Goal: Task Accomplishment & Management: Manage account settings

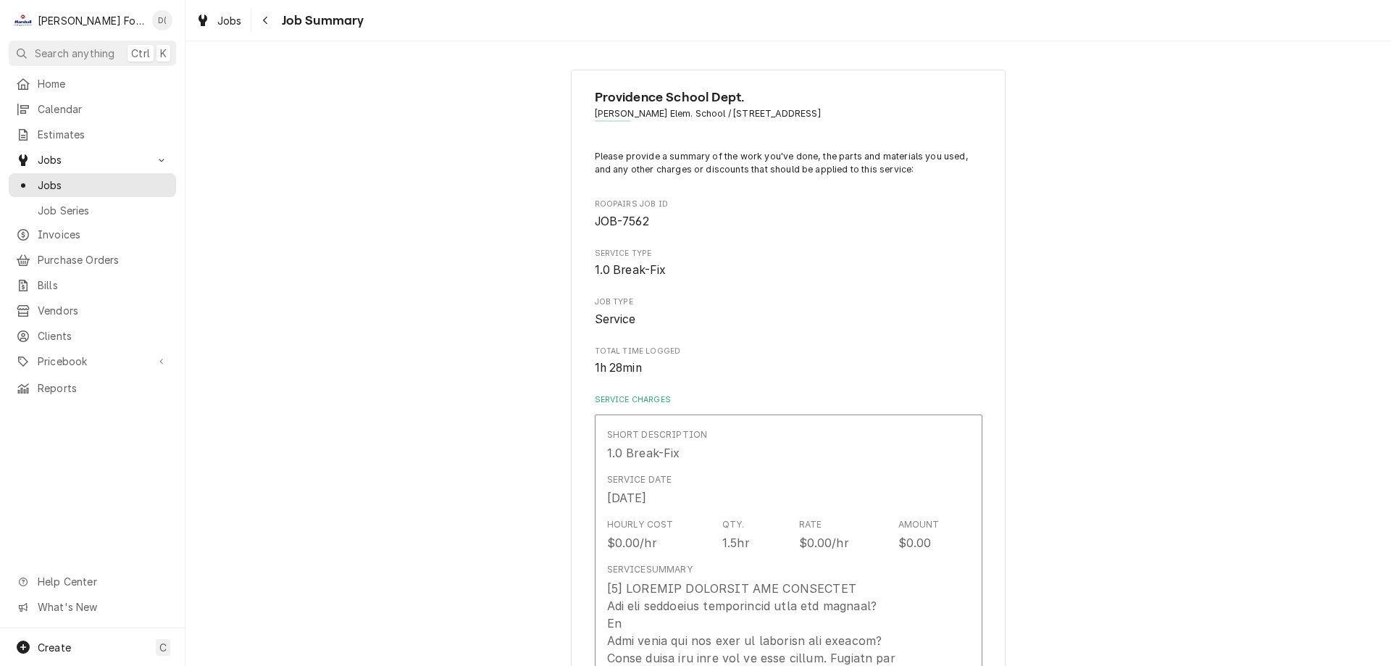
scroll to position [1594, 0]
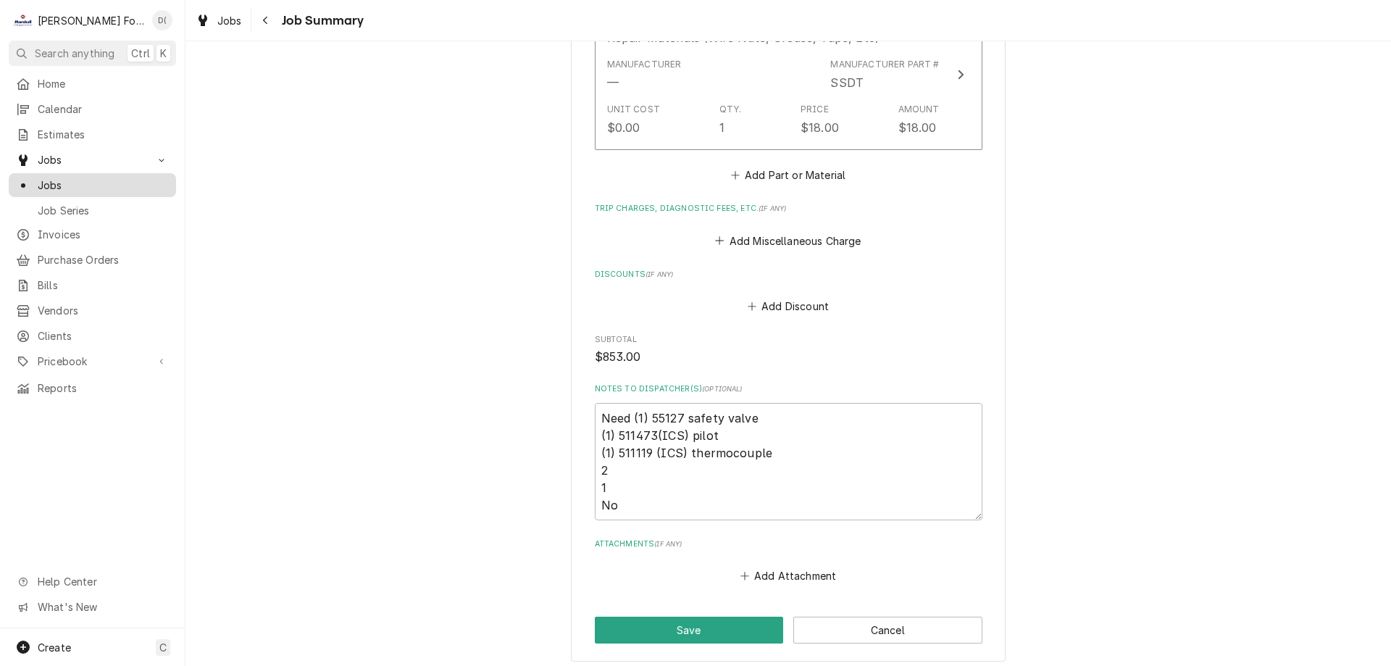
click at [80, 185] on span "Jobs" at bounding box center [103, 185] width 131 height 15
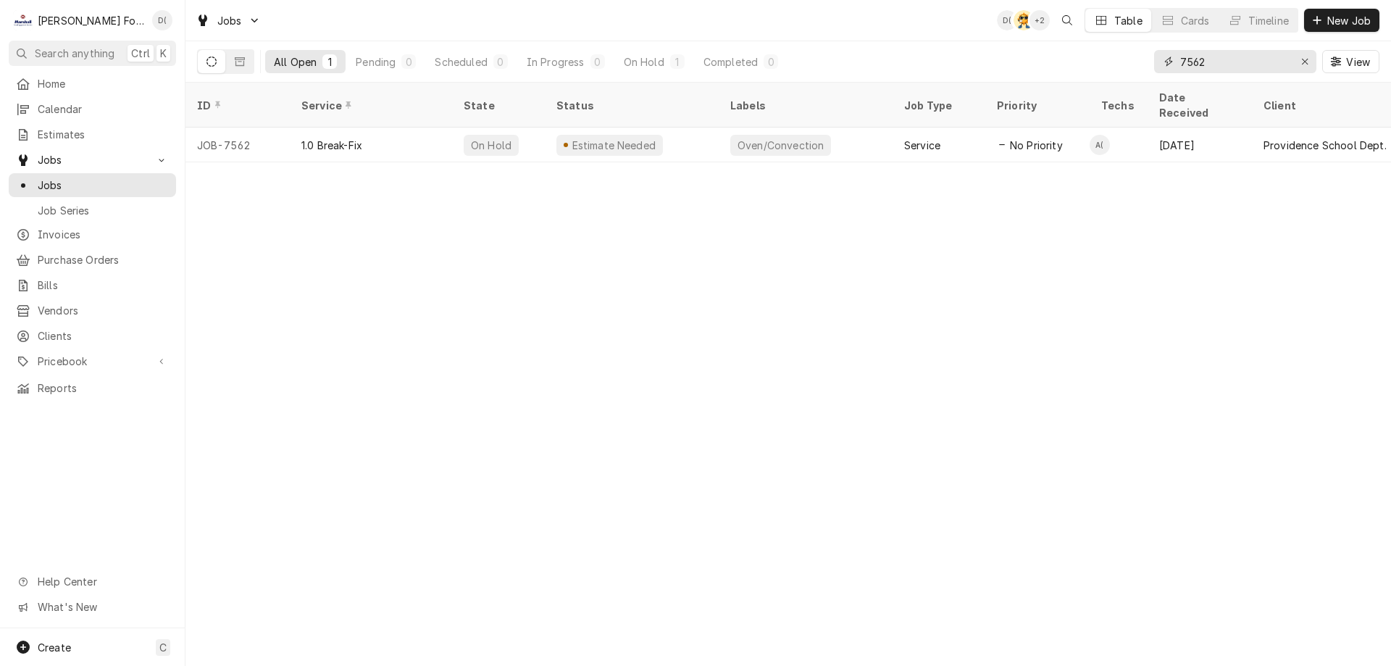
click at [1251, 56] on input "7562" at bounding box center [1234, 61] width 109 height 23
type input "7"
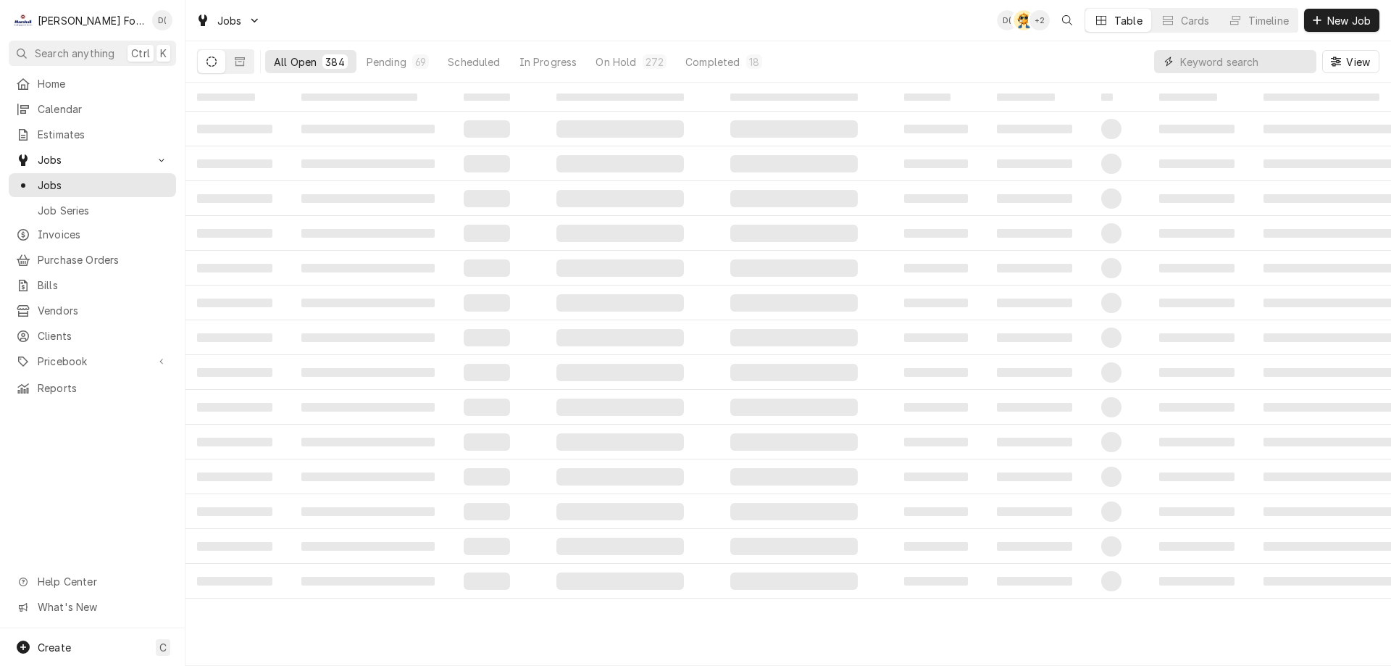
type input "0"
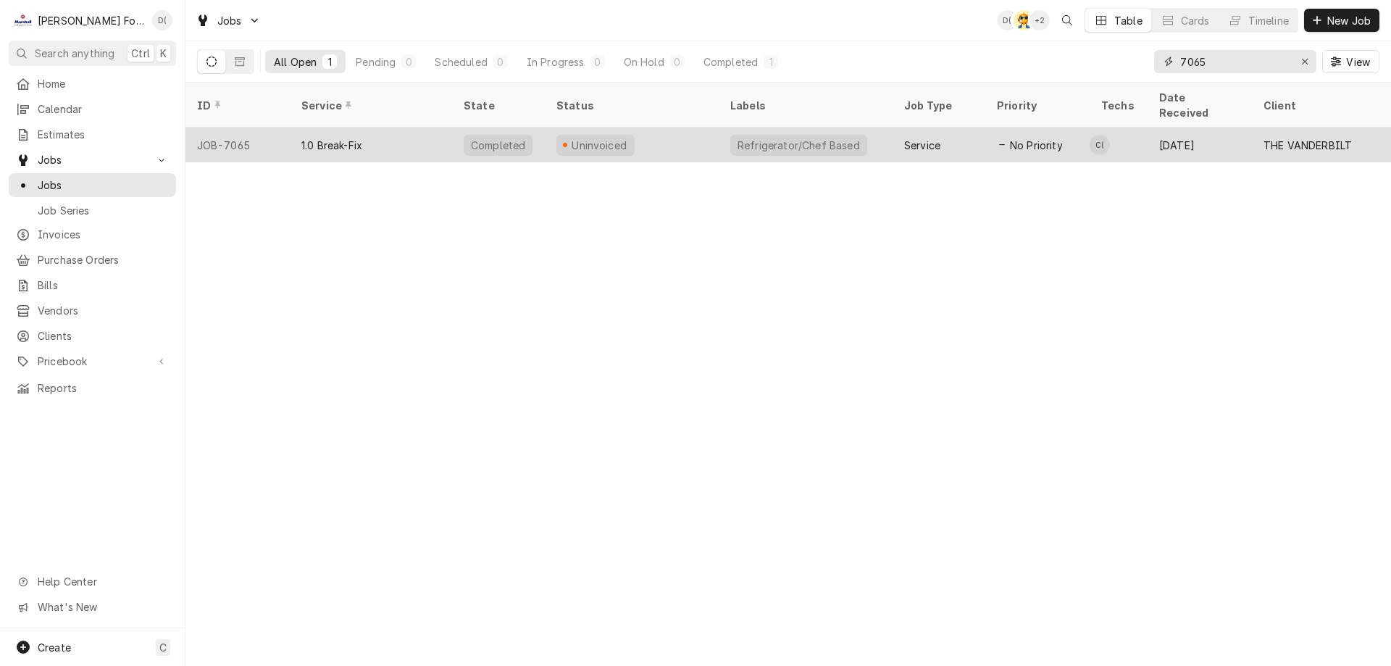
type input "7065"
click at [619, 138] on div "Uninvoiced" at bounding box center [599, 145] width 59 height 15
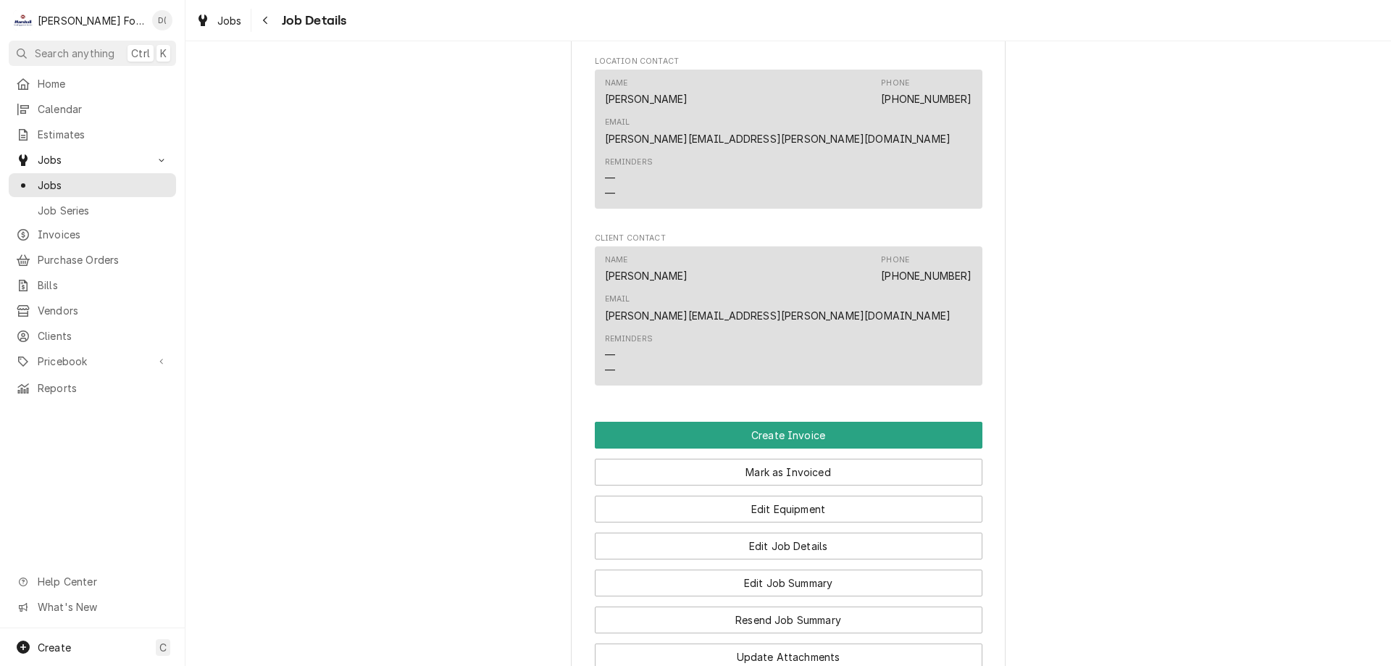
scroll to position [1884, 0]
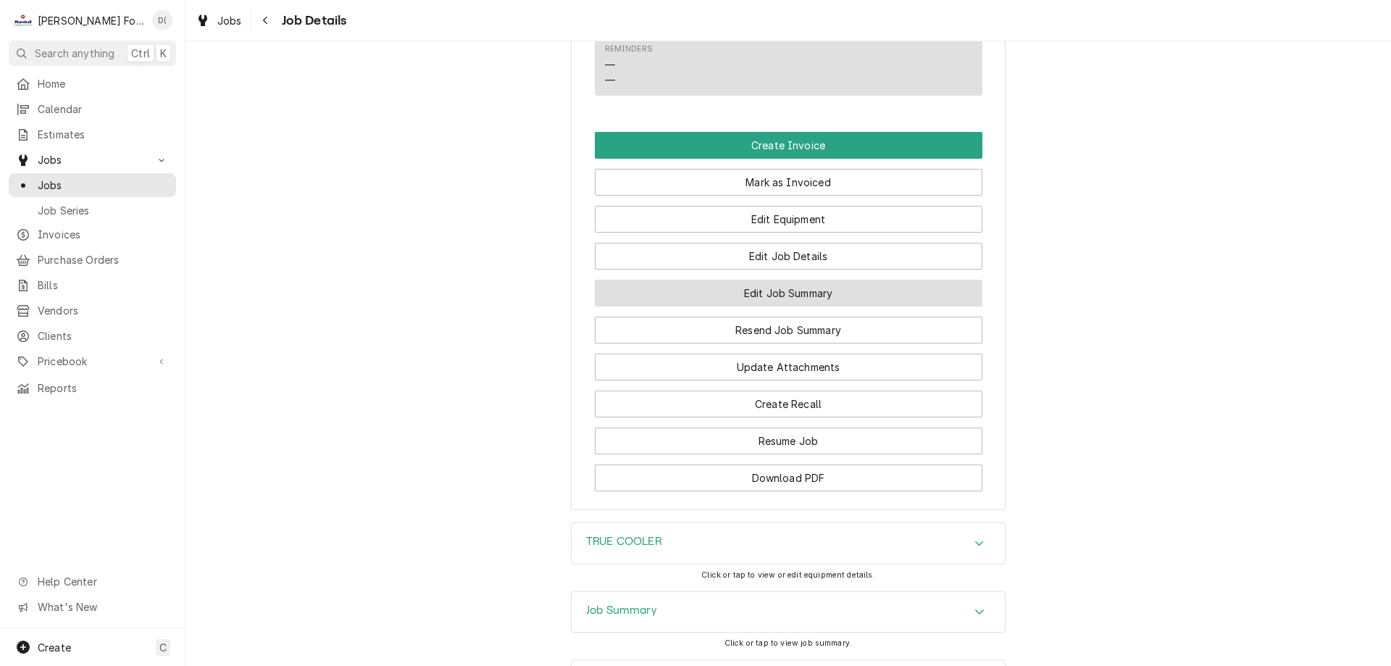
click at [767, 280] on button "Edit Job Summary" at bounding box center [789, 293] width 388 height 27
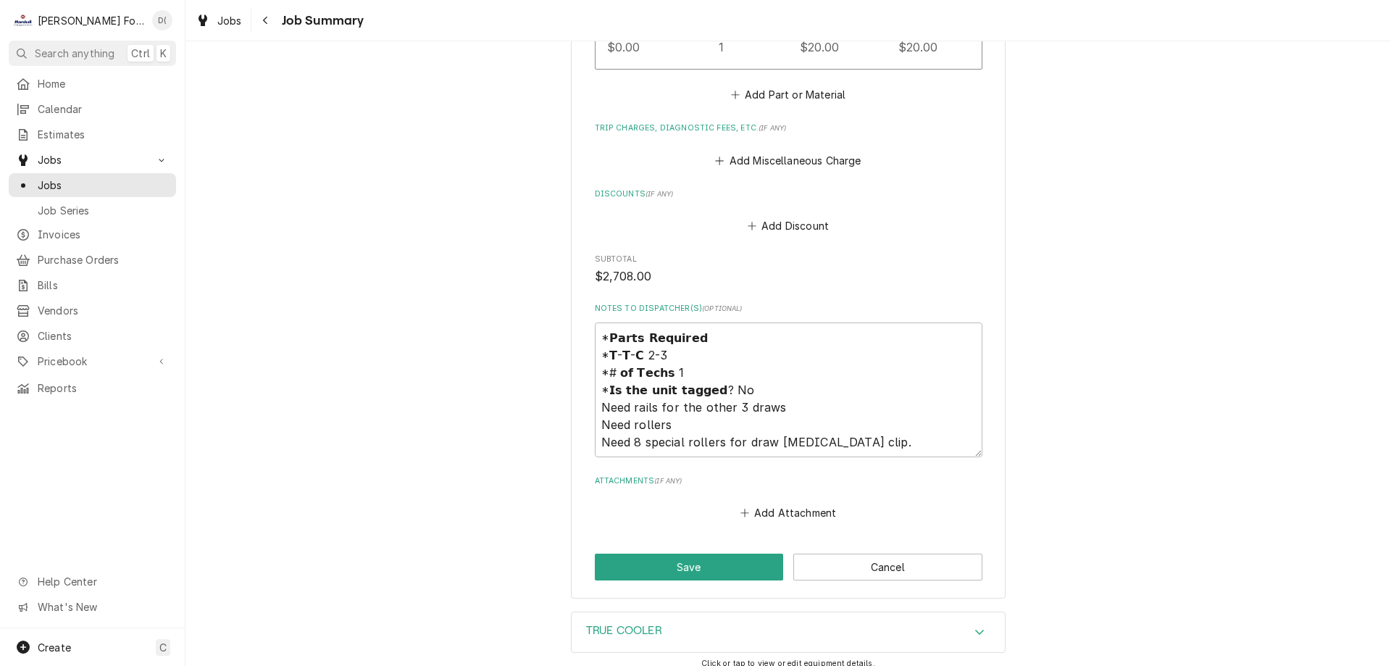
scroll to position [2021, 0]
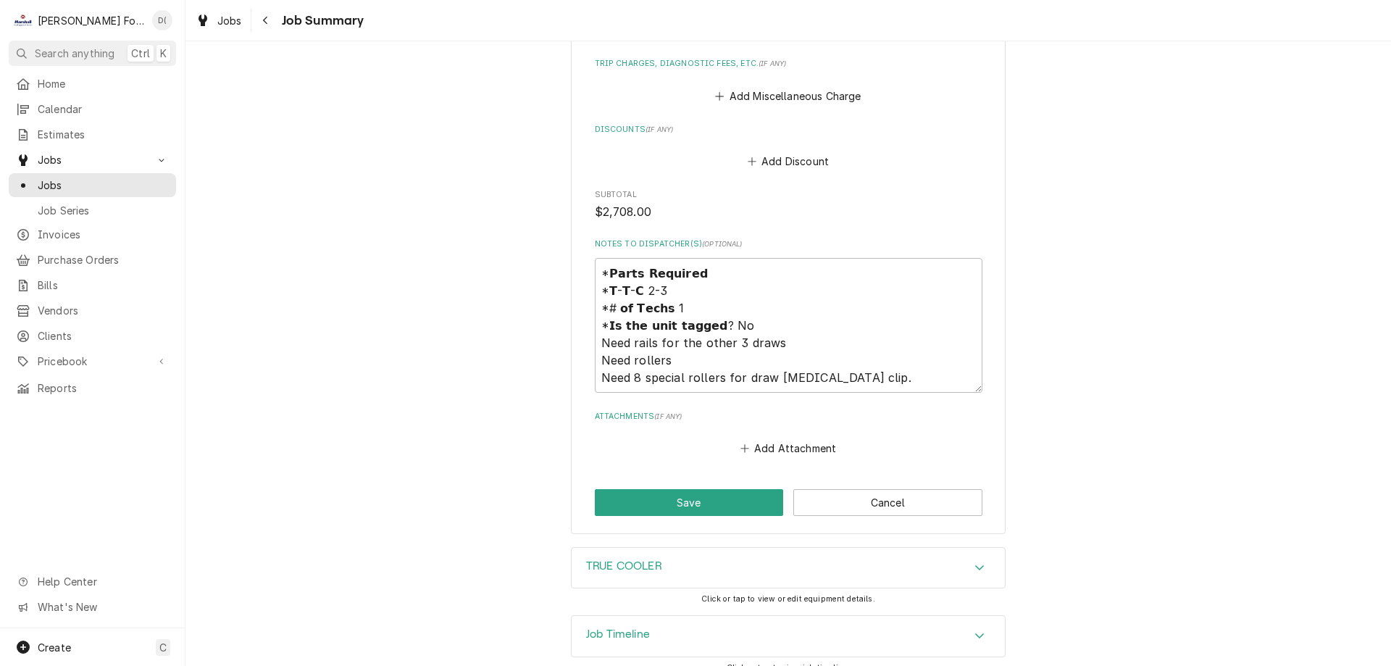
click at [625, 559] on h3 "TRUE COOLER" at bounding box center [624, 566] width 76 height 14
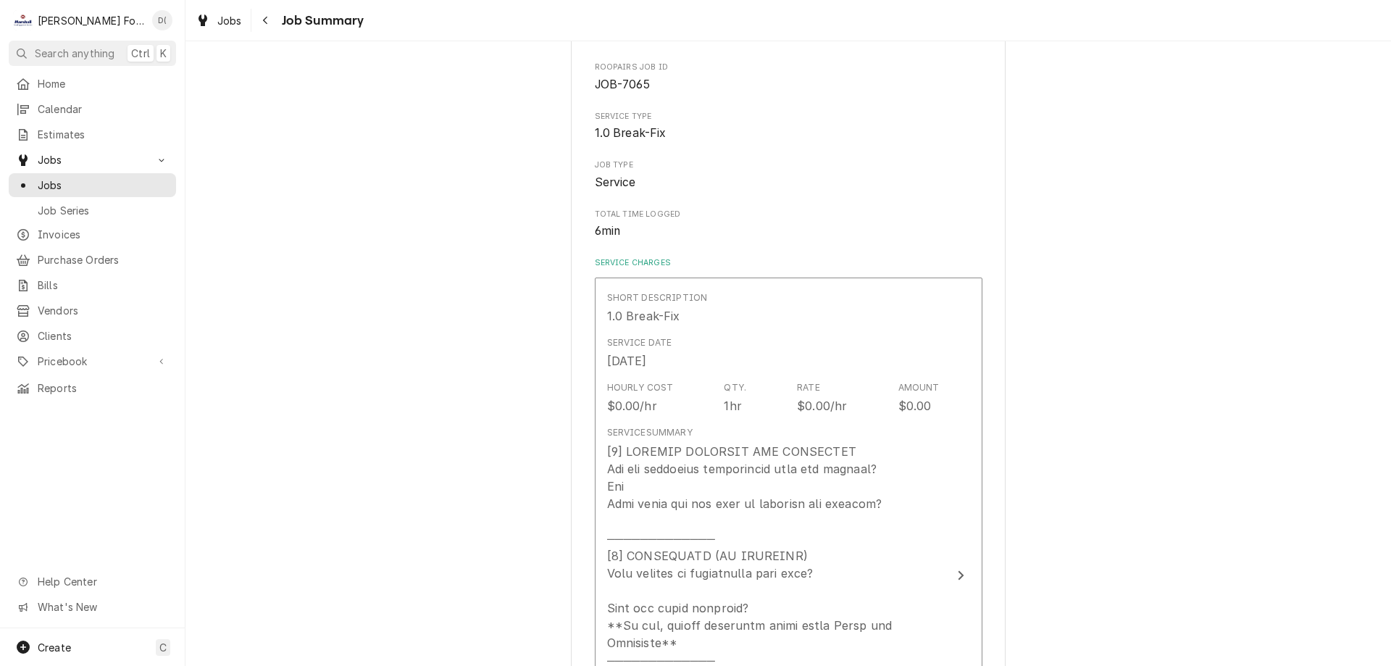
scroll to position [209, 0]
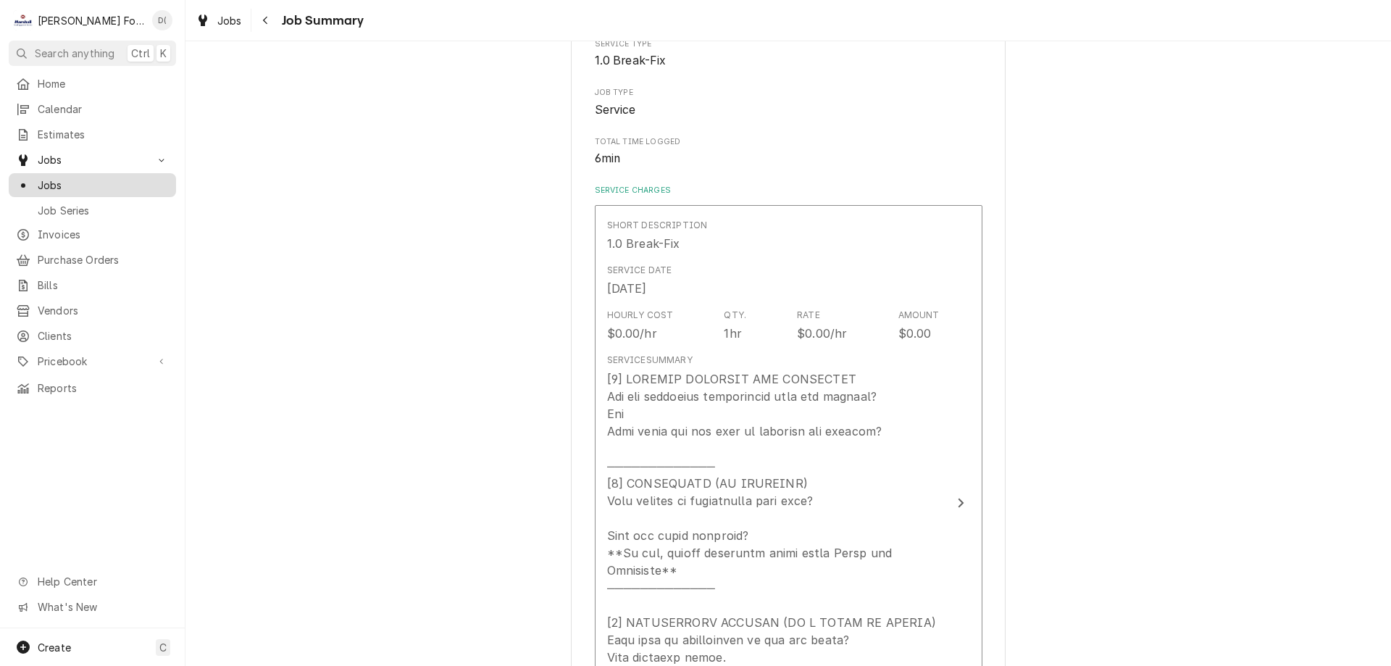
click at [107, 185] on span "Jobs" at bounding box center [103, 185] width 131 height 15
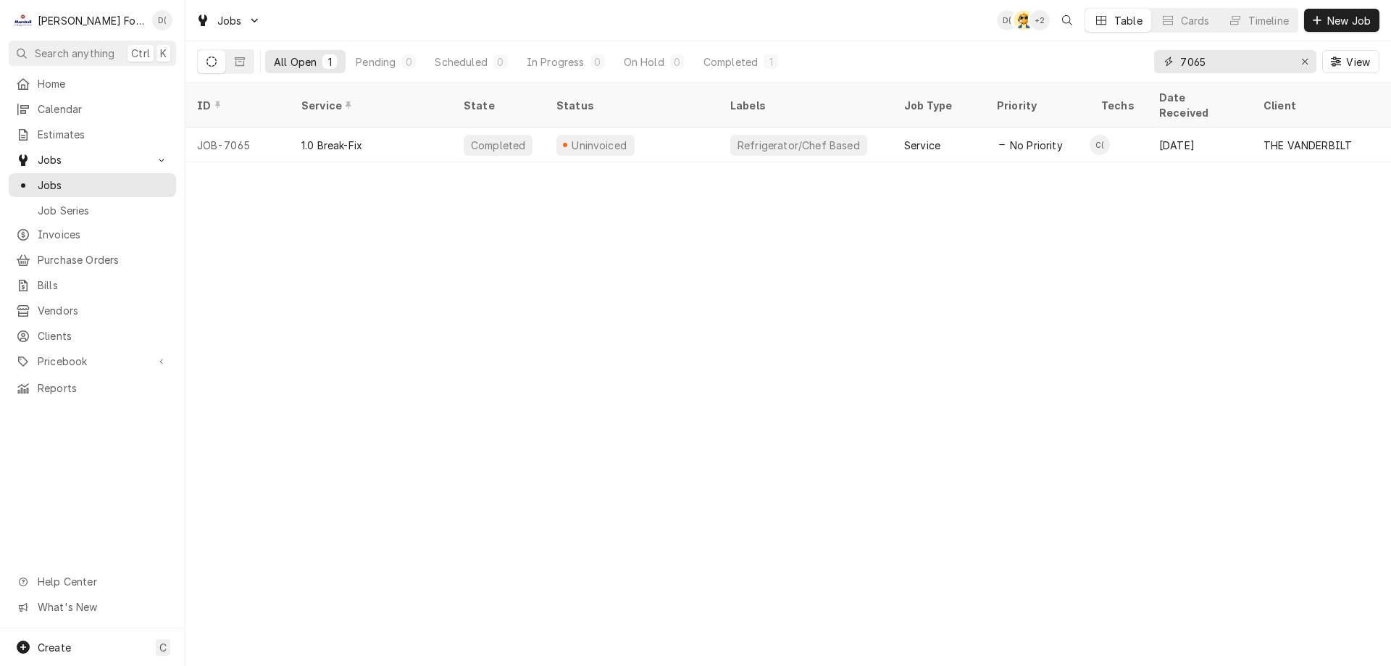
click at [1225, 62] on input "7065" at bounding box center [1234, 61] width 109 height 23
type input "7"
type input "6"
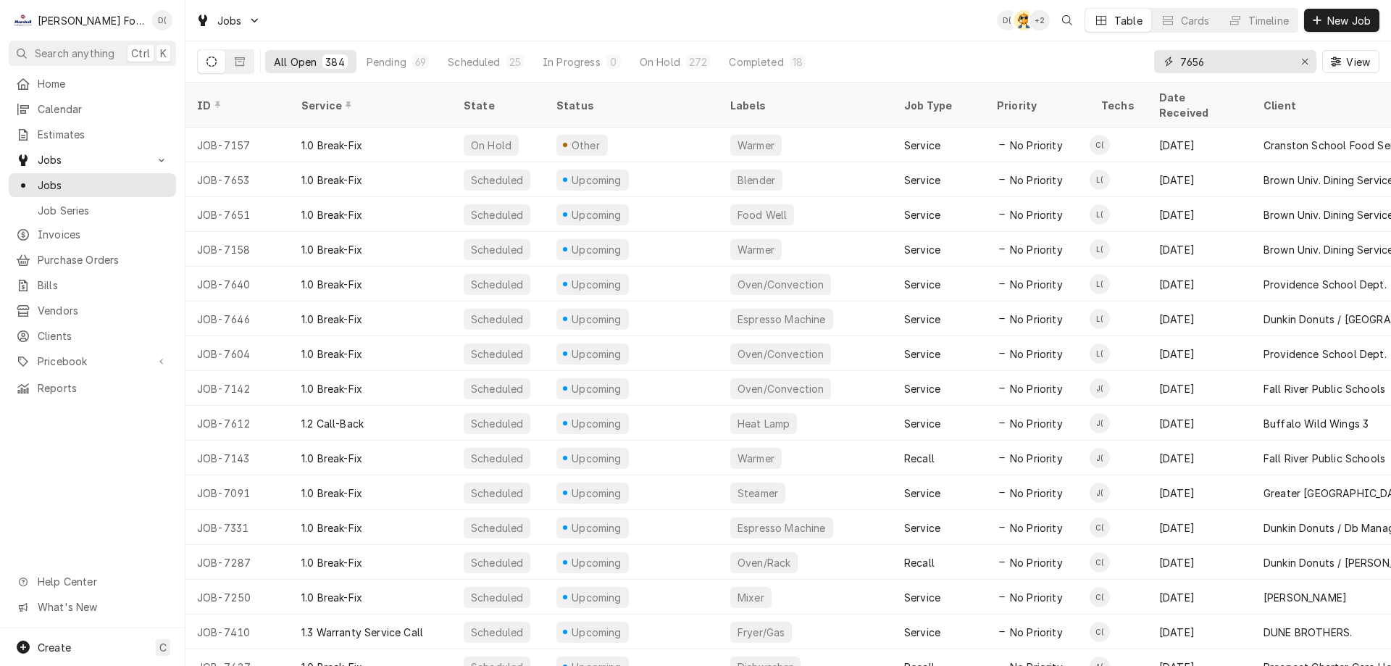
type input "7656"
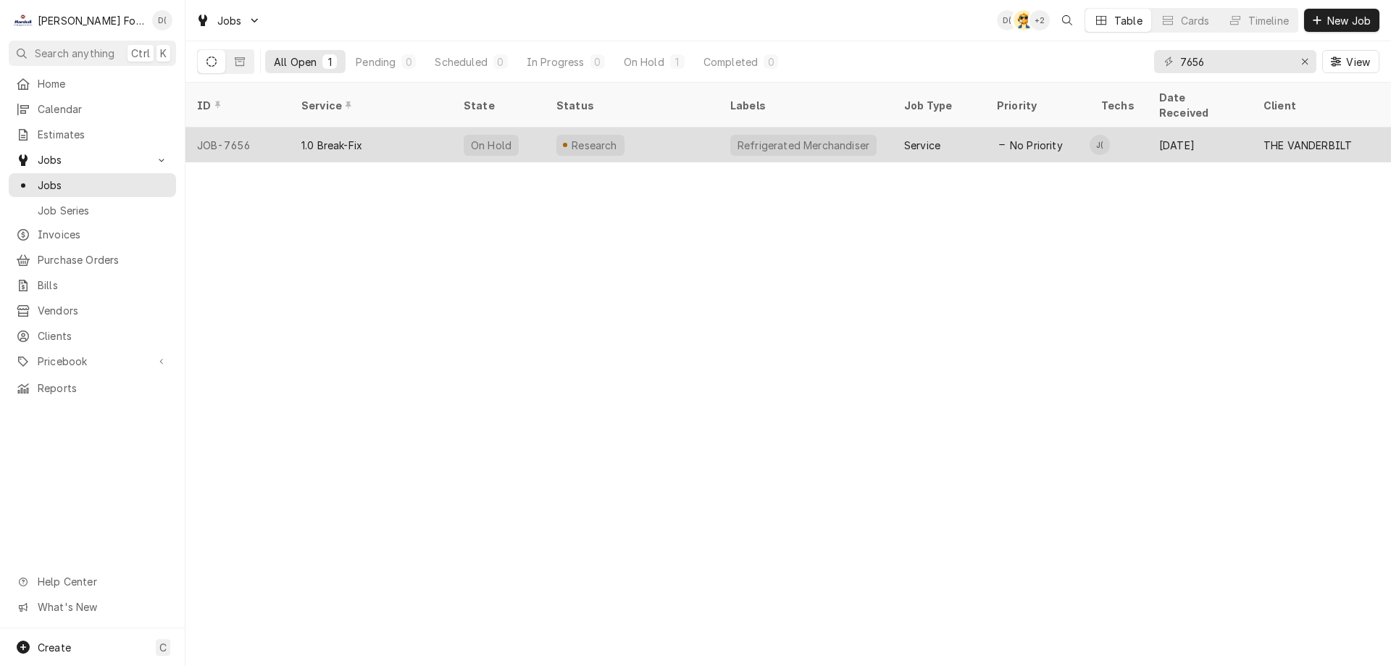
click at [682, 129] on div "Research" at bounding box center [632, 145] width 174 height 35
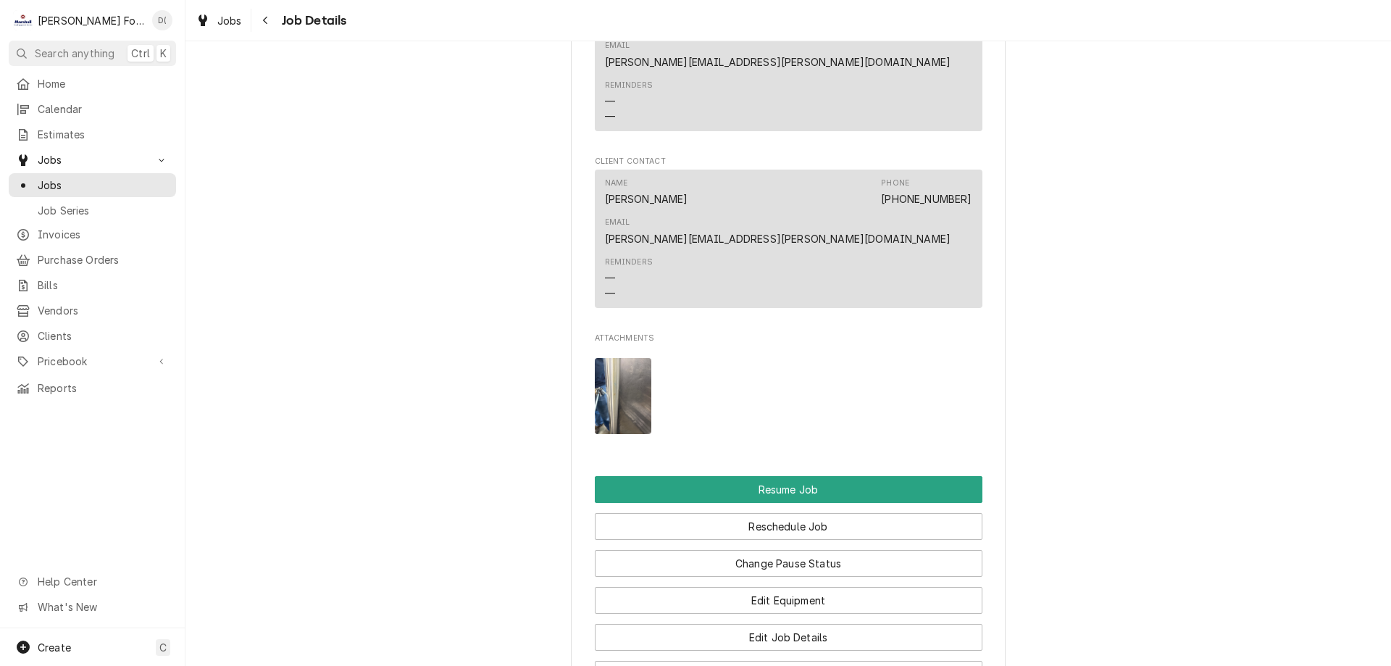
scroll to position [1884, 0]
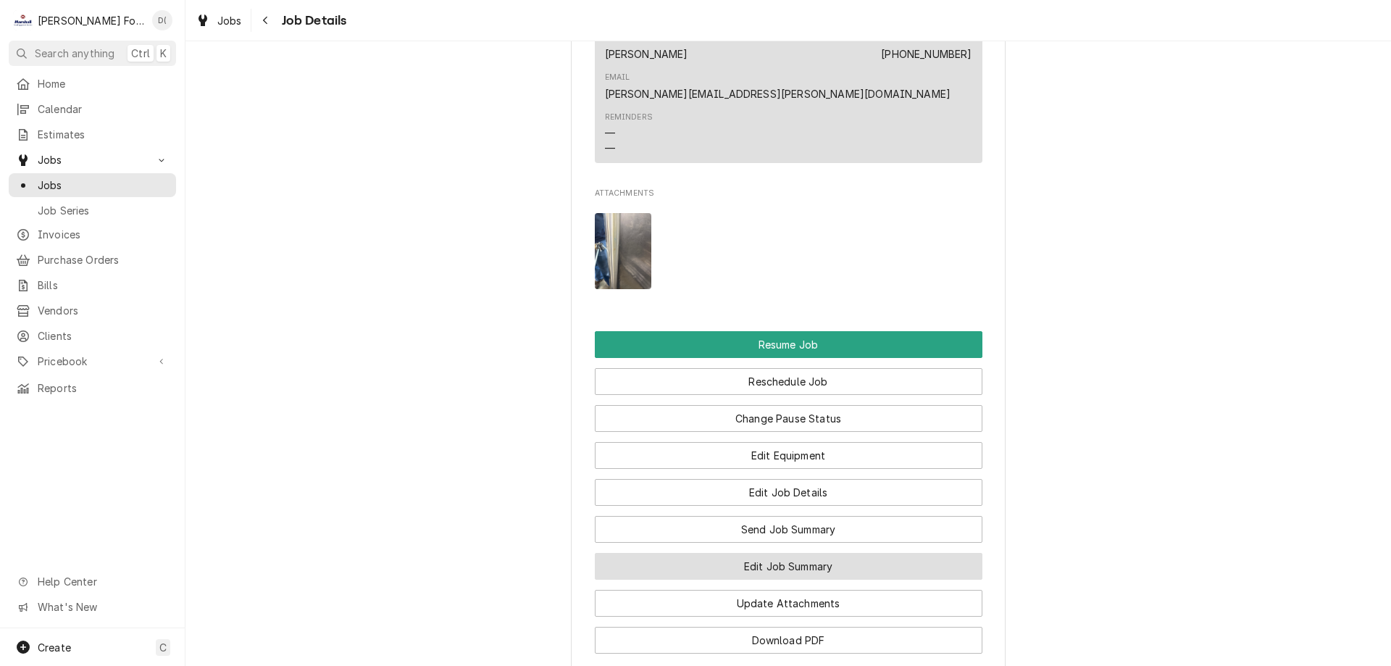
click at [764, 553] on button "Edit Job Summary" at bounding box center [789, 566] width 388 height 27
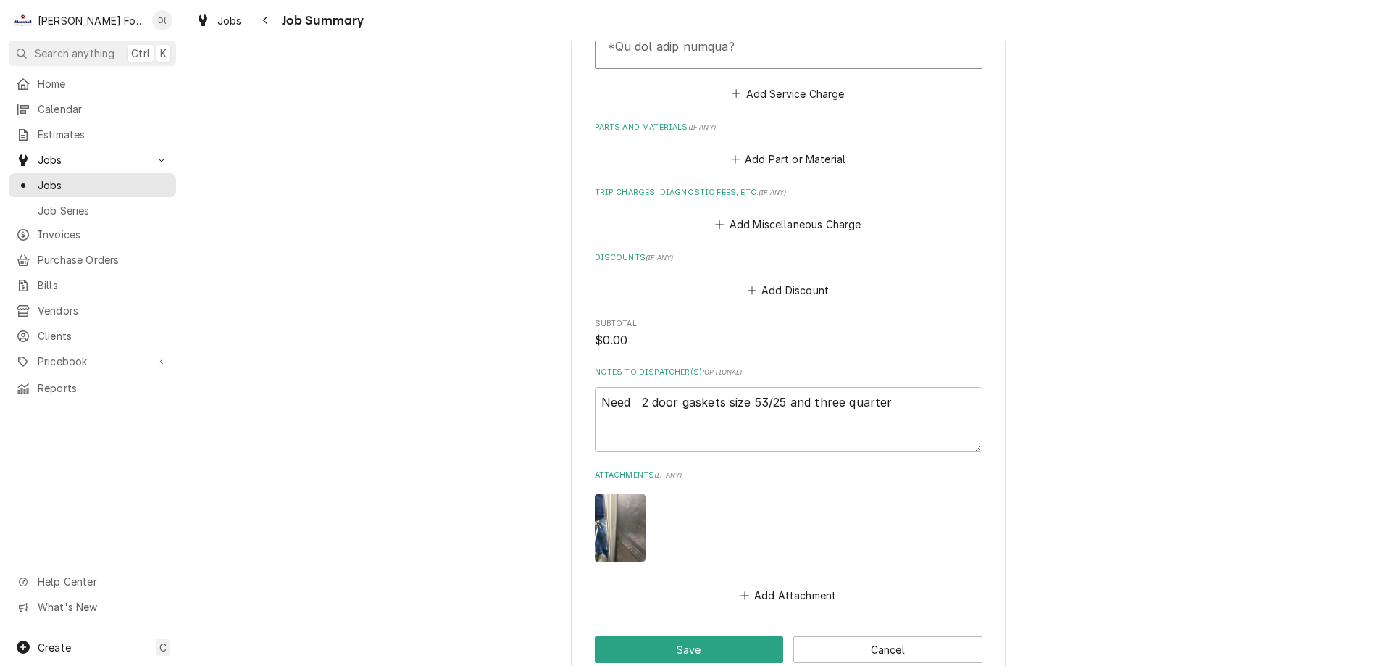
scroll to position [1021, 0]
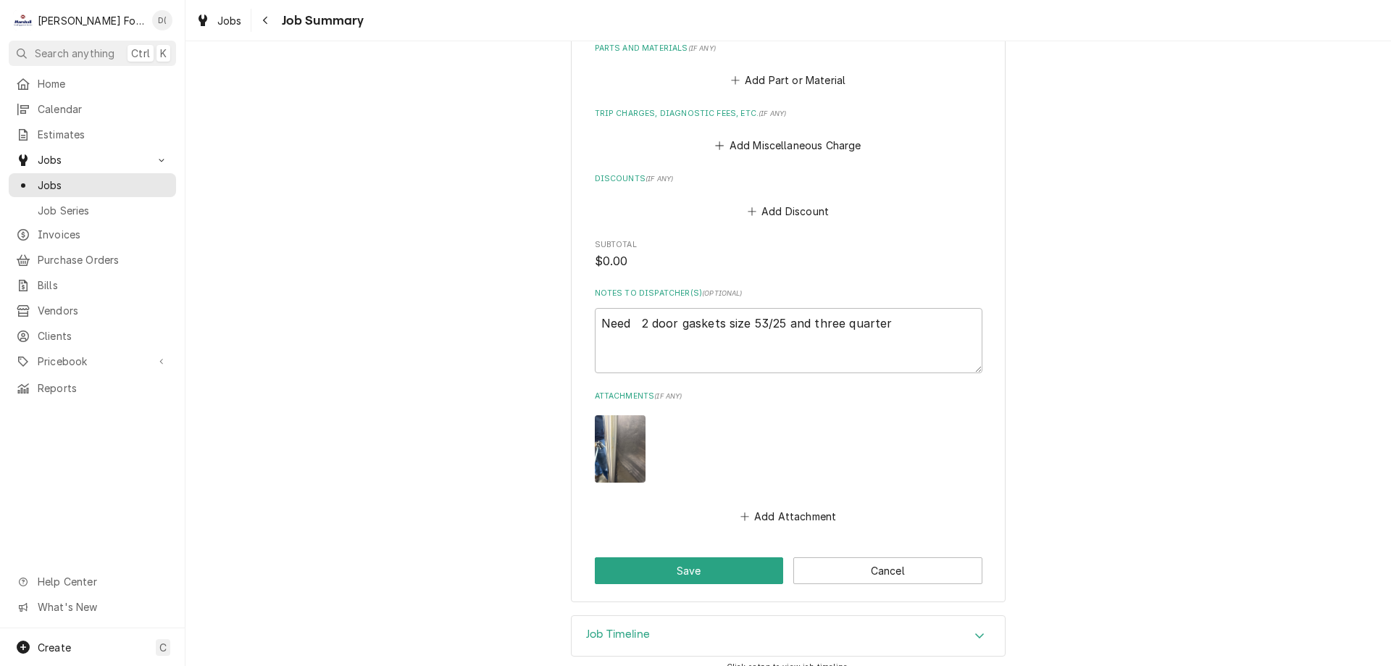
click at [619, 440] on img "Attachments" at bounding box center [620, 448] width 51 height 67
type textarea "x"
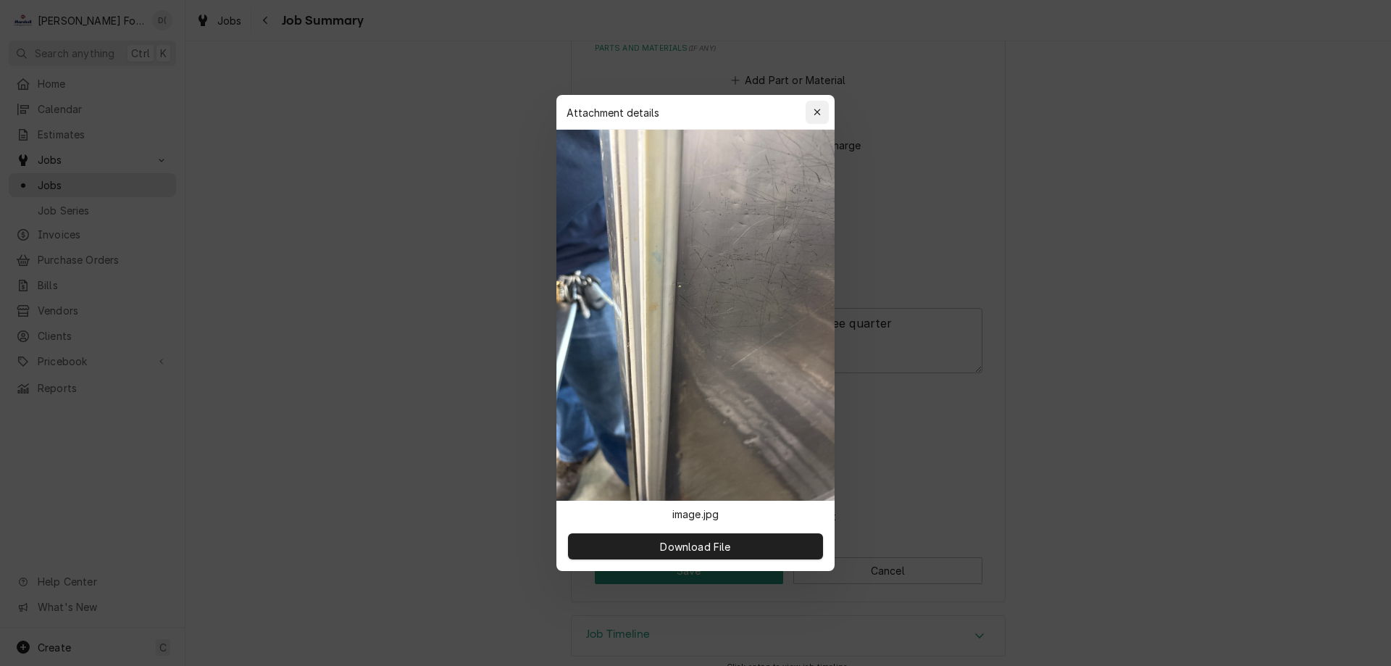
click at [817, 108] on icon "button" at bounding box center [818, 112] width 8 height 10
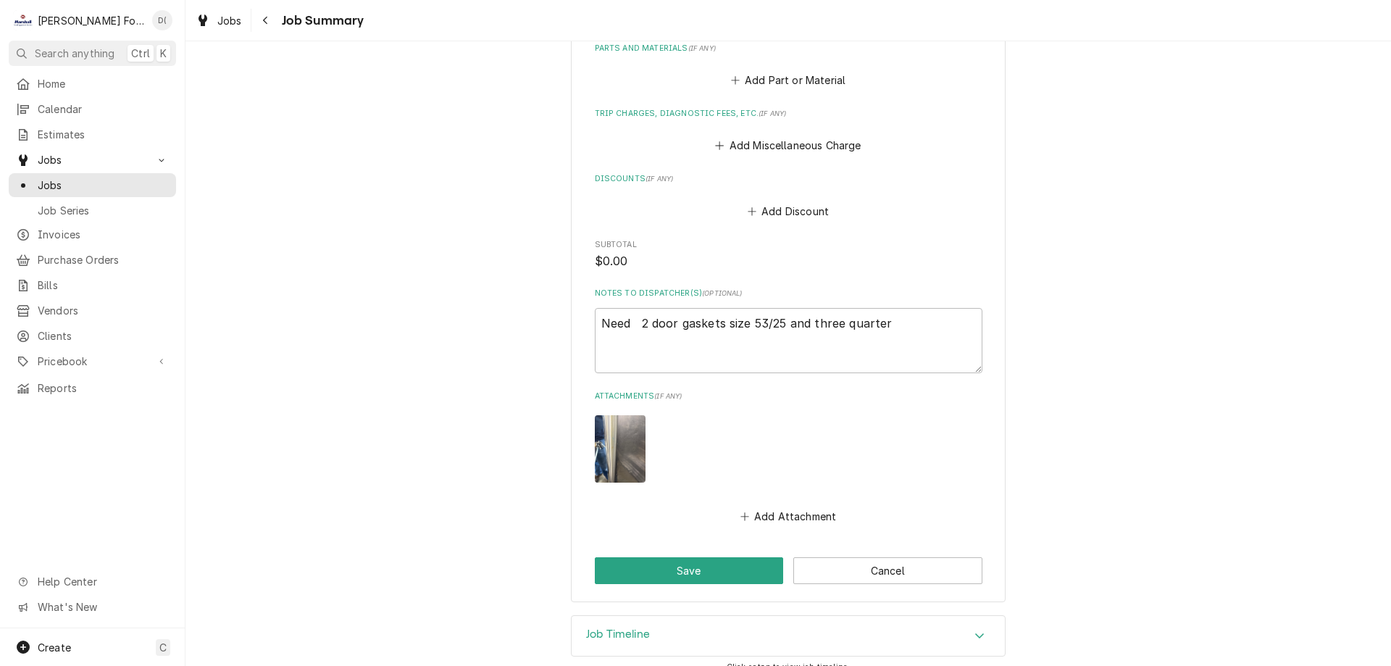
click at [619, 627] on h3 "Job Timeline" at bounding box center [618, 634] width 64 height 14
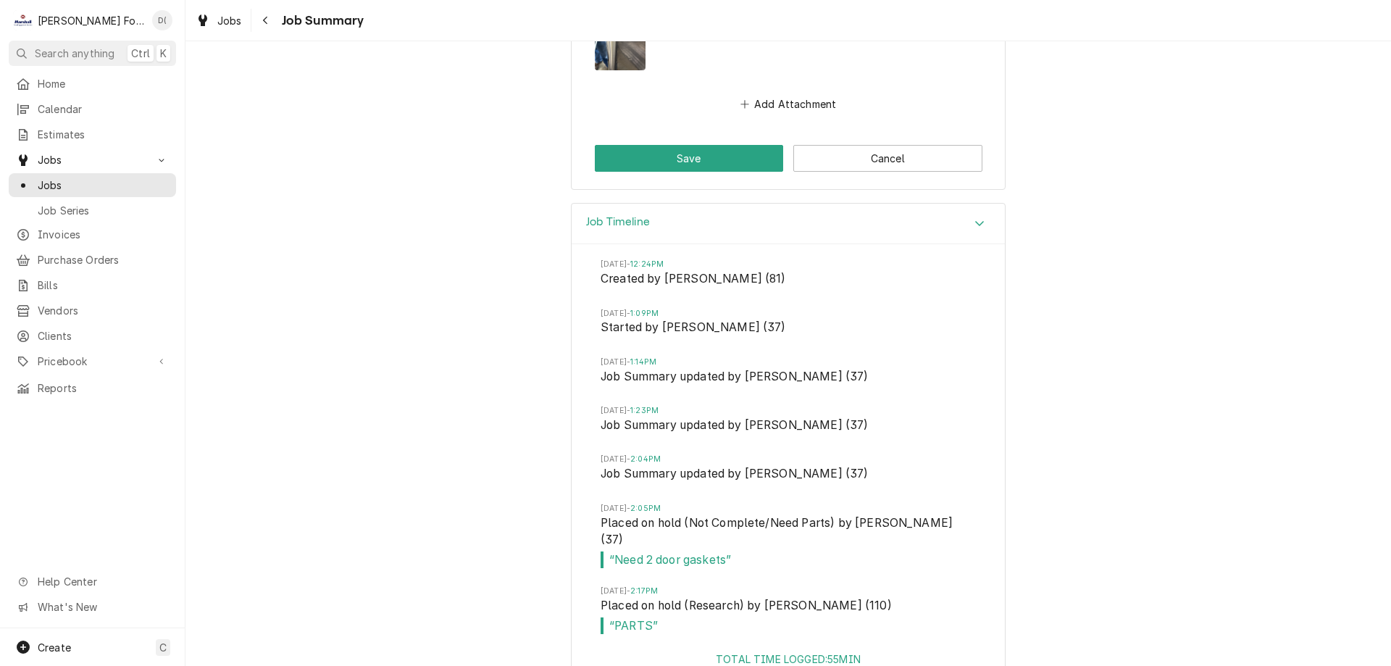
scroll to position [1143, 0]
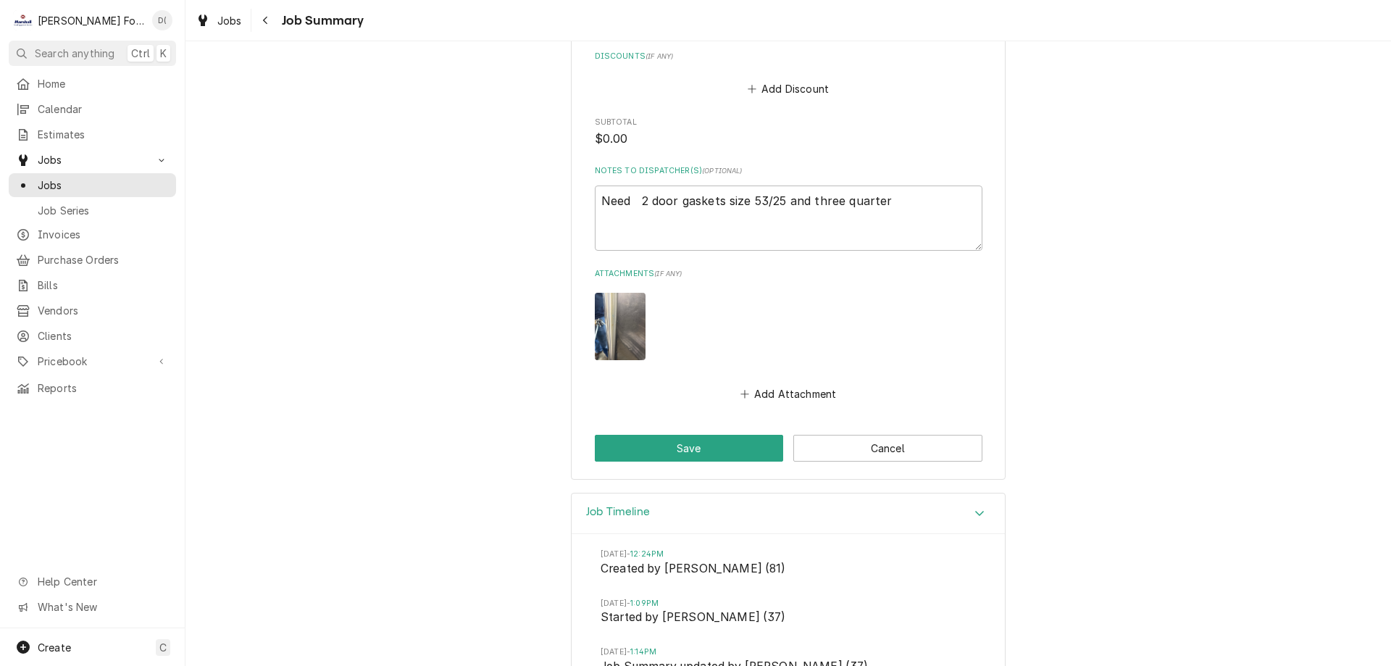
click at [615, 320] on img "Attachments" at bounding box center [620, 326] width 51 height 67
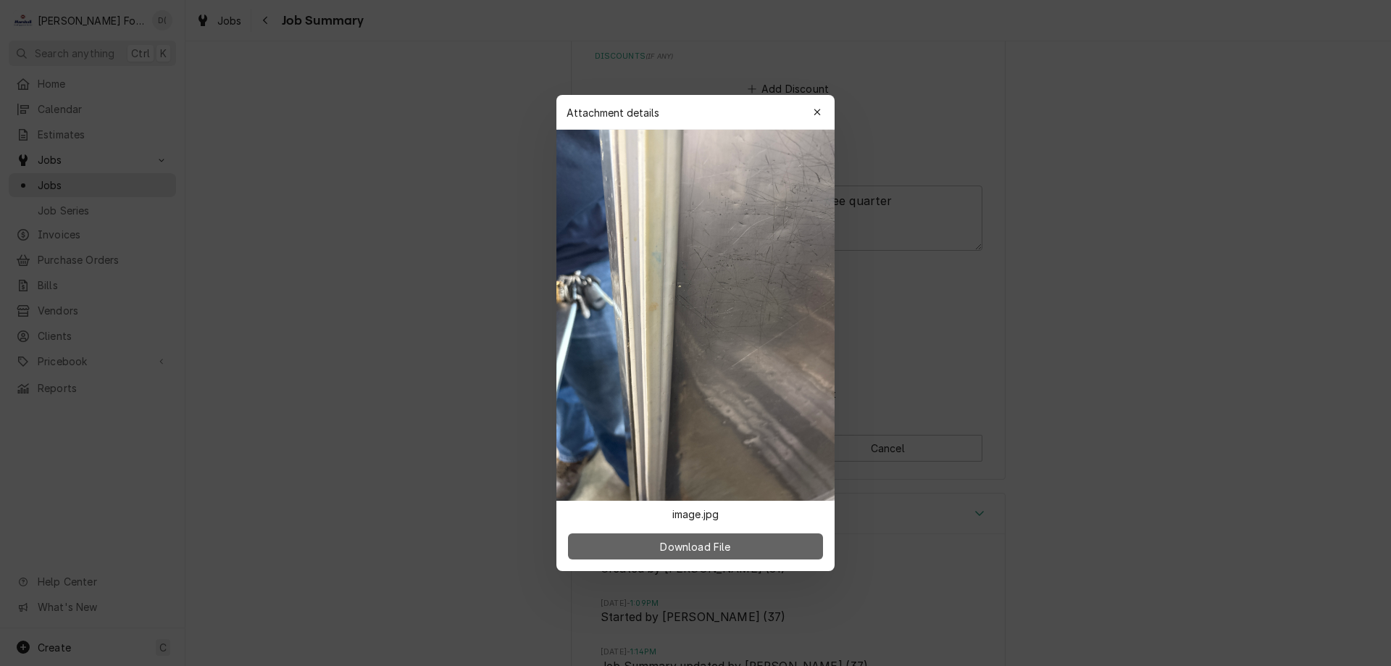
click at [684, 550] on span "Download File" at bounding box center [695, 546] width 76 height 15
click at [826, 112] on button "button" at bounding box center [817, 112] width 23 height 23
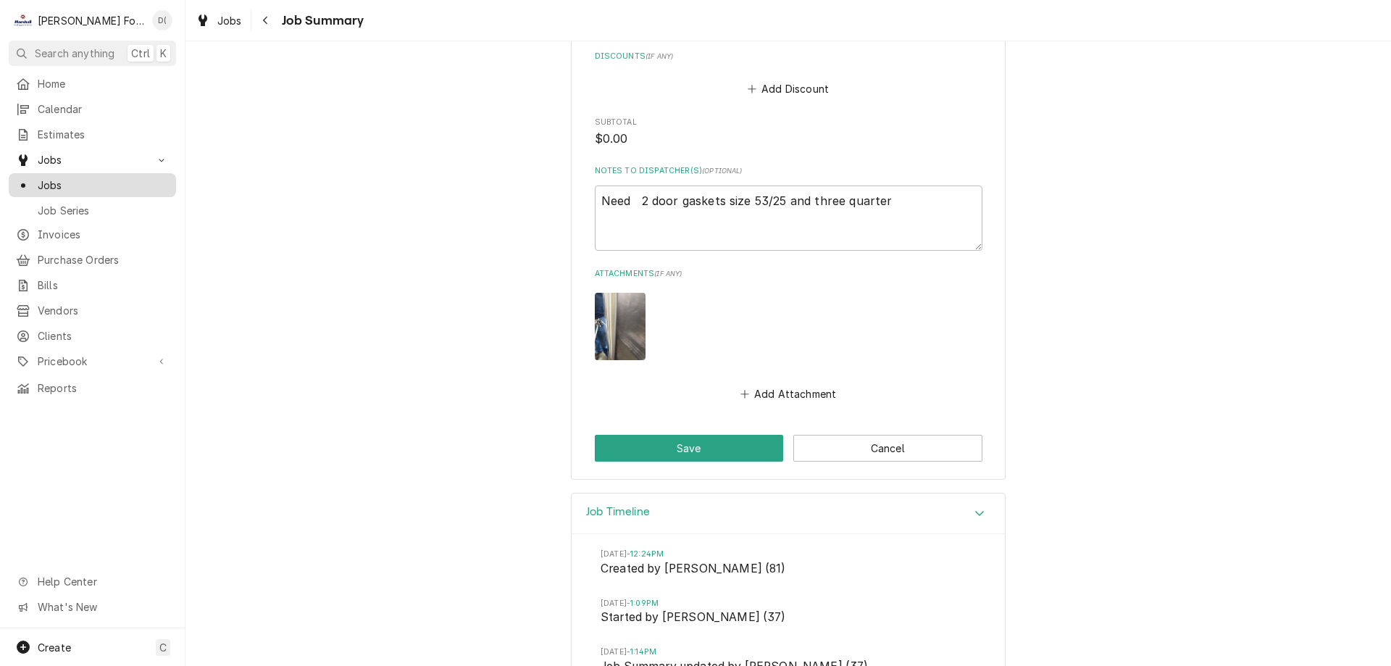
click at [63, 178] on span "Jobs" at bounding box center [103, 185] width 131 height 15
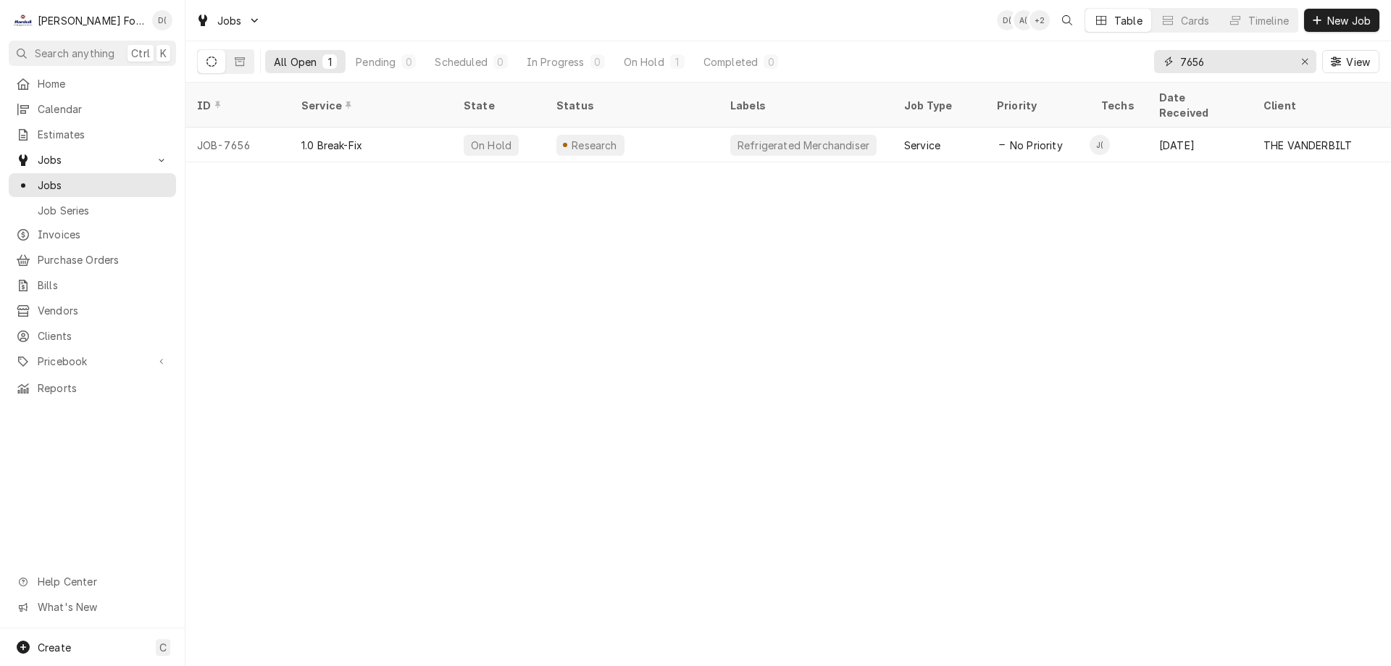
click at [1235, 62] on input "7656" at bounding box center [1234, 61] width 109 height 23
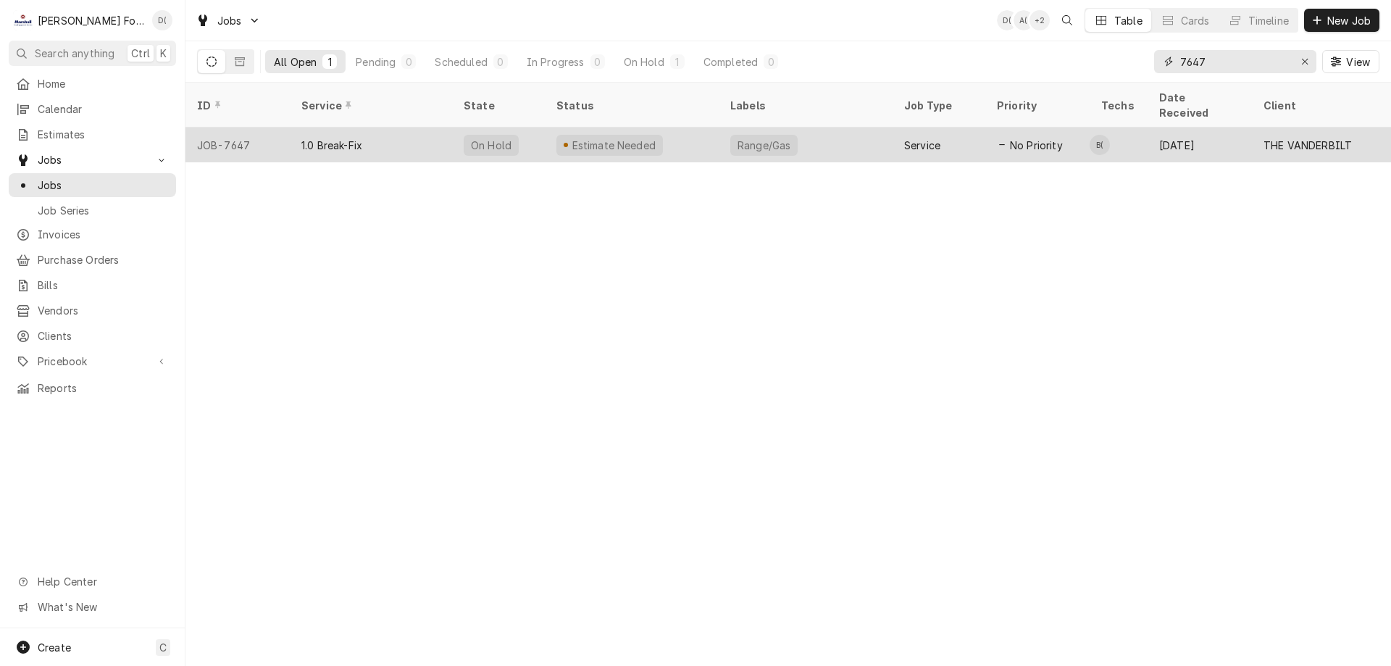
type input "7647"
click at [704, 129] on div "Estimate Needed" at bounding box center [632, 145] width 174 height 35
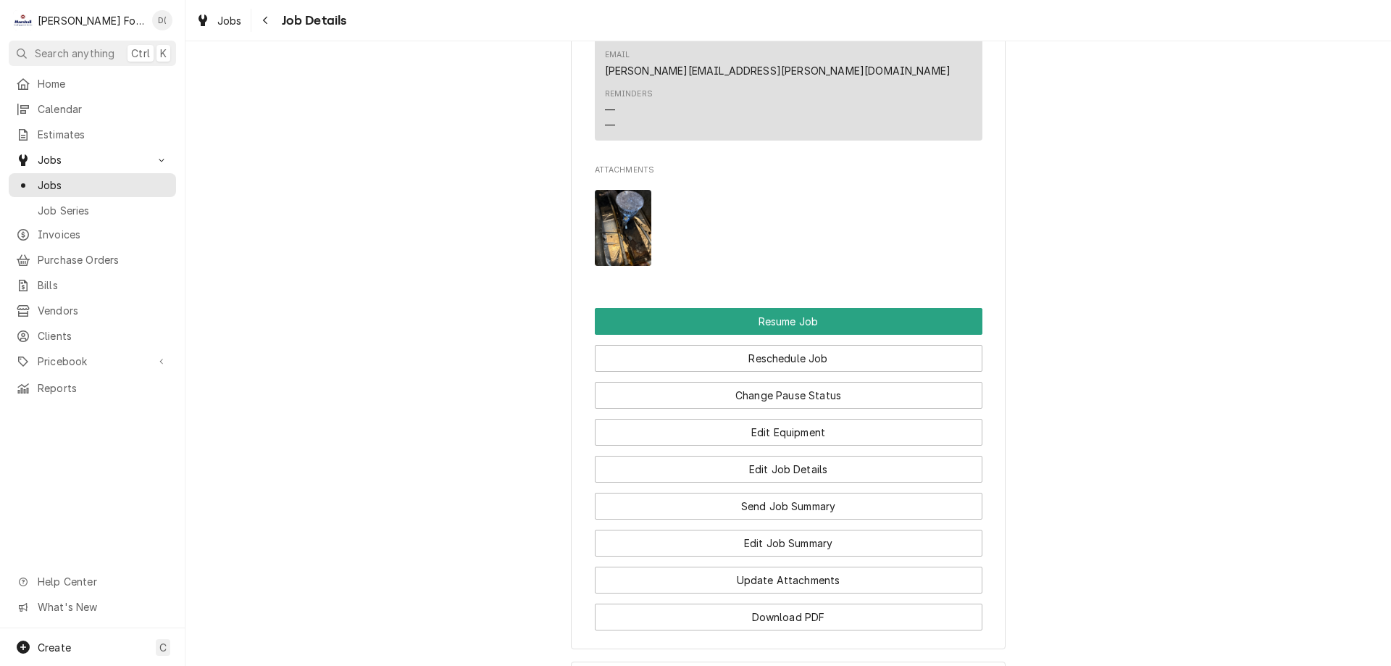
scroll to position [2236, 0]
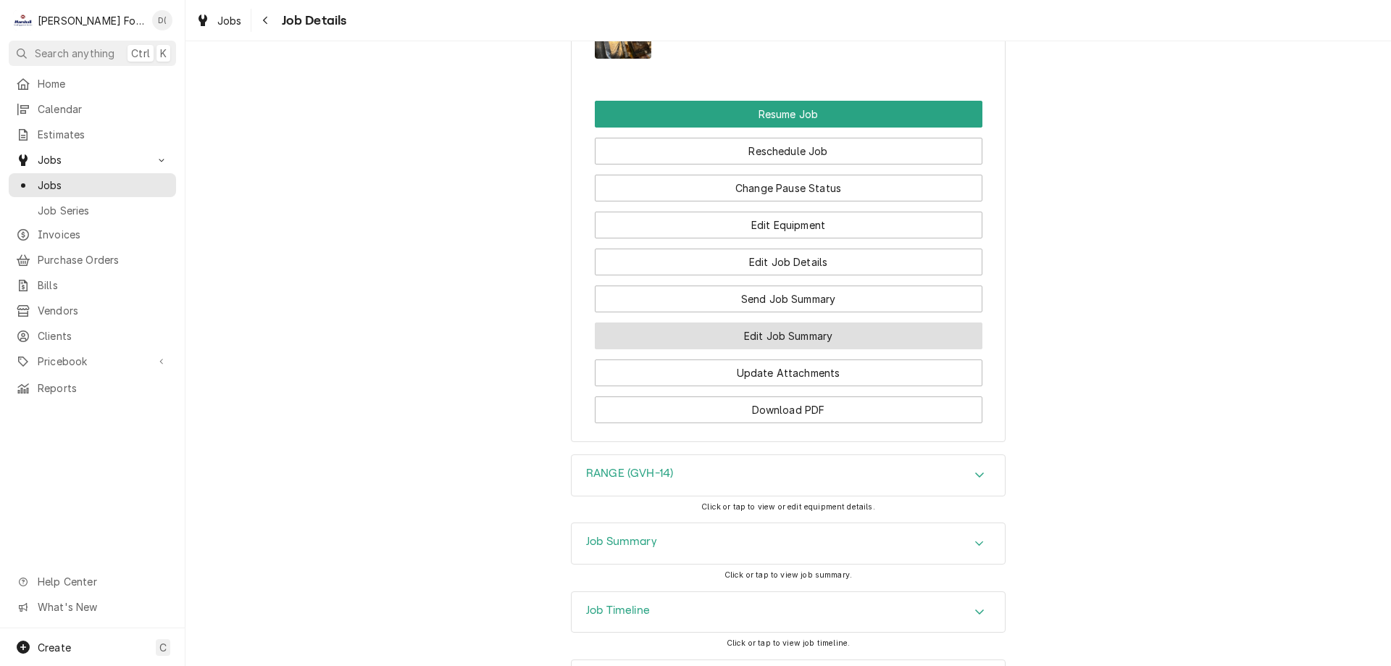
click at [788, 322] on button "Edit Job Summary" at bounding box center [789, 335] width 388 height 27
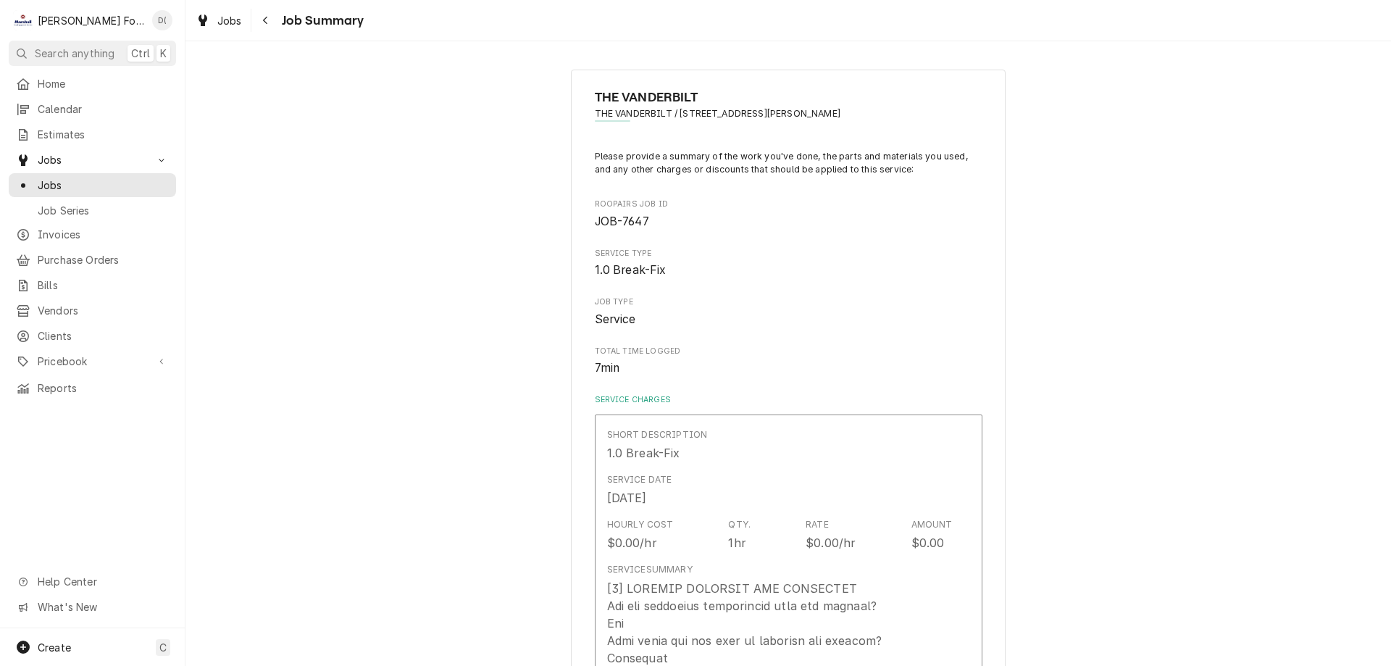
type textarea "x"
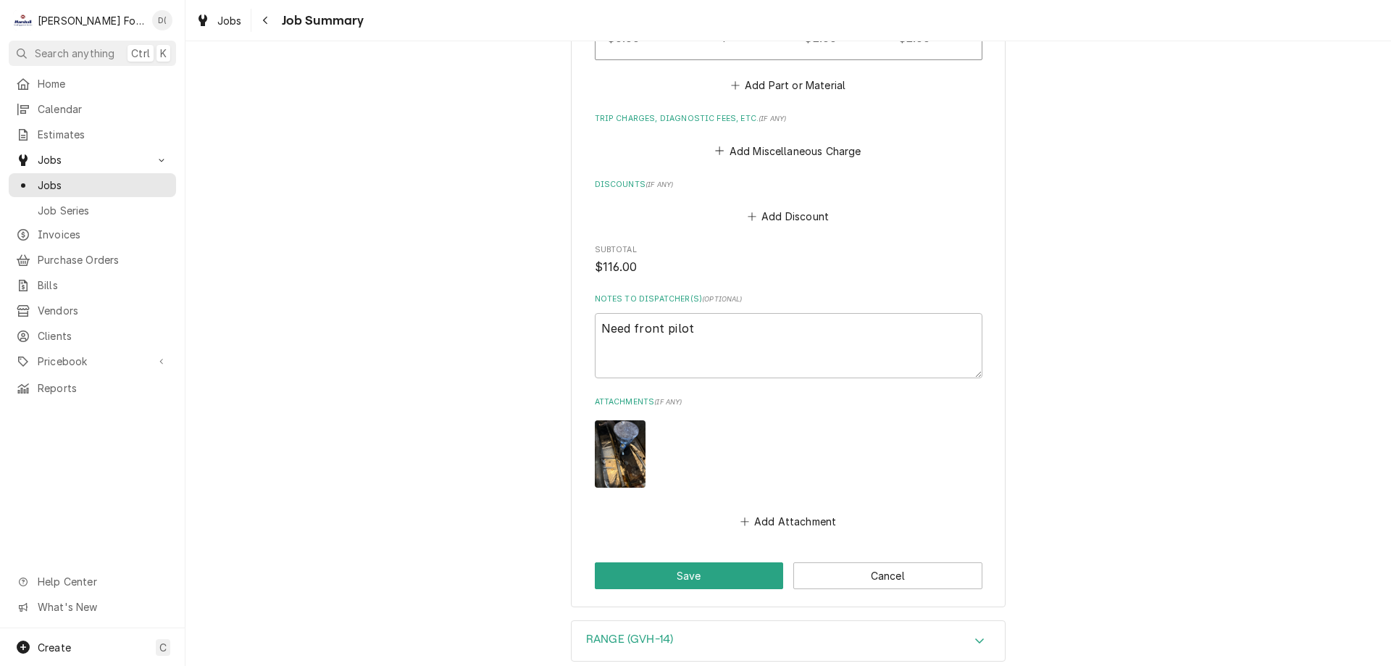
scroll to position [1740, 0]
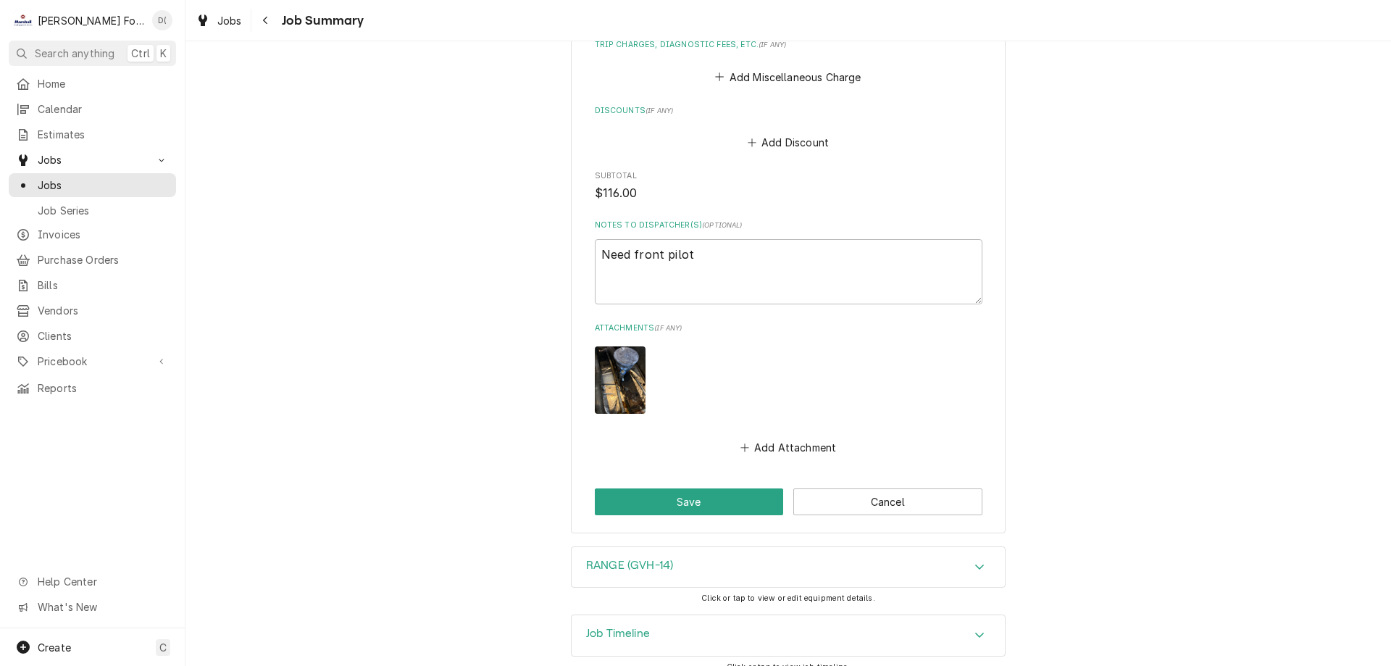
click at [669, 559] on h3 "RANGE (GVH-14)" at bounding box center [629, 566] width 87 height 14
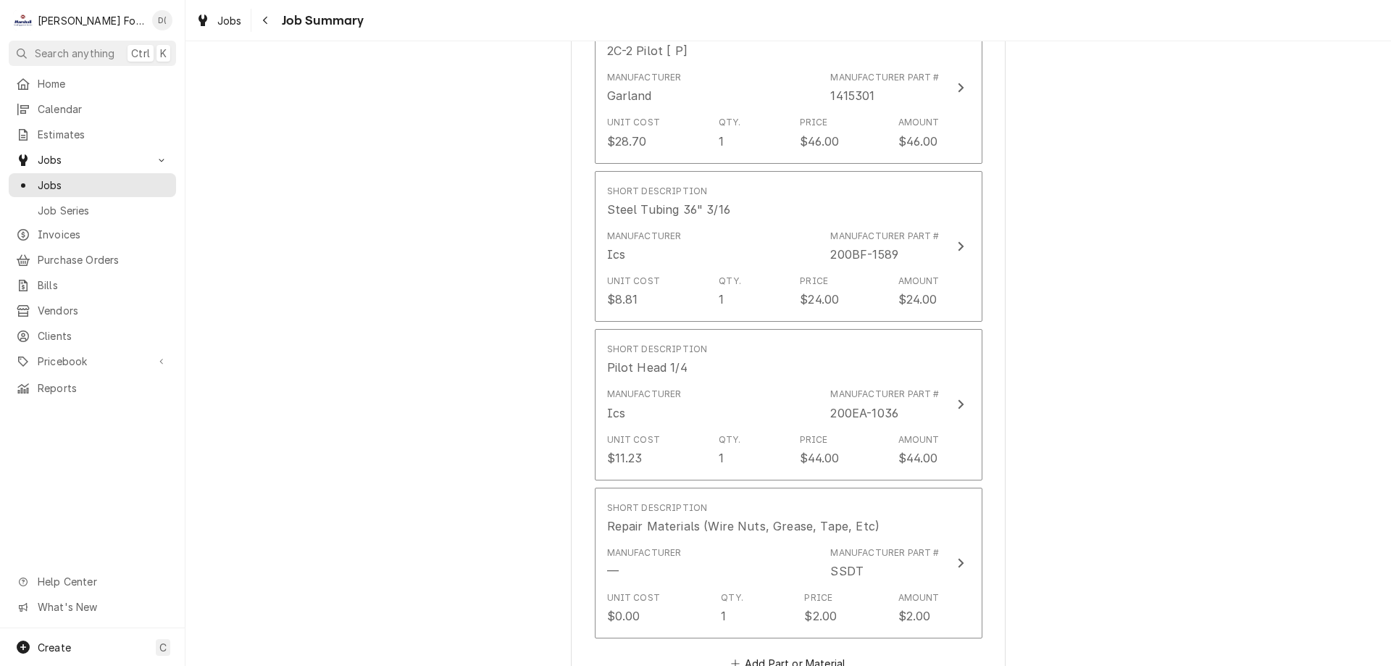
scroll to position [943, 0]
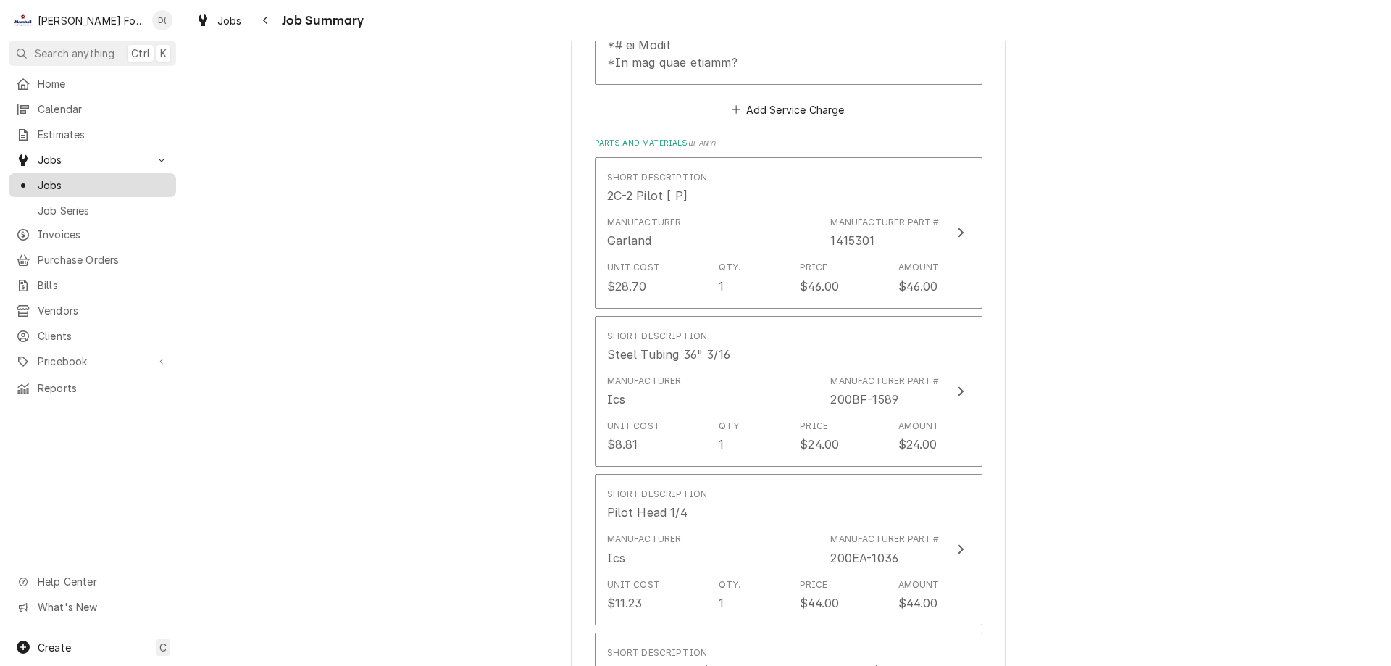
click at [69, 181] on span "Jobs" at bounding box center [103, 185] width 131 height 15
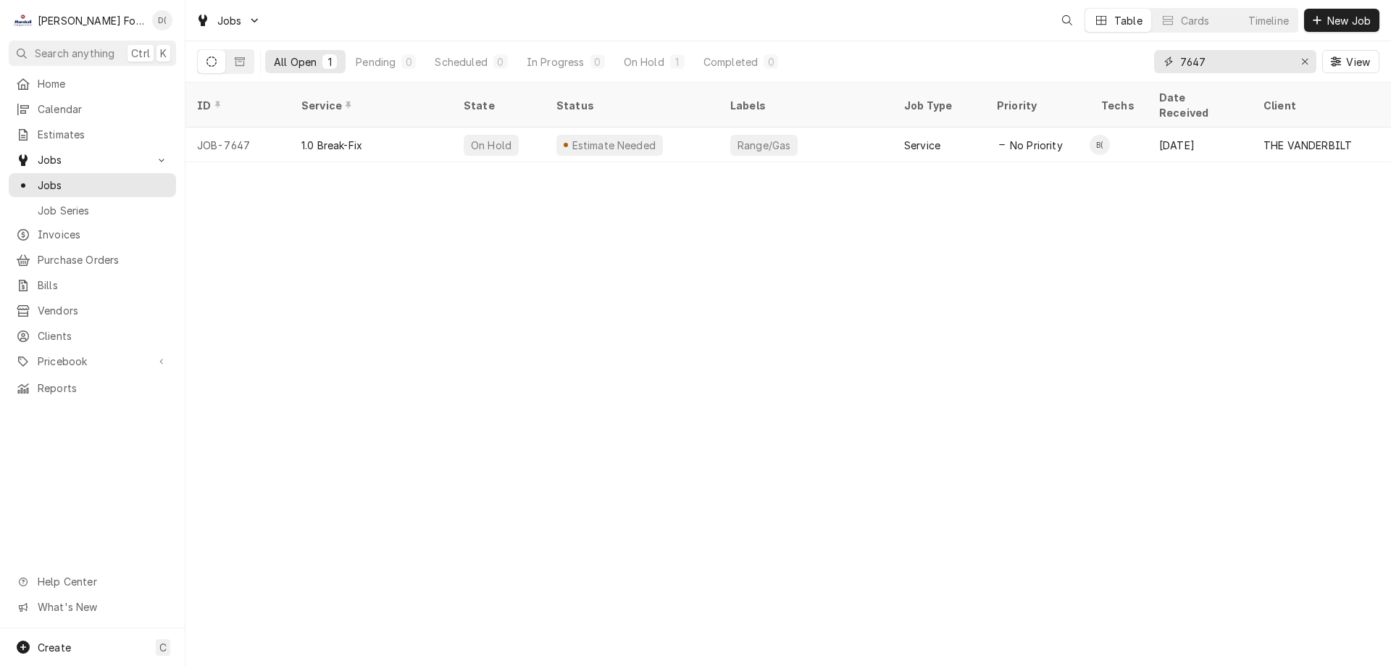
click at [1234, 64] on input "7647" at bounding box center [1234, 61] width 109 height 23
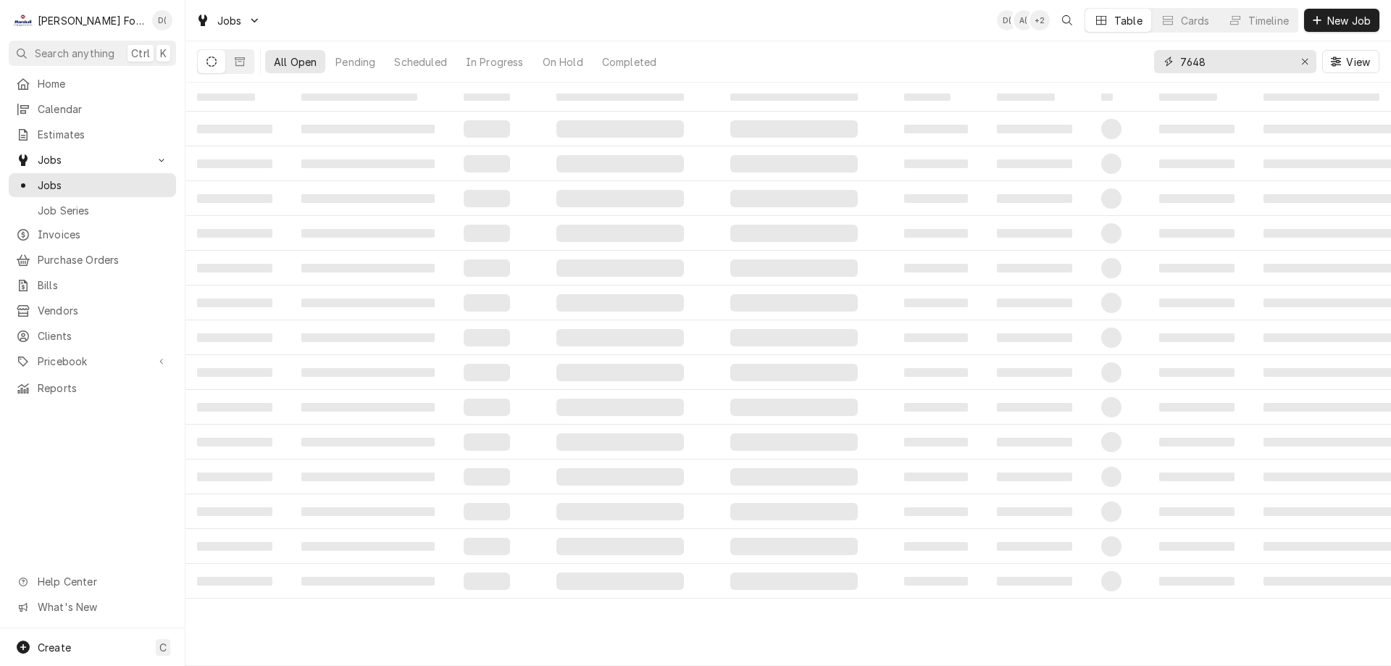
type input "7648"
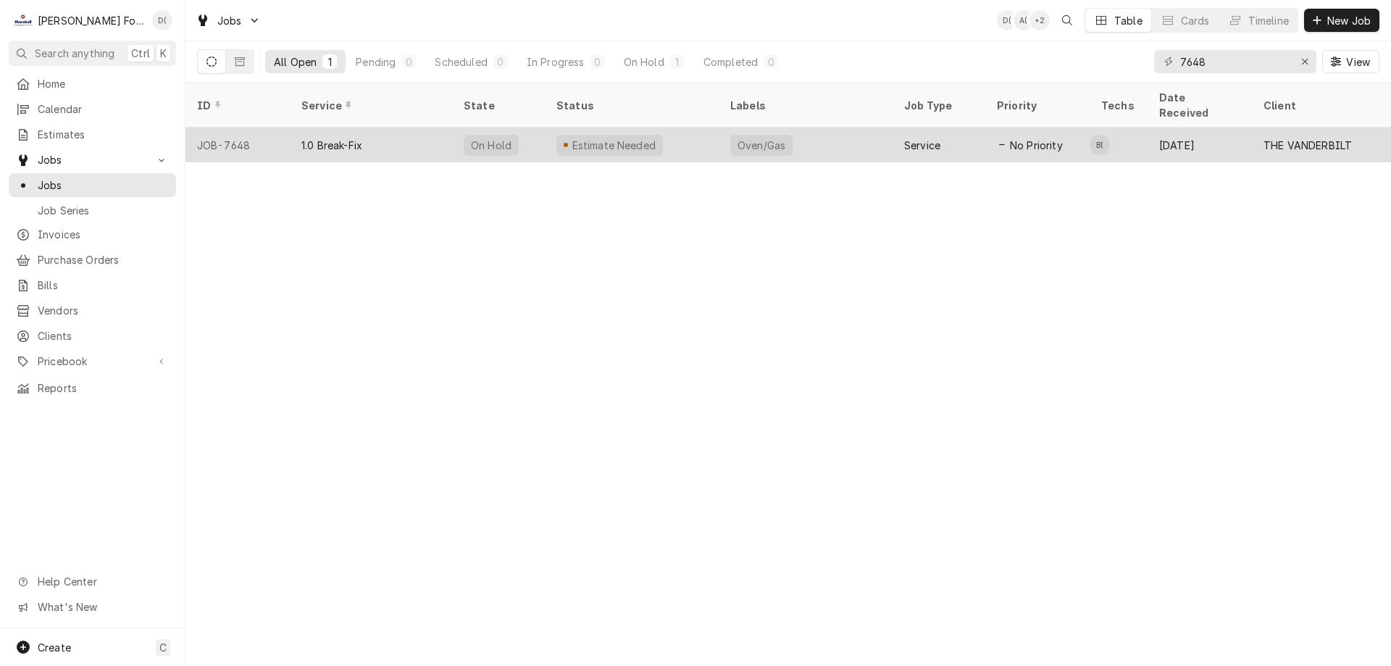
click at [671, 128] on div "Estimate Needed" at bounding box center [632, 145] width 174 height 35
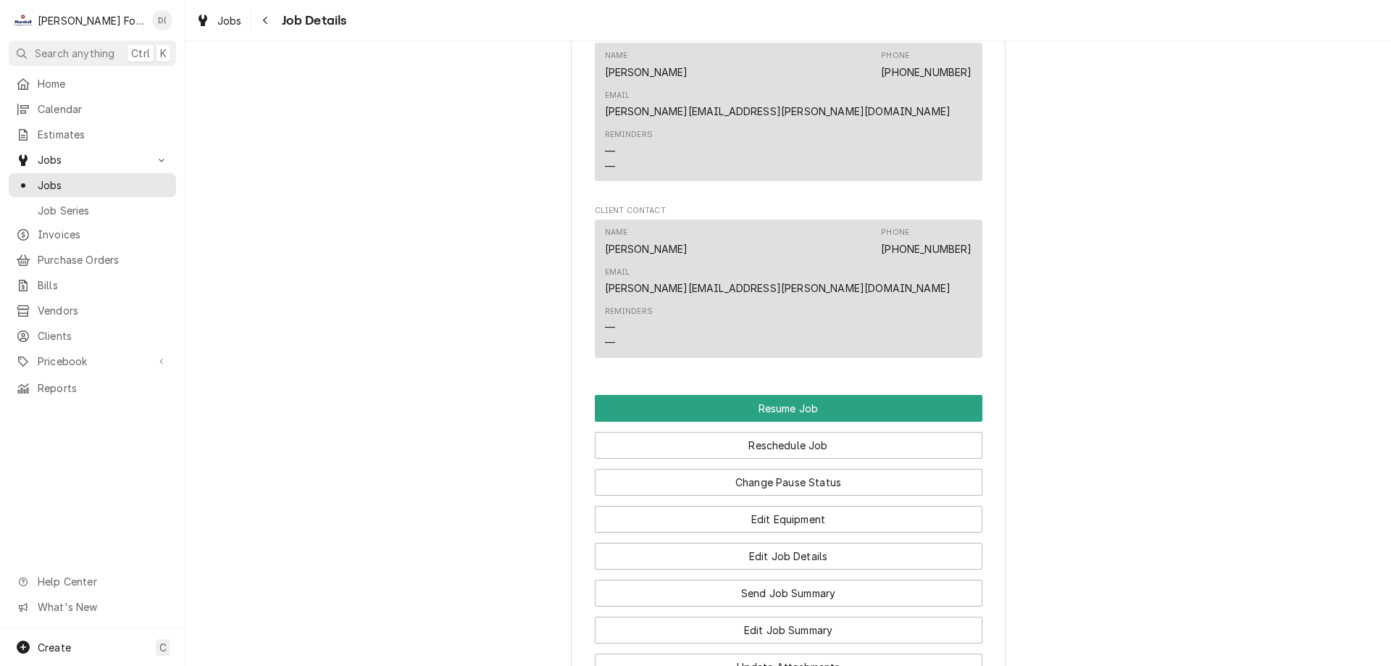
scroll to position [2029, 0]
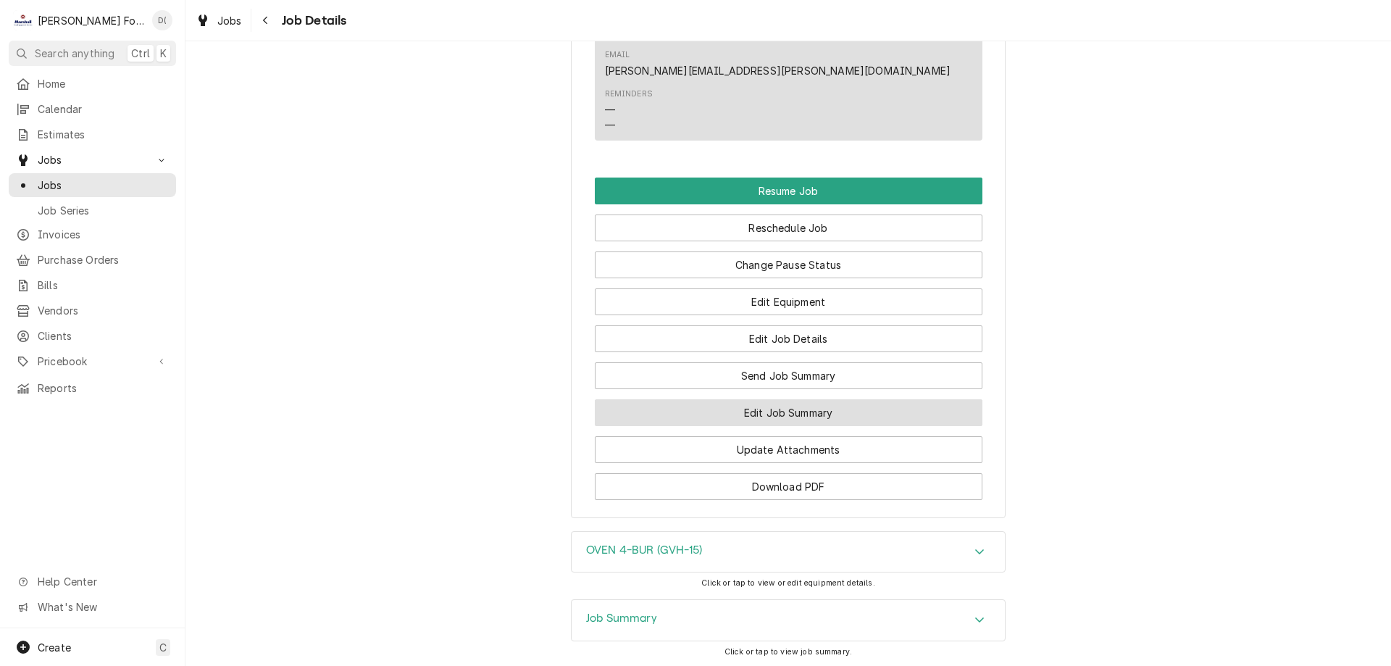
click at [741, 399] on button "Edit Job Summary" at bounding box center [789, 412] width 388 height 27
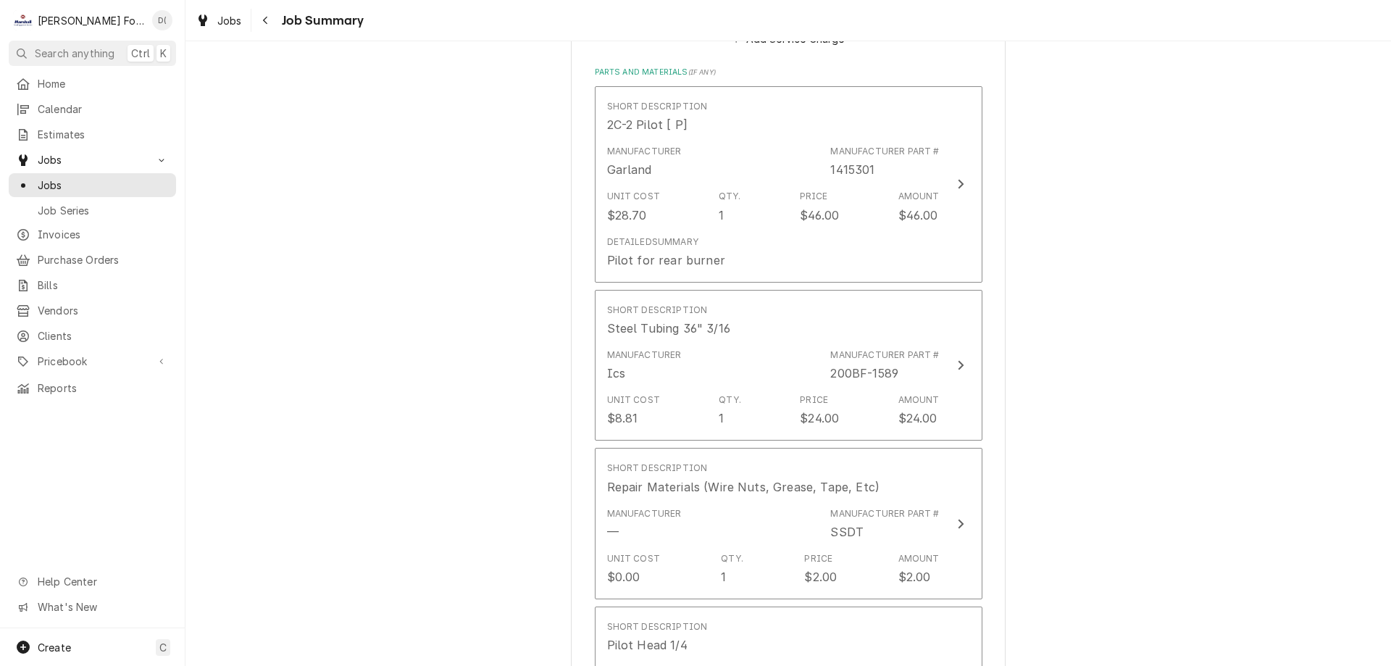
scroll to position [1087, 0]
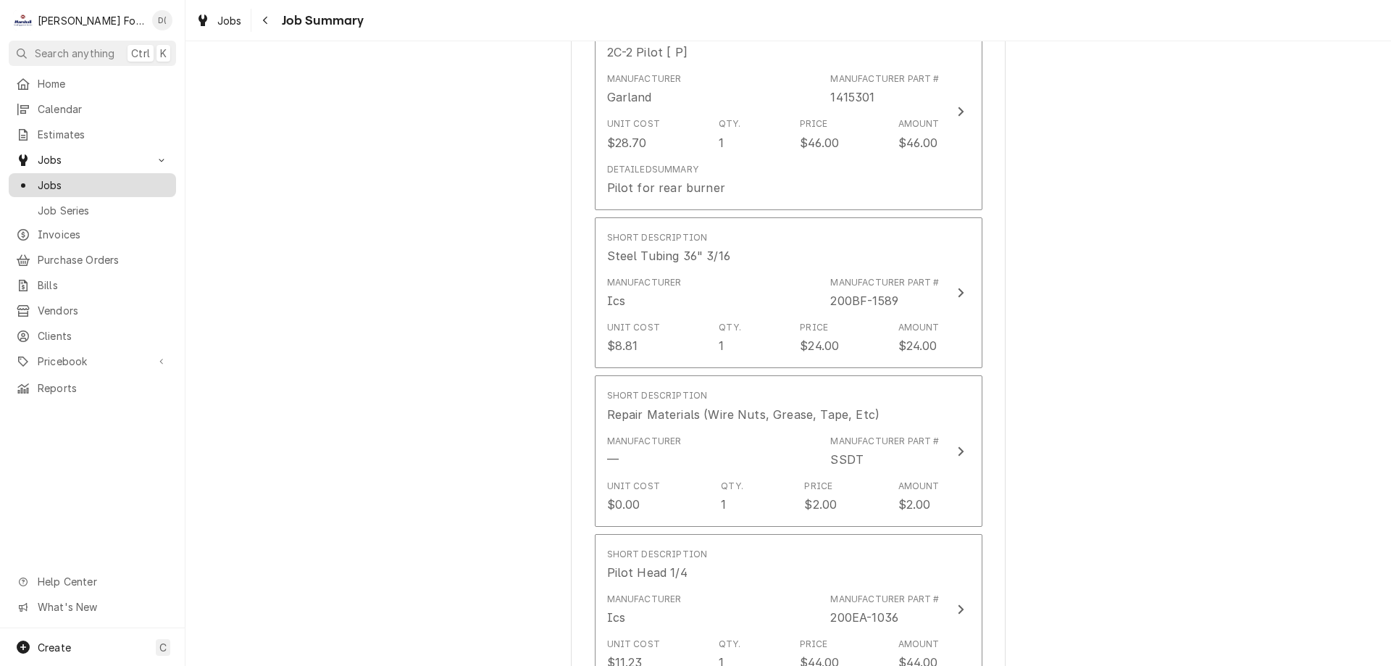
click at [112, 178] on span "Jobs" at bounding box center [103, 185] width 131 height 15
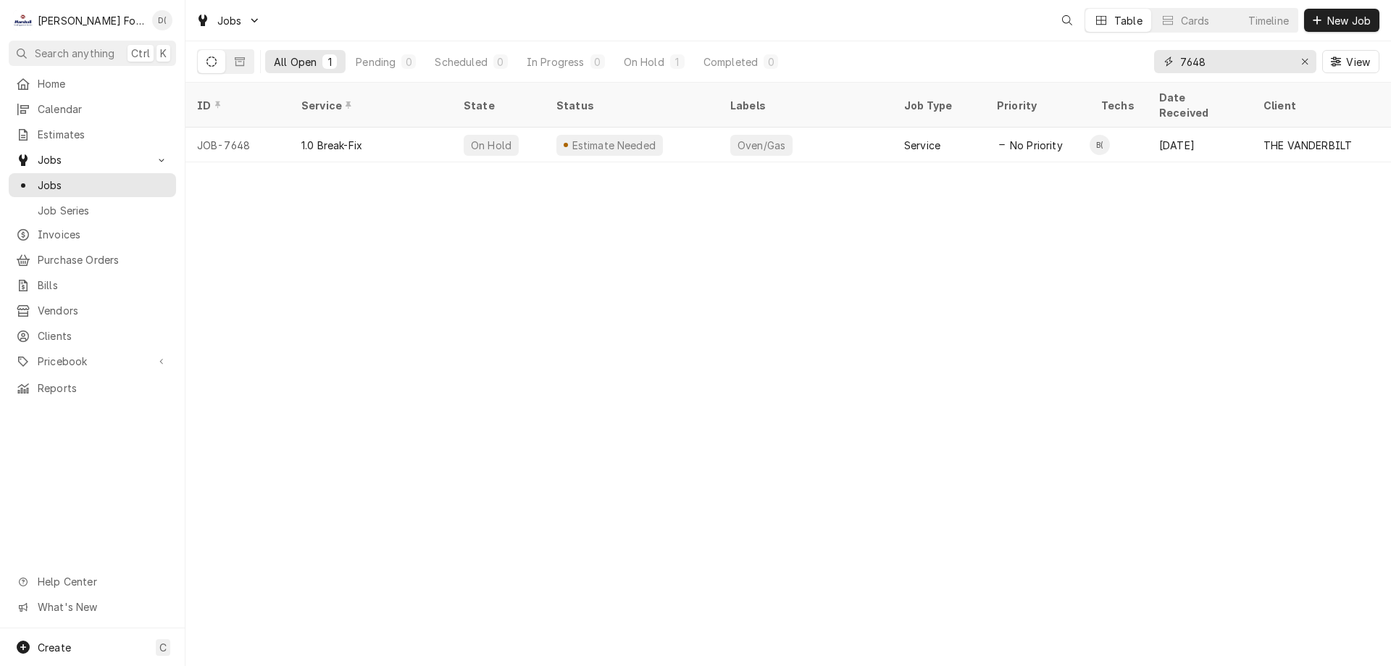
click at [1227, 62] on input "7648" at bounding box center [1234, 61] width 109 height 23
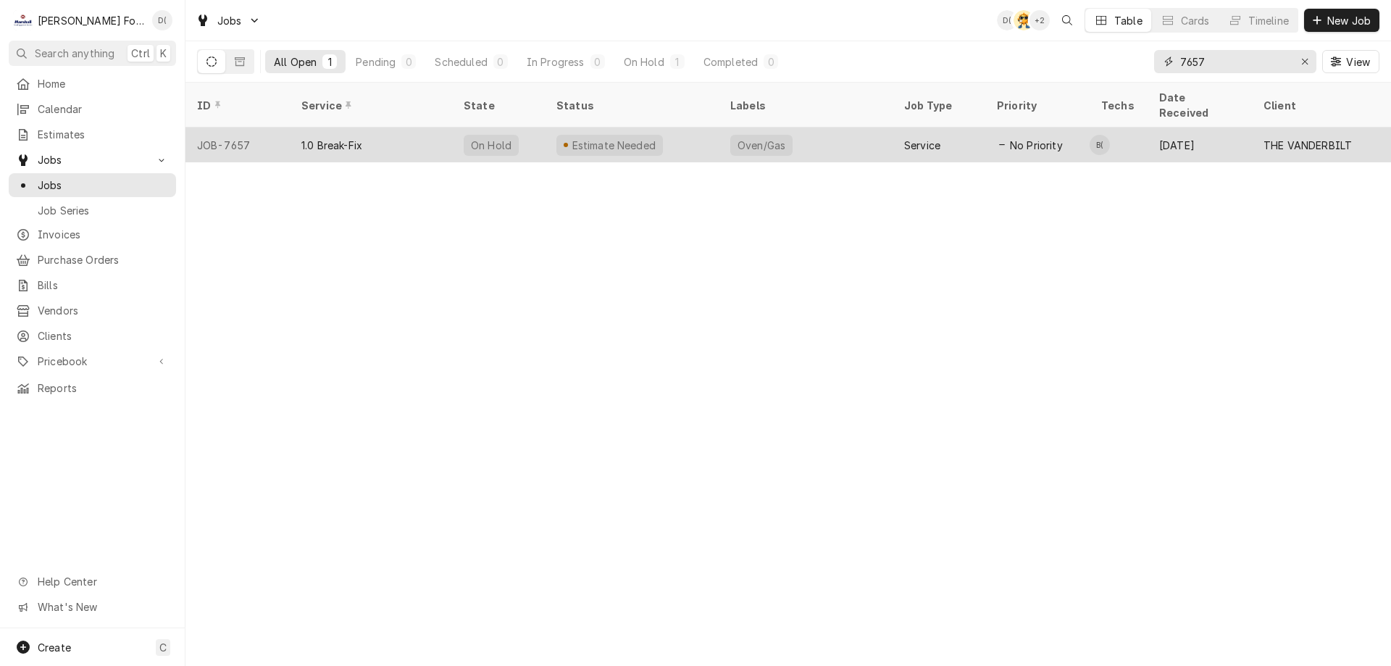
type input "7657"
click at [698, 128] on div "Estimate Needed" at bounding box center [632, 145] width 174 height 35
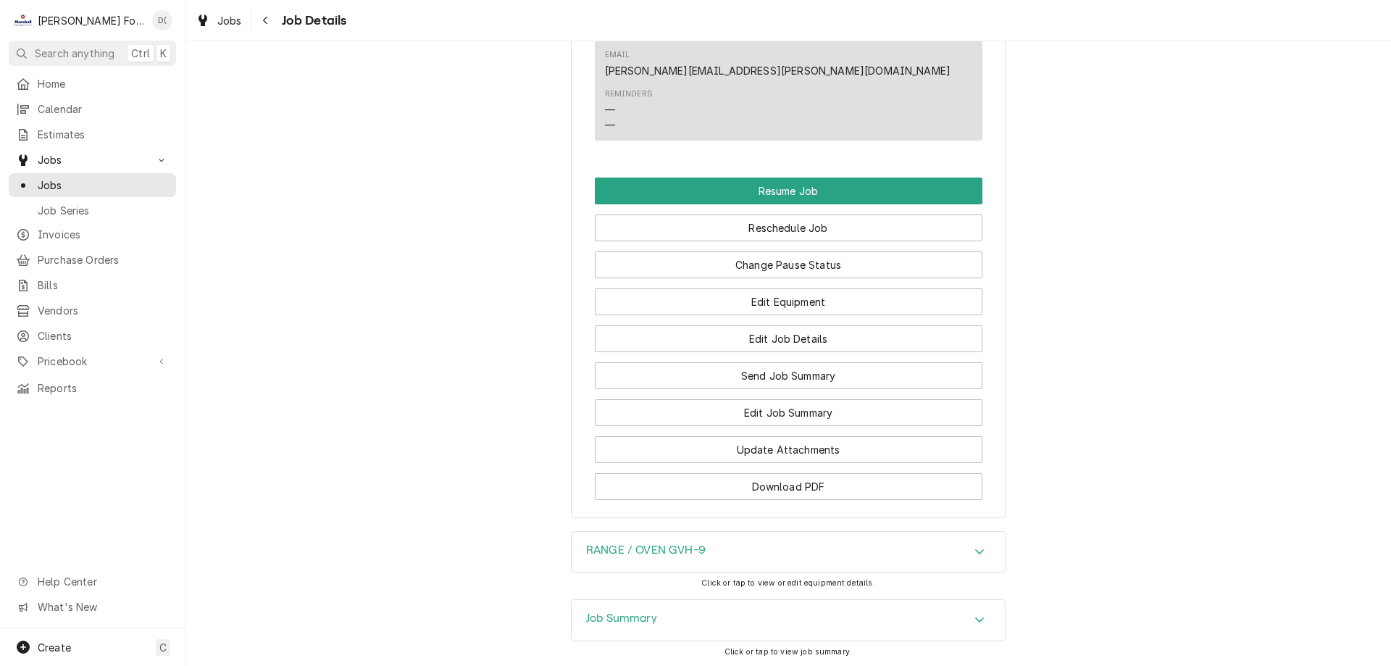
scroll to position [2106, 0]
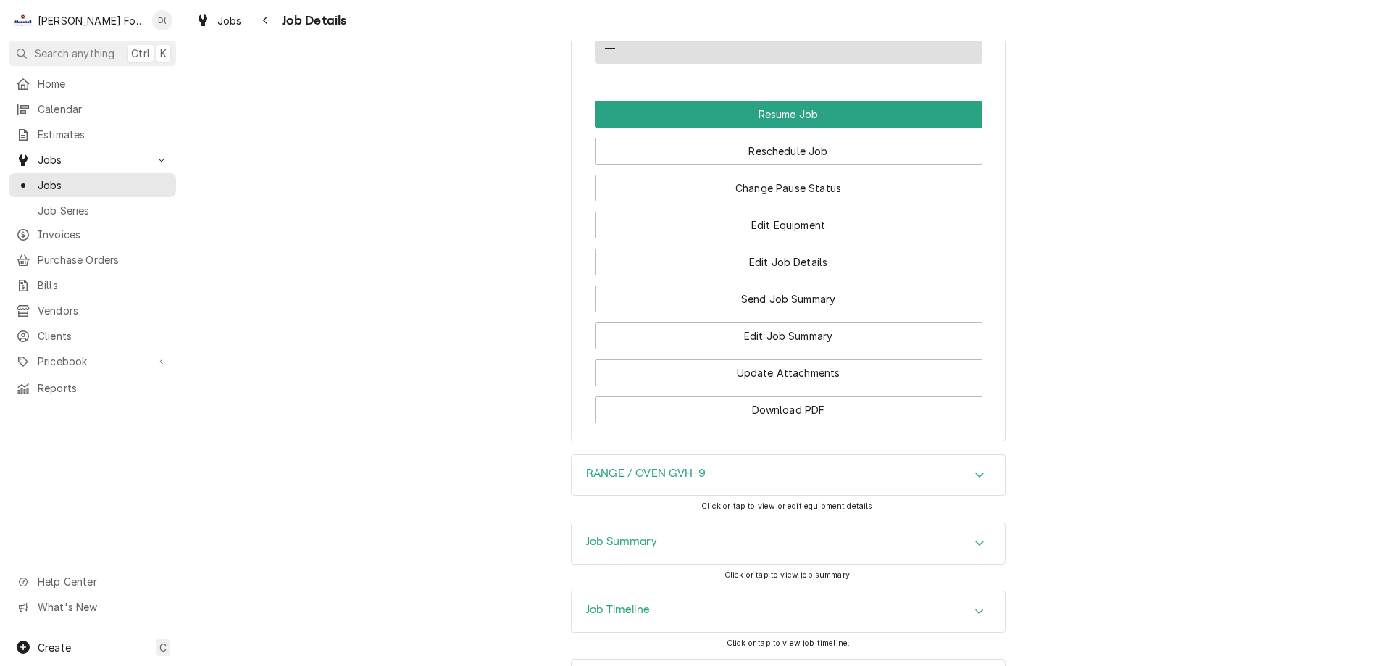
click at [645, 523] on div "Job Summary" at bounding box center [788, 543] width 433 height 41
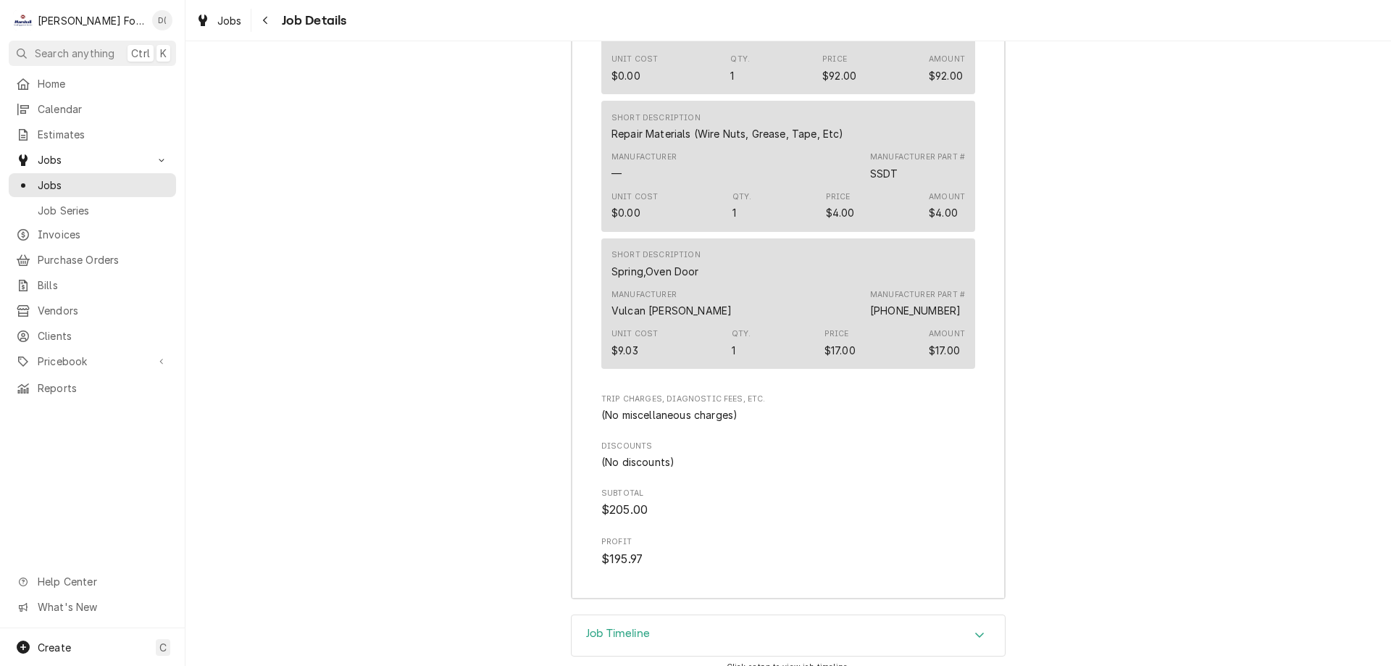
scroll to position [3651, 0]
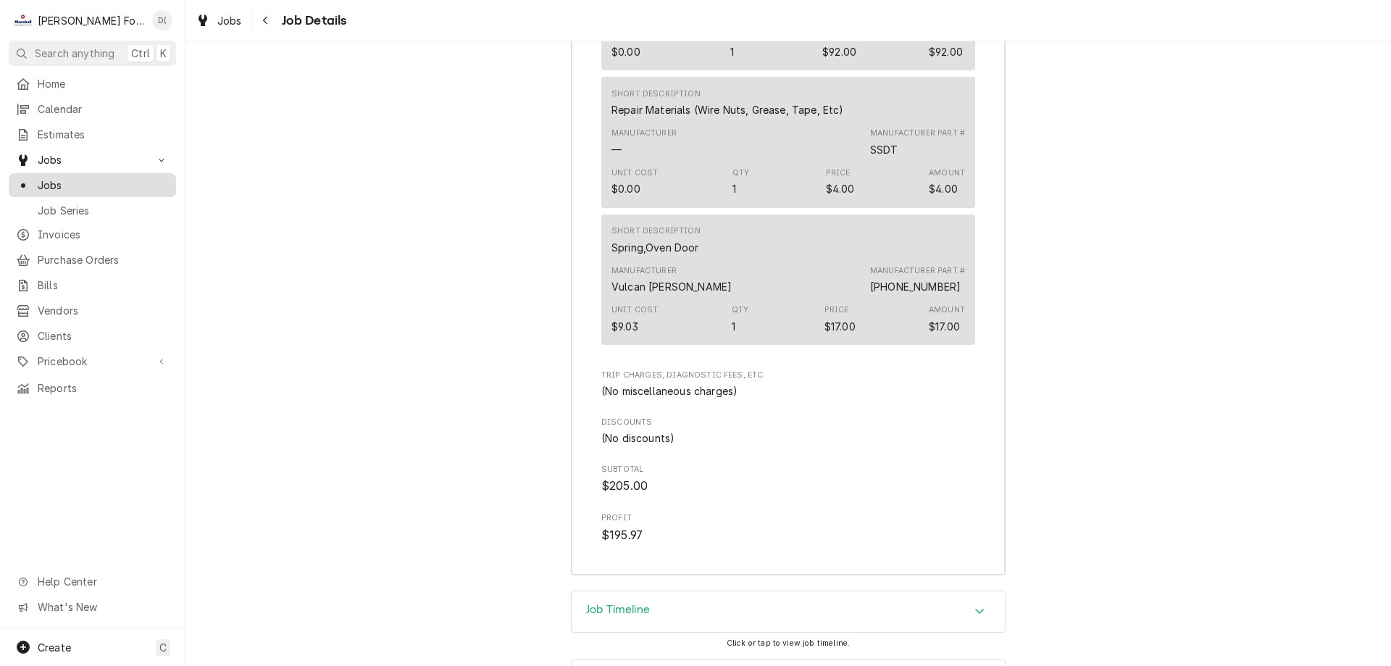
click at [128, 180] on span "Jobs" at bounding box center [103, 185] width 131 height 15
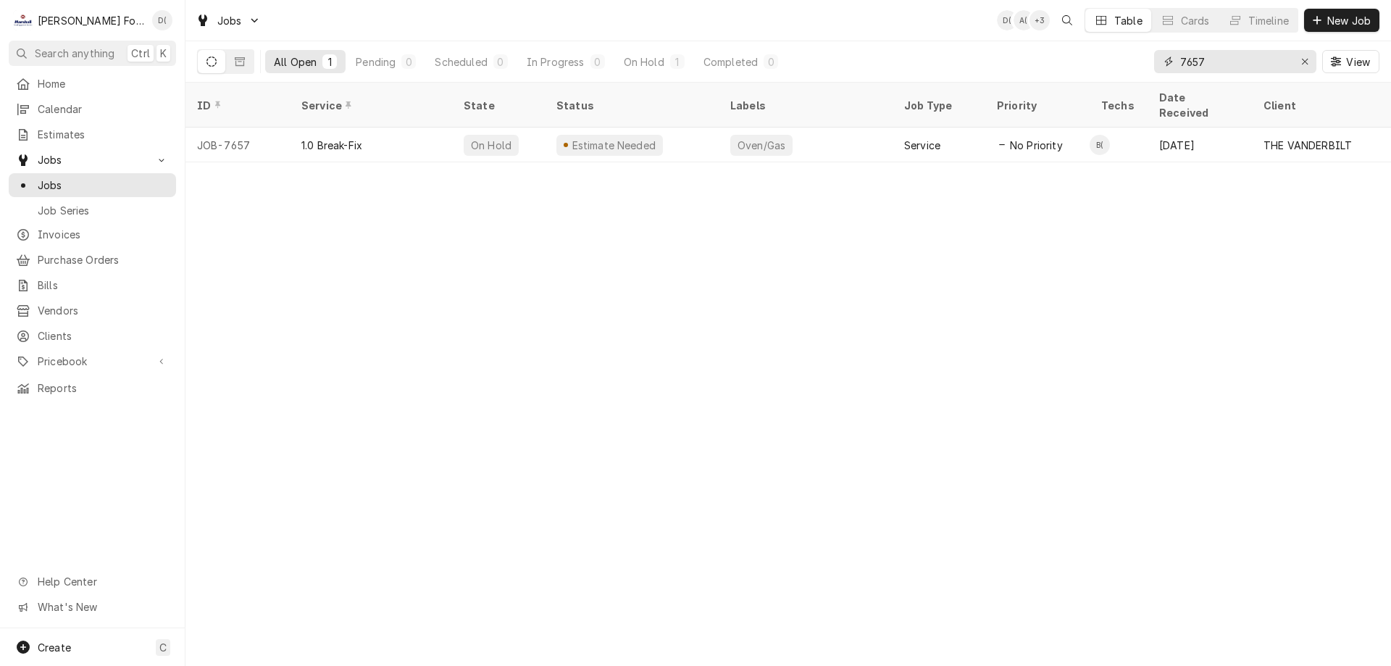
click at [1219, 59] on input "7657" at bounding box center [1234, 61] width 109 height 23
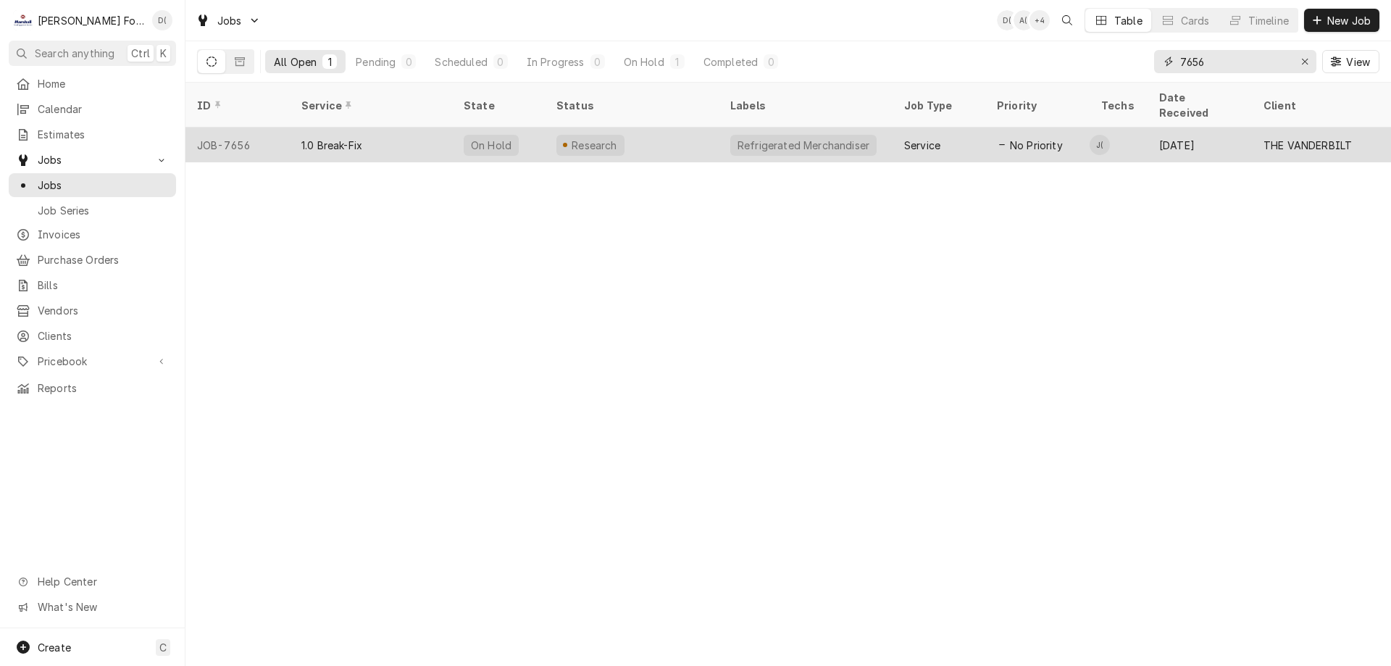
type input "7656"
click at [638, 128] on div "Research" at bounding box center [632, 145] width 174 height 35
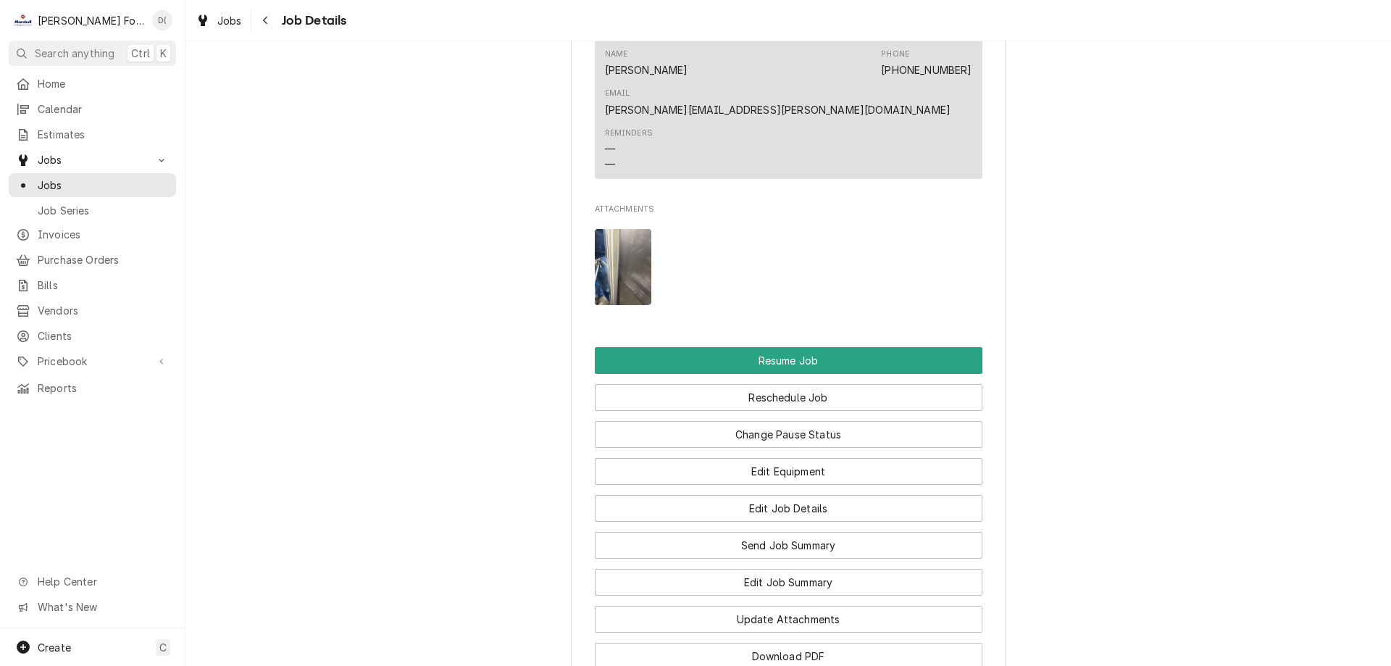
scroll to position [2085, 0]
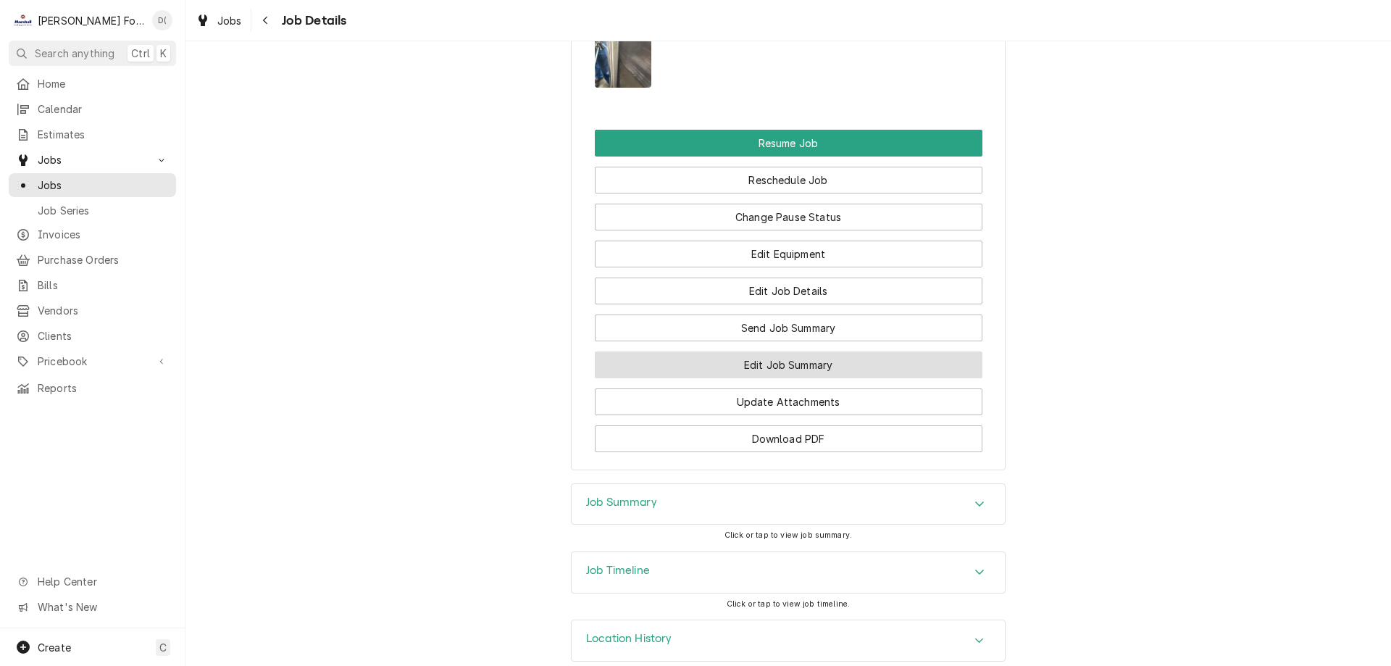
click at [782, 351] on button "Edit Job Summary" at bounding box center [789, 364] width 388 height 27
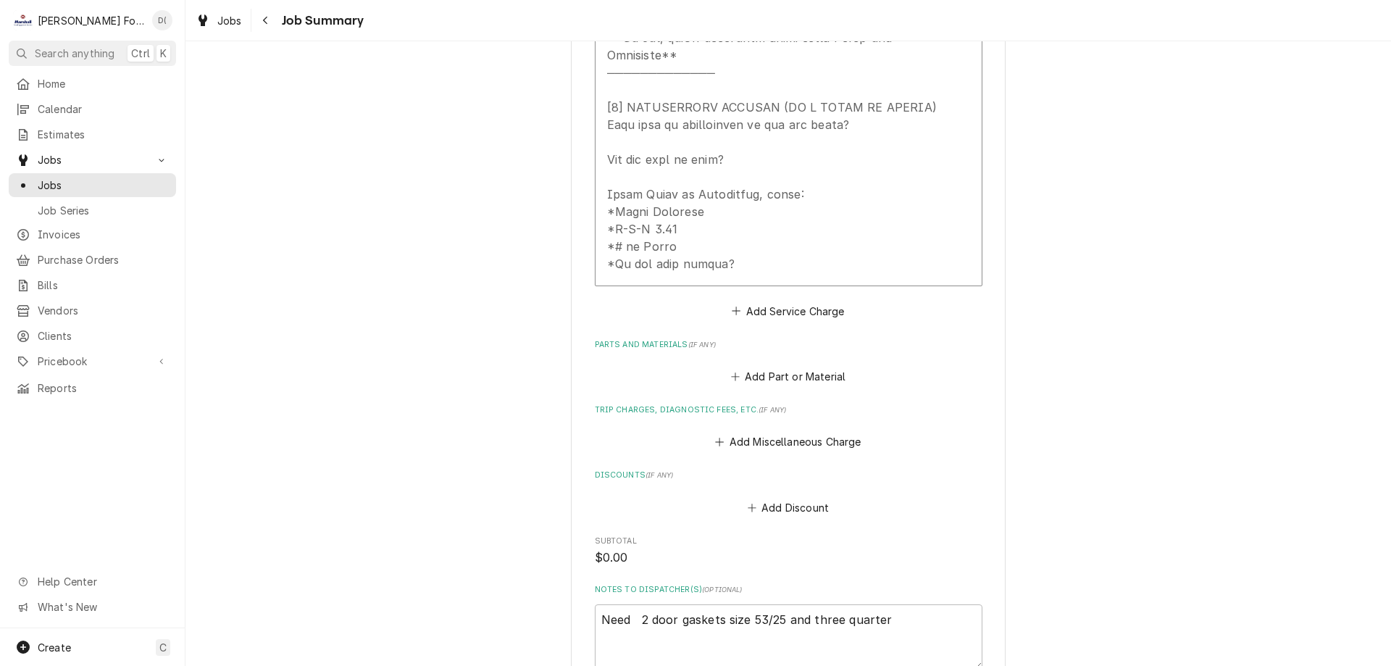
scroll to position [942, 0]
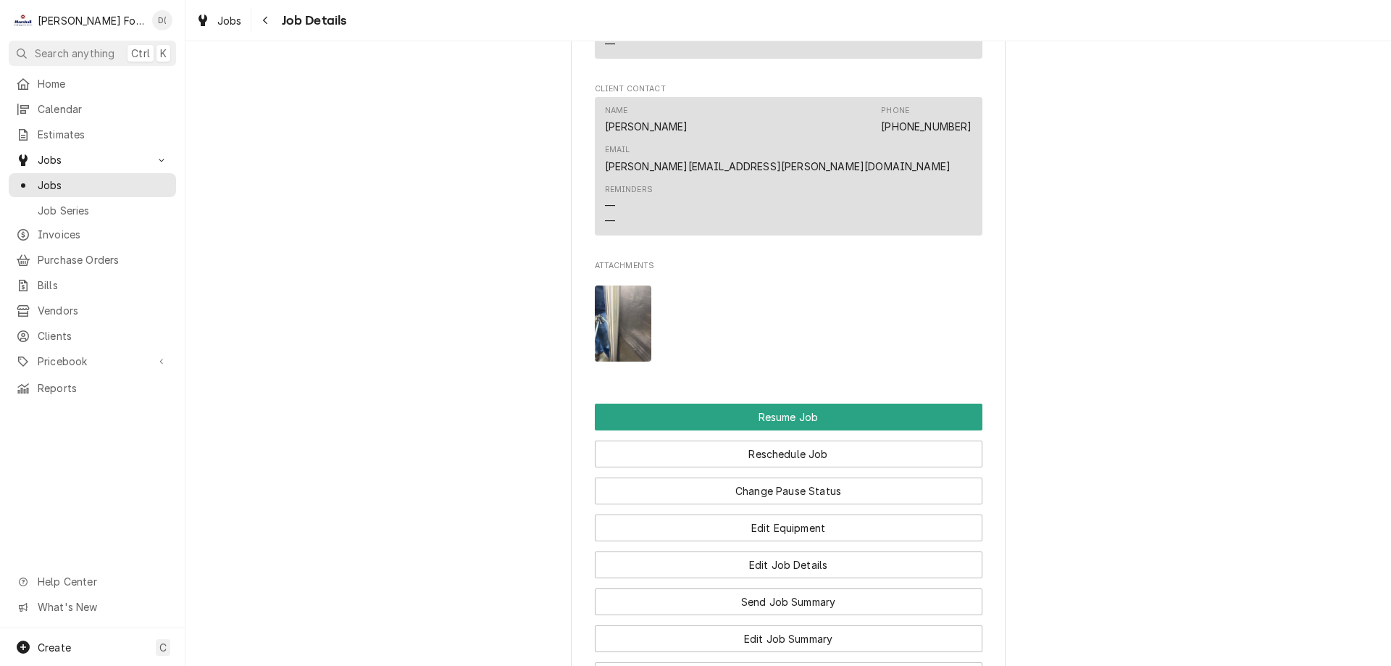
scroll to position [2029, 0]
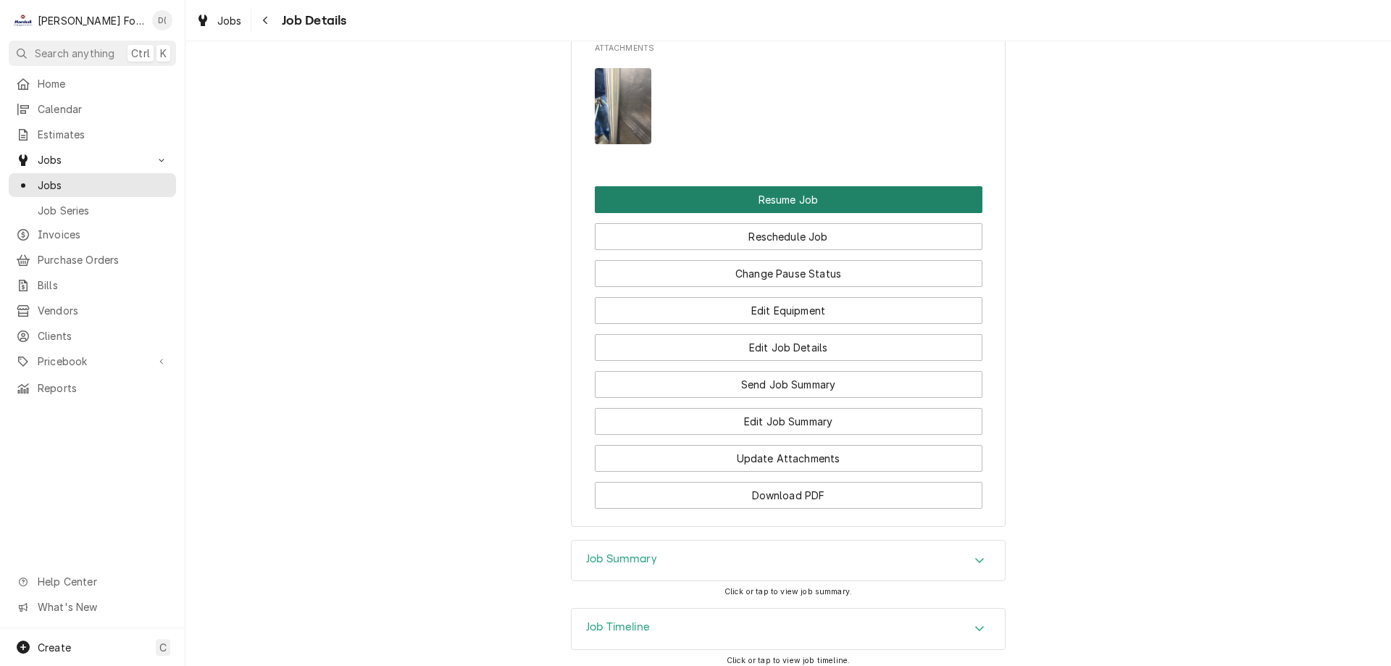
click at [801, 186] on button "Resume Job" at bounding box center [789, 199] width 388 height 27
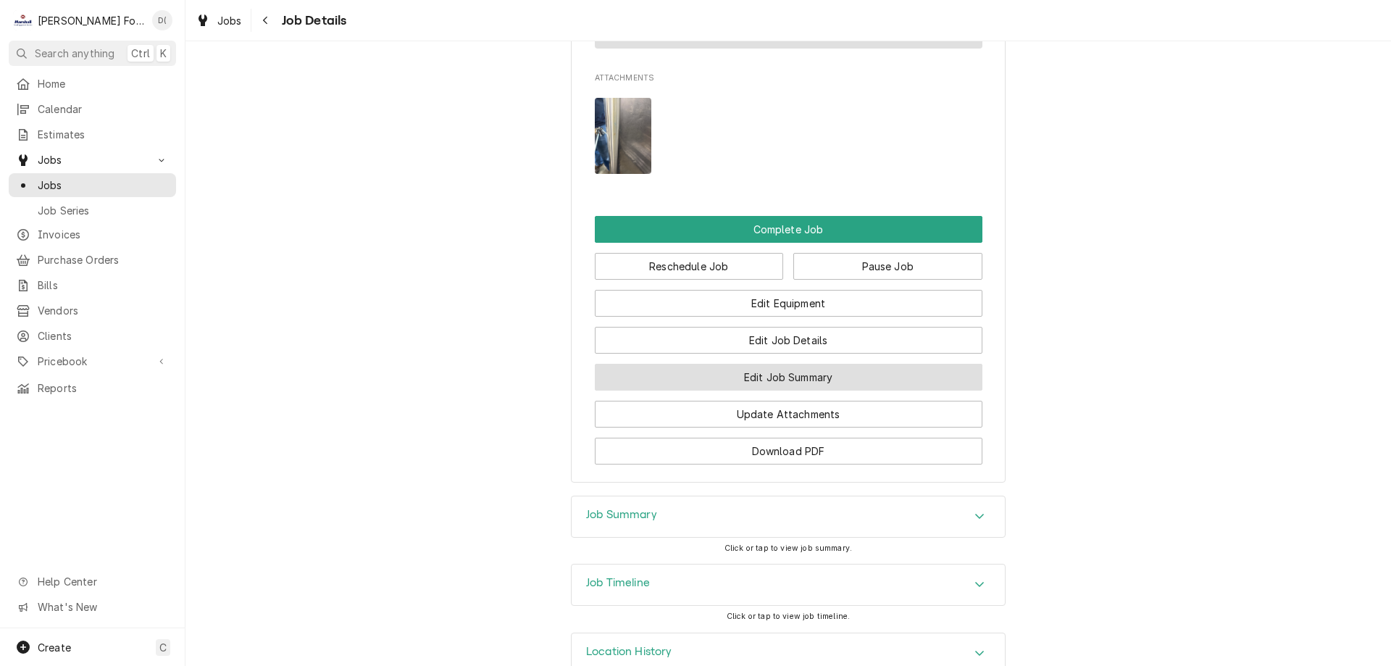
scroll to position [1896, 0]
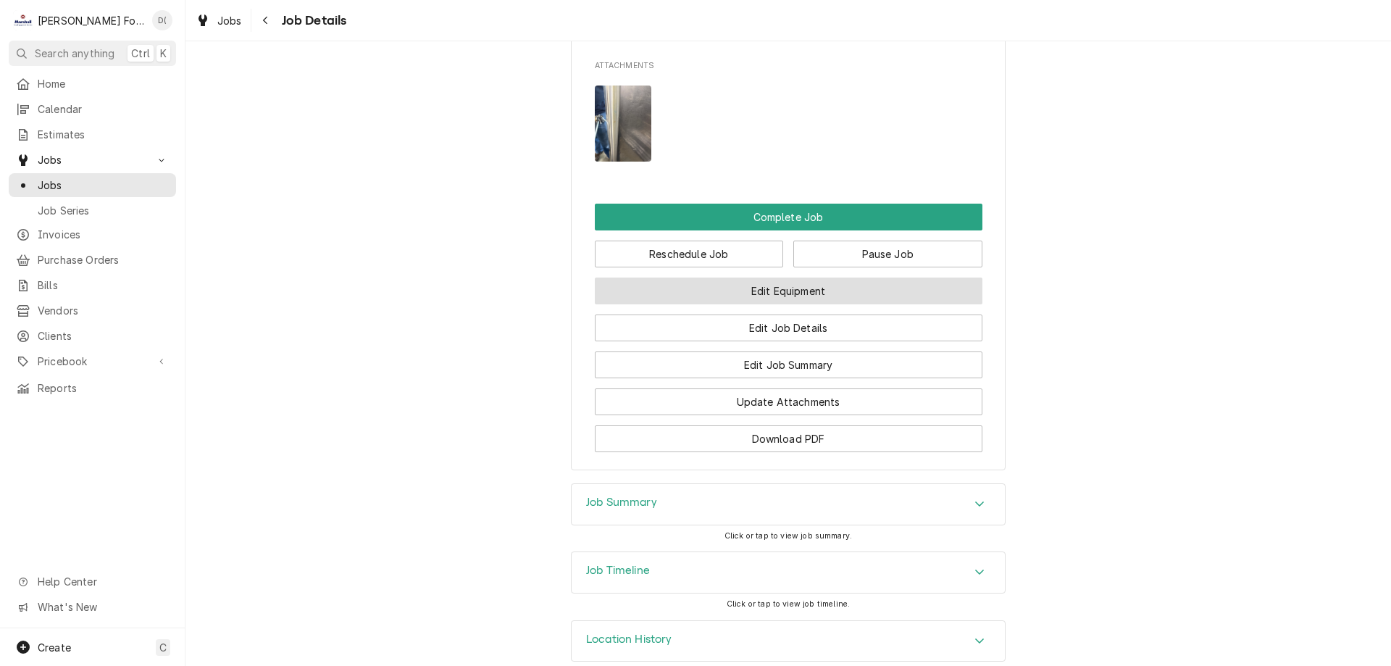
click at [786, 278] on button "Edit Equipment" at bounding box center [789, 291] width 388 height 27
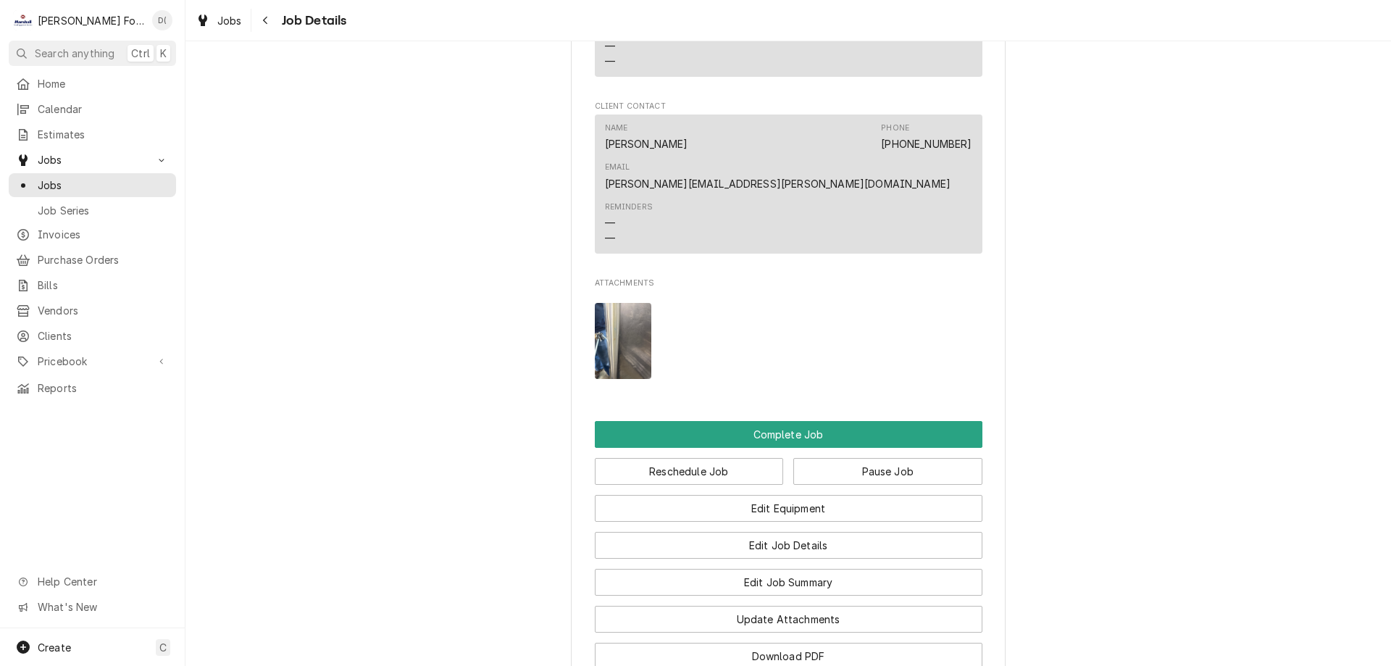
scroll to position [1896, 0]
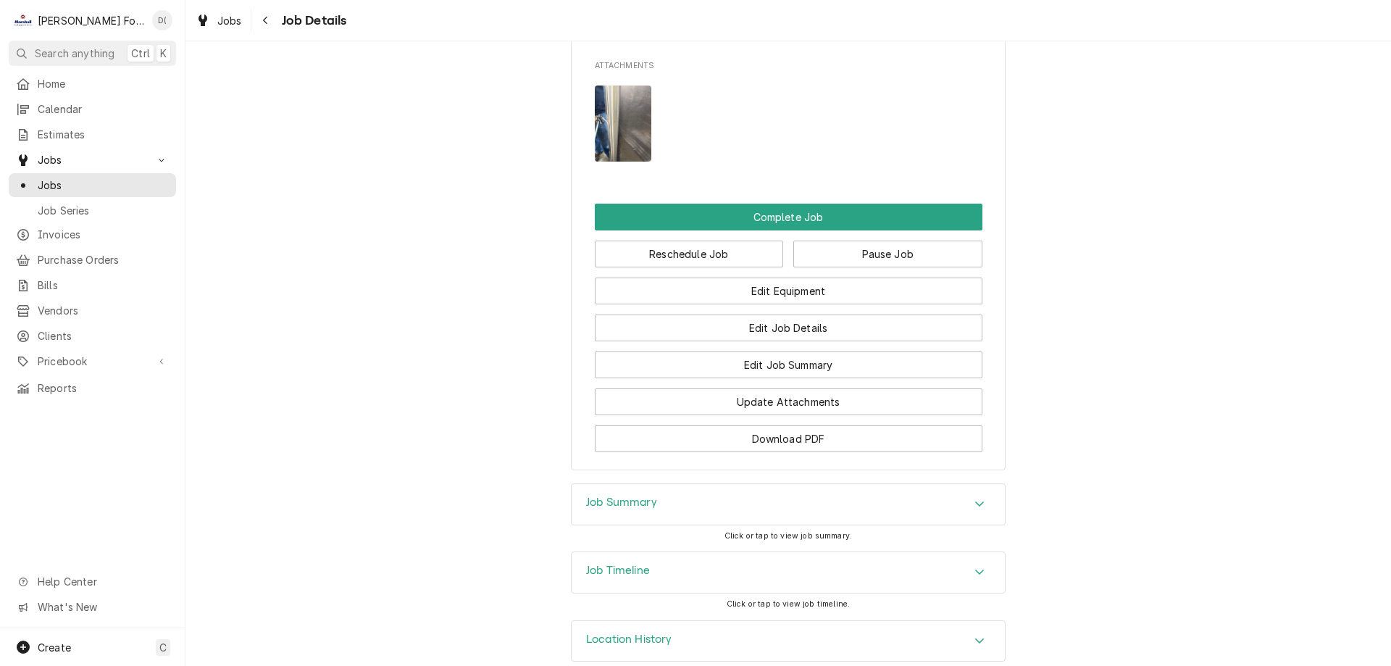
click at [641, 496] on h3 "Job Summary" at bounding box center [621, 503] width 71 height 14
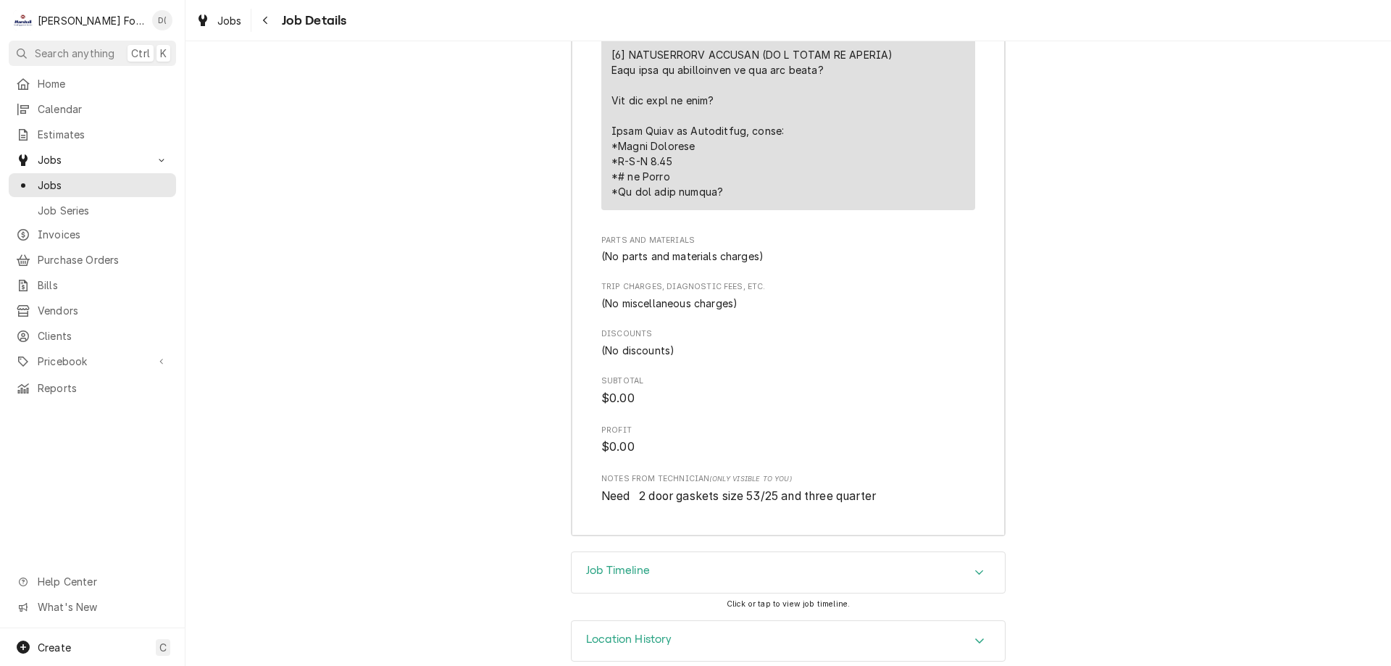
scroll to position [2868, 0]
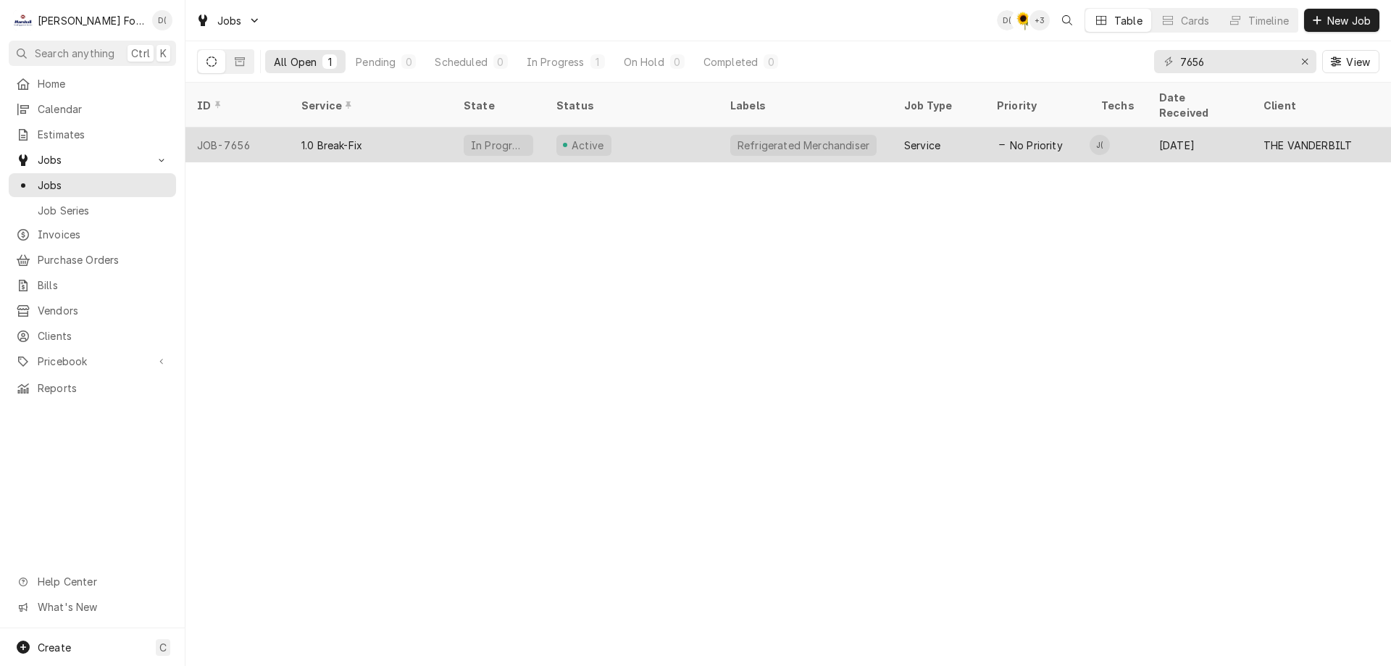
click at [634, 128] on div "Active" at bounding box center [632, 145] width 174 height 35
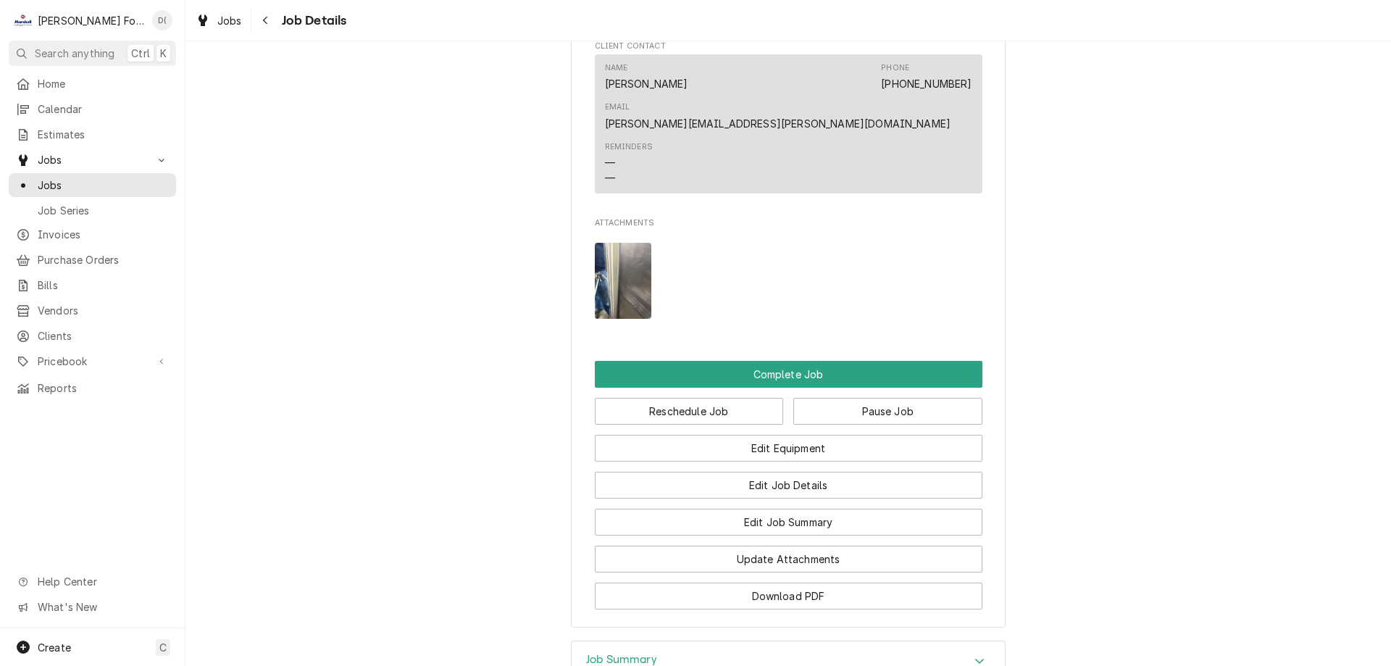
scroll to position [1884, 0]
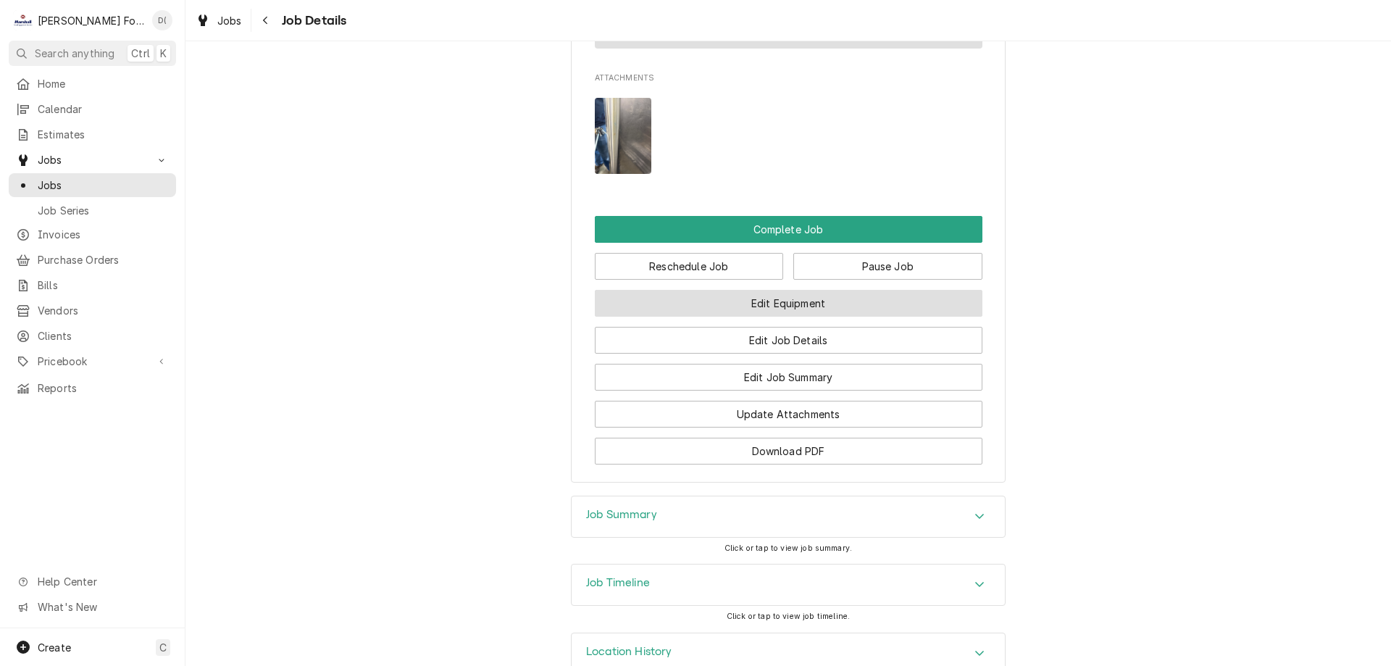
click at [788, 290] on button "Edit Equipment" at bounding box center [789, 303] width 388 height 27
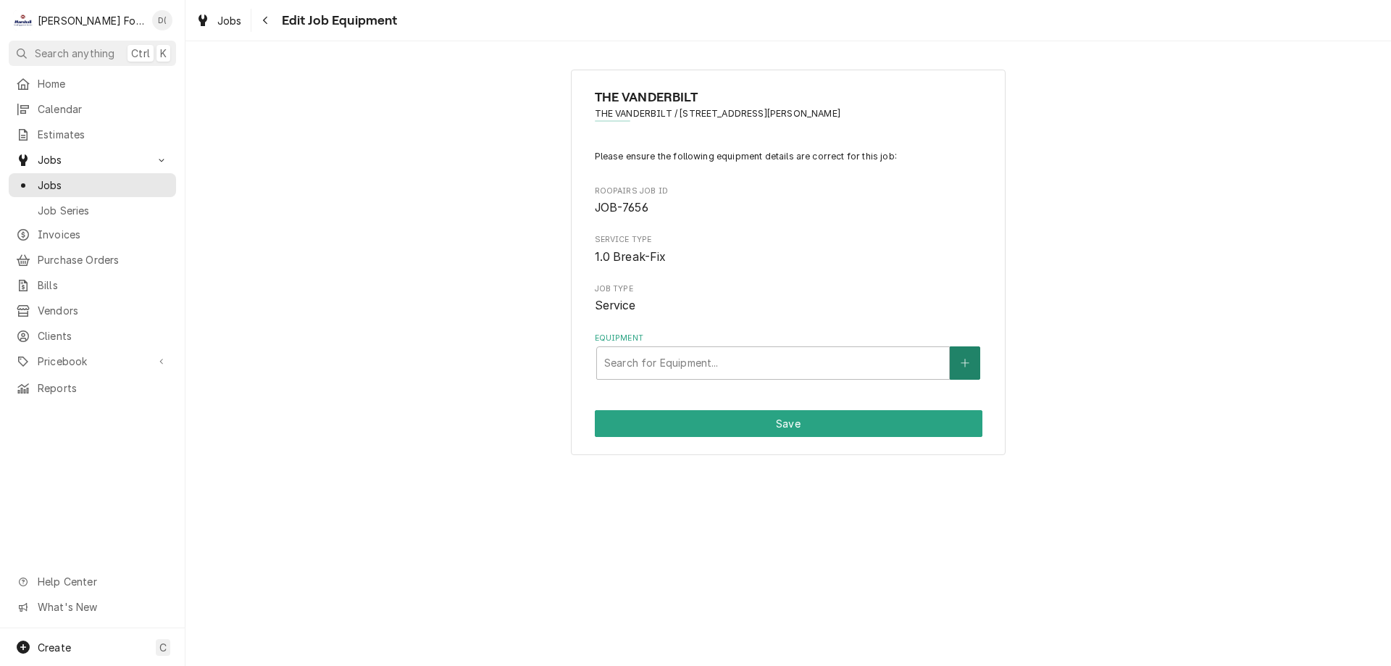
click at [968, 364] on icon "Create New Equipment" at bounding box center [965, 363] width 9 height 10
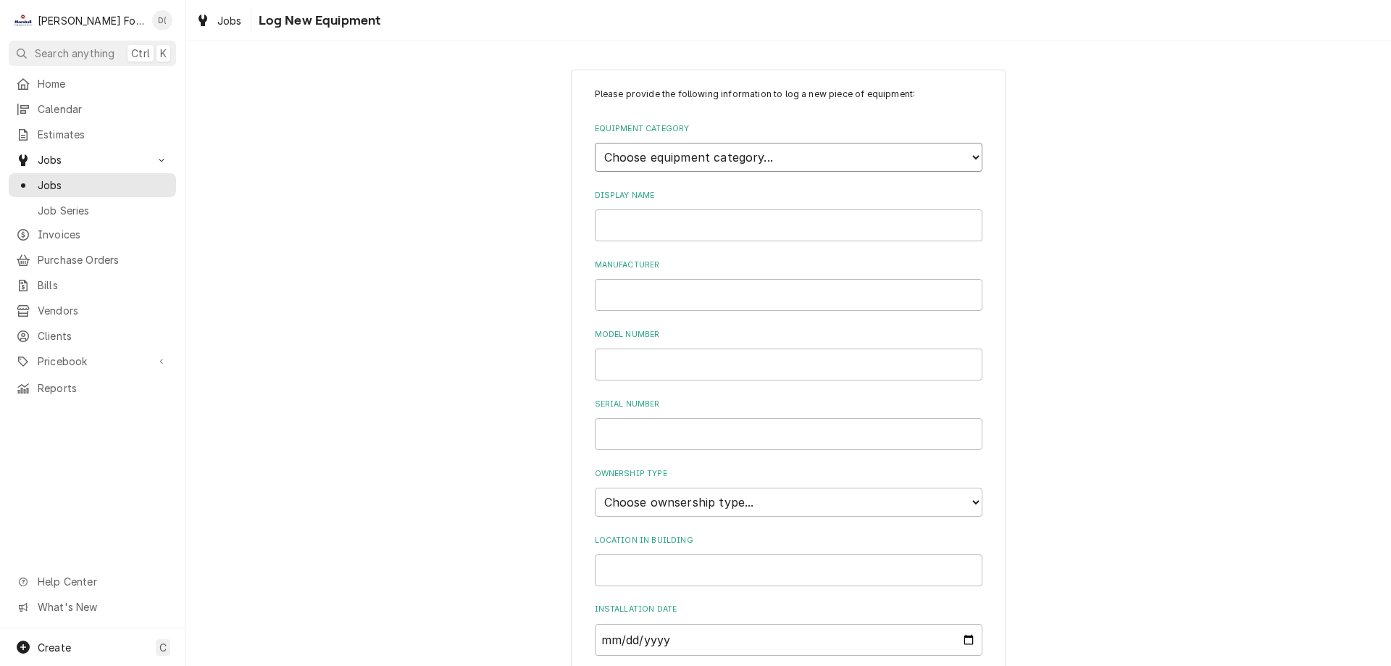
click at [968, 154] on select "Choose equipment category... Cooking Equipment Fryers Ice Machines Ovens and Ra…" at bounding box center [789, 157] width 388 height 29
select select "8"
click at [595, 143] on select "Choose equipment category... Cooking Equipment Fryers Ice Machines Ovens and Ra…" at bounding box center [789, 157] width 388 height 29
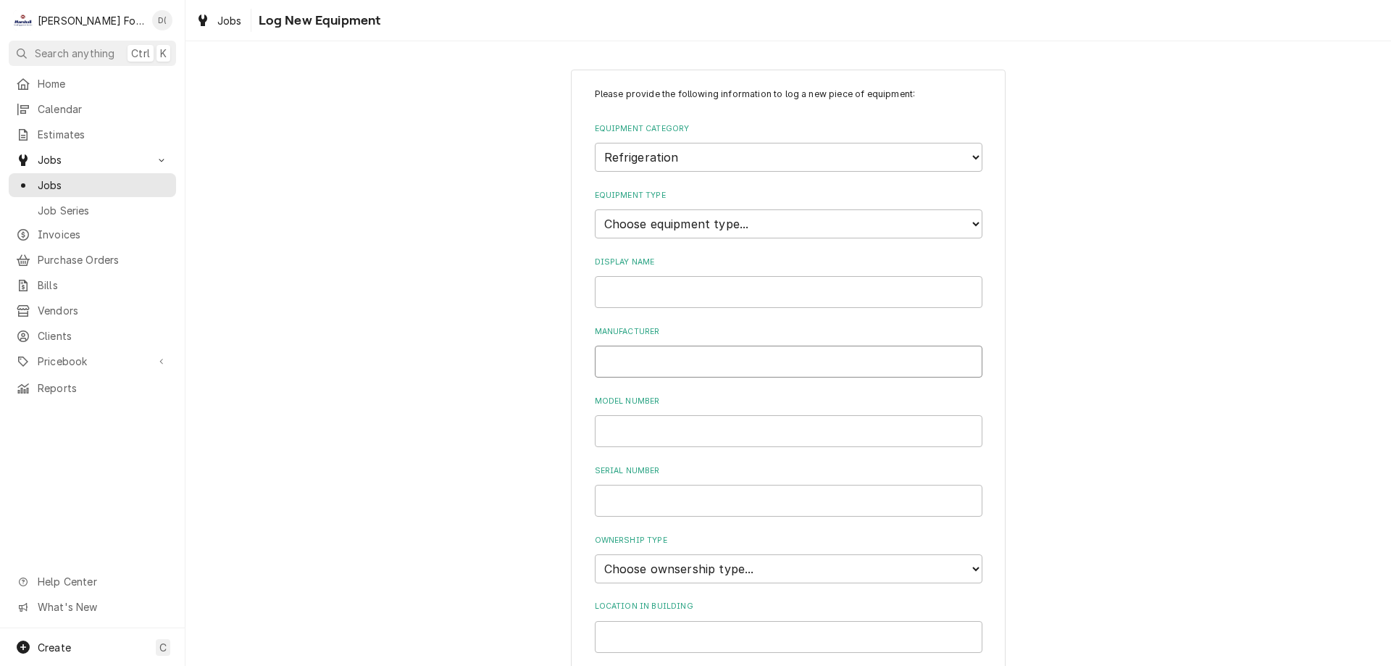
click at [688, 375] on input "Manufacturer" at bounding box center [789, 362] width 388 height 32
type input "intertek"
click at [614, 432] on input "Model Number" at bounding box center [789, 431] width 388 height 32
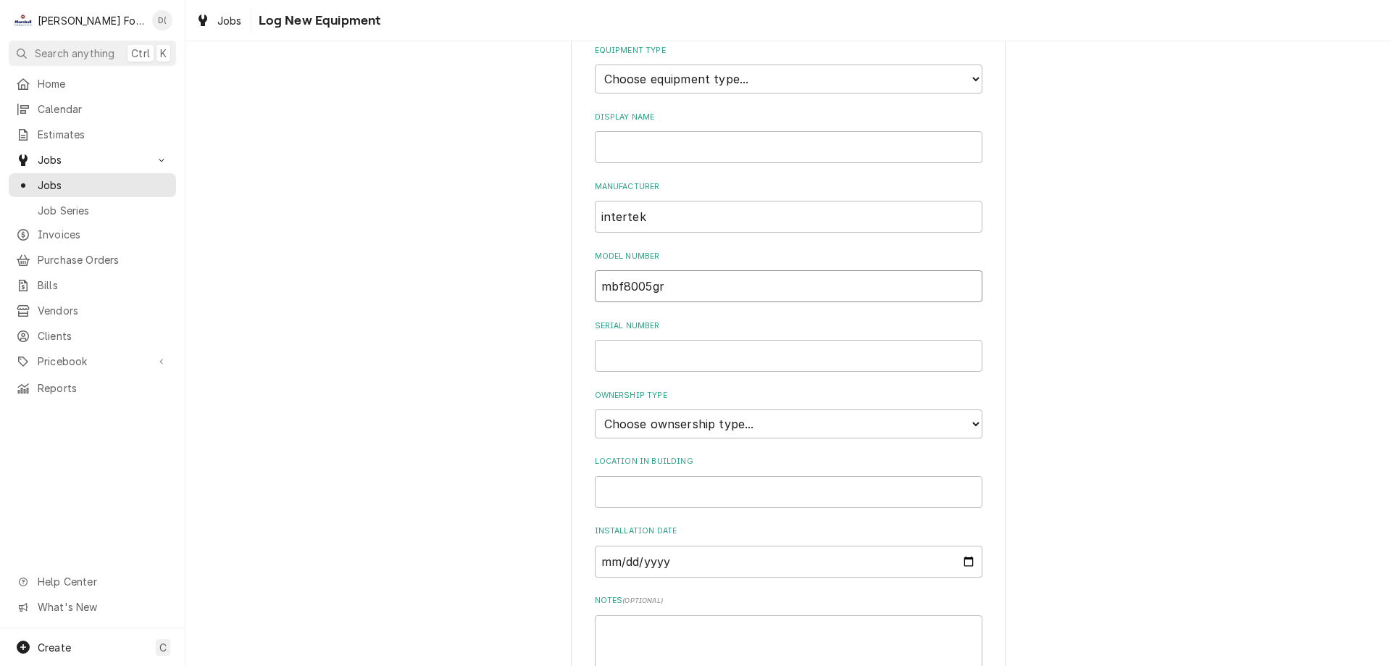
type input "mbf8005gr"
click at [669, 364] on input "Serial Number" at bounding box center [789, 356] width 388 height 32
type input "mbf8005graus1t0321012500c40002"
click at [890, 425] on select "Choose ownsership type... Unknown Owned Leased Rented" at bounding box center [789, 423] width 388 height 29
select select "0"
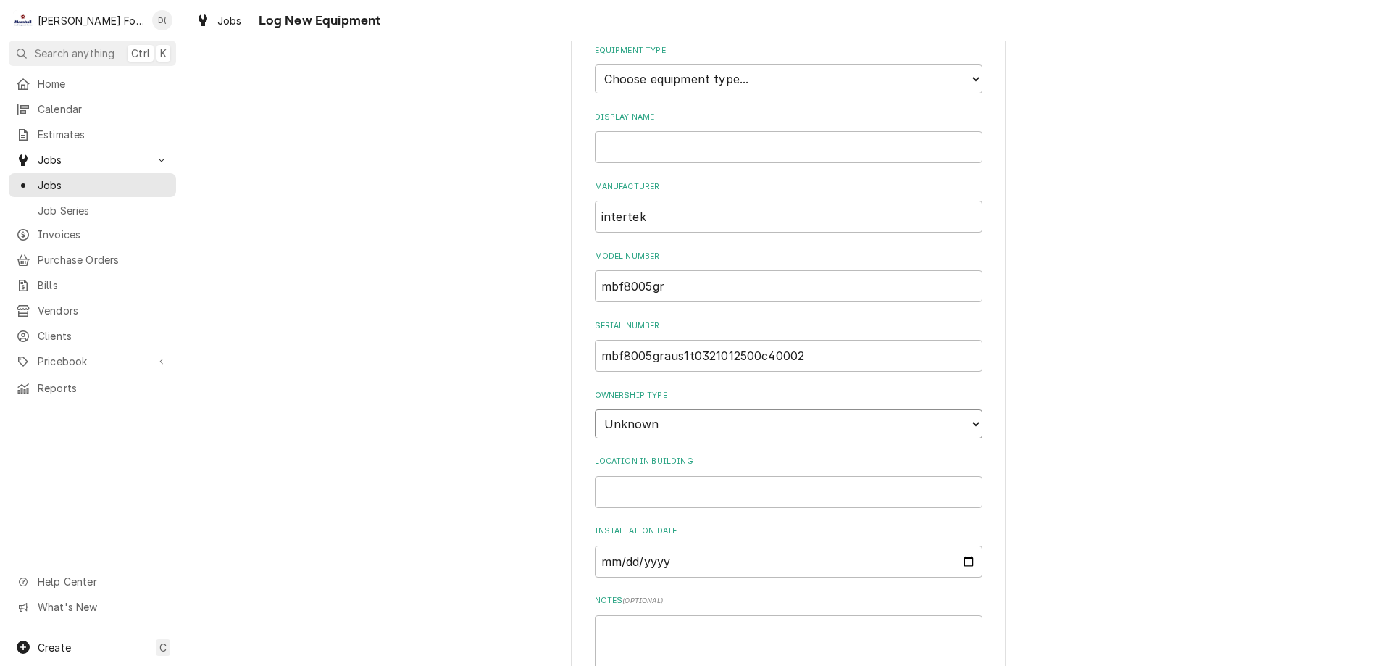
click at [595, 409] on select "Choose ownsership type... Unknown Owned Leased Rented" at bounding box center [789, 423] width 388 height 29
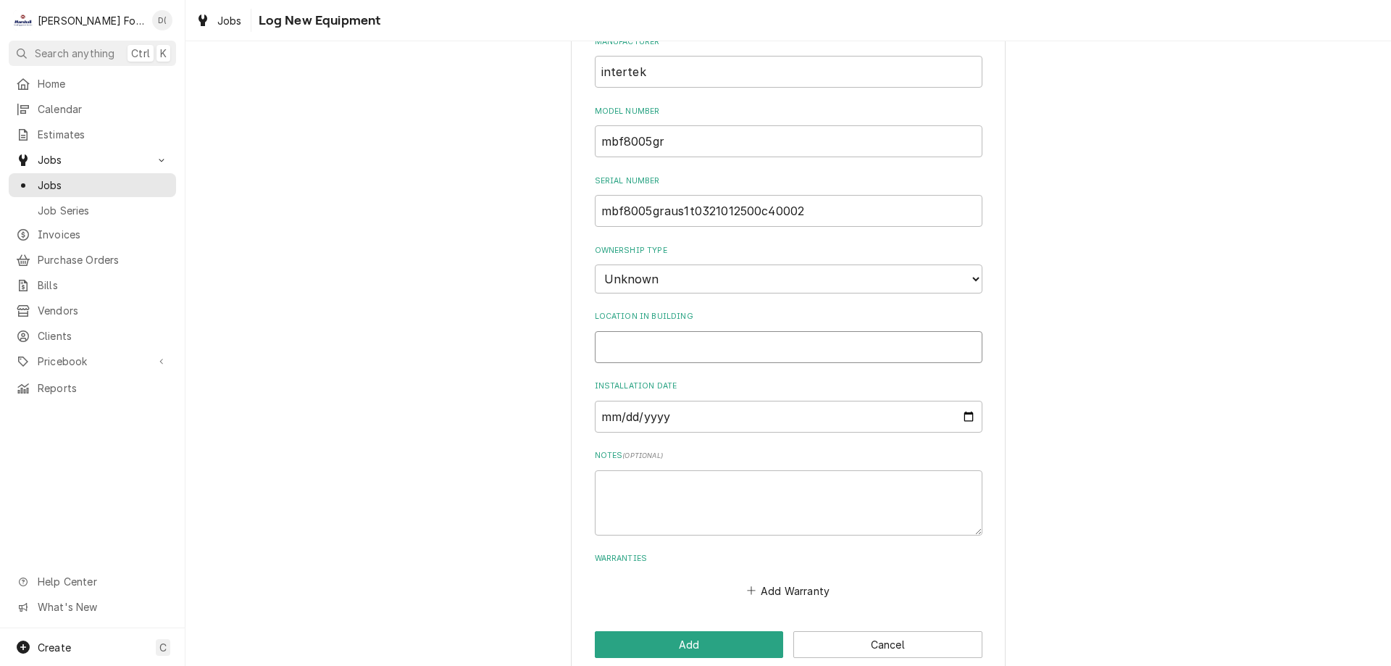
click at [690, 346] on input "Location in Building" at bounding box center [789, 347] width 388 height 32
type input "kitchen"
click at [697, 648] on button "Add" at bounding box center [689, 644] width 189 height 27
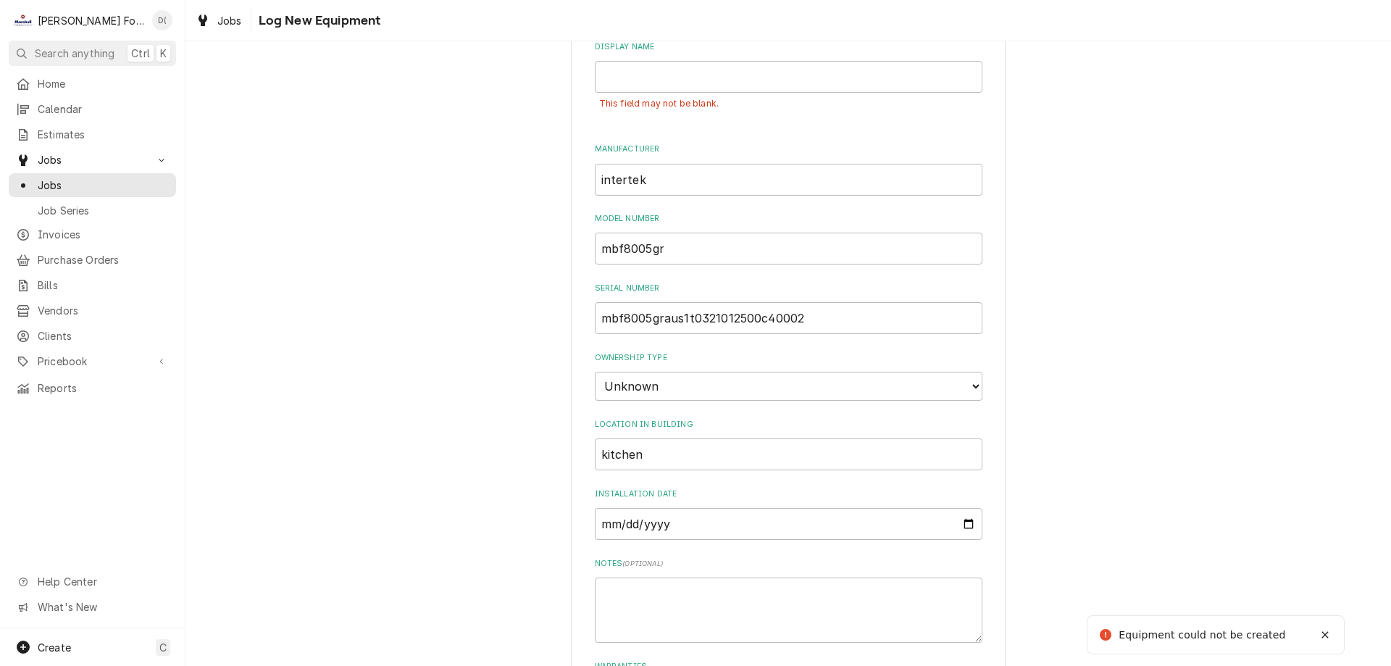
scroll to position [70, 0]
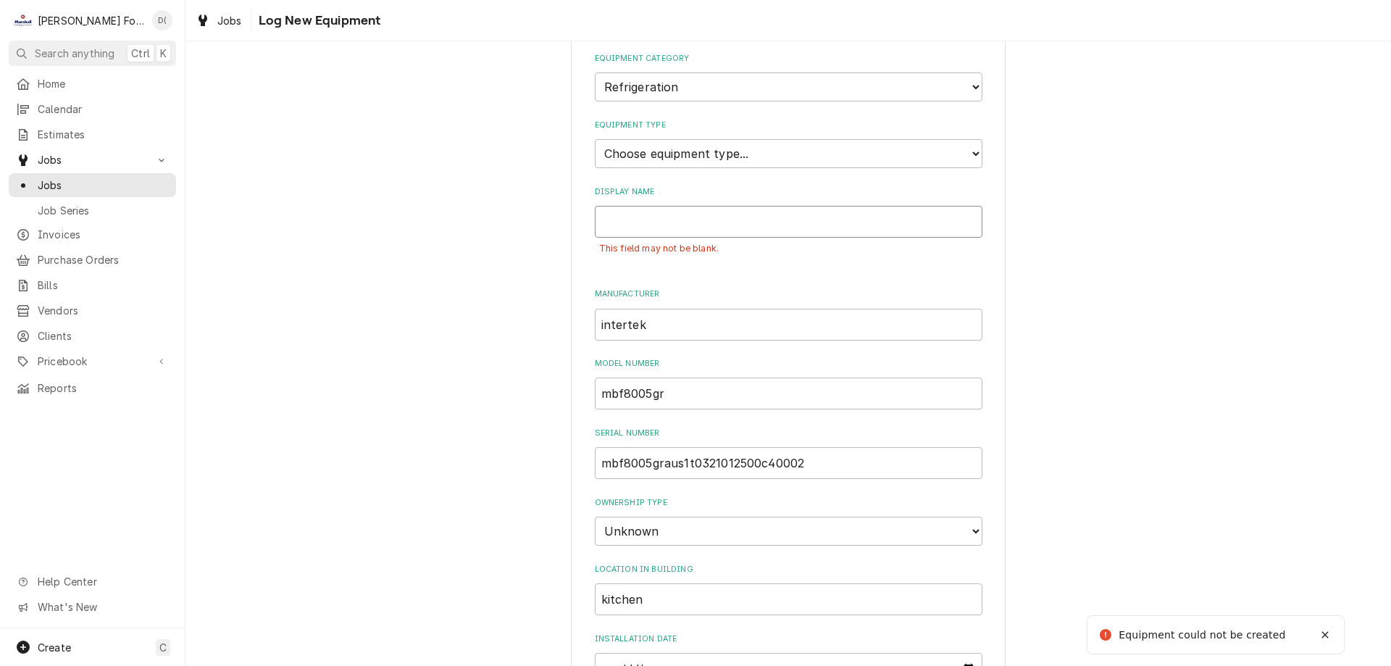
click at [683, 220] on input "Display Name" at bounding box center [789, 222] width 388 height 32
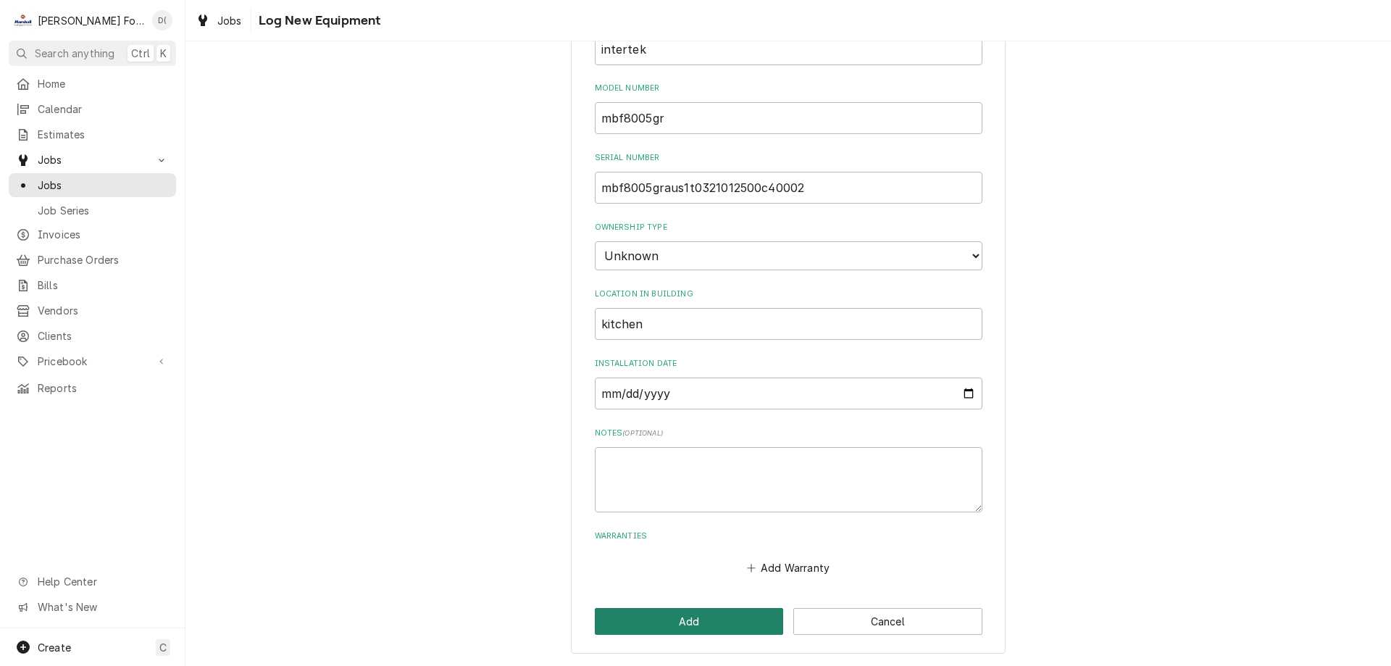
type input "fridge"
drag, startPoint x: 674, startPoint y: 616, endPoint x: 642, endPoint y: 595, distance: 38.2
click at [675, 616] on button "Add" at bounding box center [689, 621] width 189 height 27
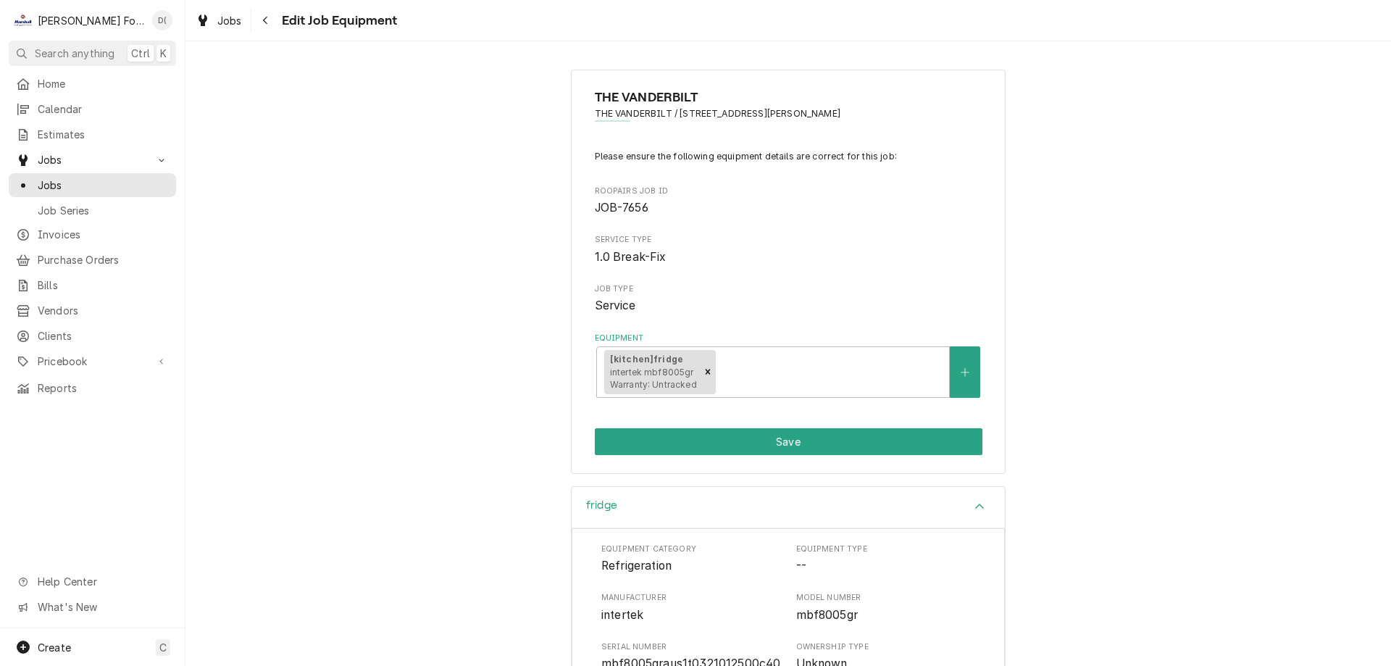
scroll to position [217, 0]
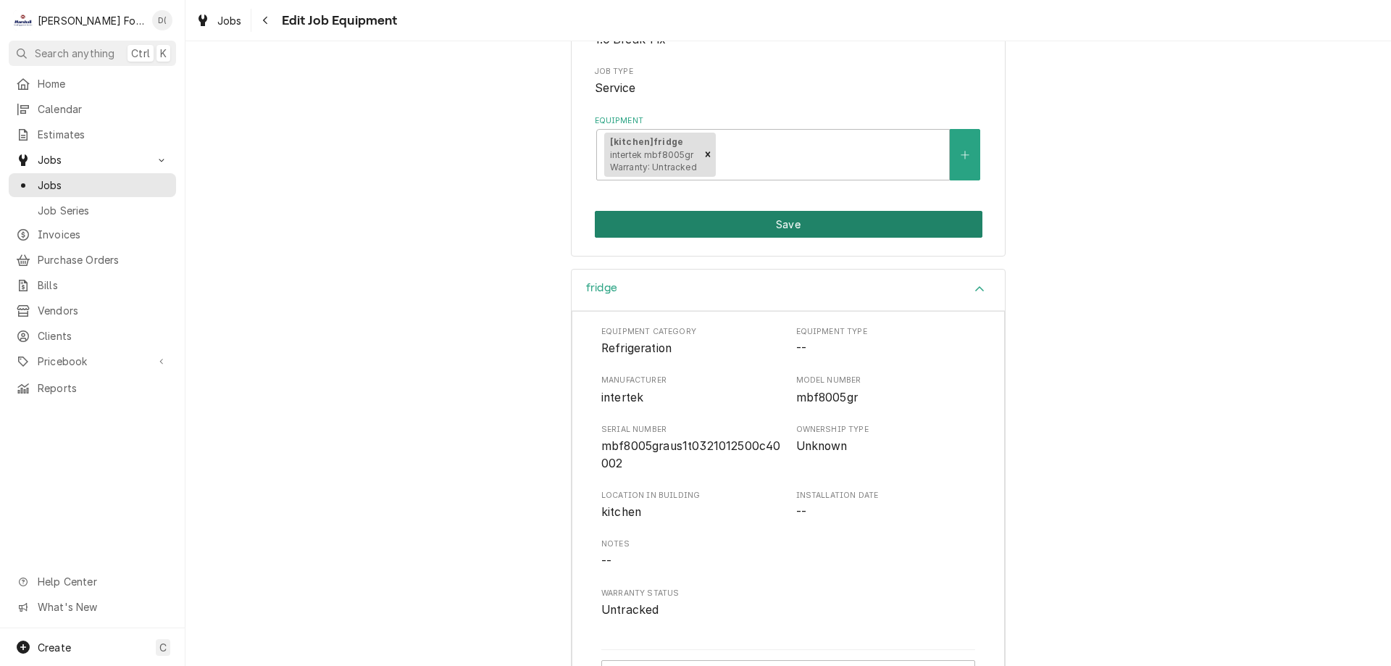
click at [770, 233] on button "Save" at bounding box center [789, 224] width 388 height 27
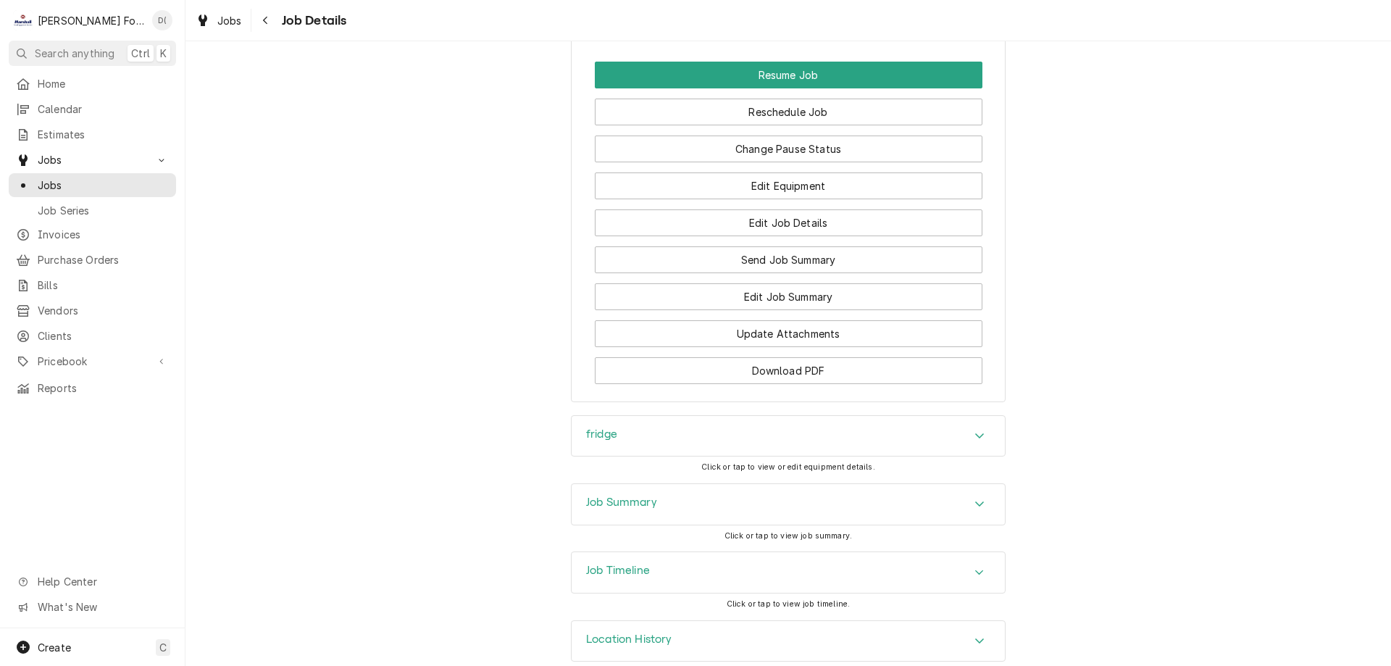
scroll to position [2008, 0]
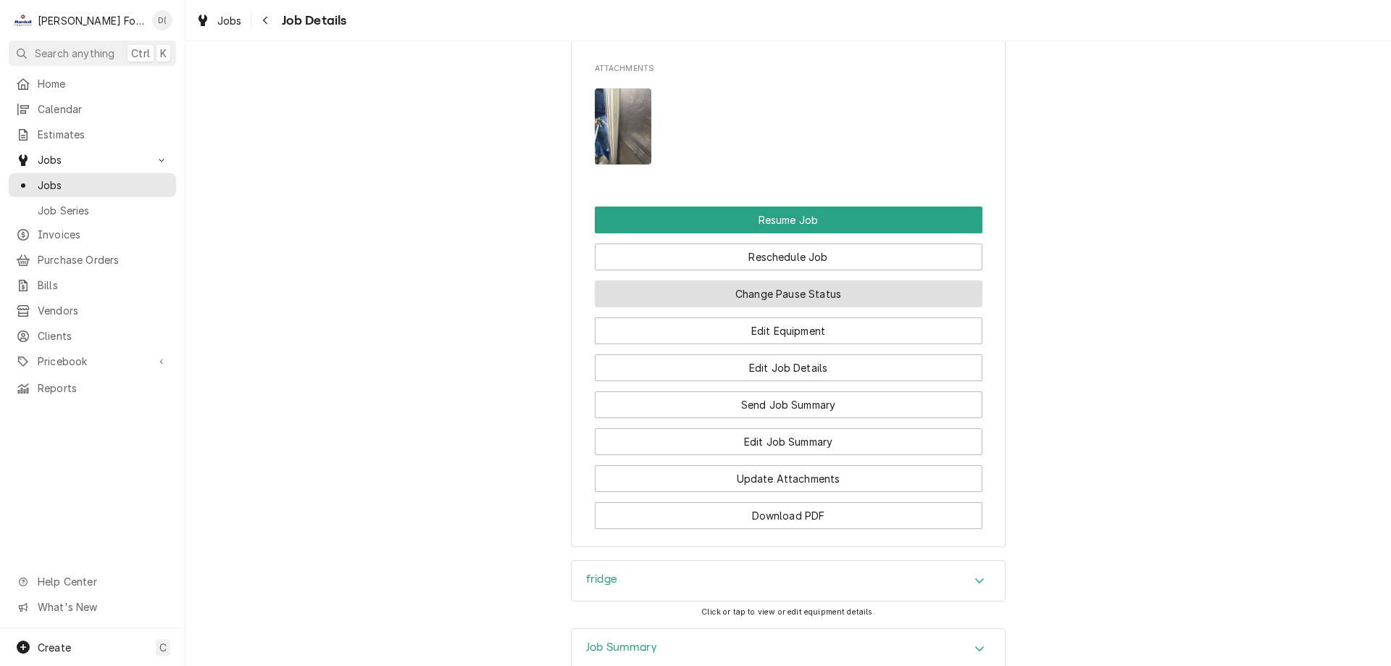
click at [780, 280] on button "Change Pause Status" at bounding box center [789, 293] width 388 height 27
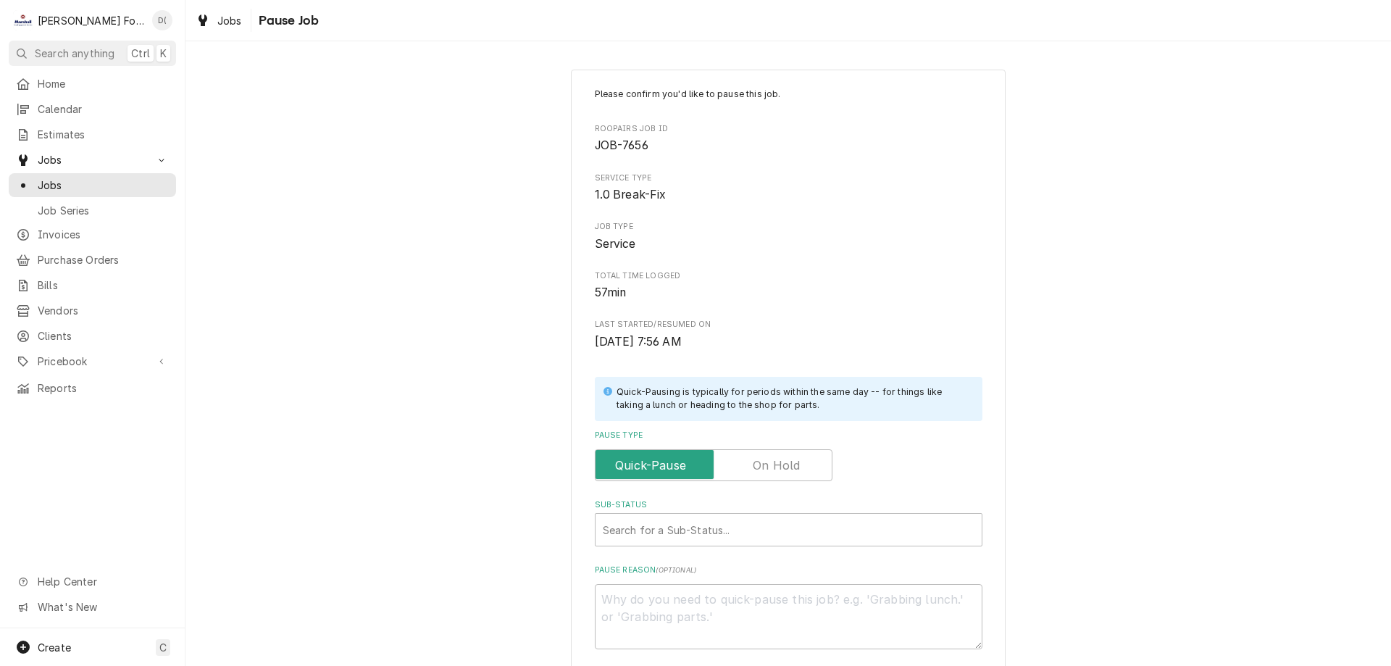
click at [754, 464] on label "Pause Type" at bounding box center [714, 465] width 238 height 32
click at [754, 464] on input "Pause Type" at bounding box center [713, 465] width 225 height 32
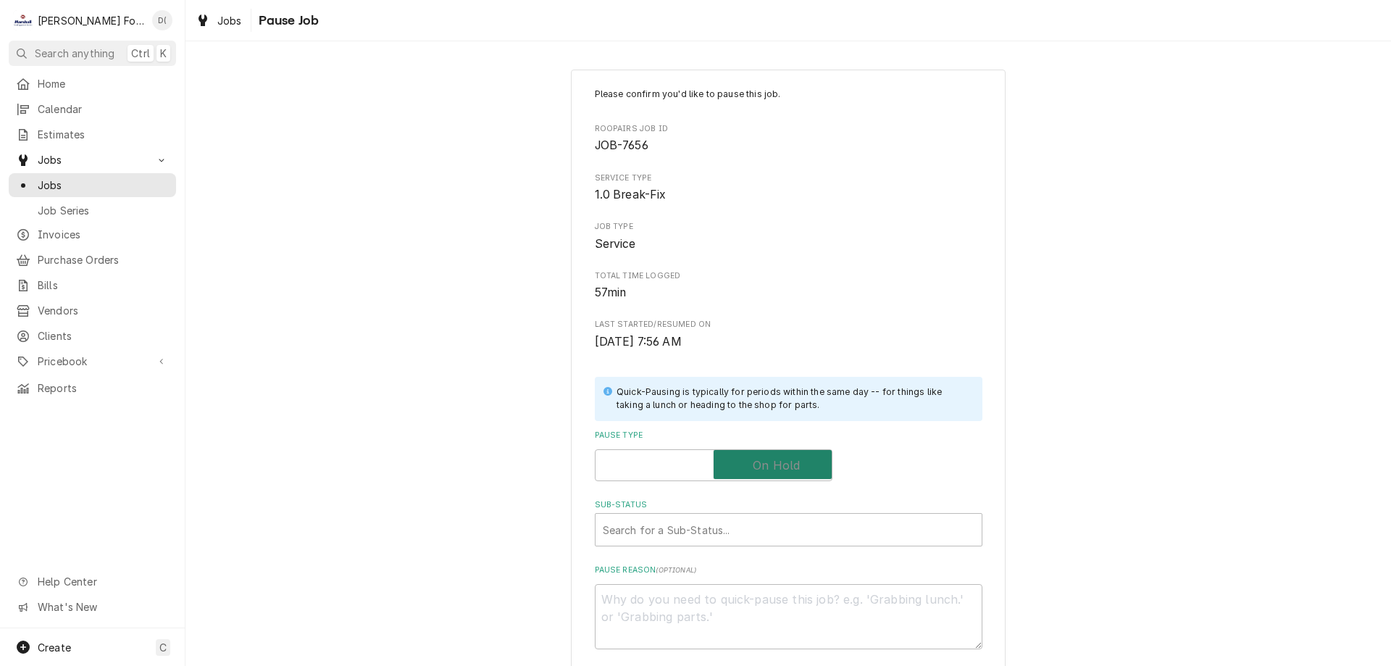
checkbox input "true"
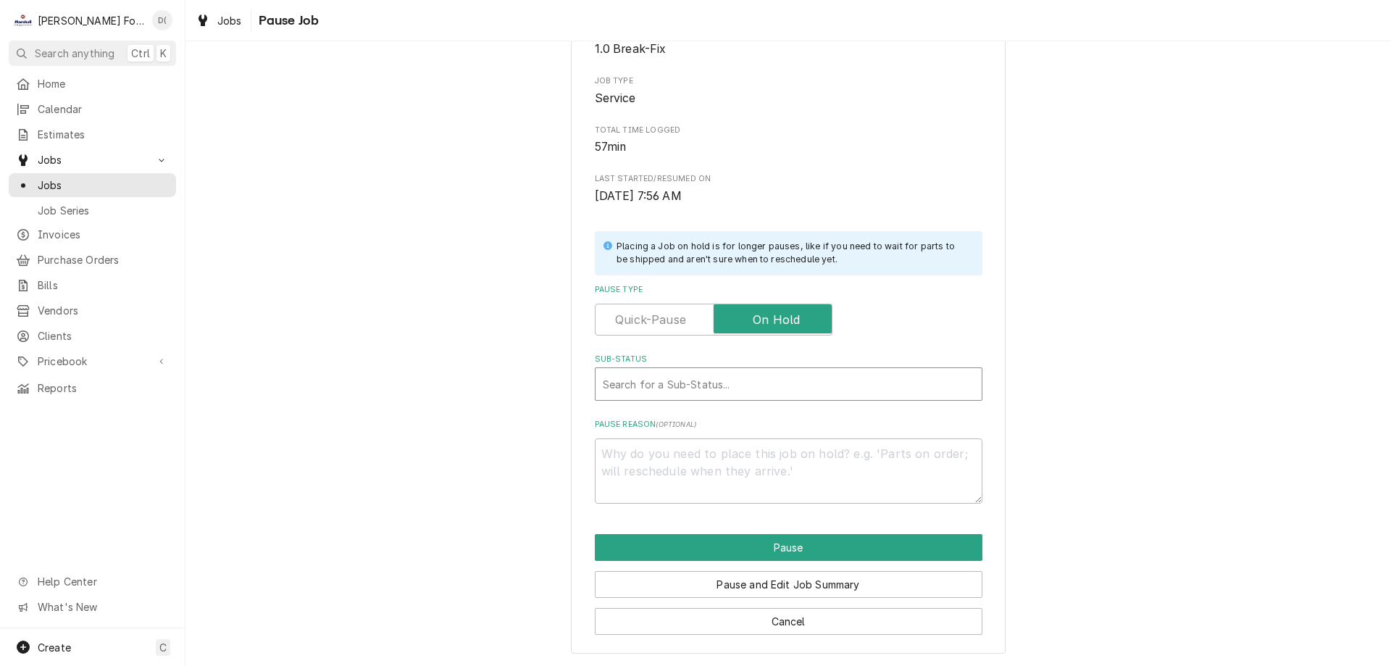
click at [693, 386] on div "Sub-Status" at bounding box center [789, 384] width 372 height 26
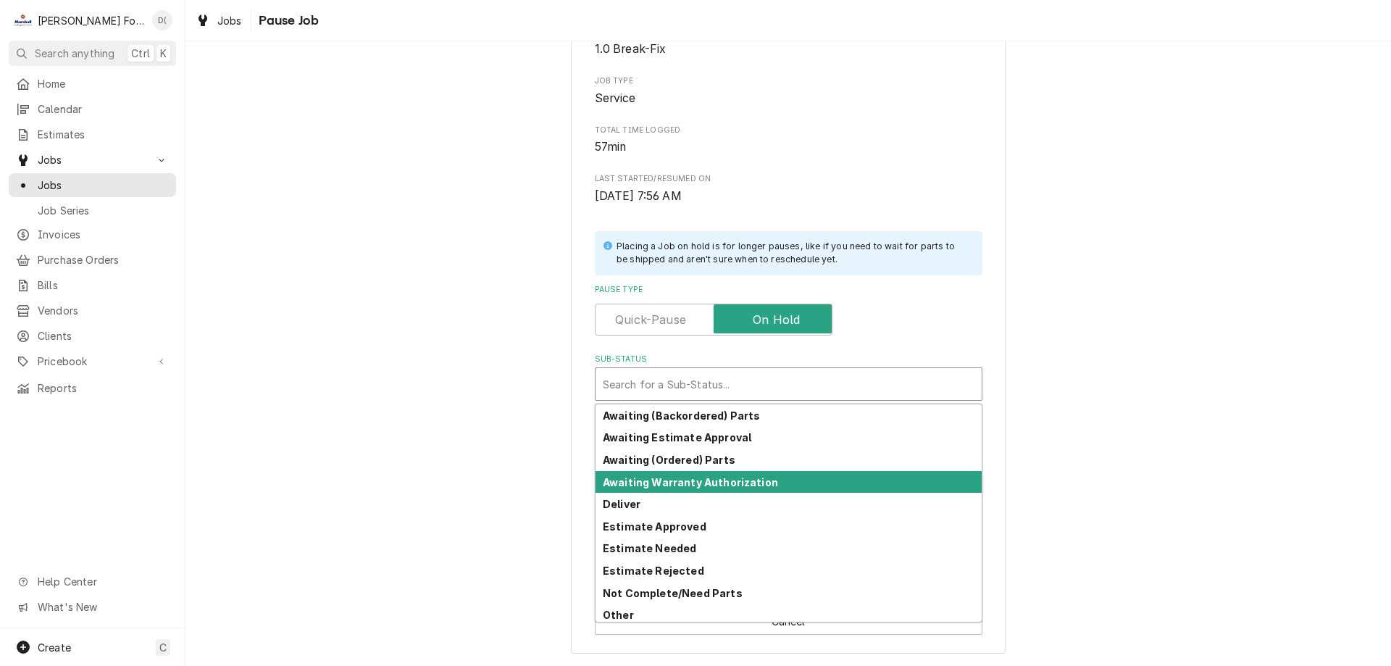
scroll to position [160, 0]
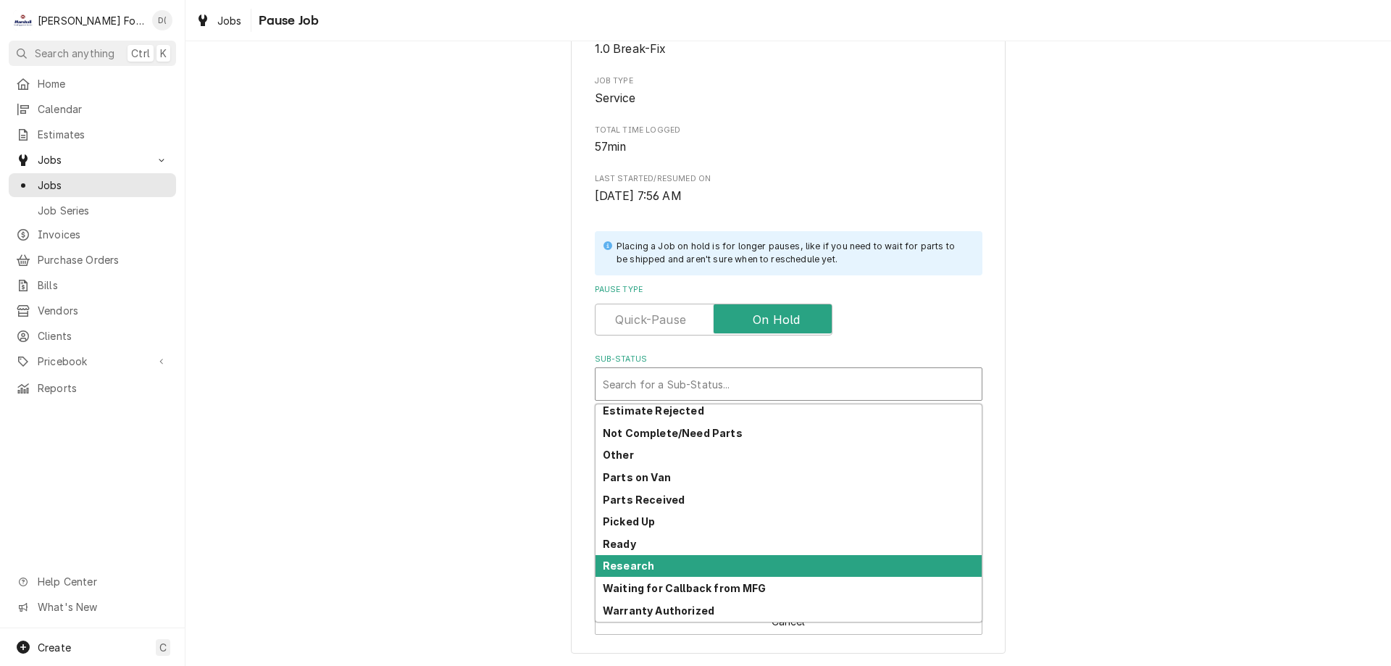
click at [691, 563] on div "Research" at bounding box center [789, 566] width 386 height 22
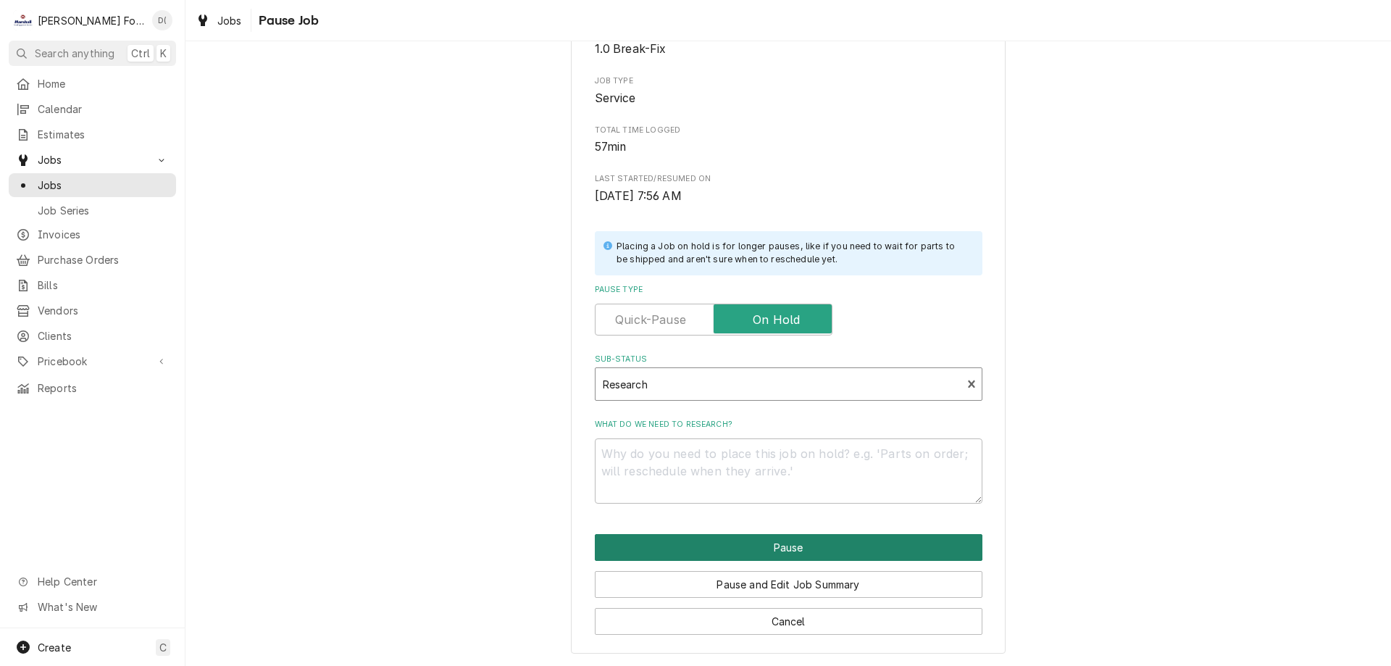
click at [731, 541] on button "Pause" at bounding box center [789, 547] width 388 height 27
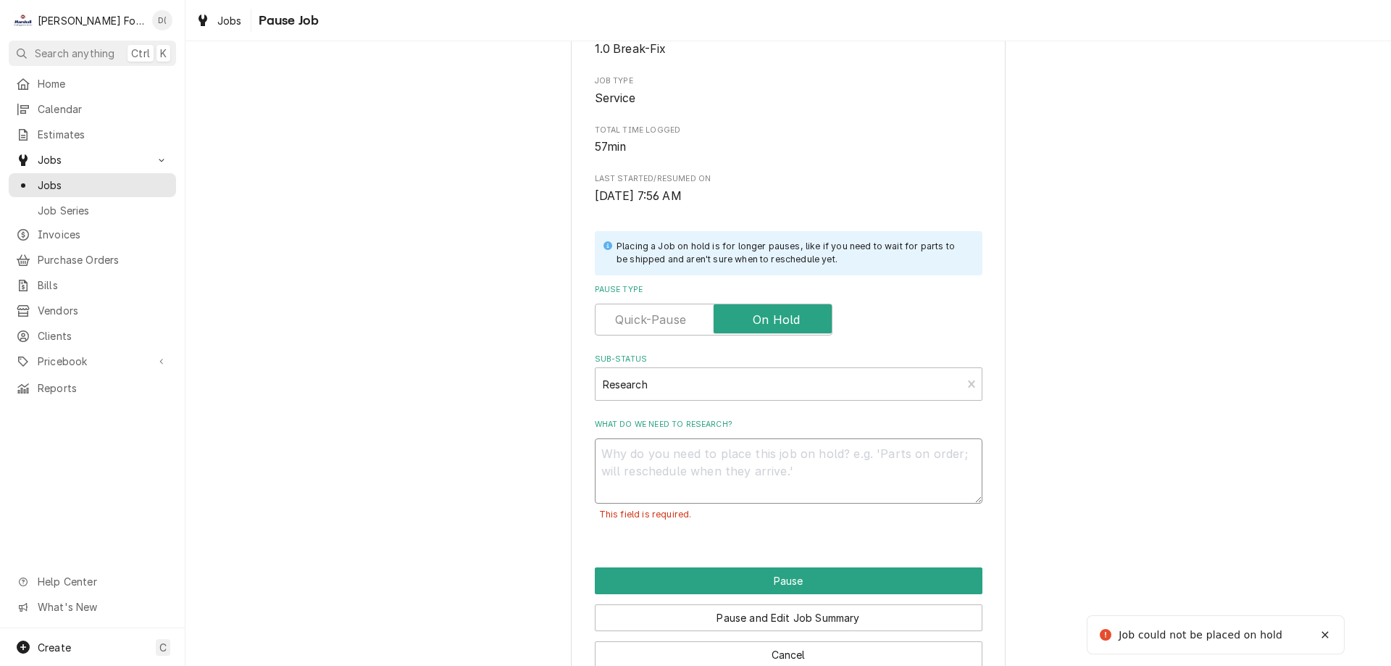
click at [609, 467] on textarea "What do we need to research?" at bounding box center [789, 470] width 388 height 65
type textarea "x"
type textarea "p"
type textarea "x"
type textarea "pa"
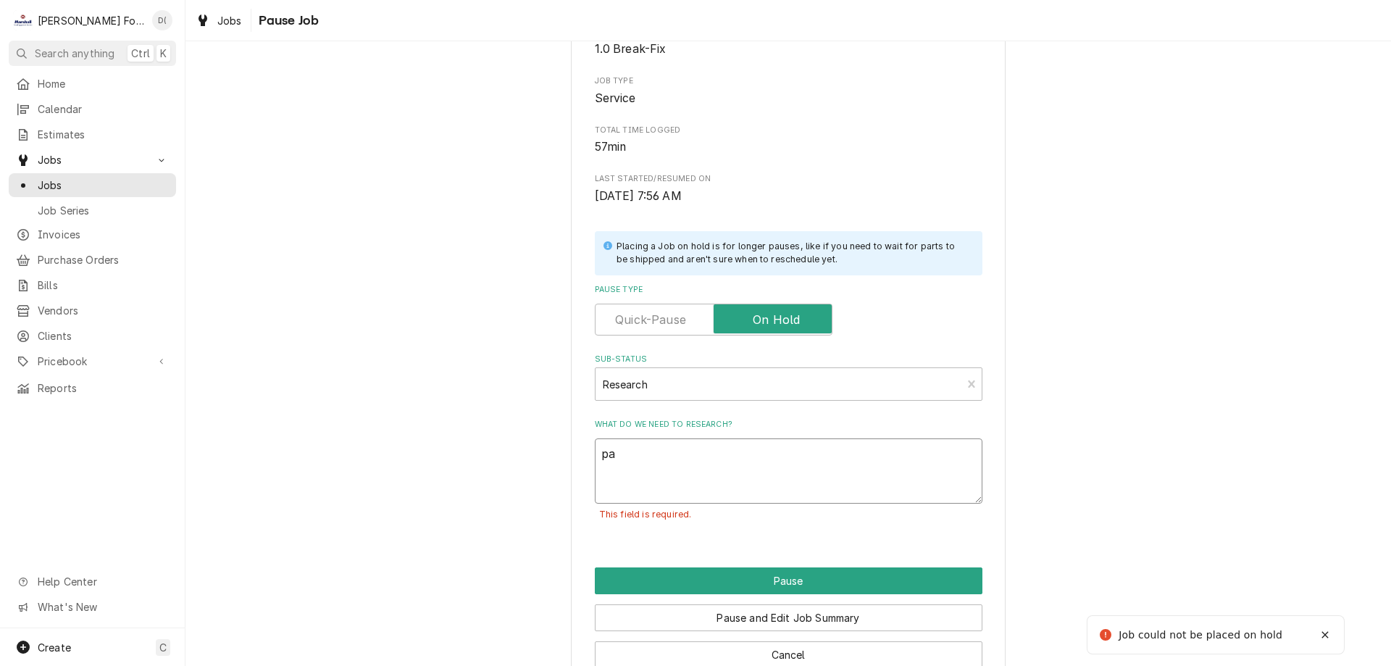
type textarea "x"
type textarea "par"
type textarea "x"
type textarea "part"
type textarea "x"
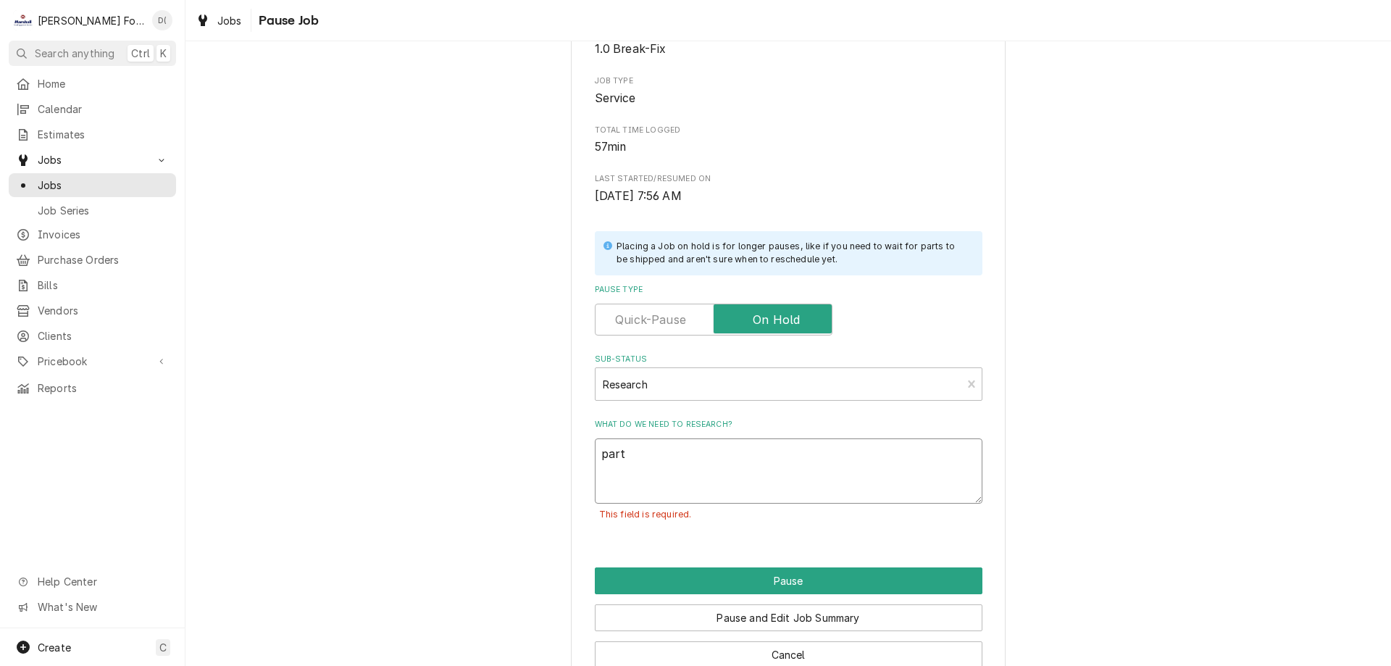
type textarea "parts"
type textarea "x"
type textarea "parts"
type textarea "x"
type textarea "parts n"
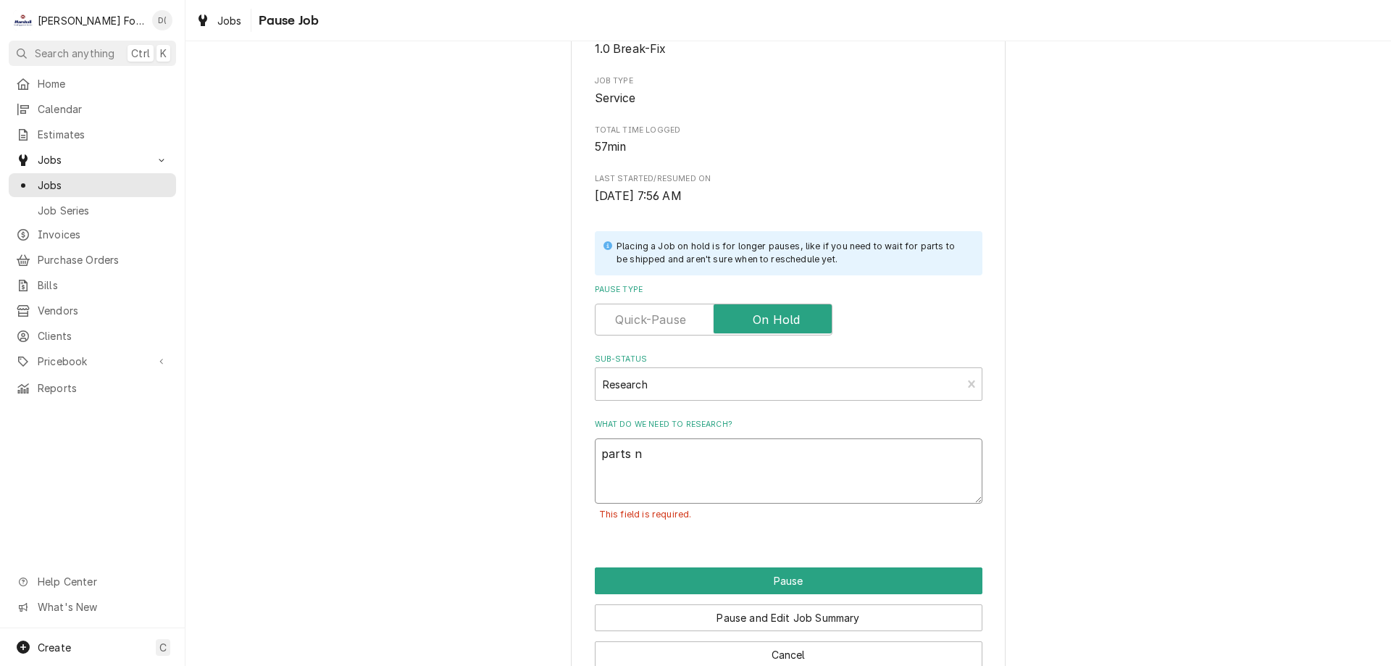
type textarea "x"
type textarea "parts ne"
type textarea "x"
type textarea "parts nee"
type textarea "x"
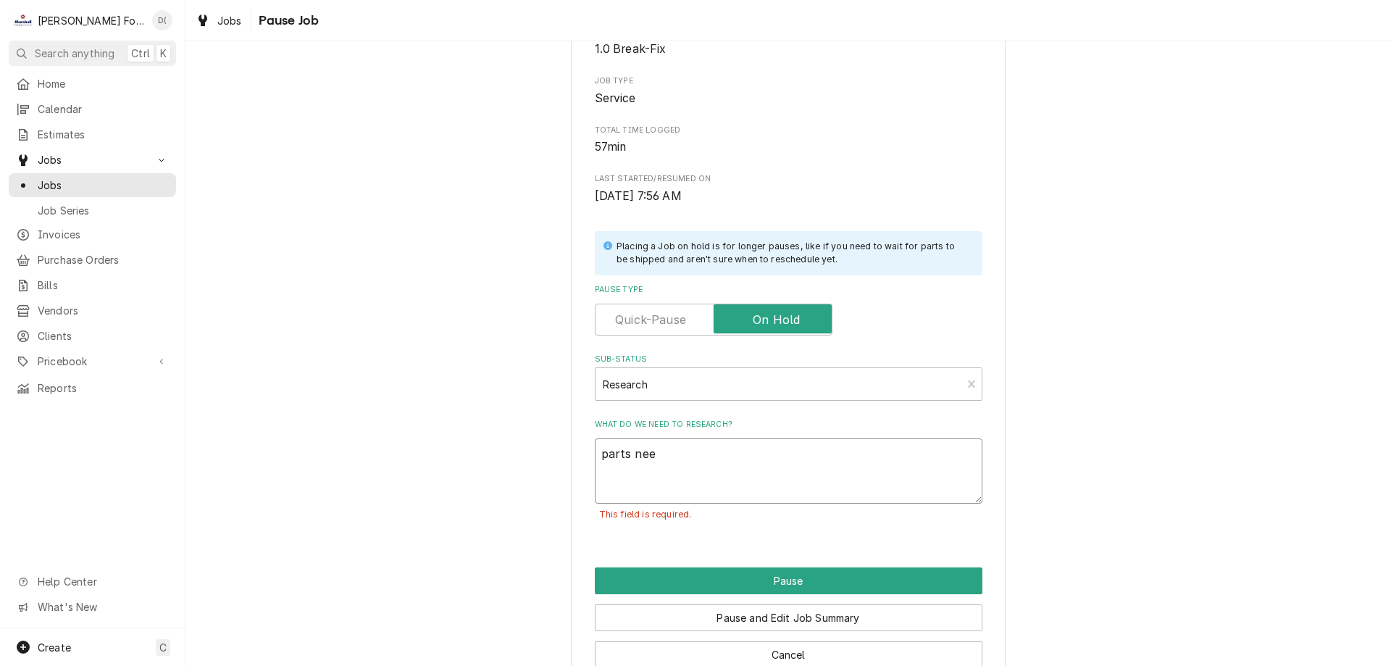
type textarea "parts need"
type textarea "x"
type textarea "parts neede"
click at [758, 577] on button "Pause" at bounding box center [789, 580] width 388 height 27
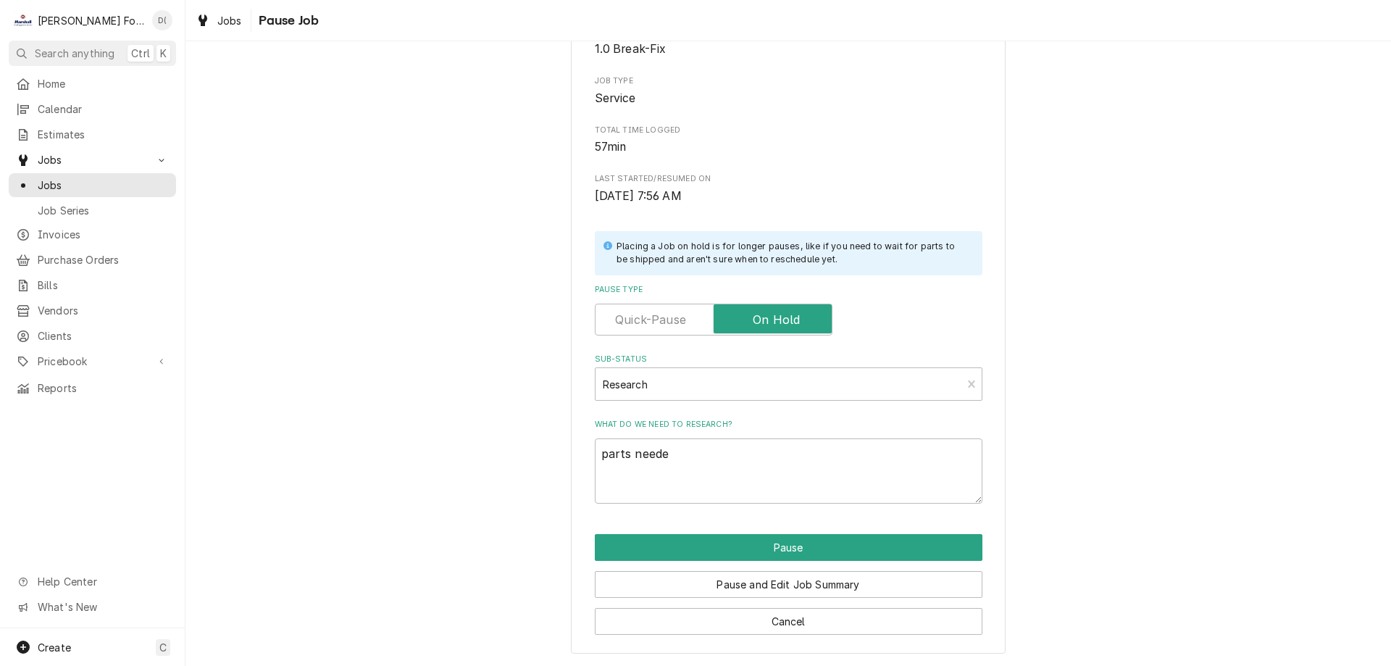
type textarea "x"
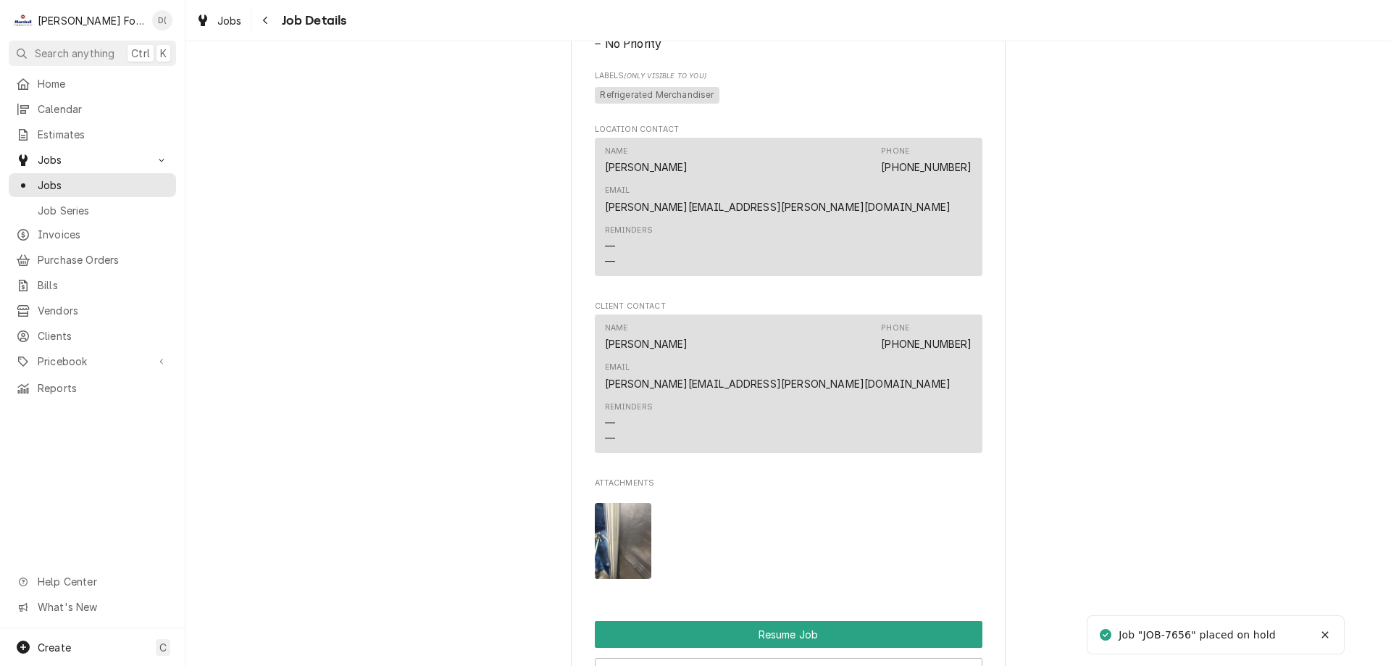
scroll to position [1956, 0]
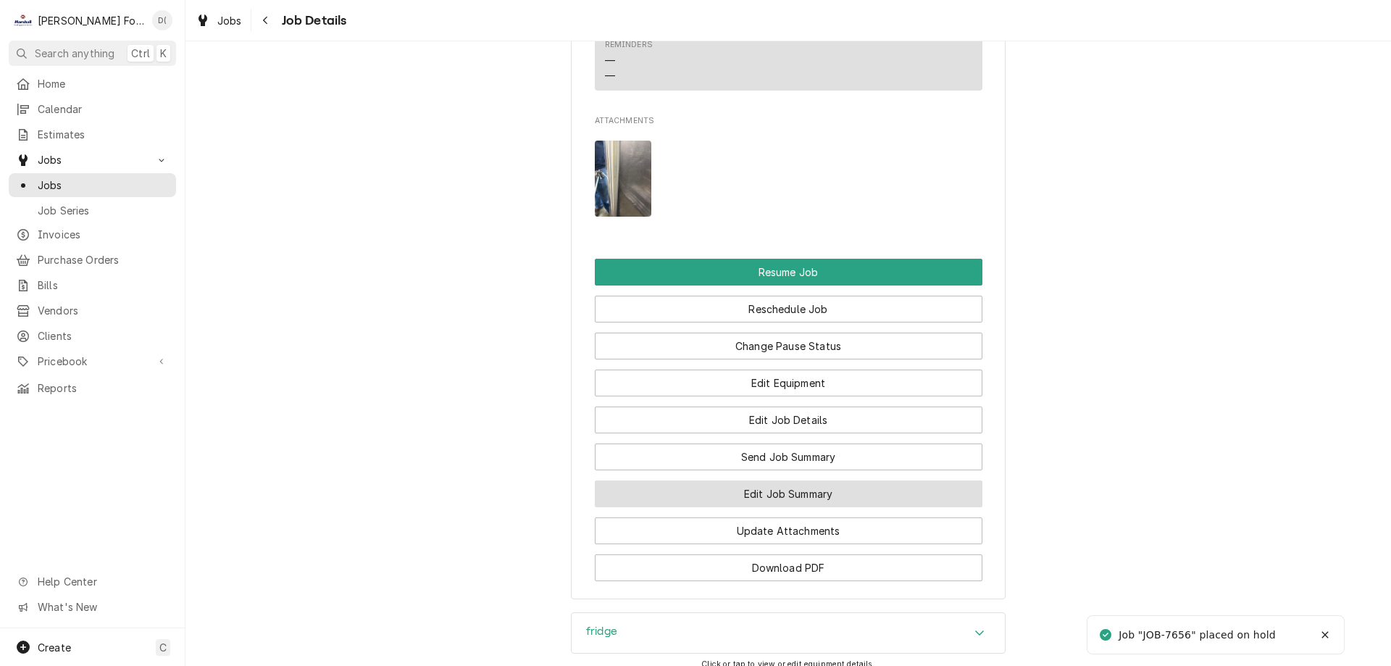
click at [763, 480] on button "Edit Job Summary" at bounding box center [789, 493] width 388 height 27
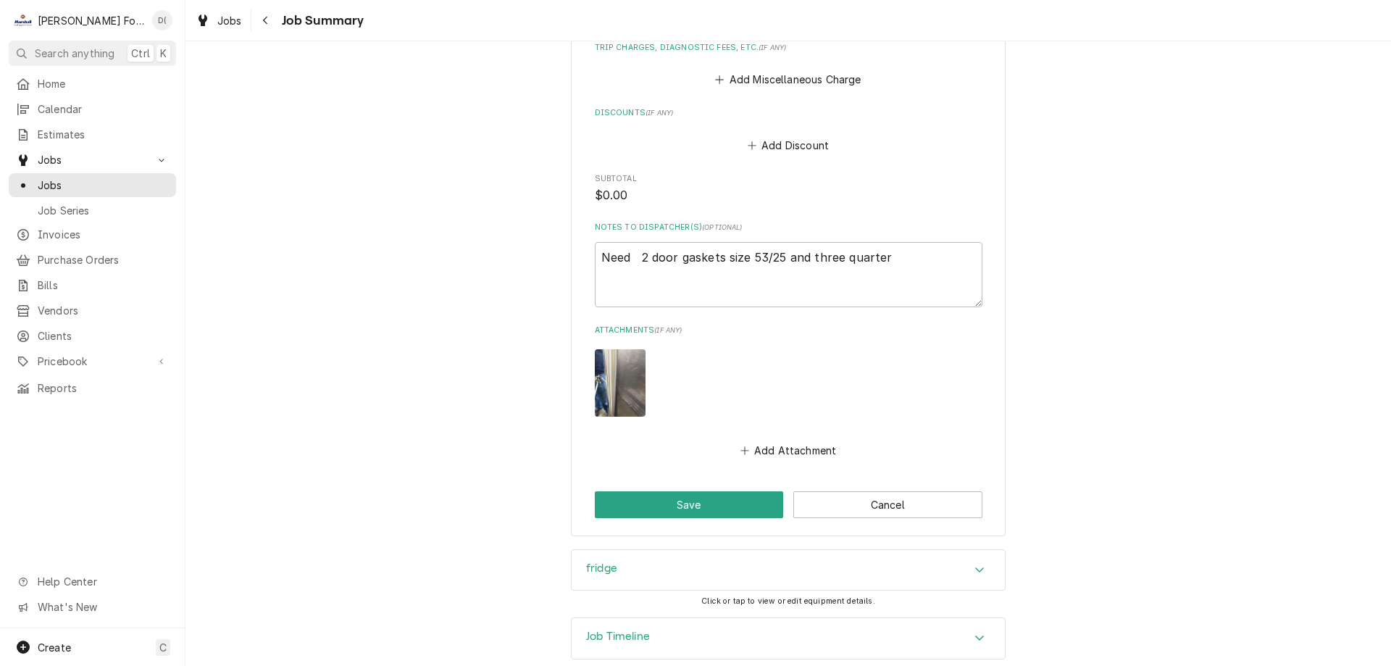
scroll to position [1089, 0]
click at [687, 551] on div "fridge" at bounding box center [788, 568] width 433 height 41
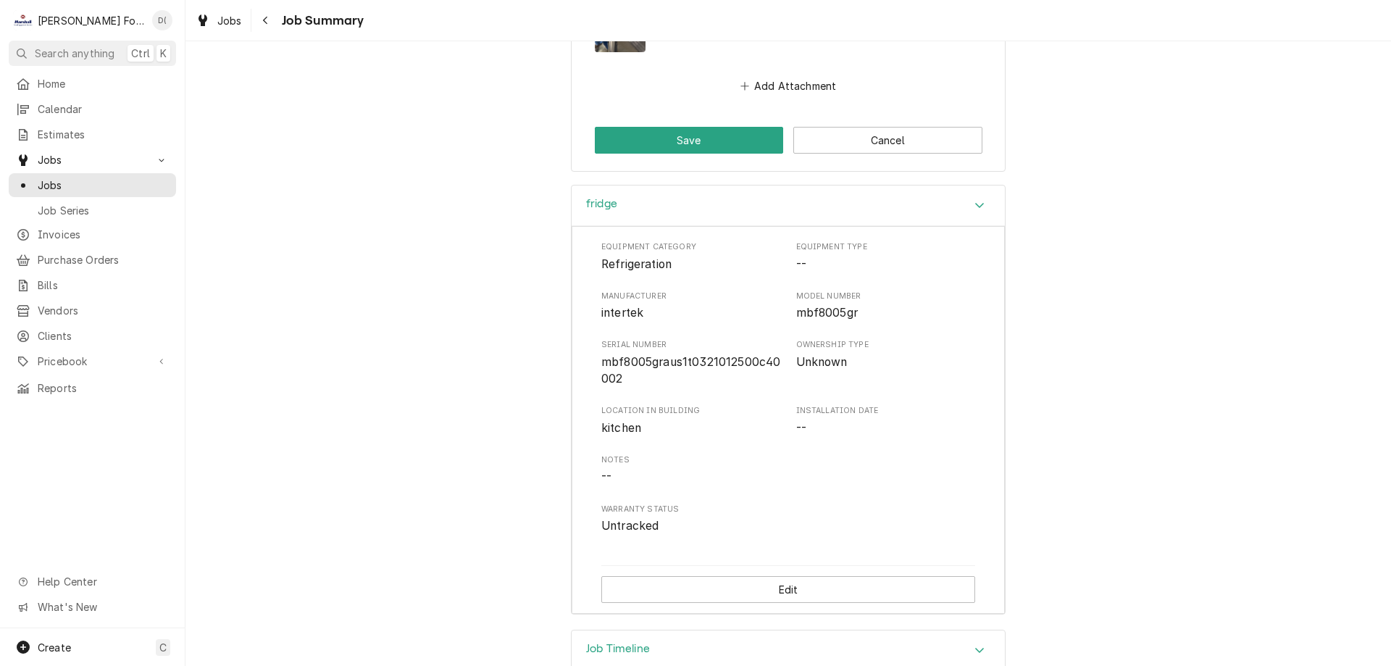
scroll to position [1161, 0]
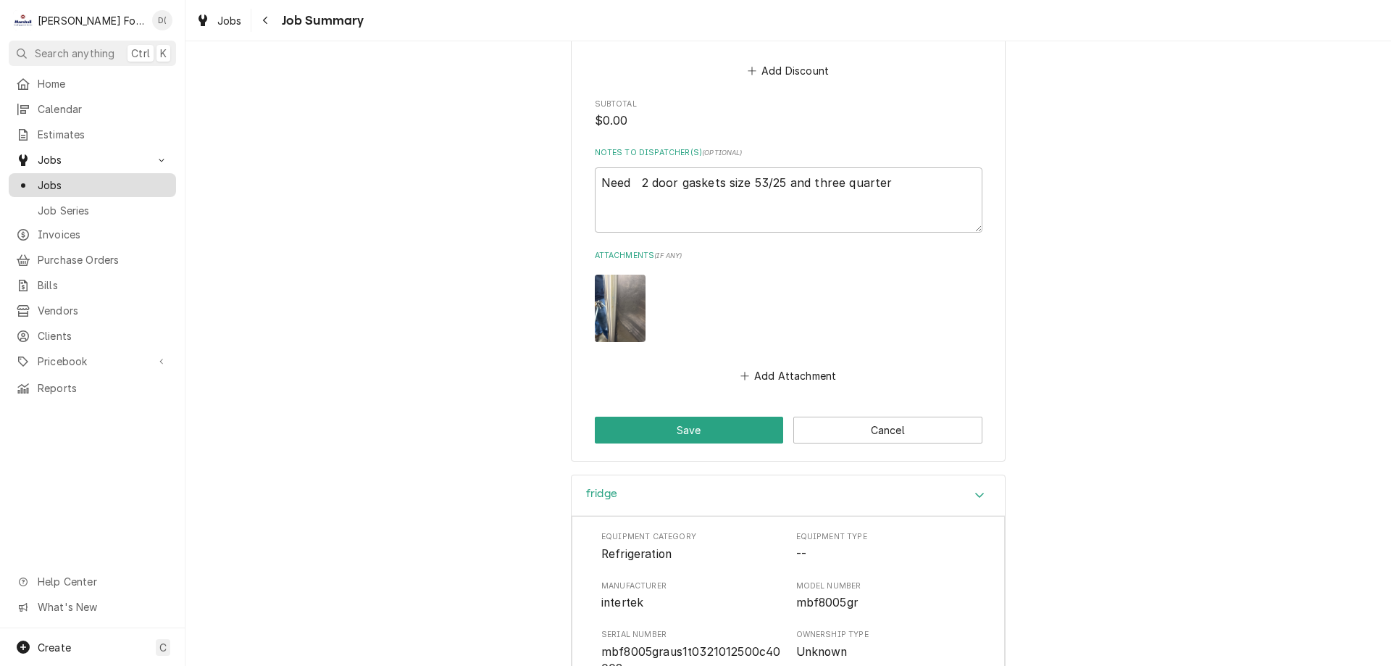
click at [112, 178] on span "Jobs" at bounding box center [103, 185] width 131 height 15
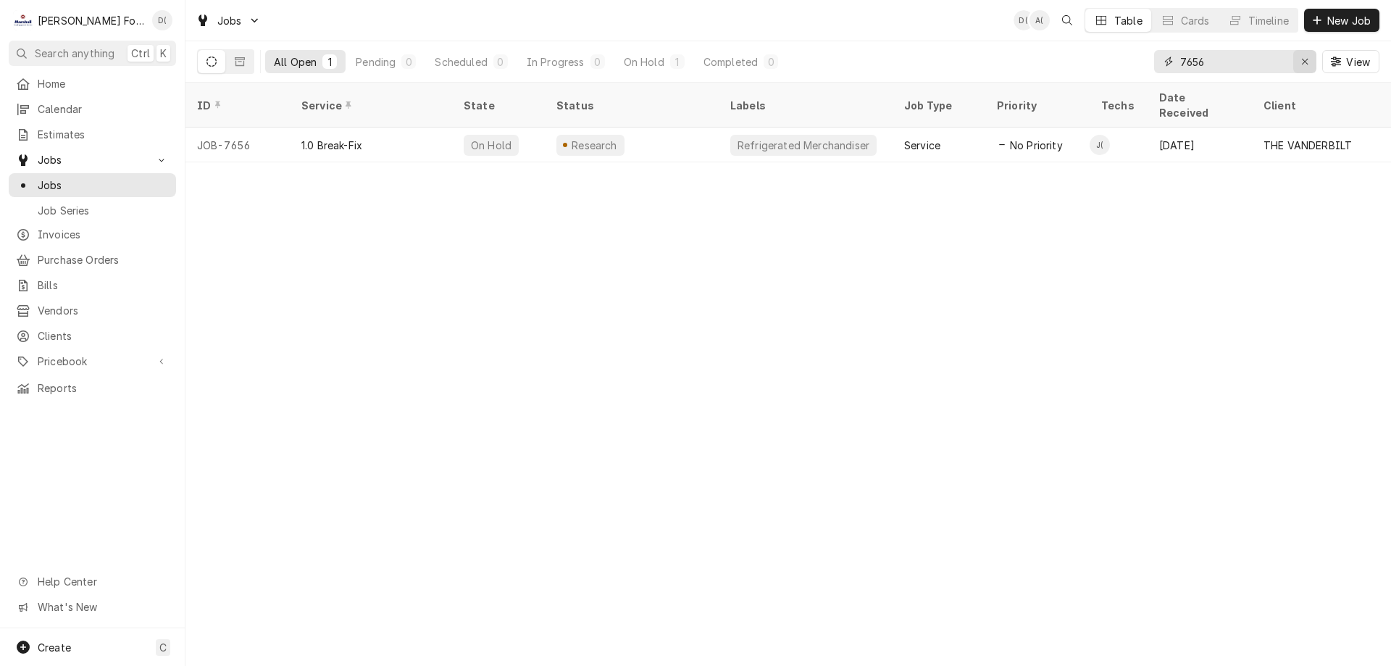
click at [1298, 64] on div "Erase input" at bounding box center [1305, 61] width 14 height 14
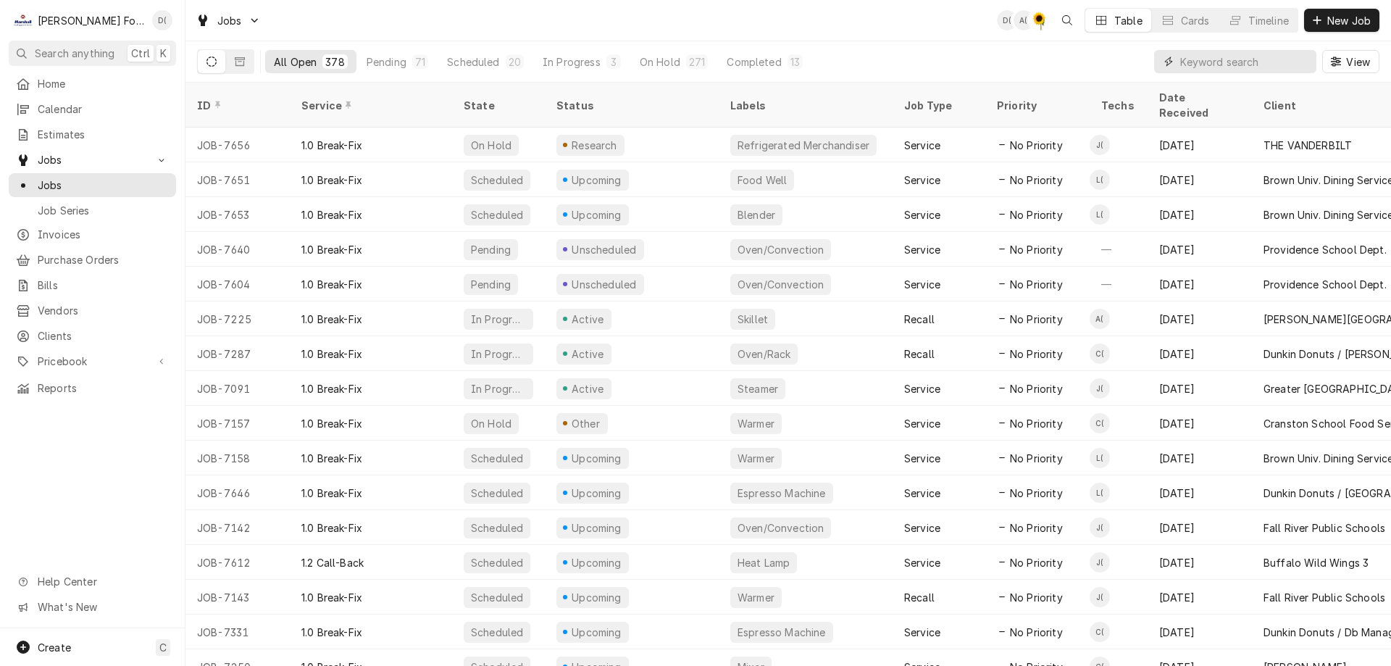
click at [1209, 72] on input "Dynamic Content Wrapper" at bounding box center [1244, 61] width 129 height 23
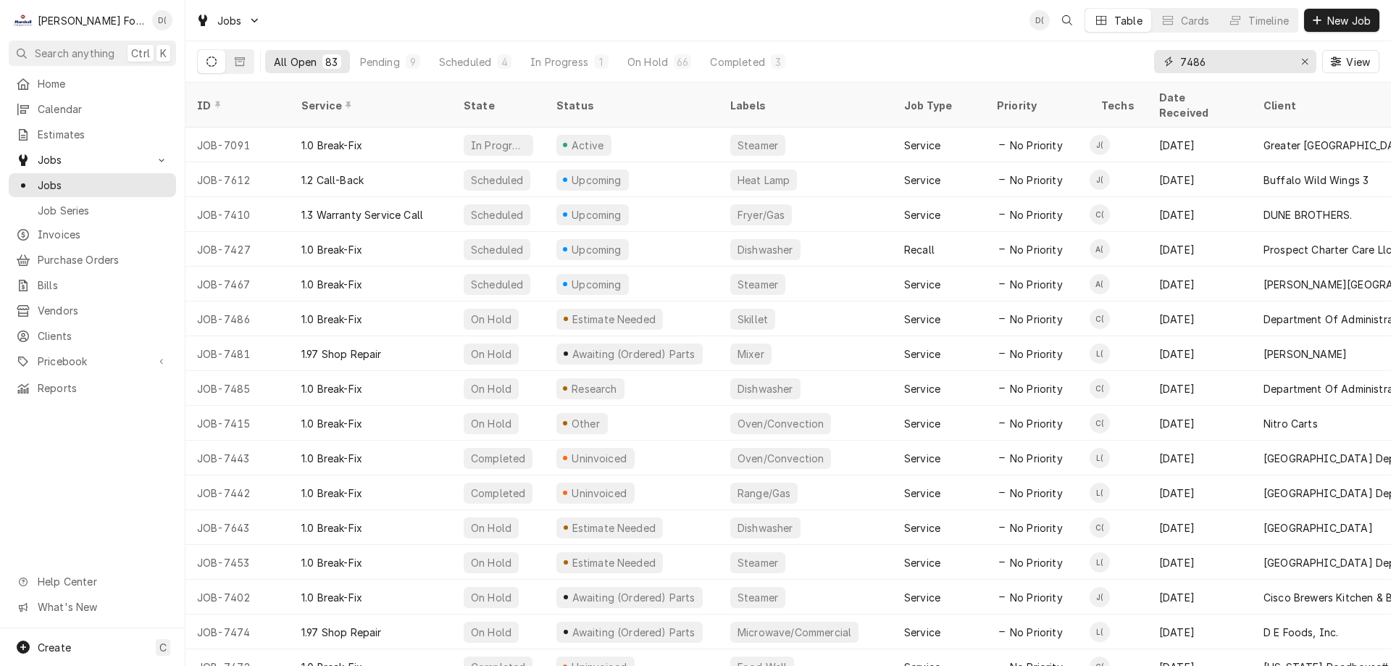
type input "7486"
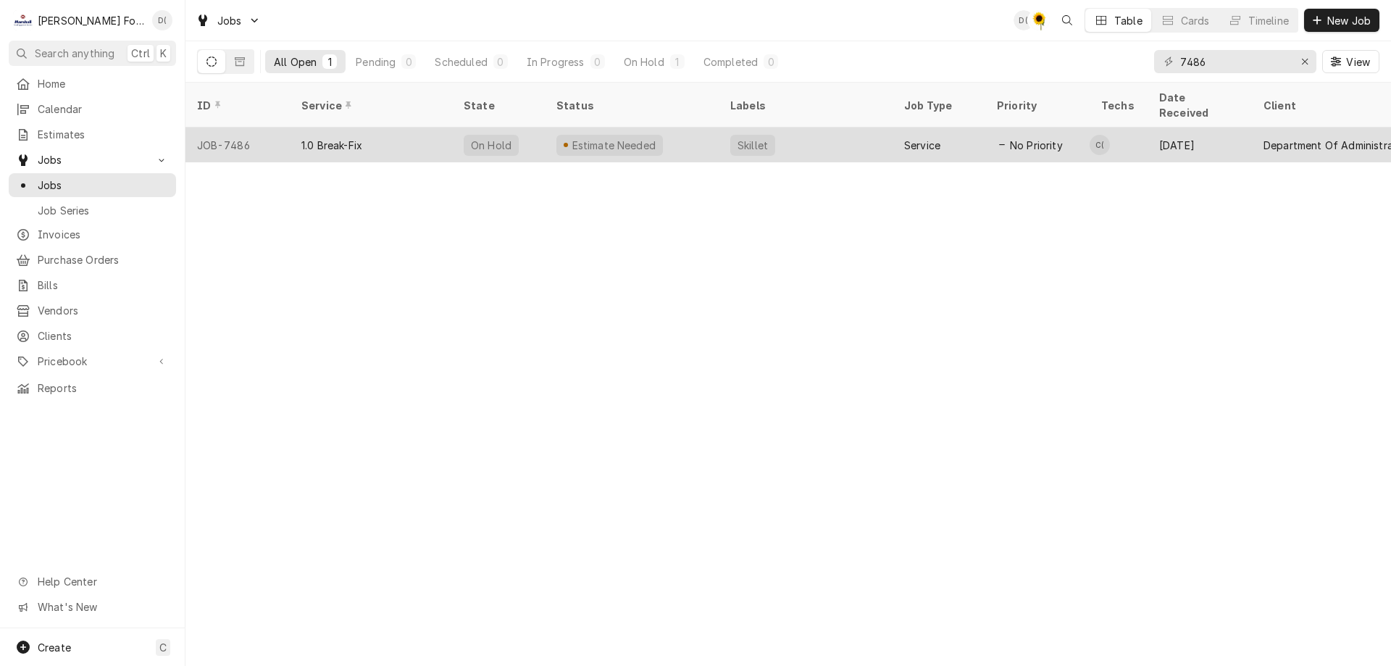
click at [675, 128] on div "Estimate Needed" at bounding box center [632, 145] width 174 height 35
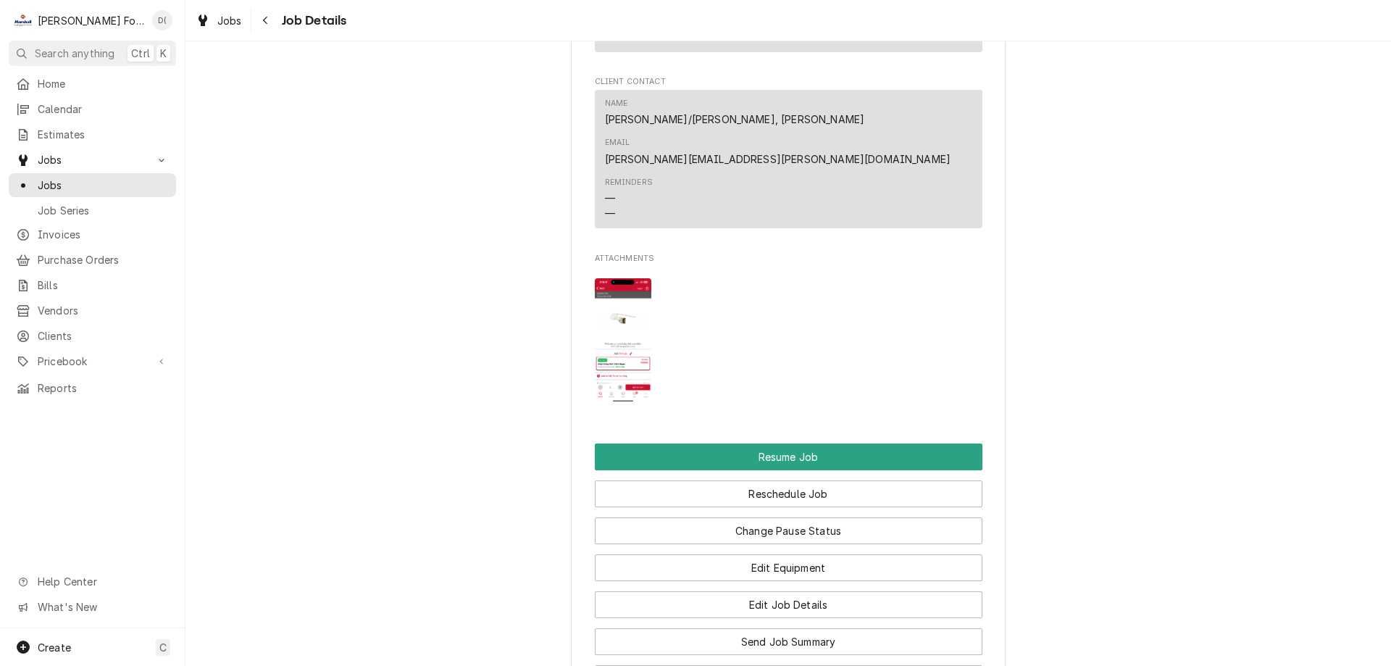
scroll to position [2029, 0]
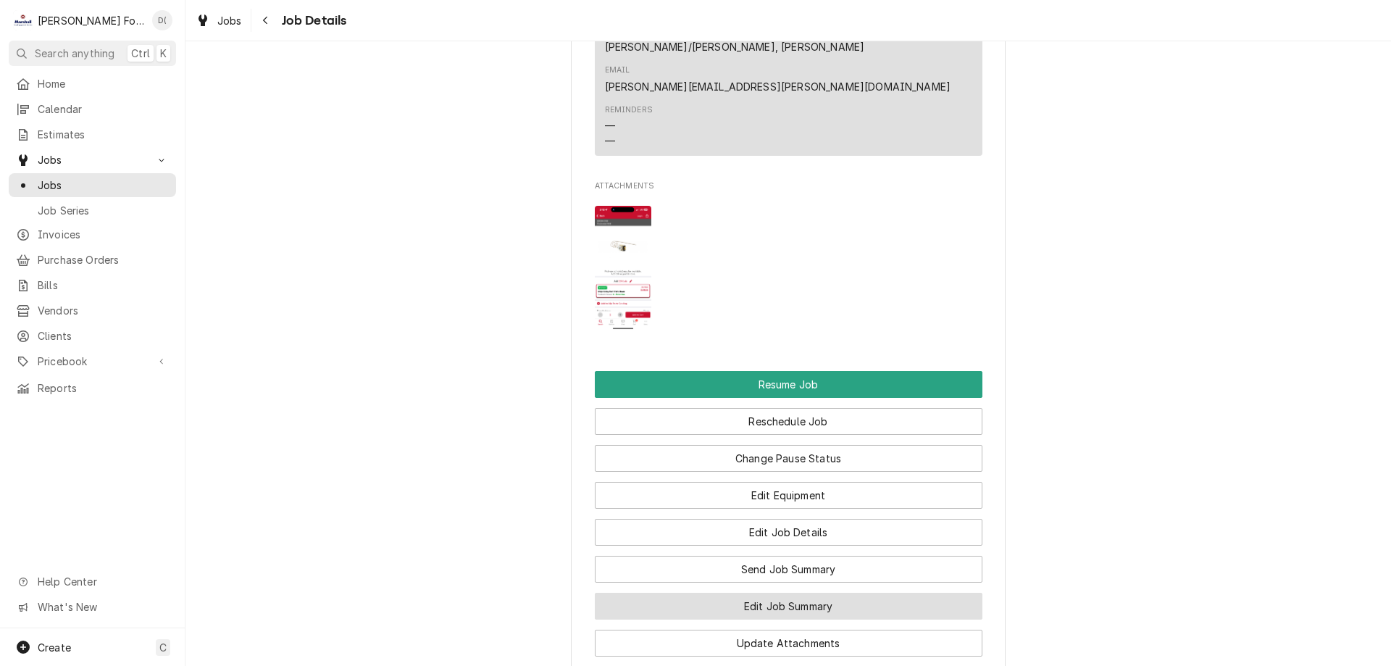
click at [750, 593] on button "Edit Job Summary" at bounding box center [789, 606] width 388 height 27
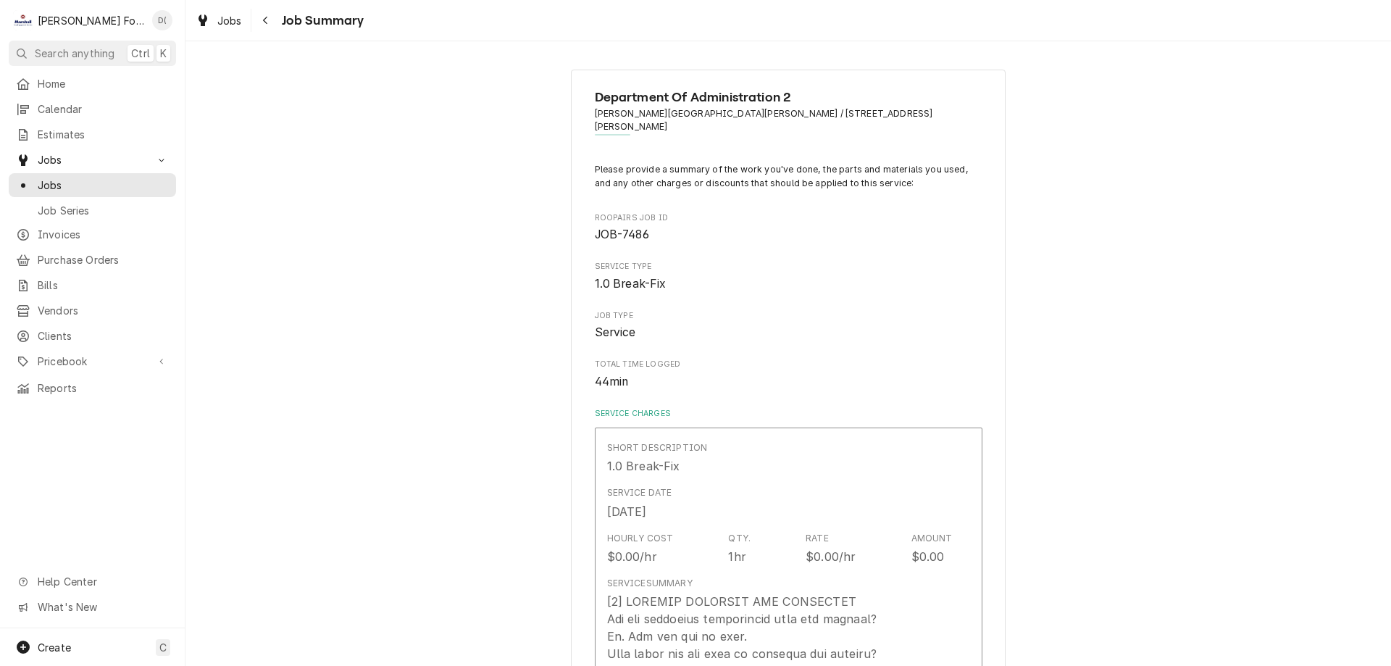
type textarea "x"
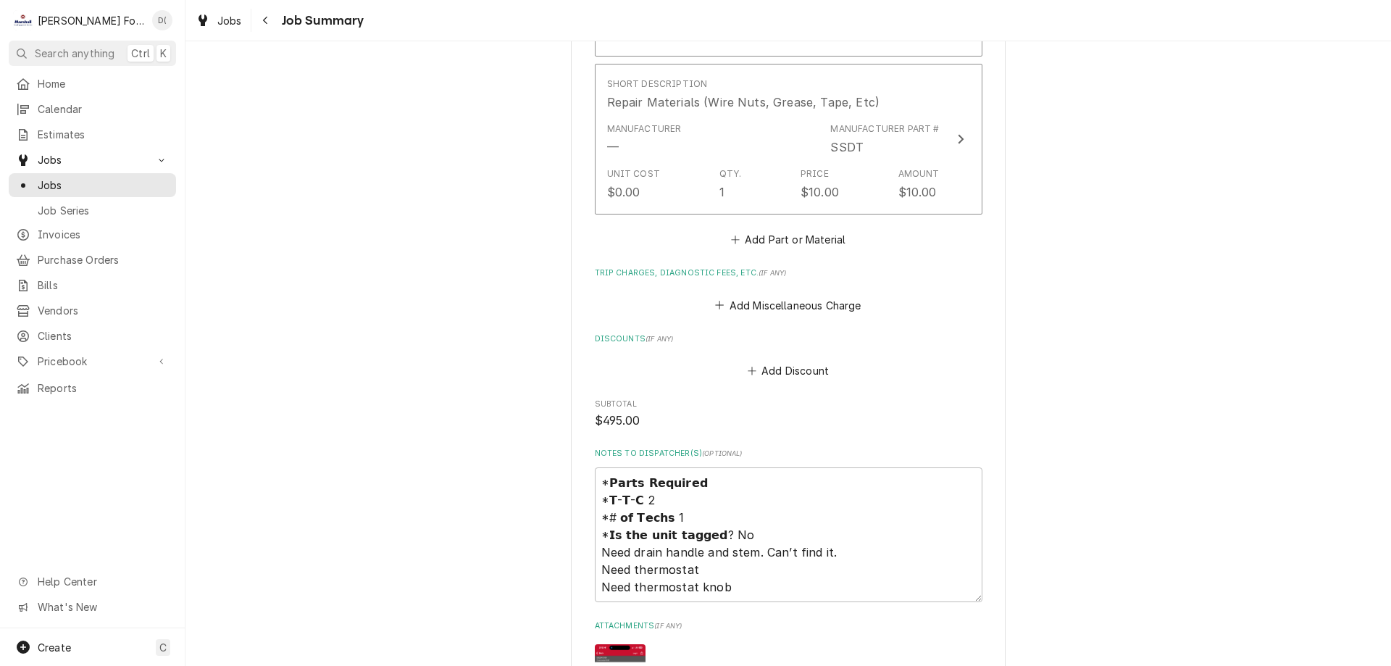
scroll to position [1739, 0]
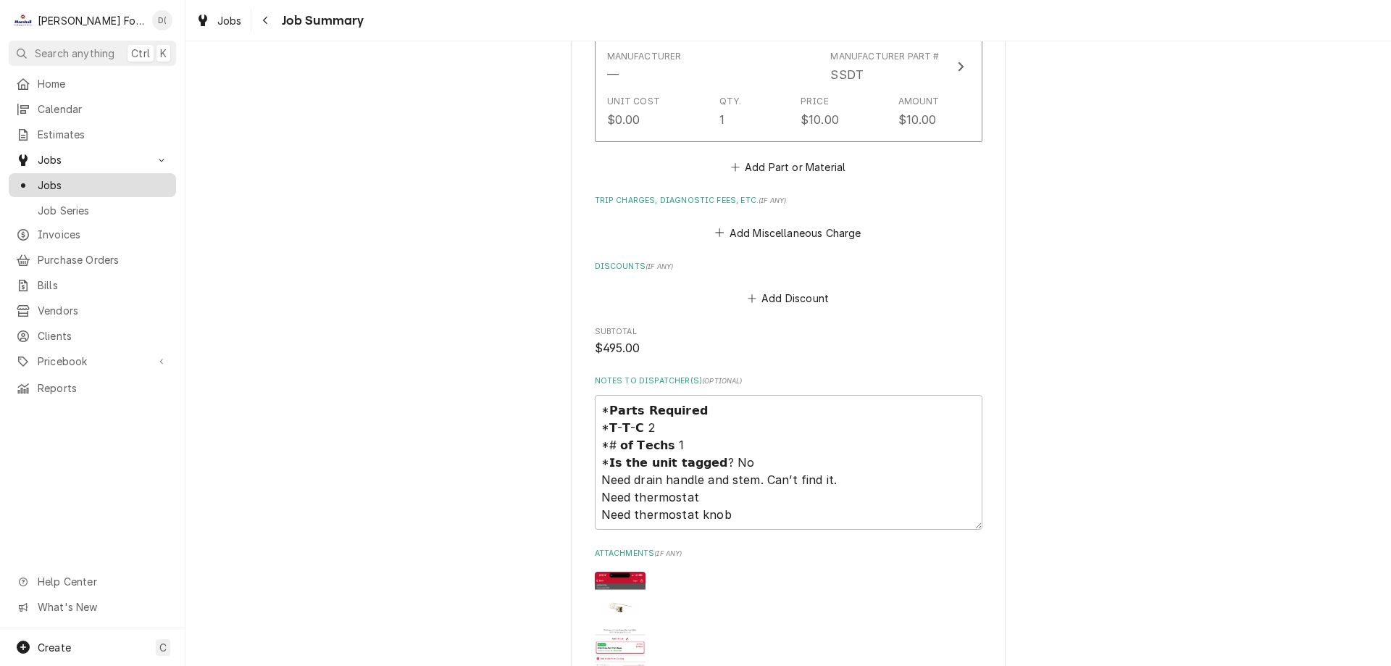
click at [107, 178] on span "Jobs" at bounding box center [103, 185] width 131 height 15
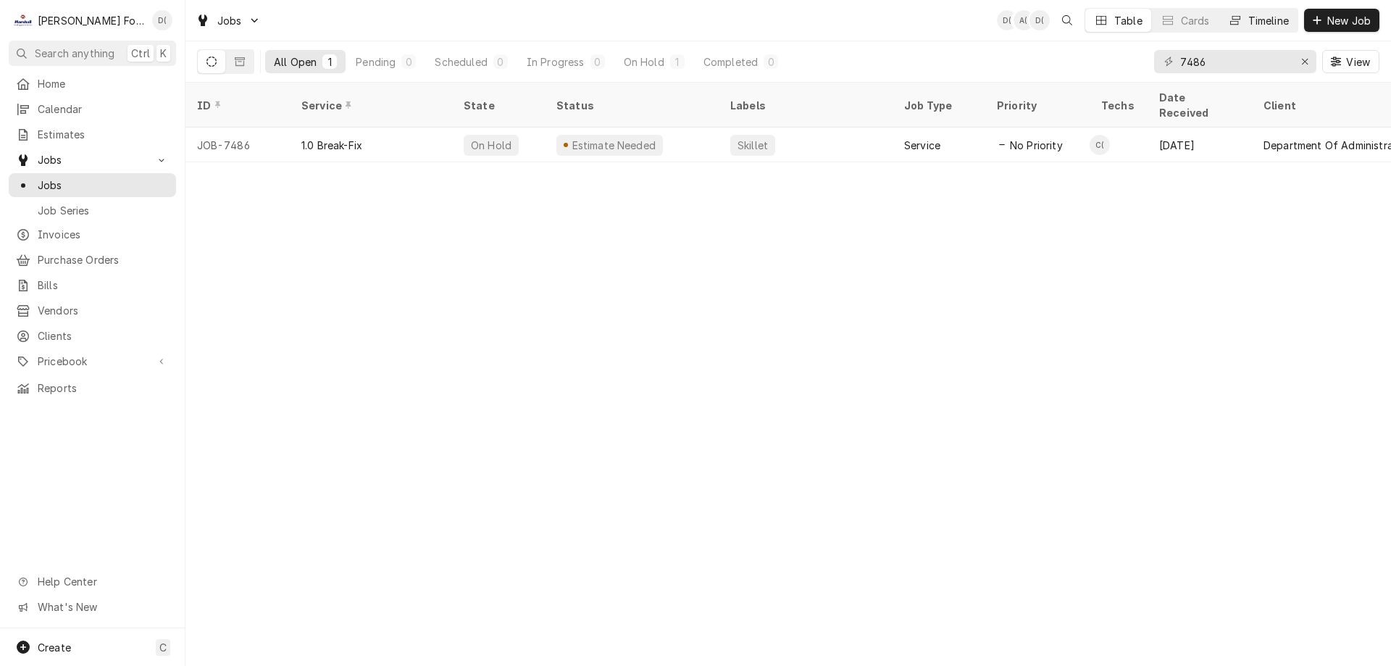
click at [1271, 23] on div "Timeline" at bounding box center [1268, 20] width 41 height 15
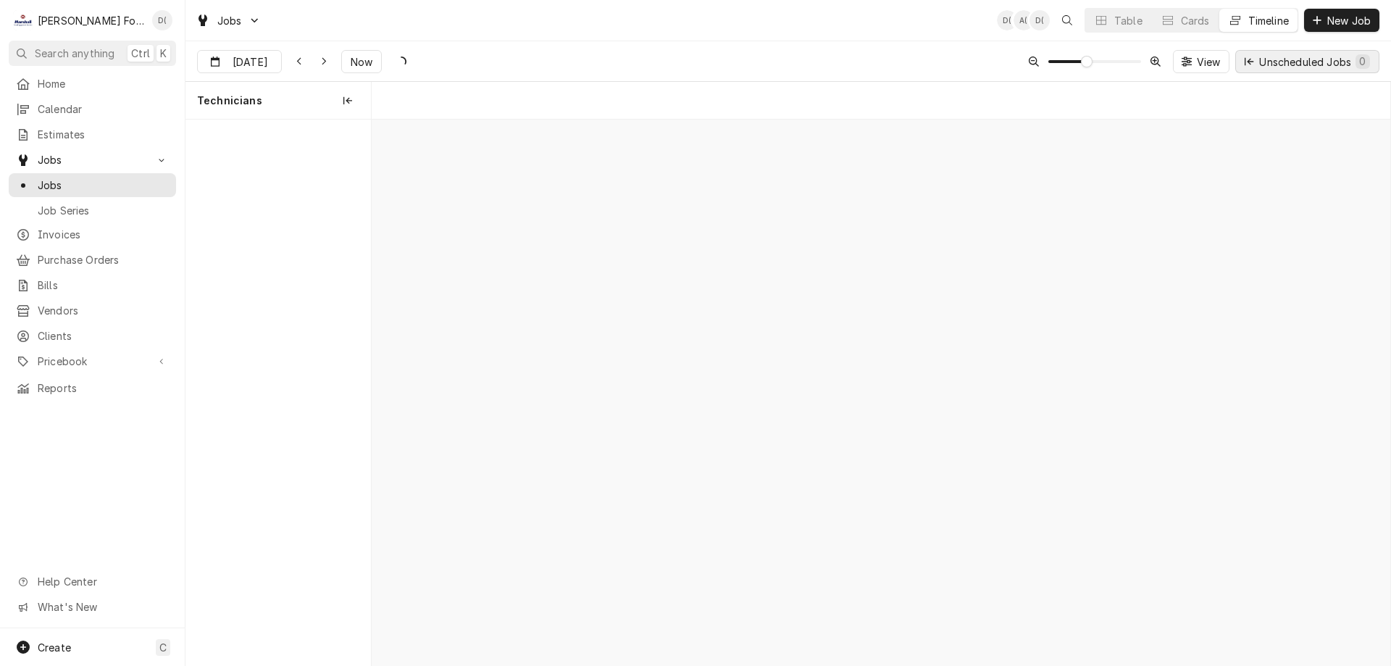
scroll to position [0, 20208]
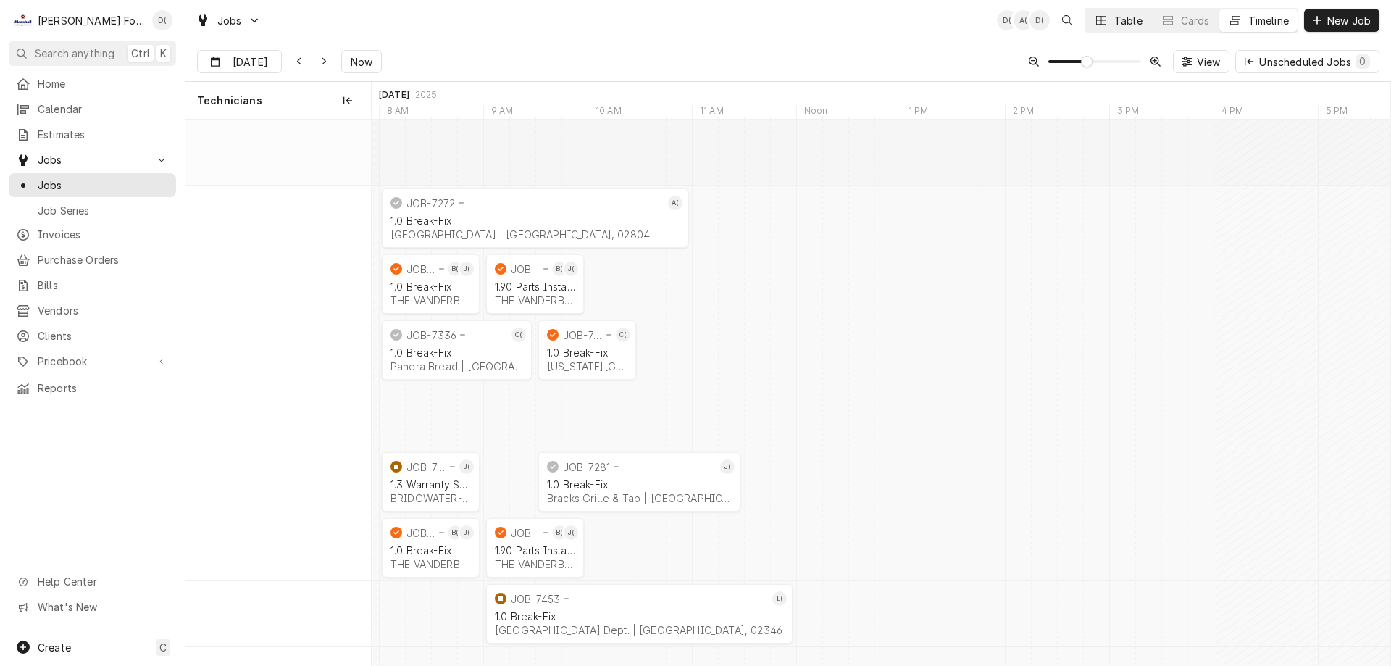
click at [1117, 19] on div "Table" at bounding box center [1128, 20] width 28 height 15
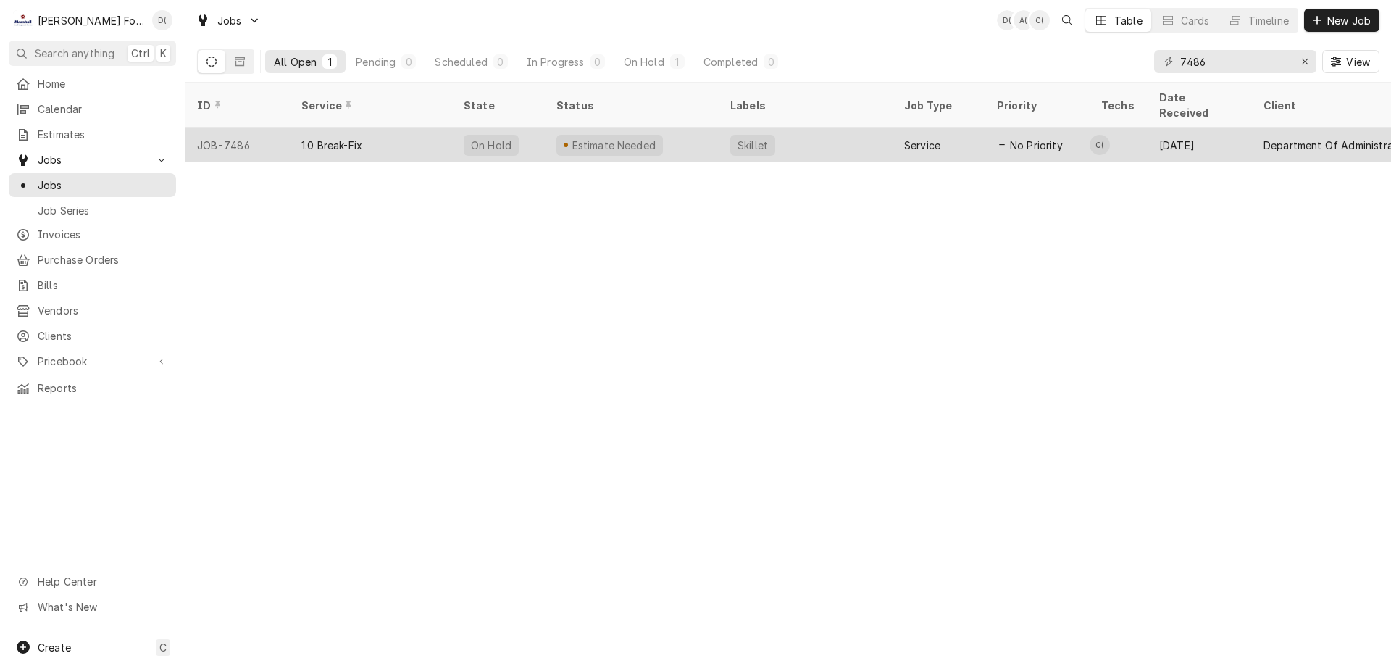
click at [847, 133] on div "Skillet" at bounding box center [806, 145] width 174 height 35
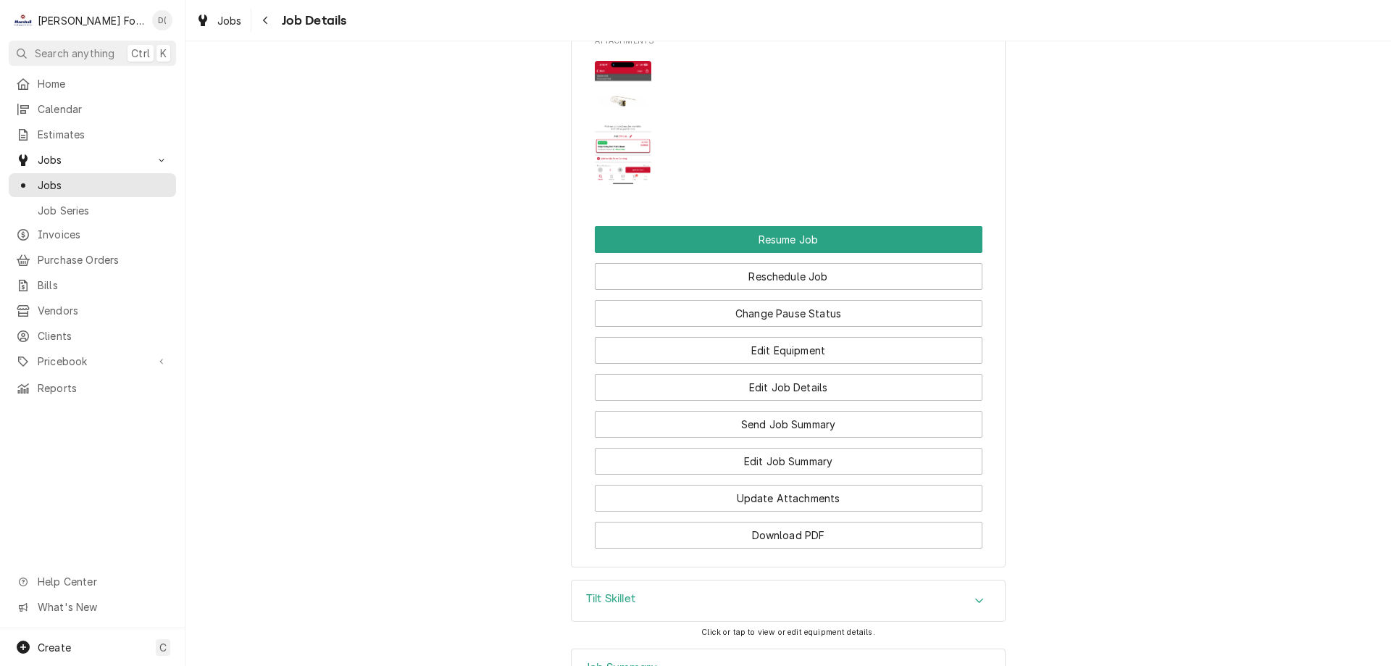
scroll to position [2190, 0]
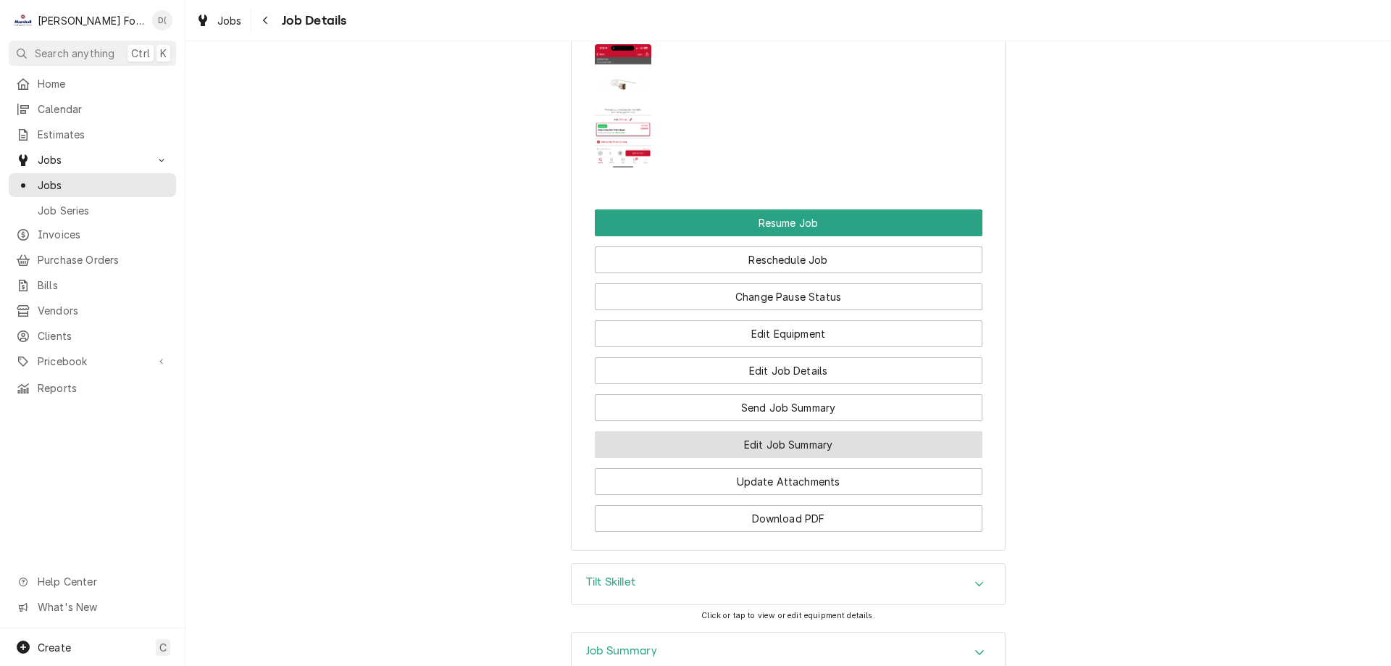
click at [772, 431] on button "Edit Job Summary" at bounding box center [789, 444] width 388 height 27
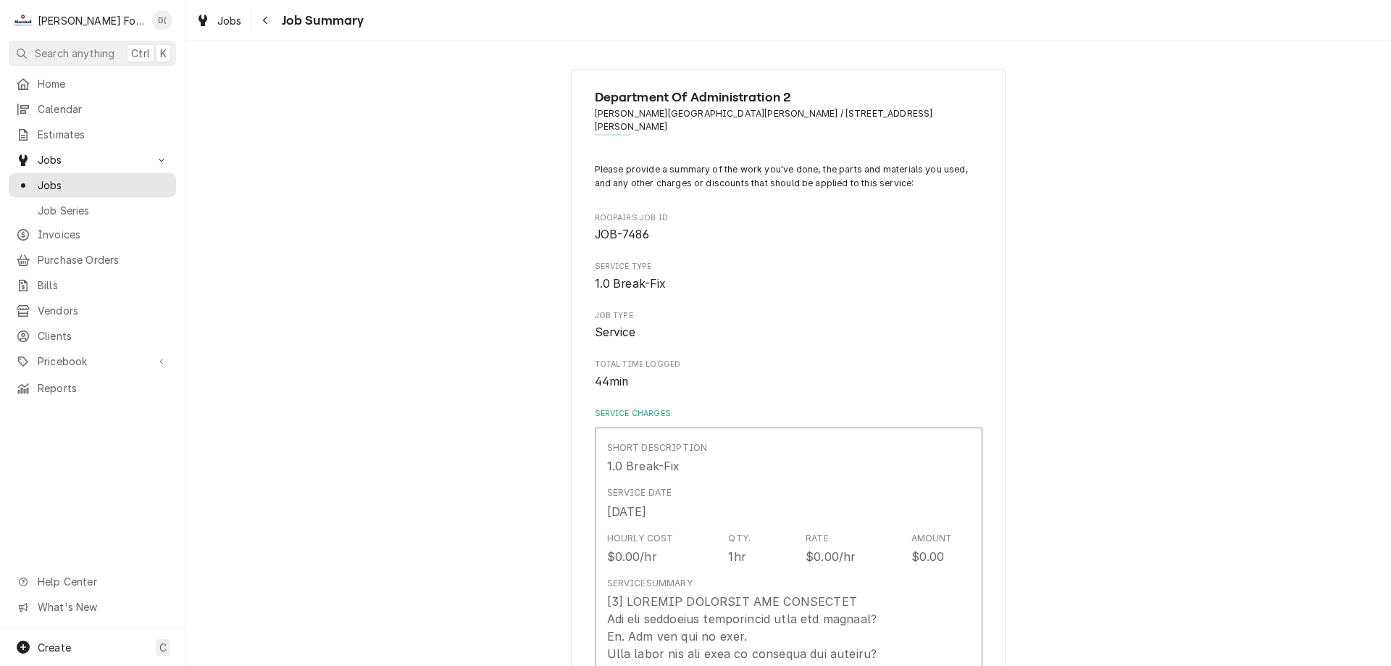
type textarea "x"
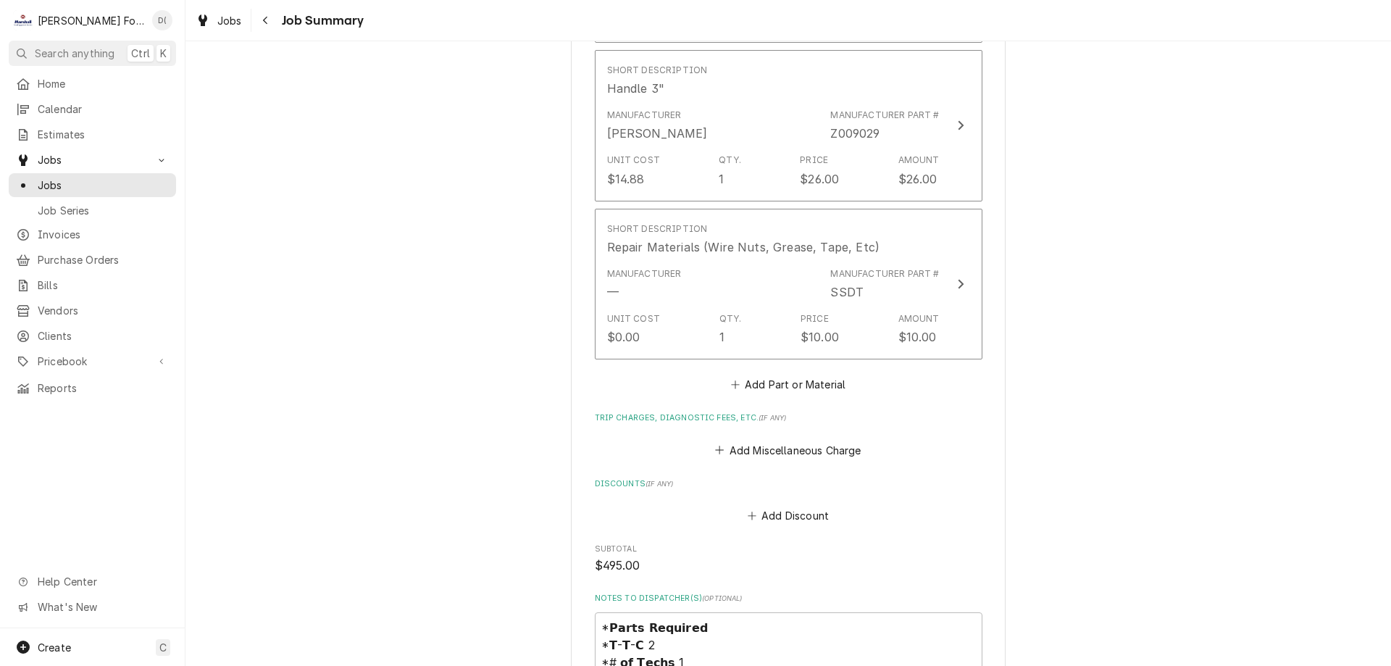
scroll to position [1739, 0]
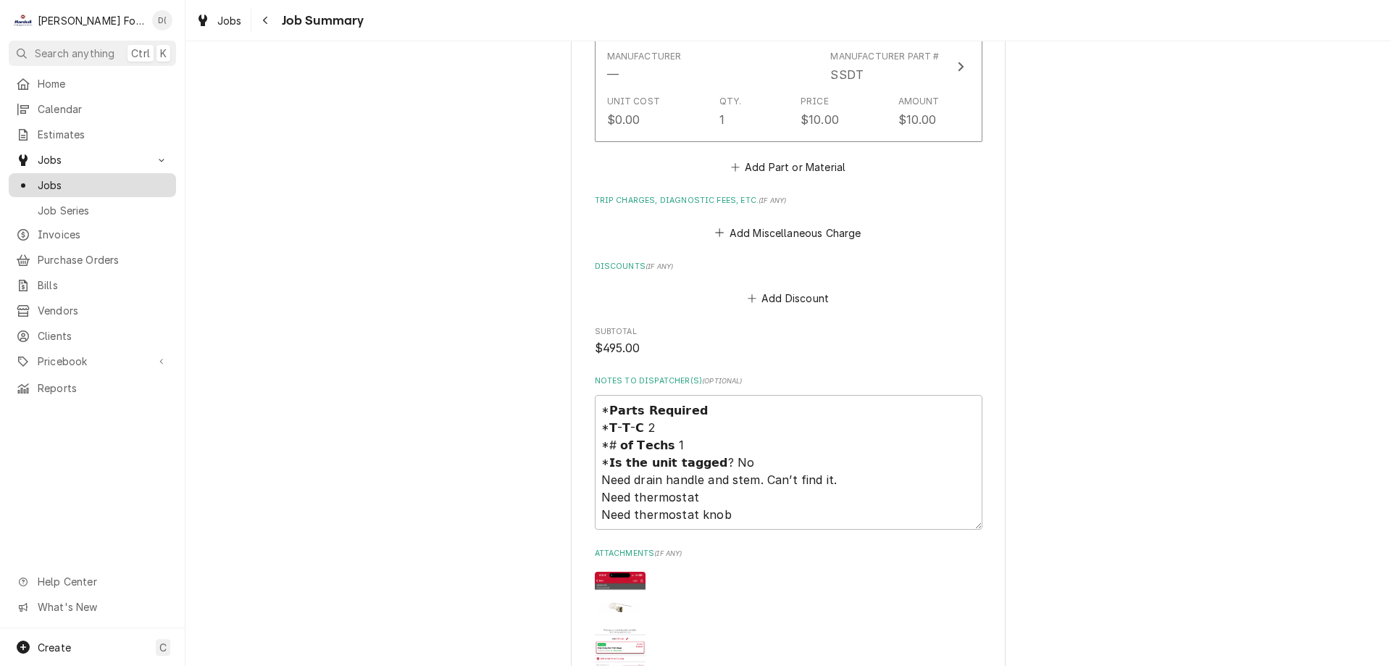
click at [95, 173] on link "Jobs" at bounding box center [92, 185] width 167 height 24
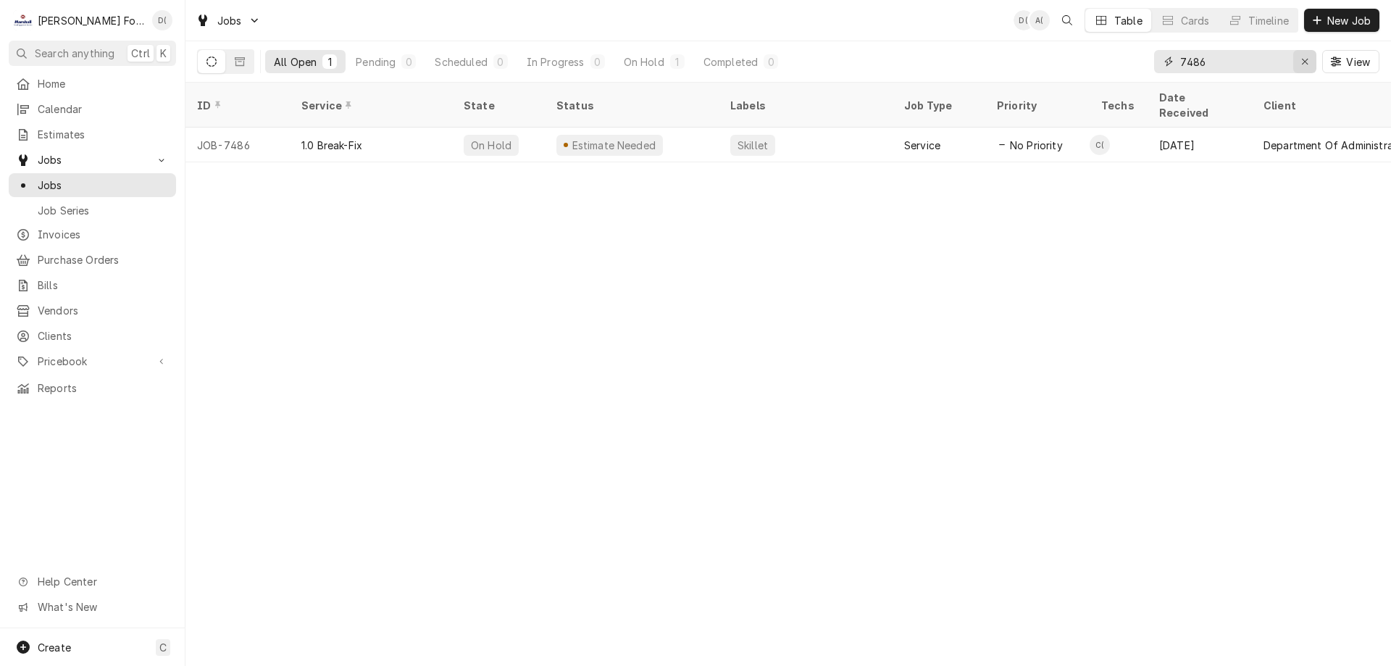
click at [1301, 64] on icon "Erase input" at bounding box center [1305, 62] width 8 height 10
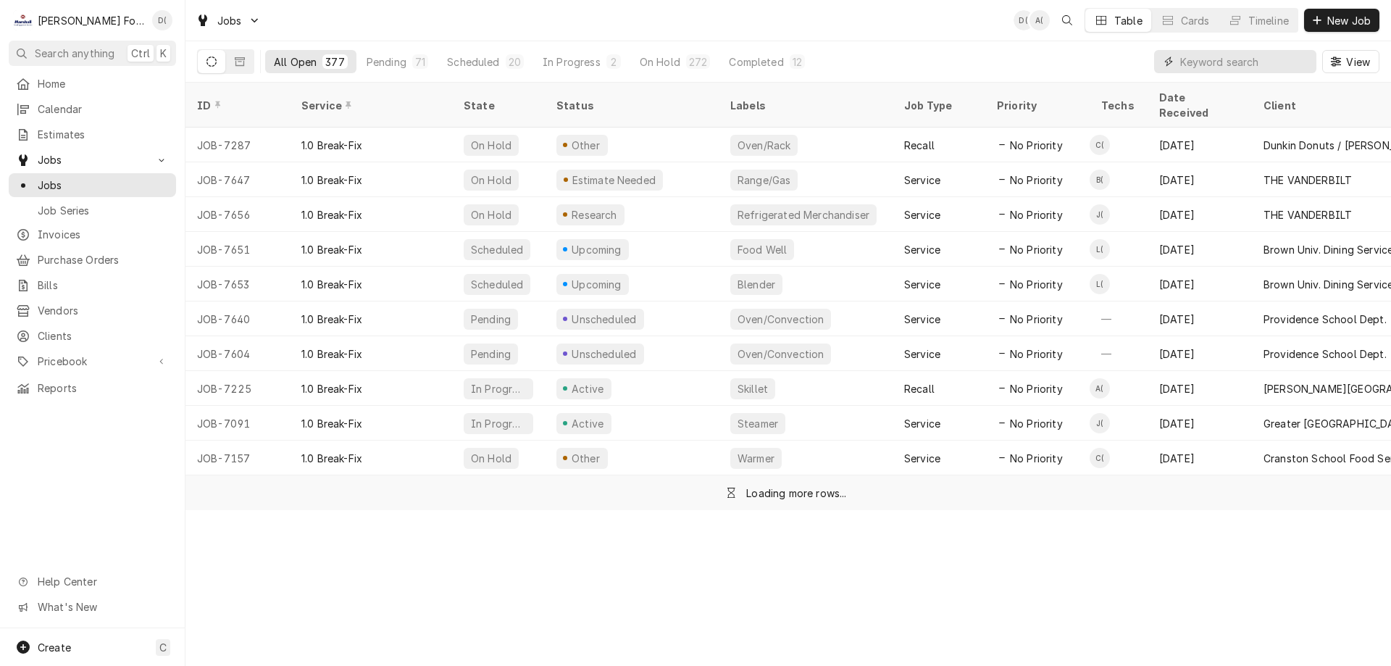
click at [1251, 66] on input "Dynamic Content Wrapper" at bounding box center [1244, 61] width 129 height 23
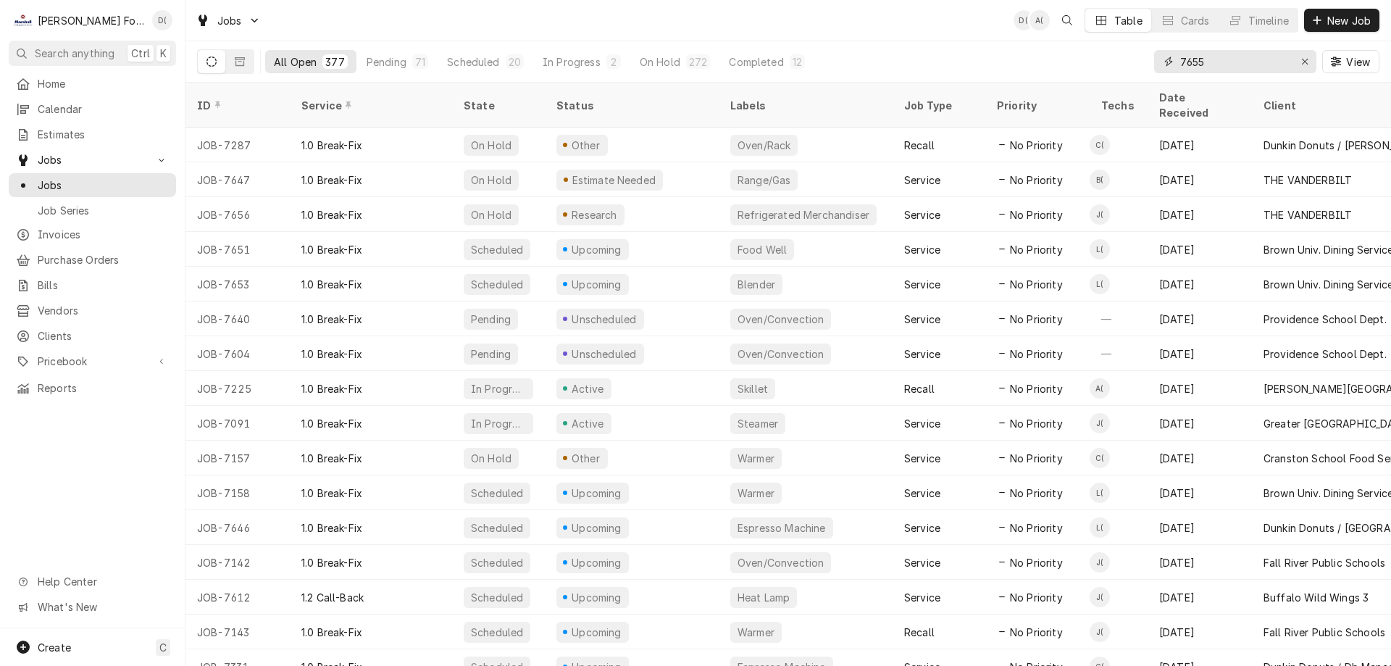
type input "7655"
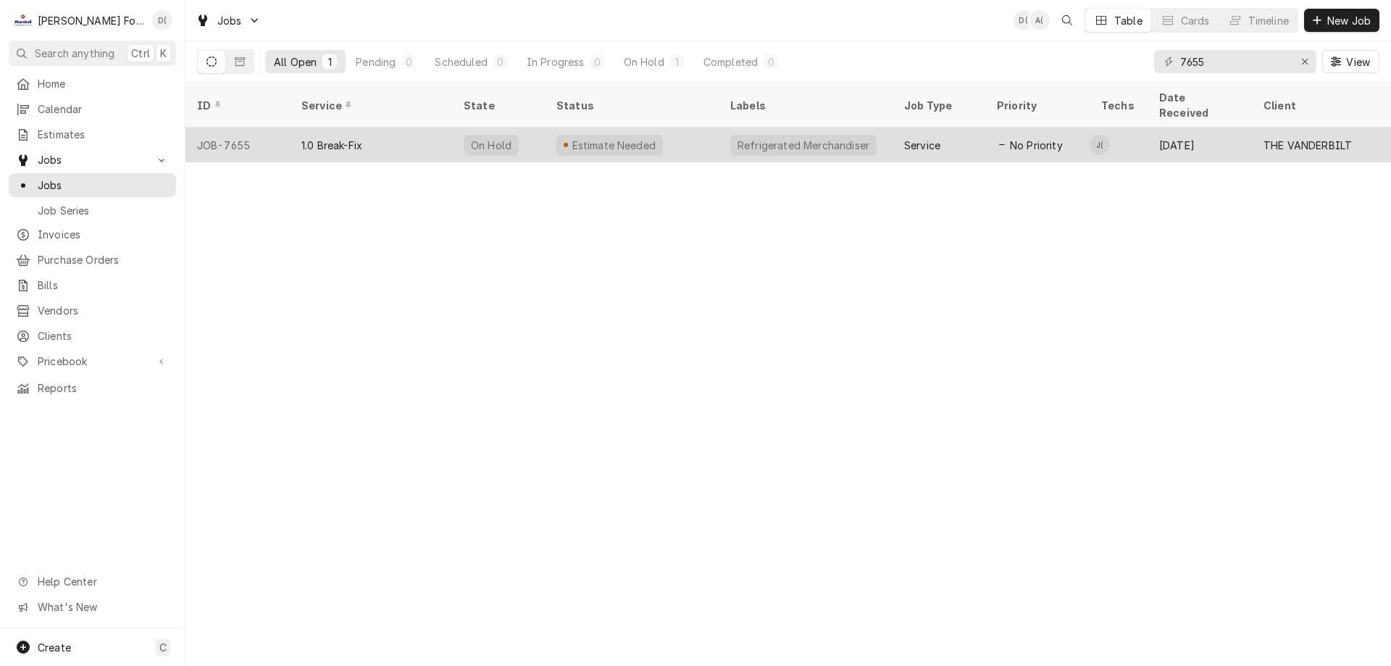
click at [675, 128] on div "Estimate Needed" at bounding box center [632, 145] width 174 height 35
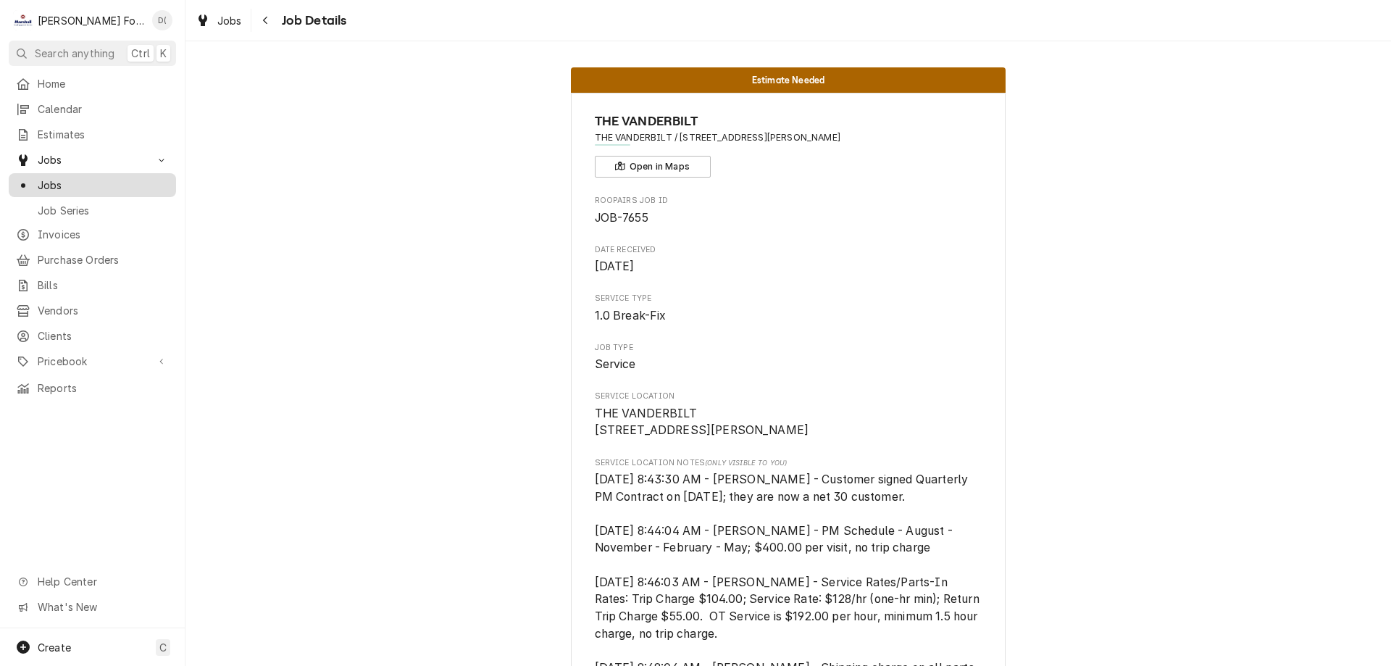
click at [85, 178] on span "Jobs" at bounding box center [103, 185] width 131 height 15
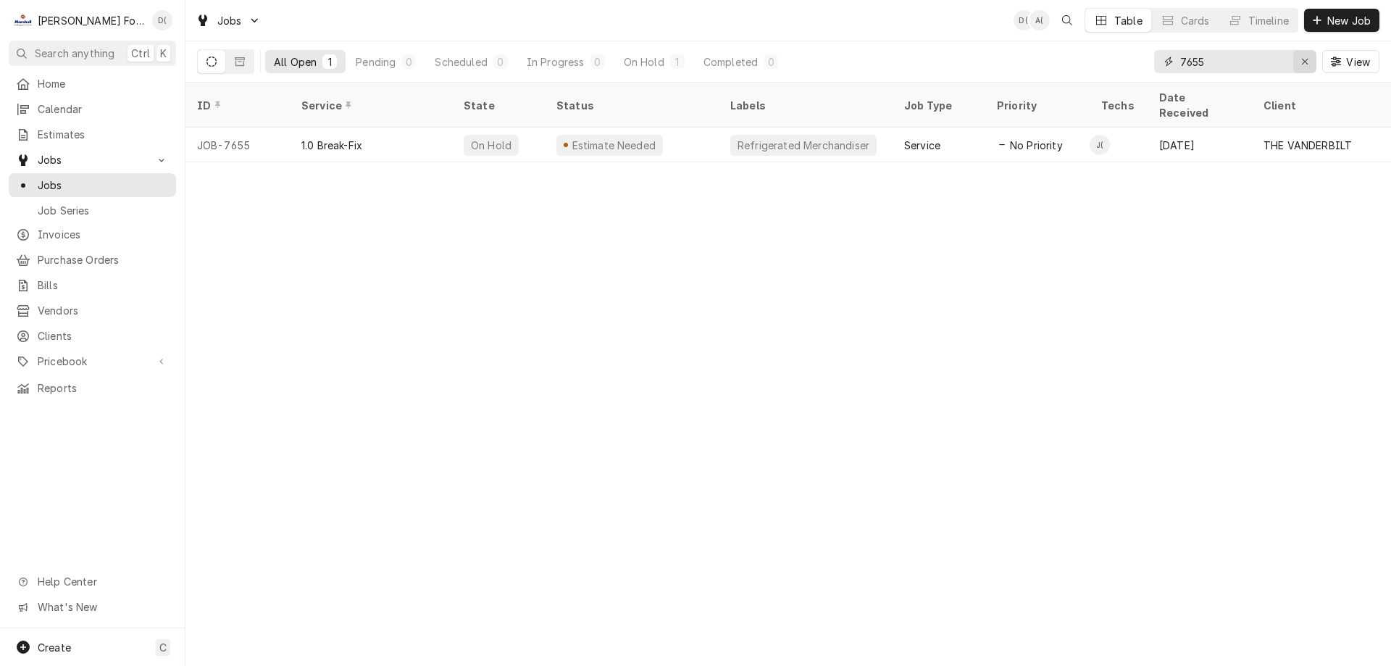
click at [1304, 59] on icon "Erase input" at bounding box center [1305, 62] width 8 height 10
click at [1278, 62] on input "Dynamic Content Wrapper" at bounding box center [1248, 61] width 136 height 23
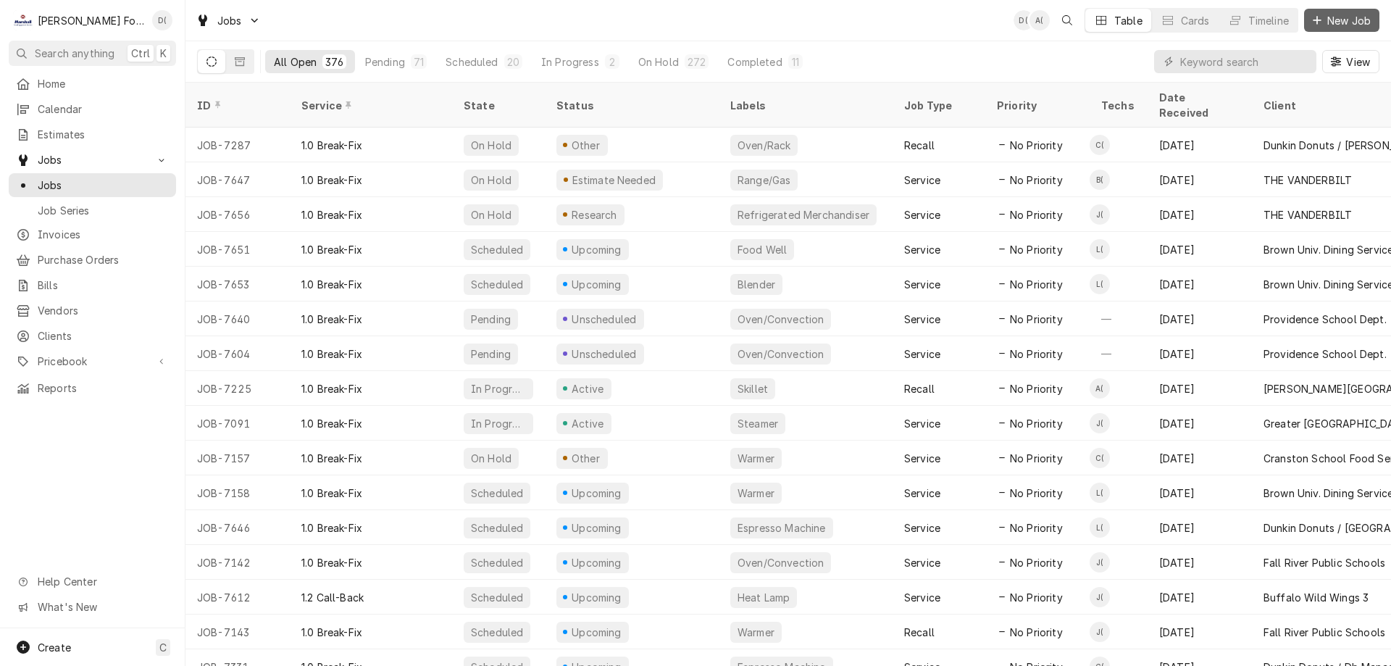
click at [1330, 21] on span "New Job" at bounding box center [1348, 20] width 49 height 15
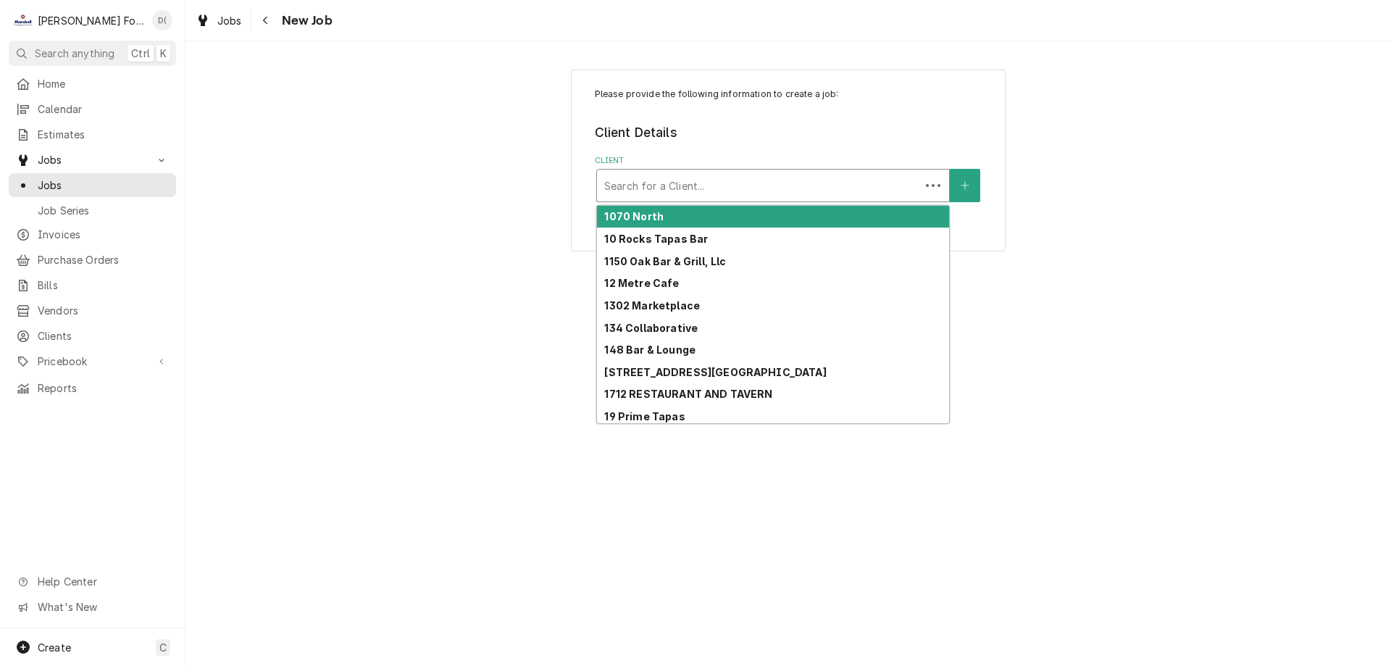
click at [767, 179] on div "Client" at bounding box center [758, 185] width 309 height 26
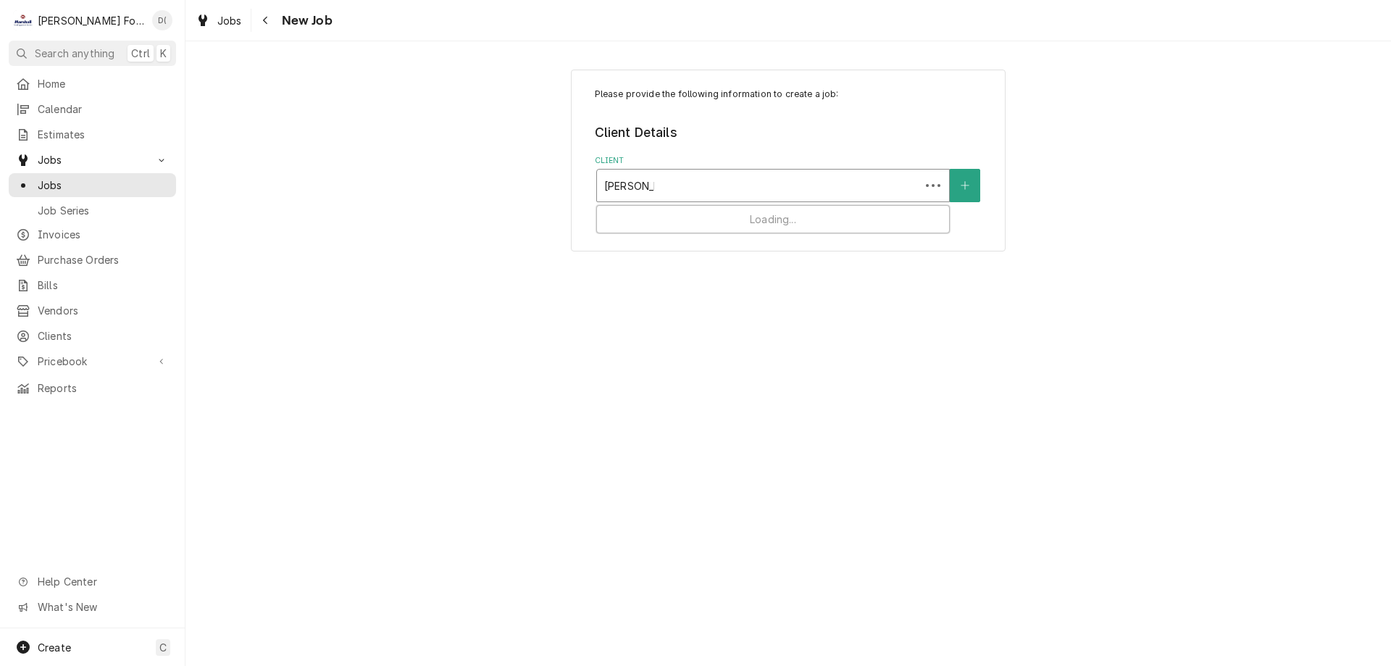
type input "[PERSON_NAME]"
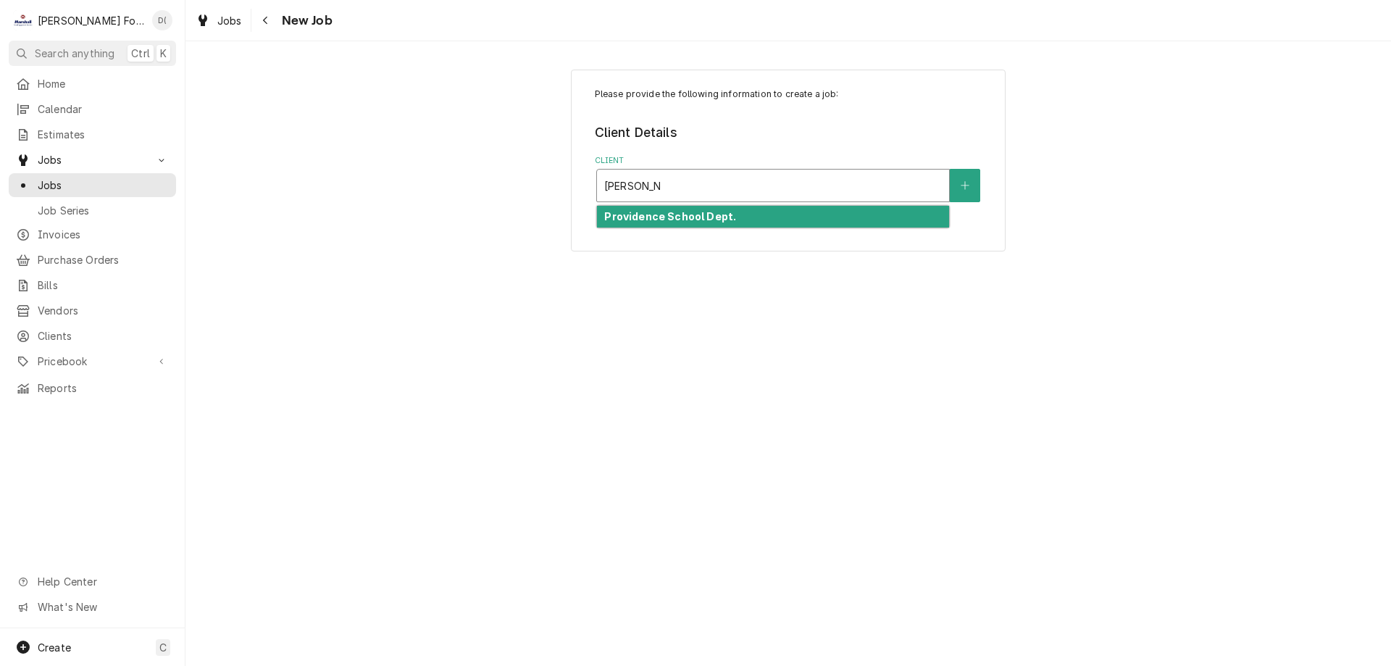
click at [749, 211] on div "Providence School Dept." at bounding box center [773, 217] width 352 height 22
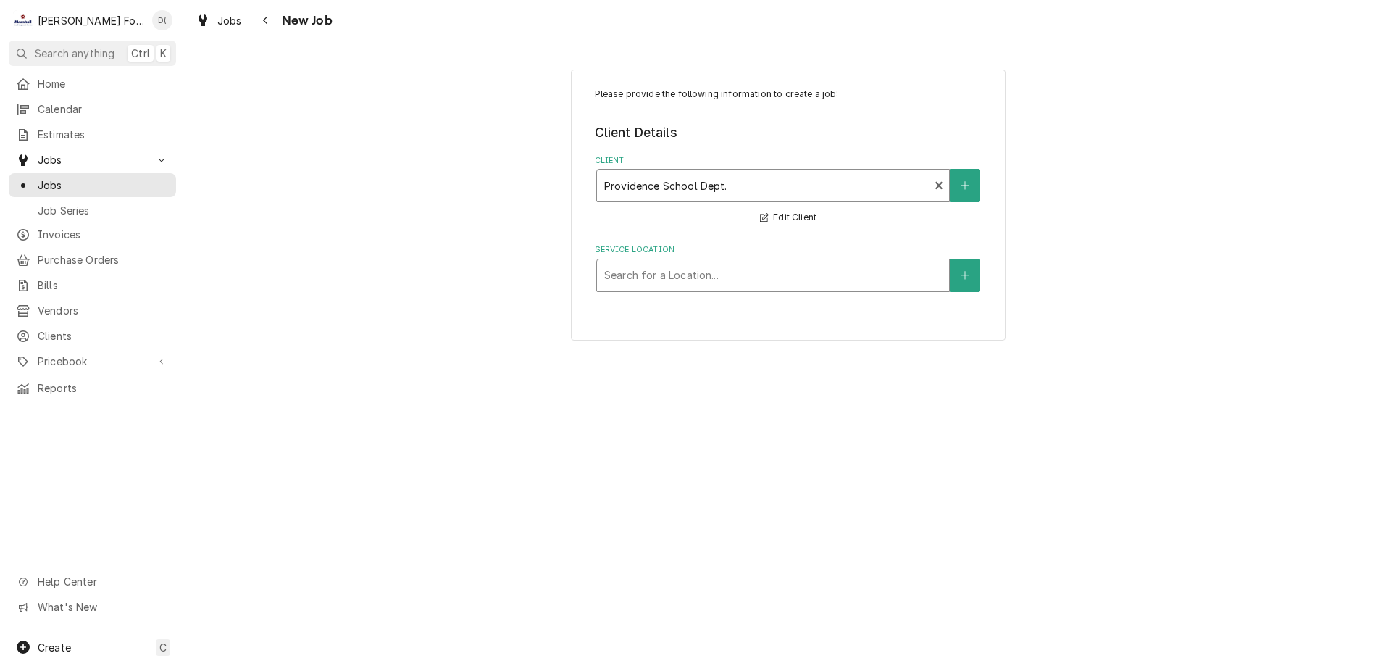
click at [661, 272] on div "Service Location" at bounding box center [773, 275] width 338 height 26
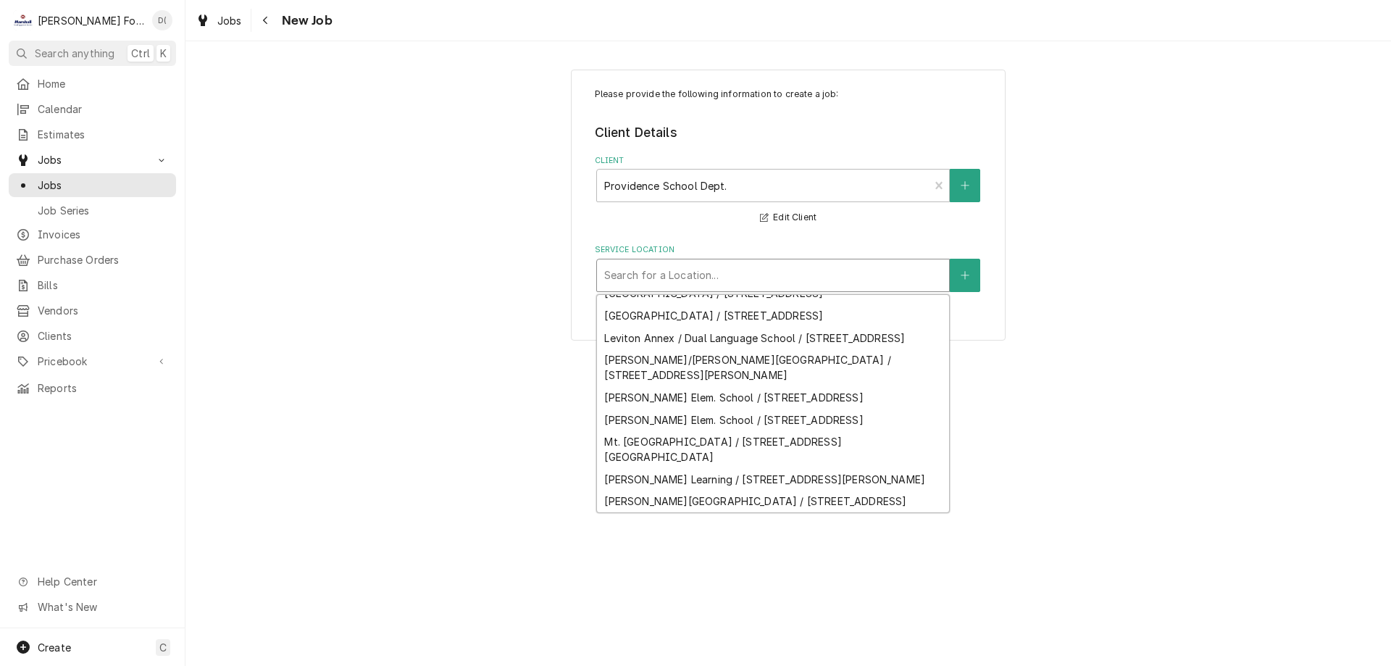
scroll to position [1046, 0]
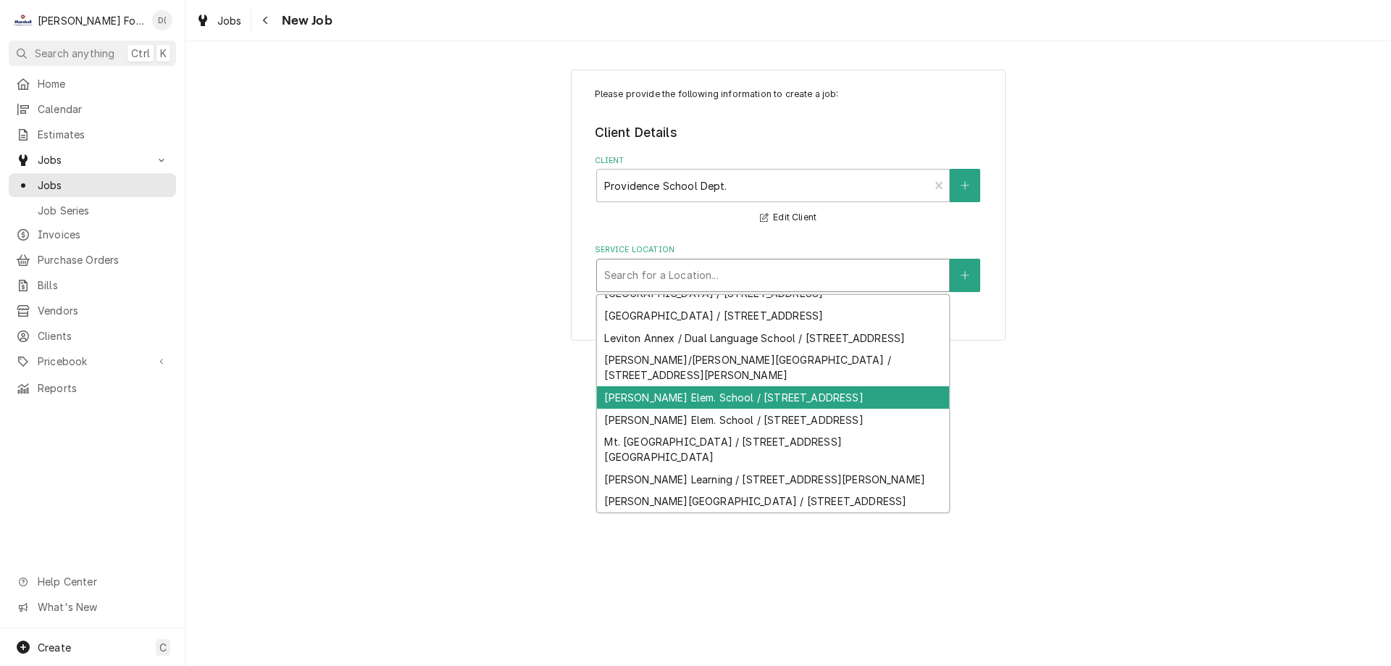
click at [671, 409] on div "[PERSON_NAME] Elem. School / [STREET_ADDRESS]" at bounding box center [773, 397] width 352 height 22
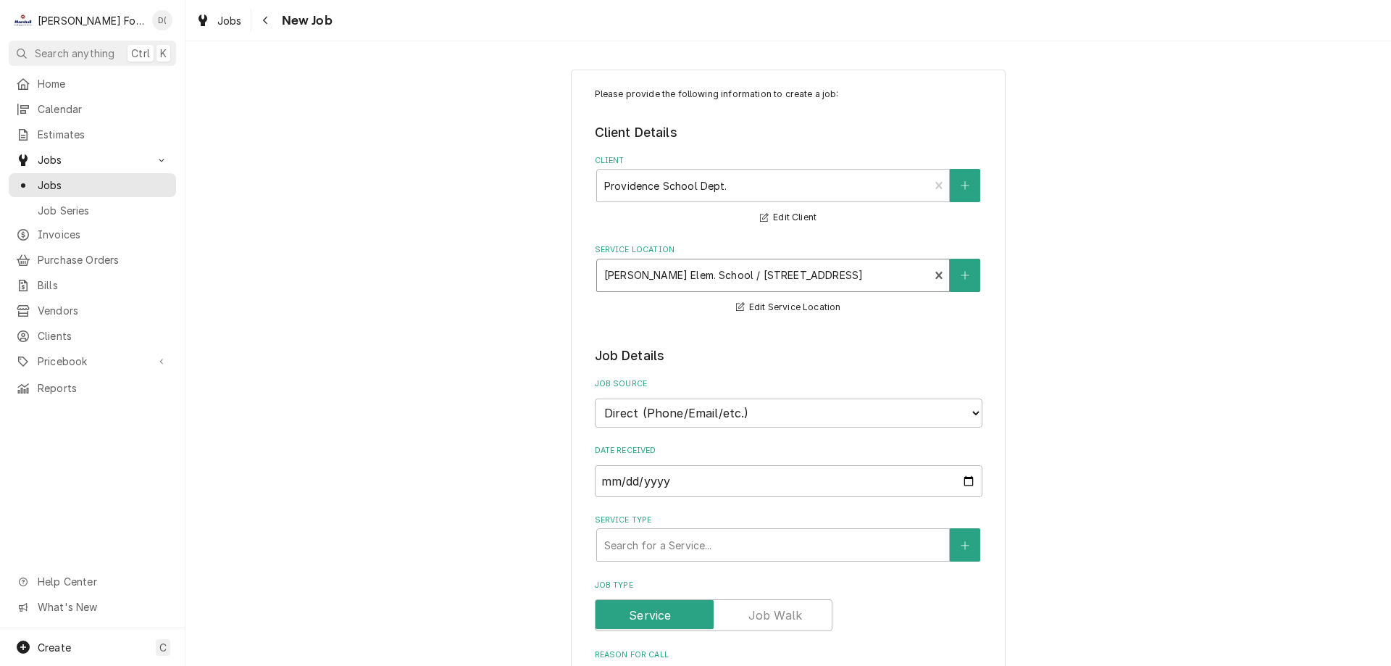
scroll to position [145, 0]
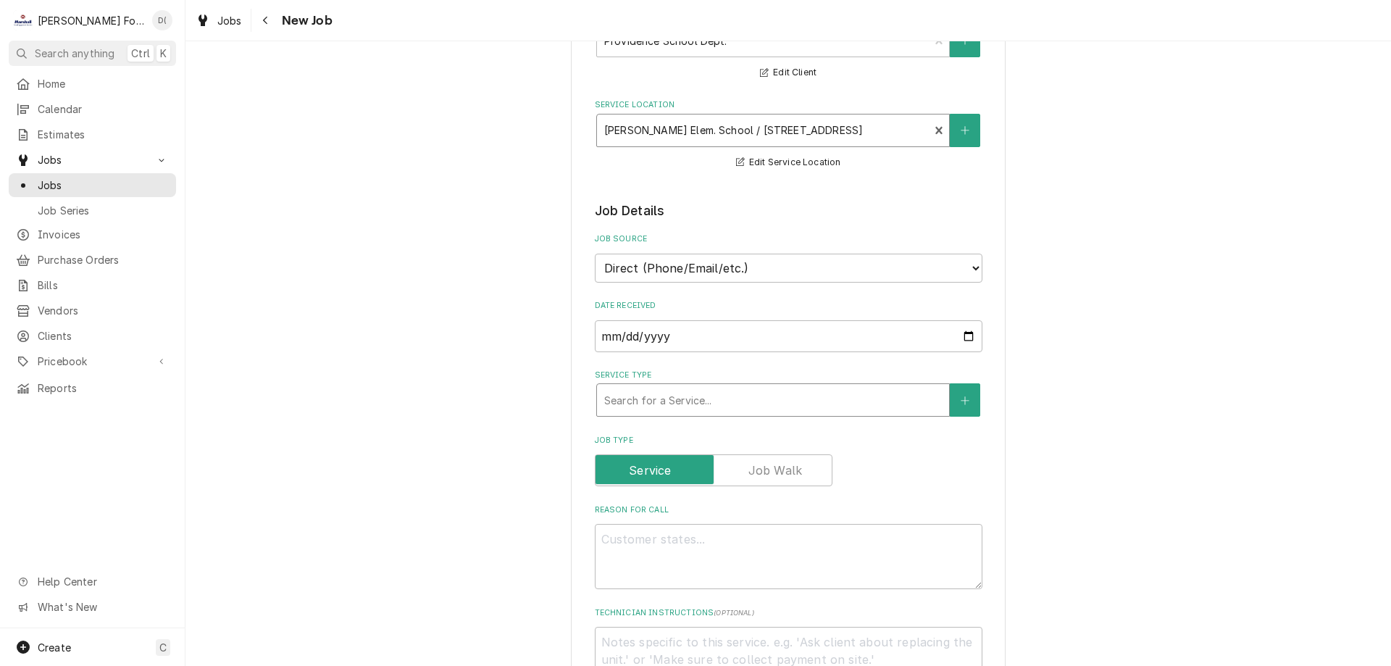
click at [656, 409] on div "Service Type" at bounding box center [773, 400] width 338 height 26
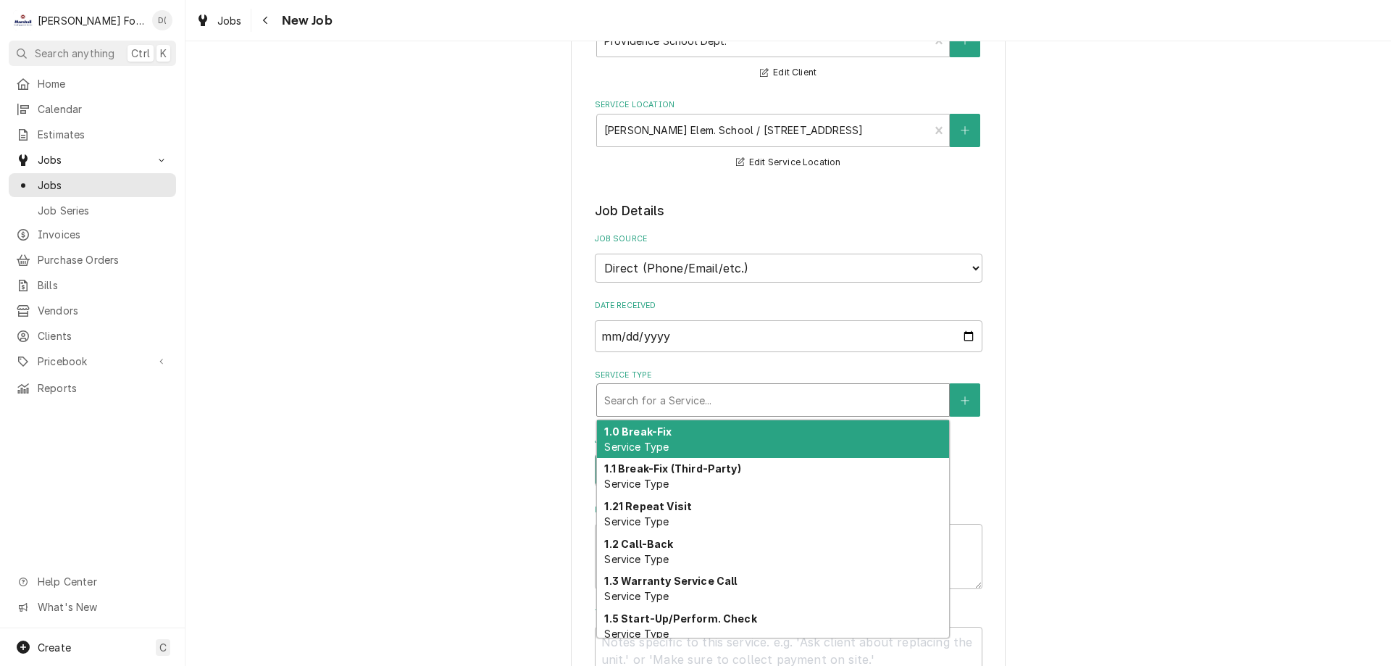
click at [665, 440] on div "1.0 Break-Fix Service Type" at bounding box center [773, 439] width 352 height 38
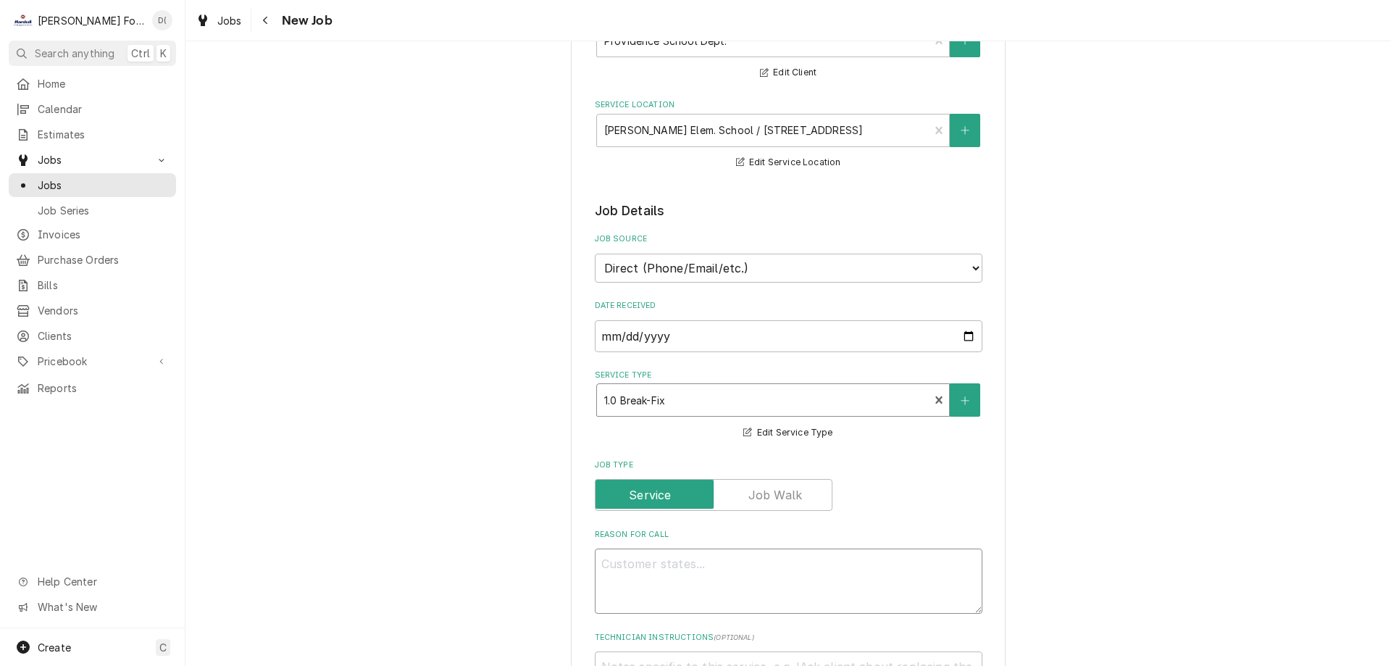
click at [659, 572] on textarea "Reason For Call" at bounding box center [789, 580] width 388 height 65
type textarea "x"
type textarea "3"
type textarea "x"
type textarea "3"
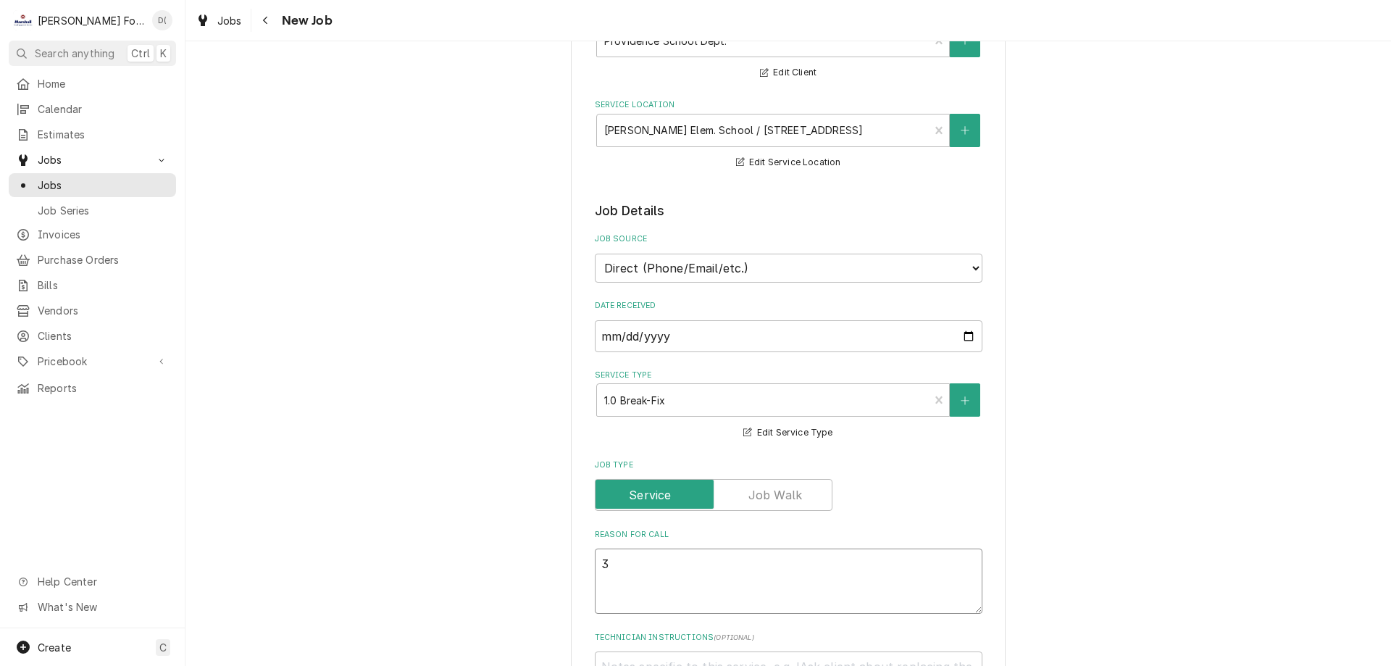
type textarea "x"
type textarea "3 w"
type textarea "x"
type textarea "3 we"
type textarea "x"
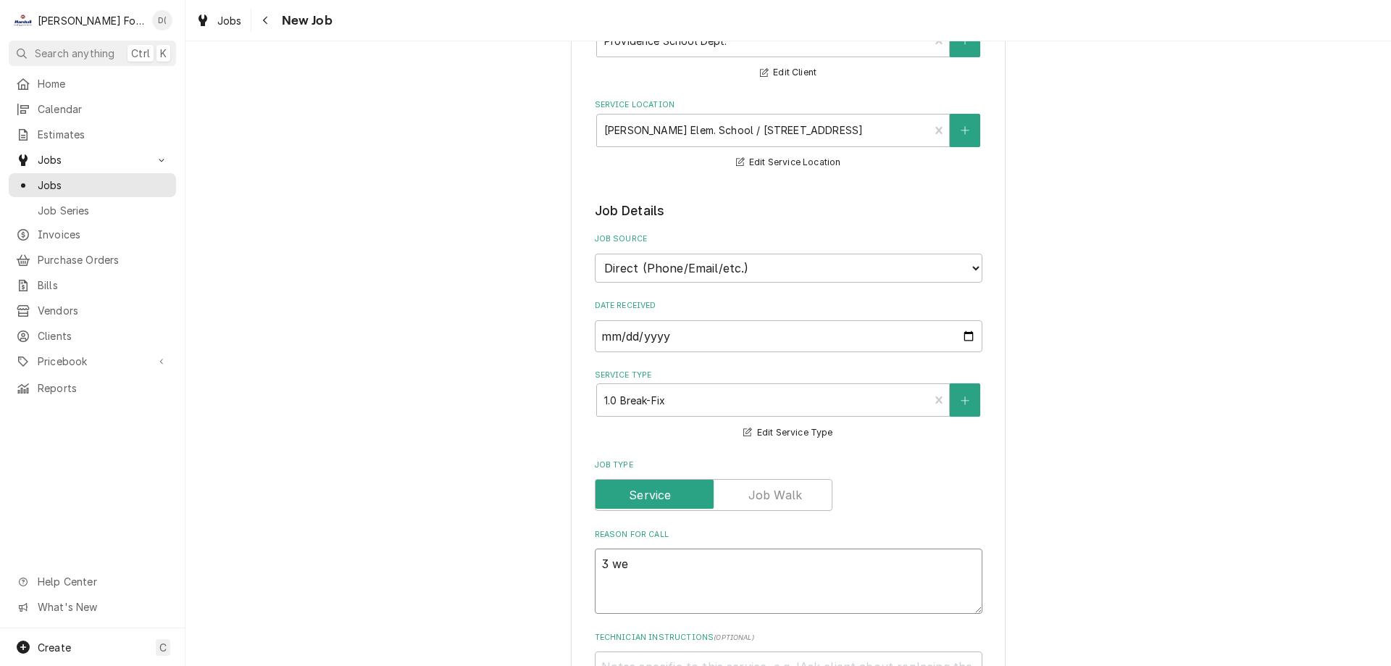
type textarea "3 wel"
type textarea "x"
type textarea "3 well"
type textarea "x"
type textarea "3 well"
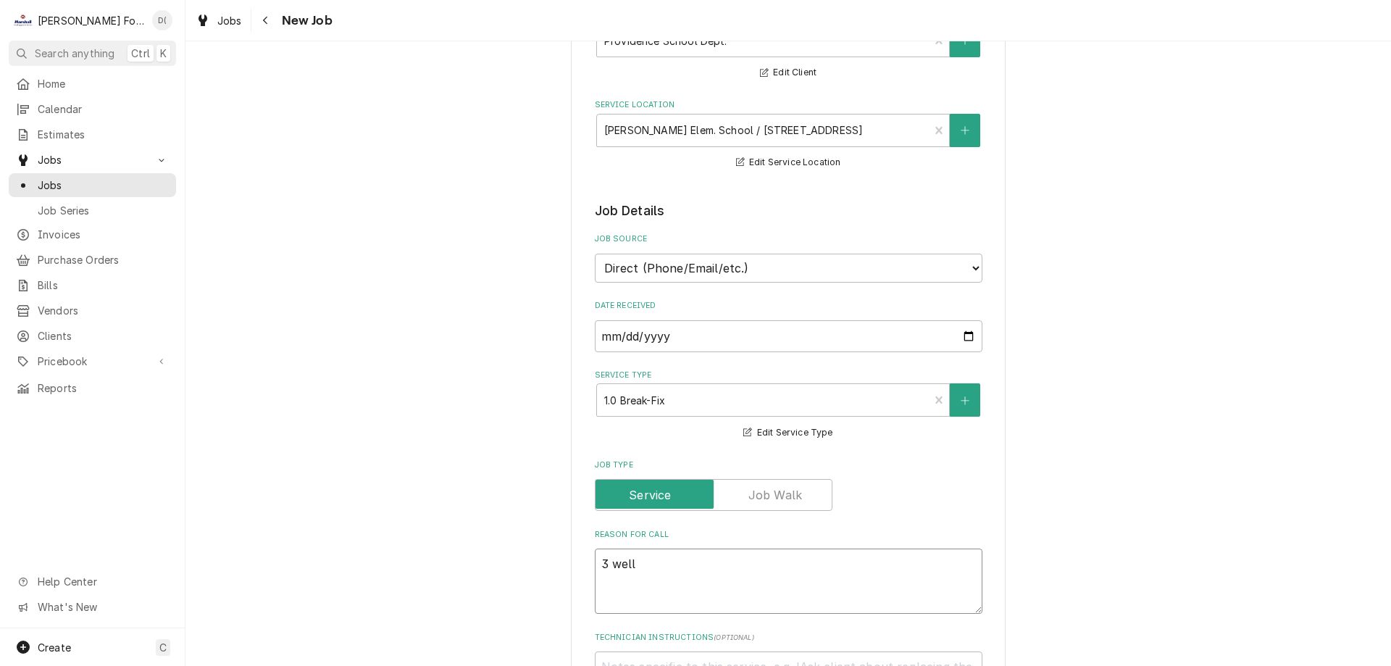
type textarea "x"
type textarea "3 well s"
type textarea "x"
type textarea "3 well st"
type textarea "x"
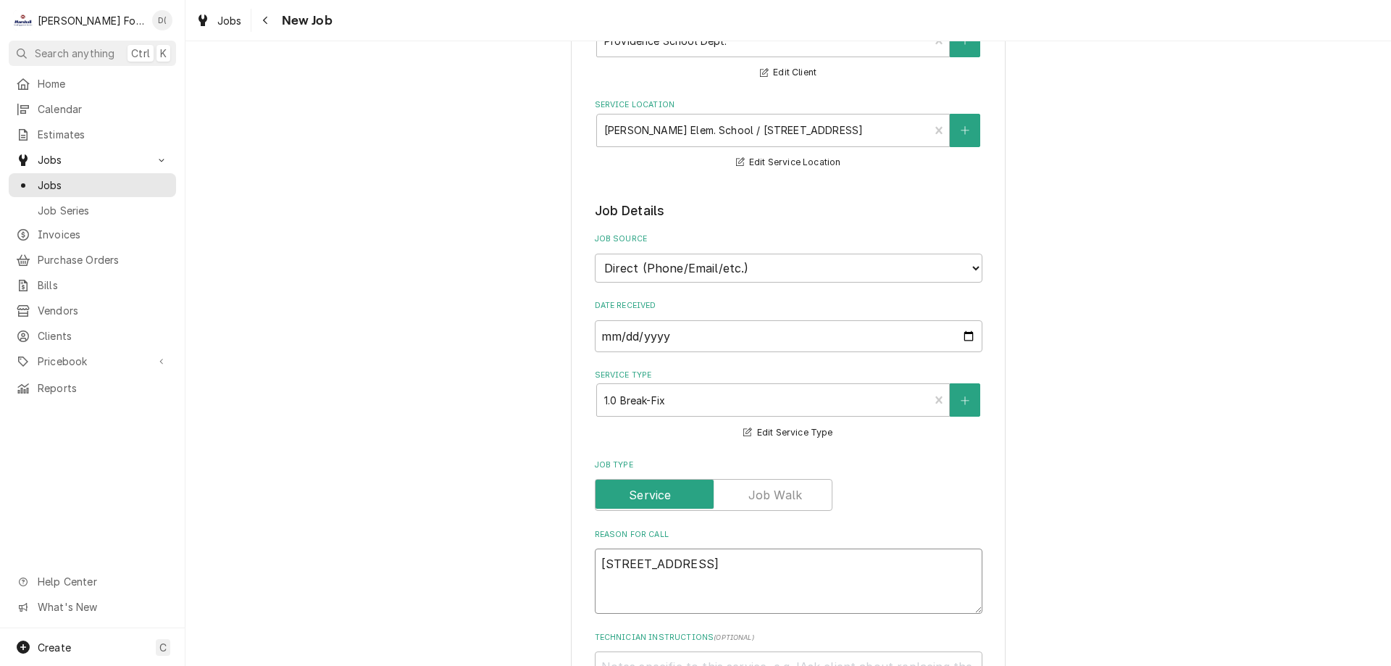
type textarea "3 well ste"
type textarea "x"
type textarea "3 well stea"
type textarea "x"
type textarea "3 well steam"
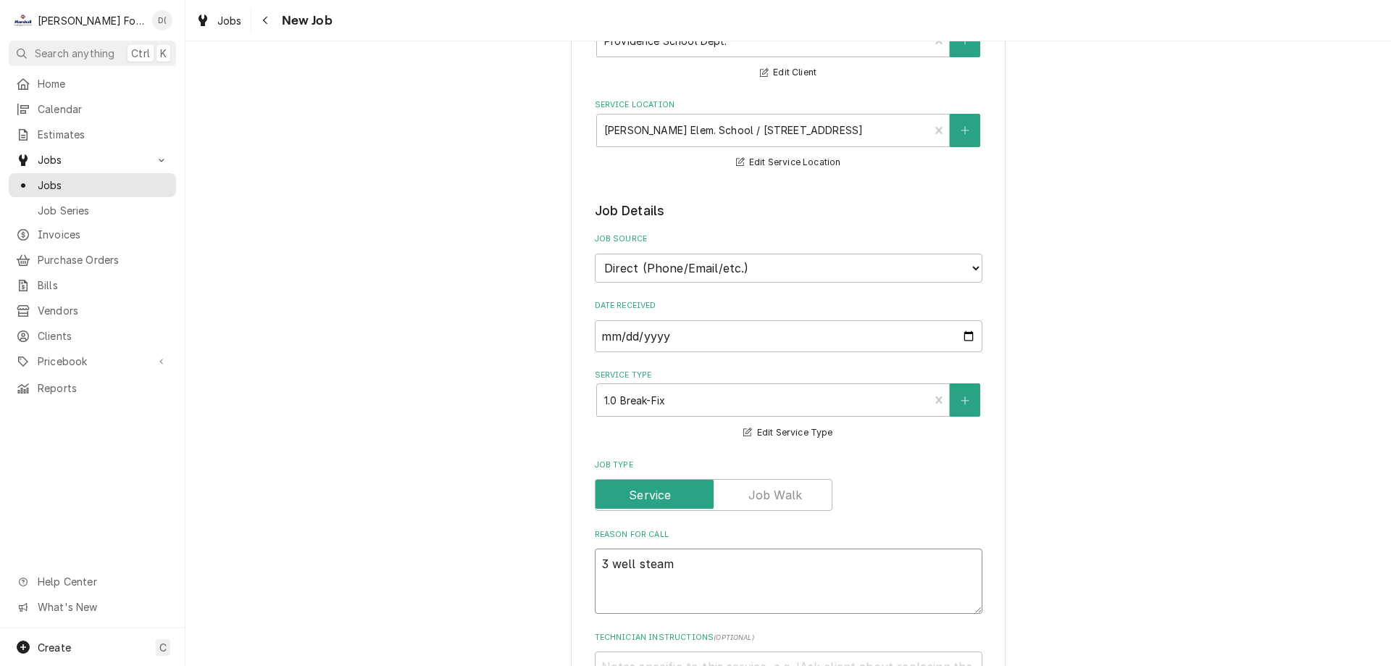
type textarea "x"
type textarea "3 well steam"
type textarea "x"
type textarea "3 well steam t"
type textarea "x"
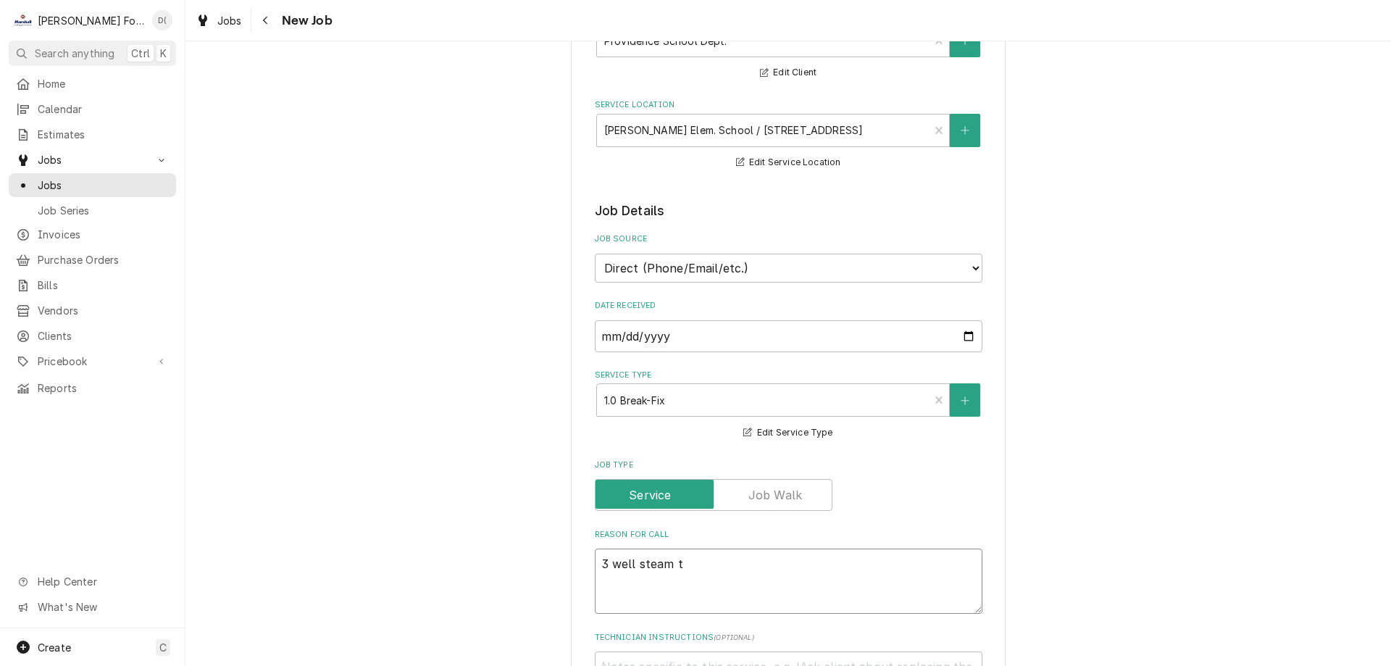
type textarea "3 well steam ta"
type textarea "x"
type textarea "3 well steam tab"
type textarea "x"
type textarea "3 well steam tabl"
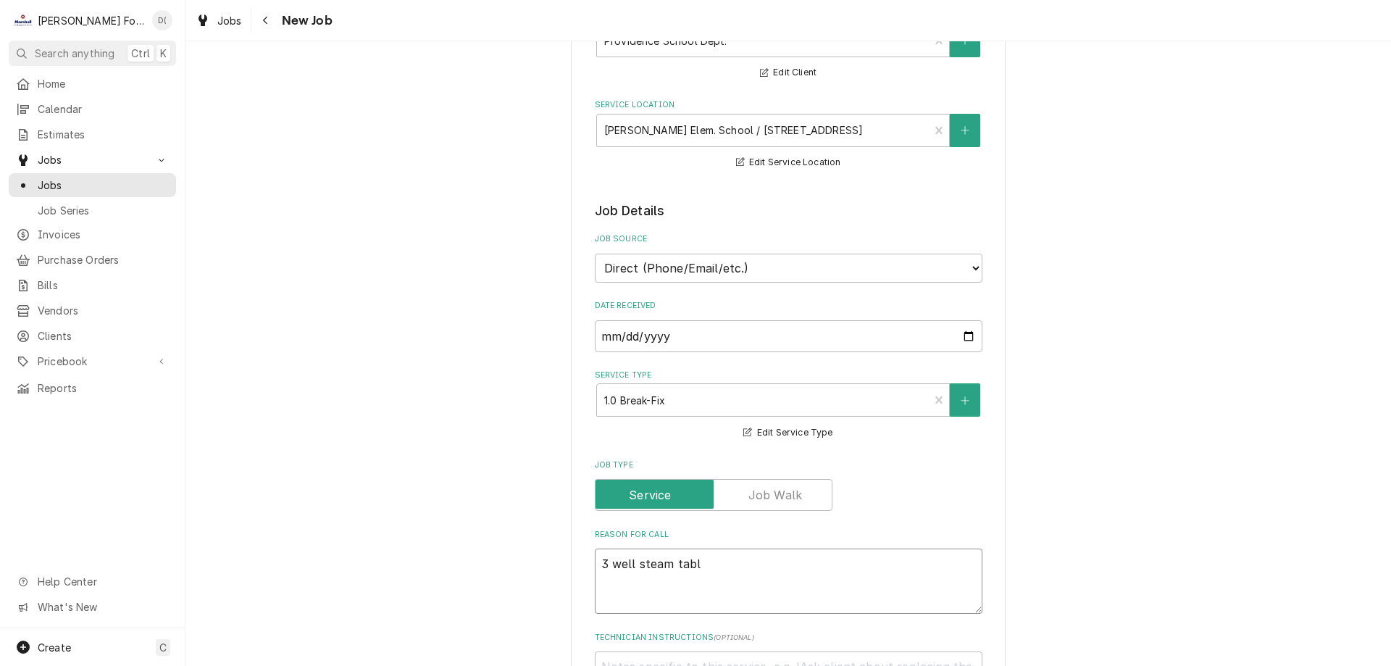
type textarea "x"
type textarea "3 well steam table"
type textarea "x"
type textarea "3 well steam table"
type textarea "x"
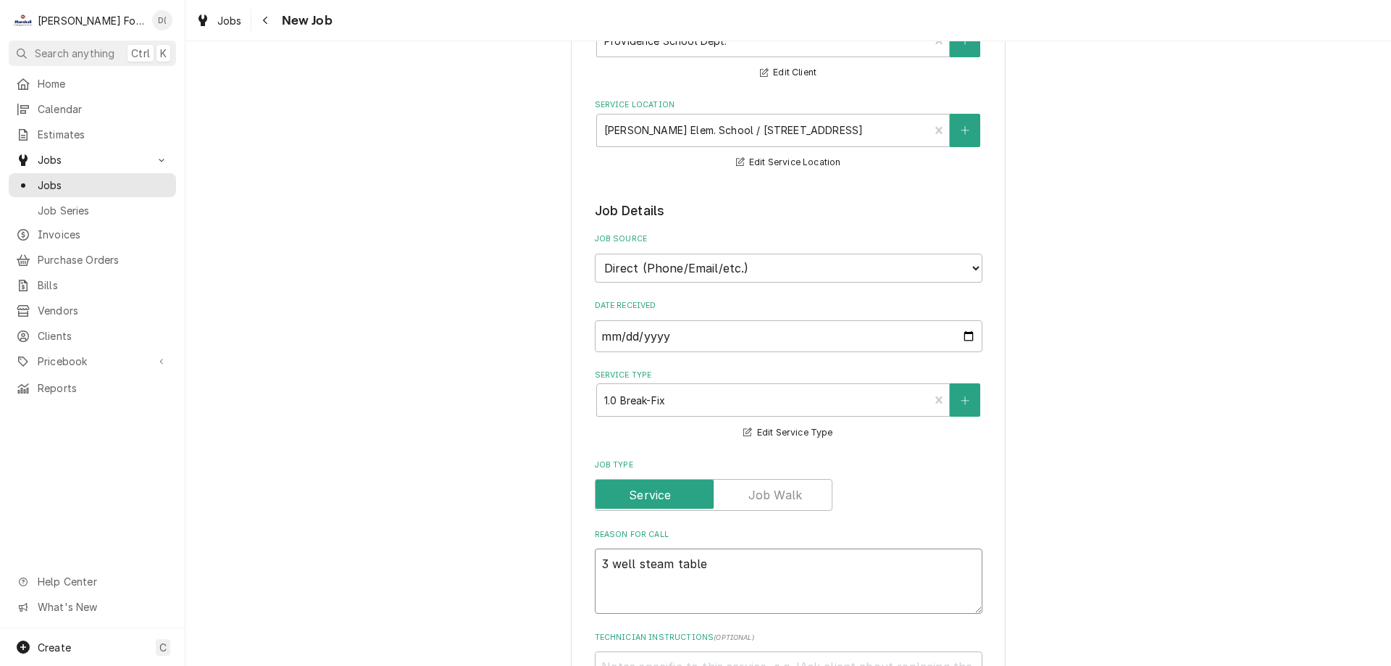
type textarea "3 well steam table d"
type textarea "x"
type textarea "3 well steam table de"
type textarea "x"
type textarea "3 well steam table dea"
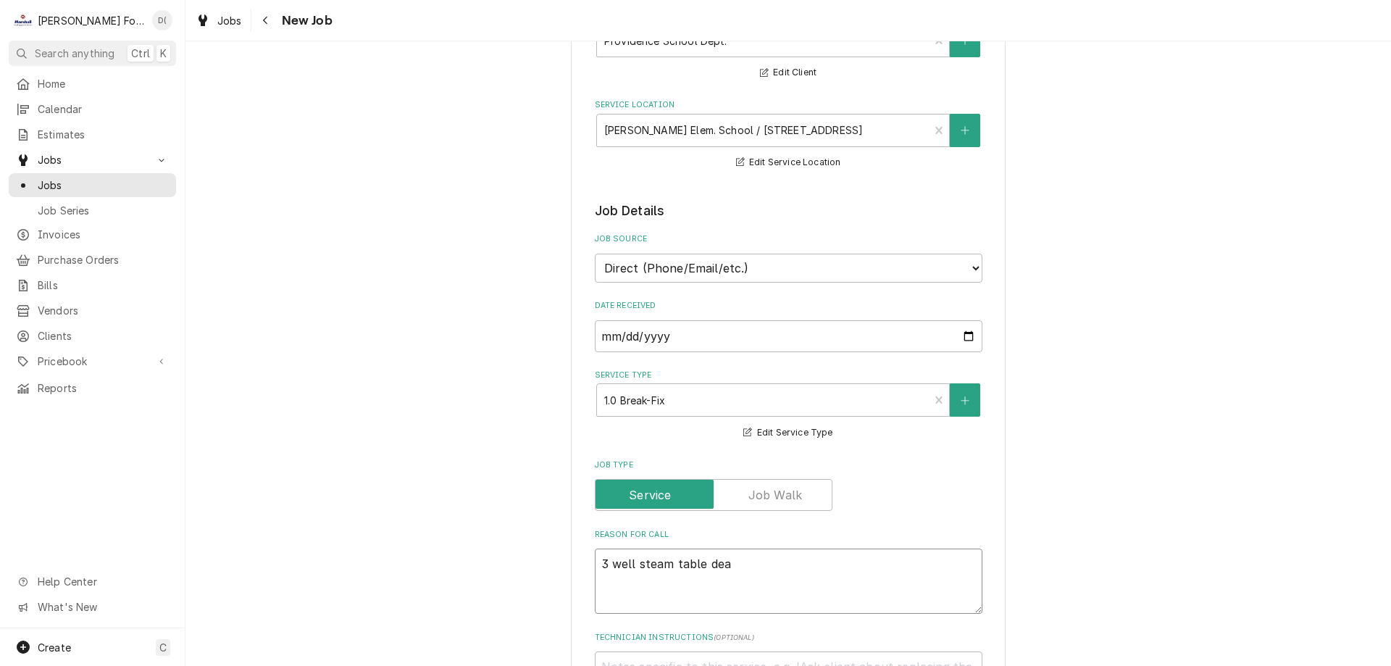
type textarea "x"
type textarea "3 well steam table dead"
type textarea "x"
type textarea "3 well steam table dead"
type textarea "x"
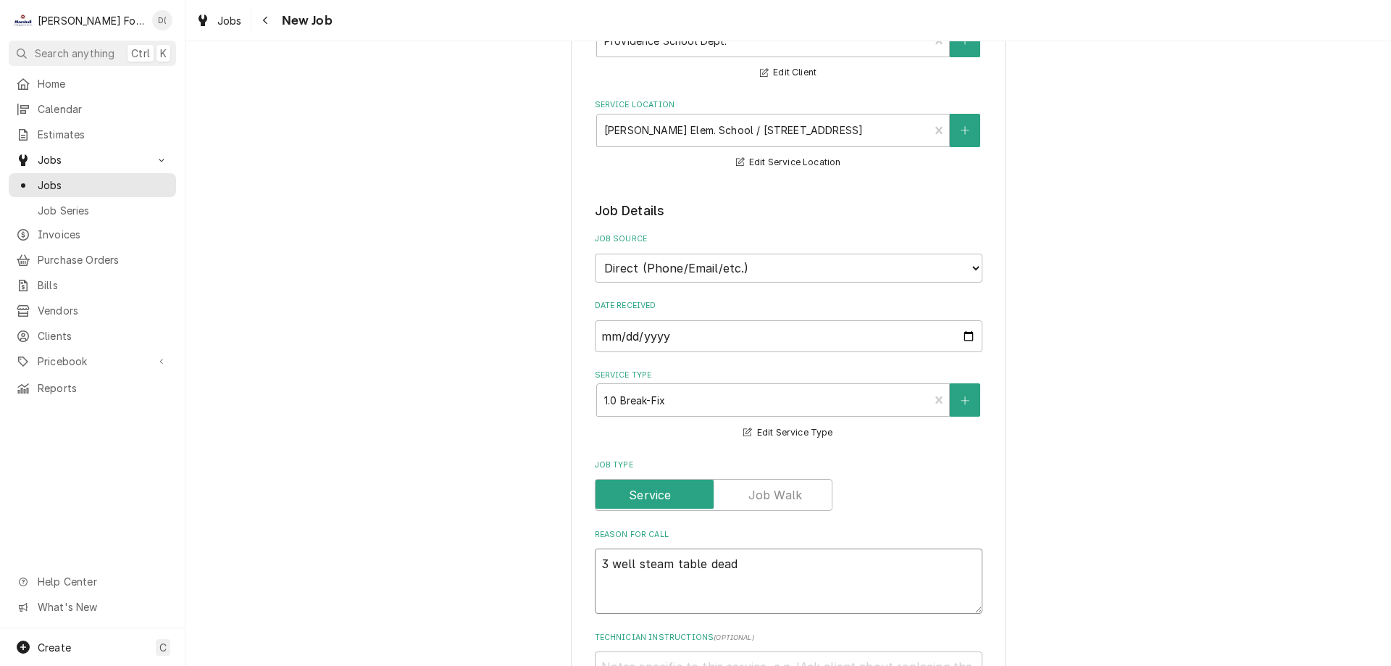
type textarea "3 well steam table dead w"
type textarea "x"
type textarea "3 well steam table dead wo"
type textarea "x"
type textarea "3 well steam table dead won"
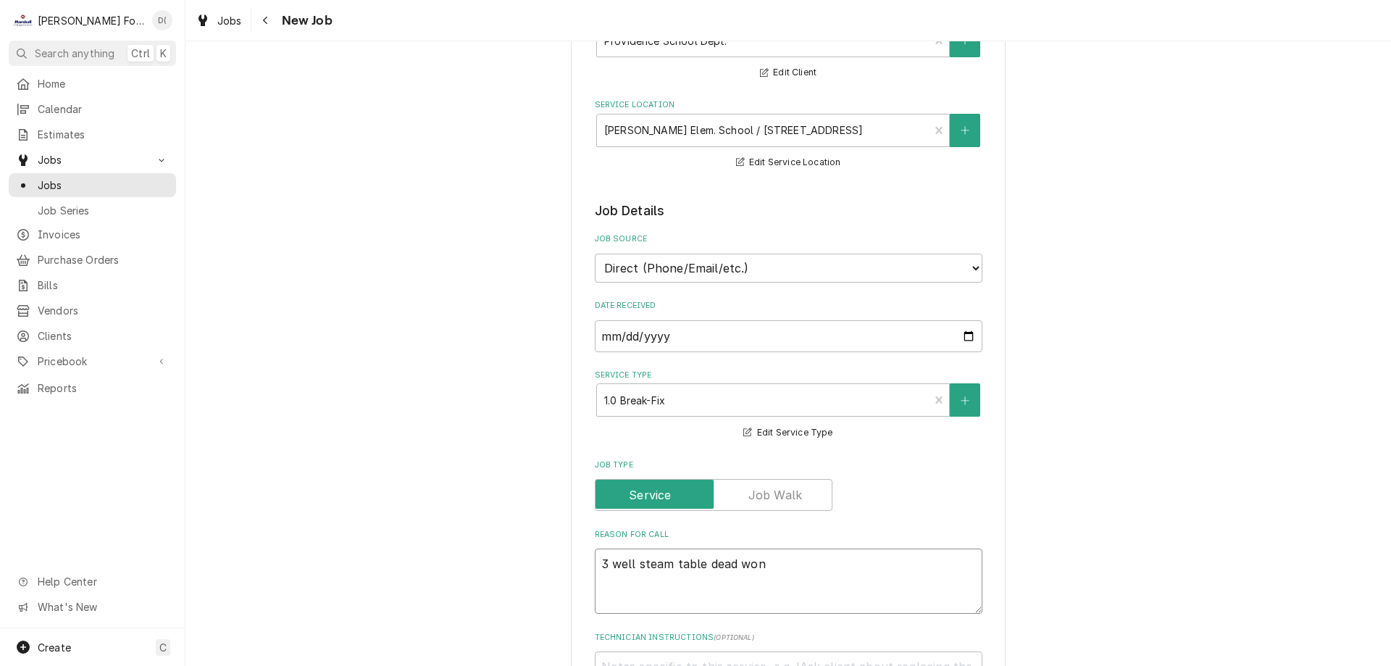
type textarea "x"
type textarea "3 well steam table dead wont"
type textarea "x"
type textarea "3 well steam table dead wont r"
type textarea "x"
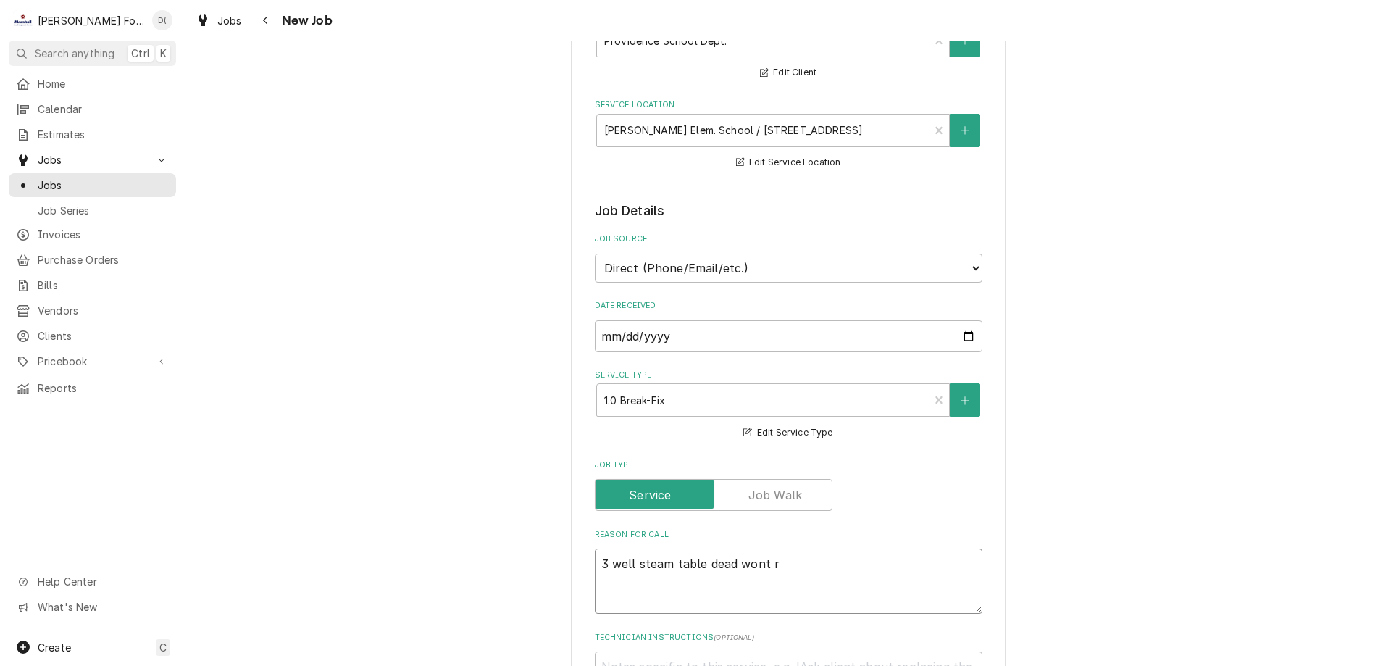
type textarea "3 well steam table dead wont re"
type textarea "x"
type textarea "3 well steam table dead wont reg"
type textarea "x"
type textarea "3 well steam table dead wont regu"
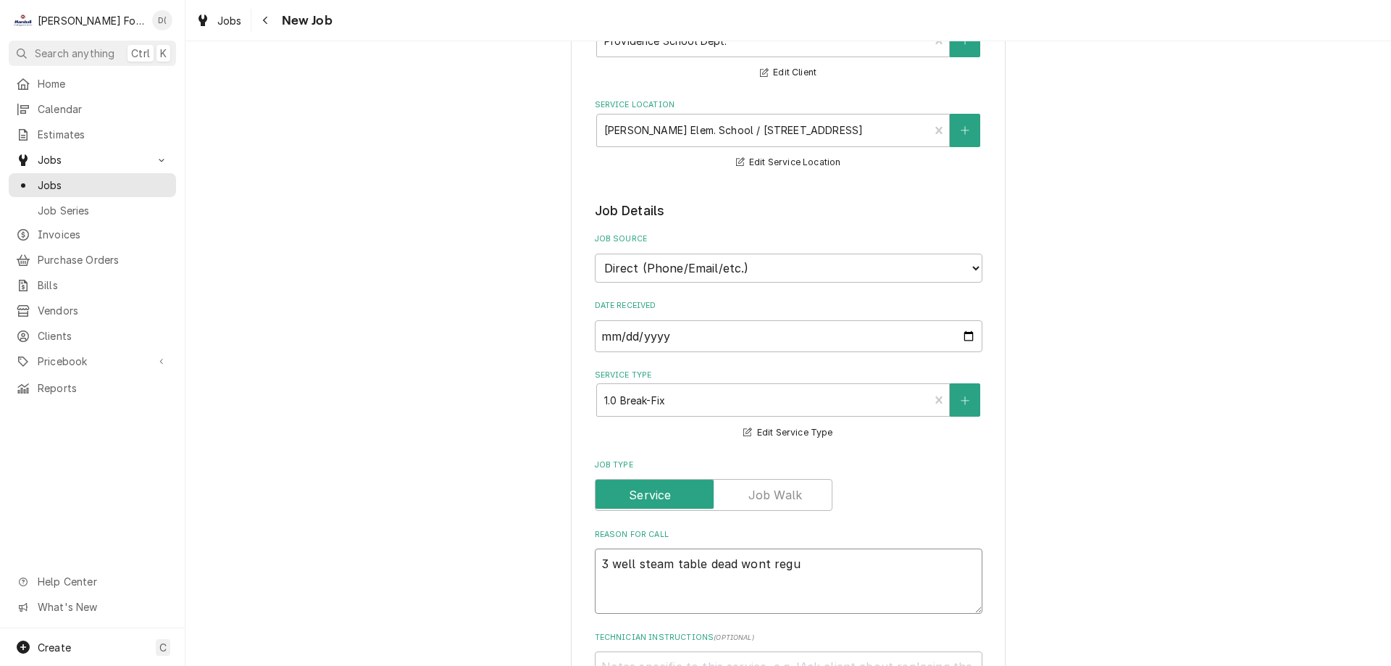
type textarea "x"
type textarea "3 well steam table dead wont regul"
type textarea "x"
type textarea "3 well steam table dead wont regula"
type textarea "x"
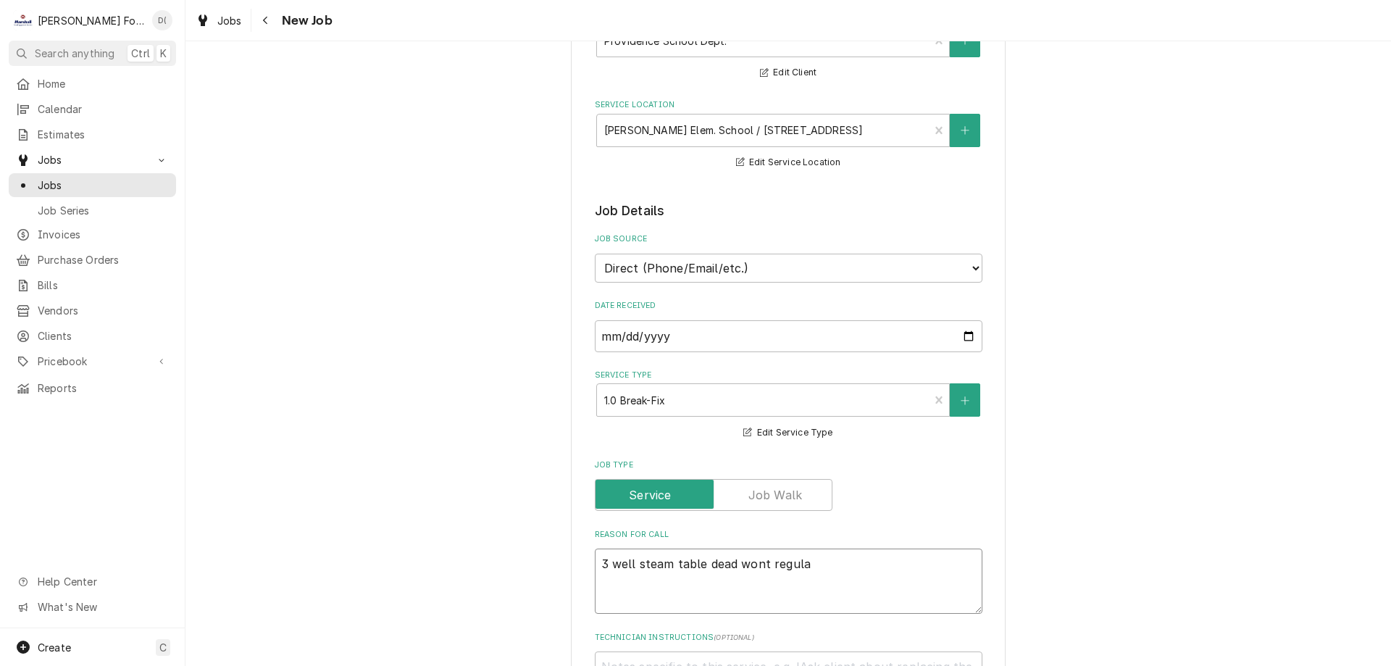
type textarea "3 well steam table dead wont regulat"
type textarea "x"
type textarea "3 well steam table dead wont regulate"
type textarea "x"
type textarea "3 well steam table dead wont regulate"
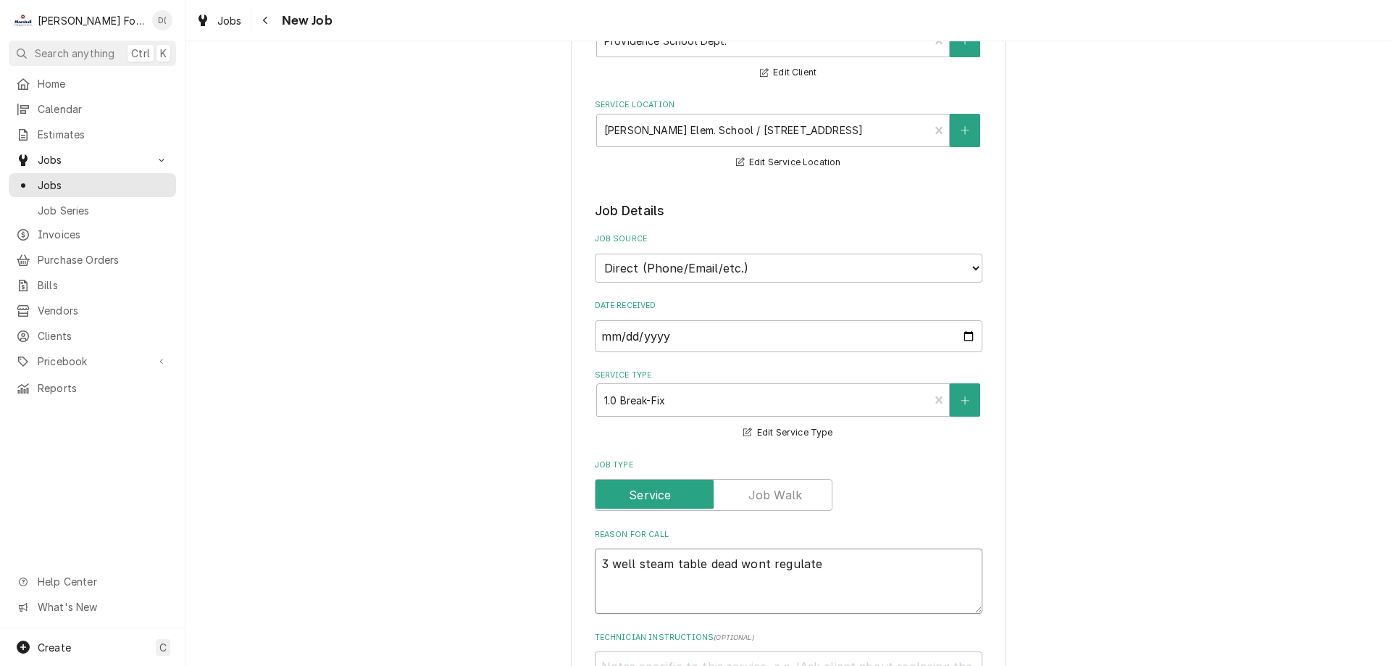
type textarea "x"
type textarea "3 well steam table dead wont regulate t"
type textarea "x"
type textarea "3 well steam table dead wont regulate te"
type textarea "x"
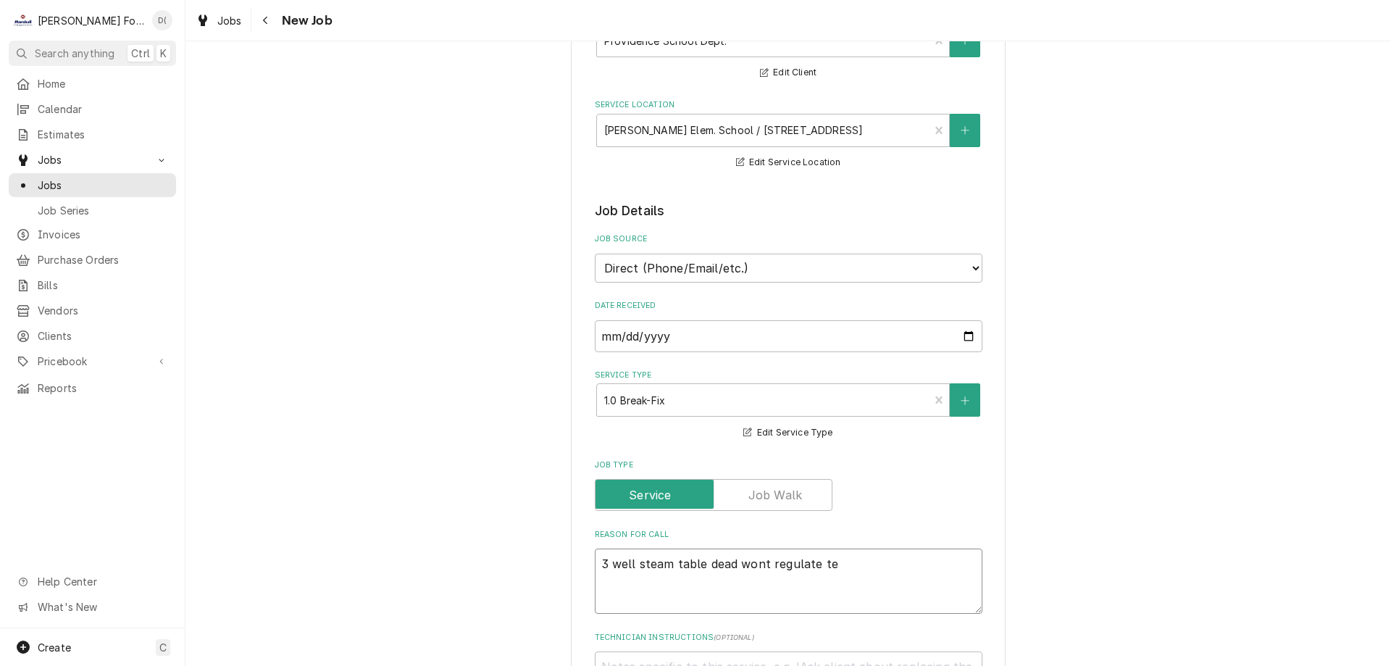
type textarea "3 well steam table dead wont regulate tem"
type textarea "x"
type textarea "3 well steam table dead wont regulate temp"
type textarea "x"
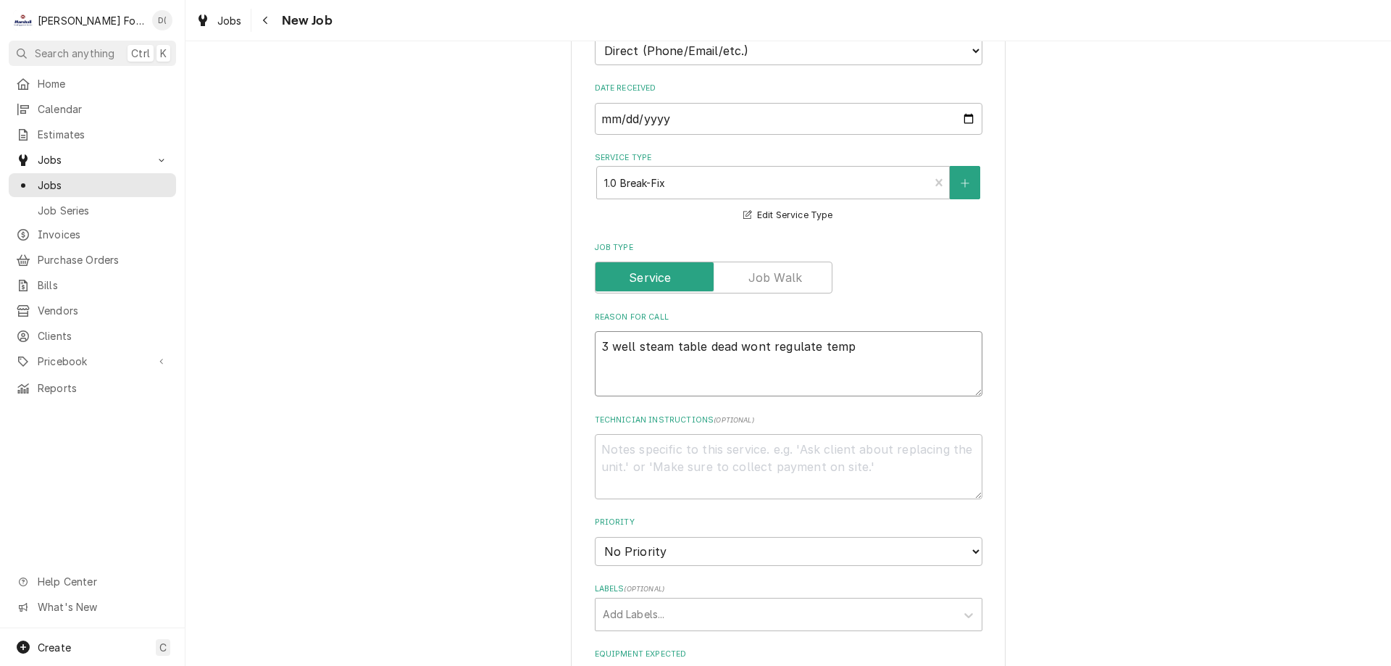
scroll to position [507, 0]
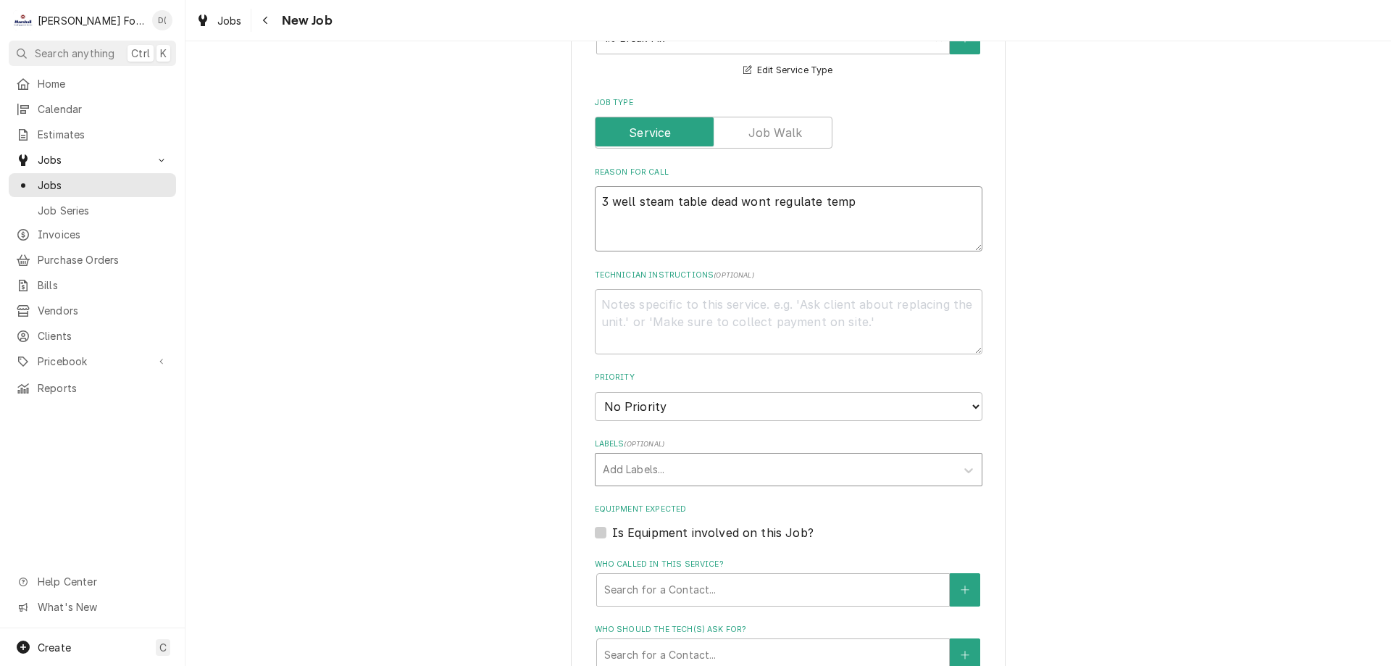
type textarea "3 well steam table dead wont regulate temp"
click at [645, 483] on div "Add Labels..." at bounding box center [776, 470] width 360 height 32
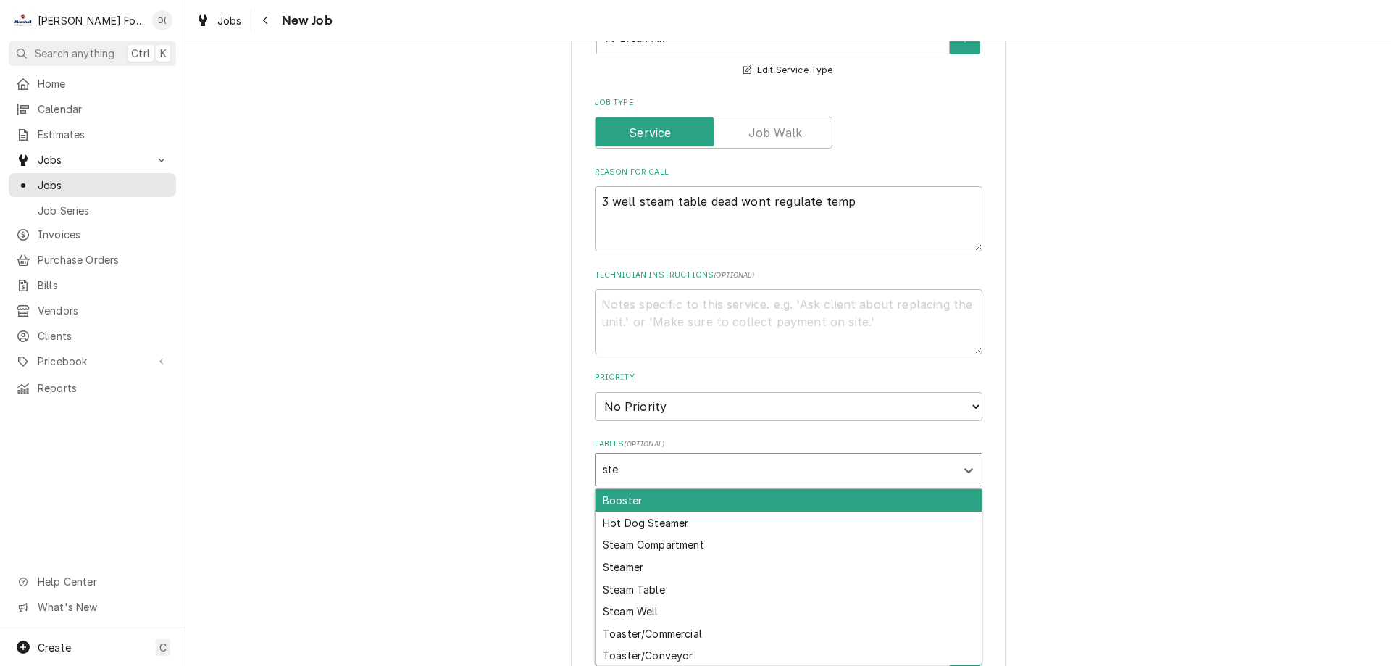
type input "stea"
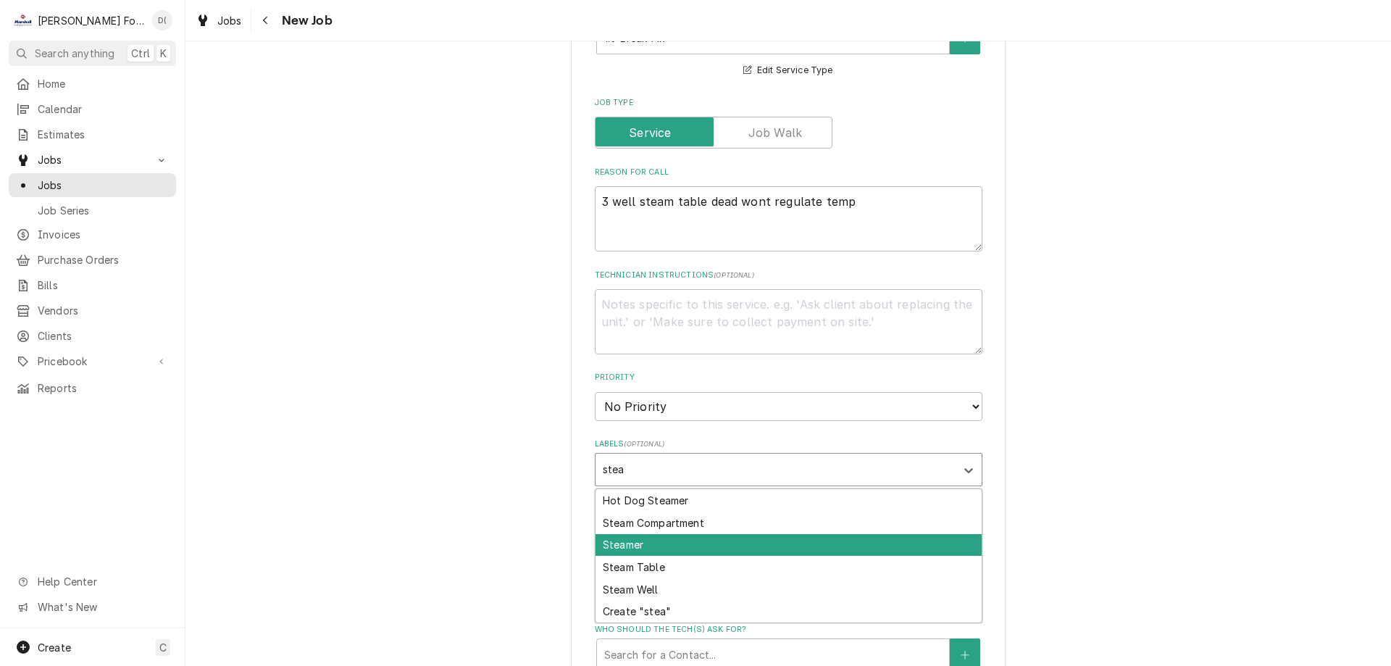
click at [630, 544] on div "Steamer" at bounding box center [789, 545] width 386 height 22
type textarea "x"
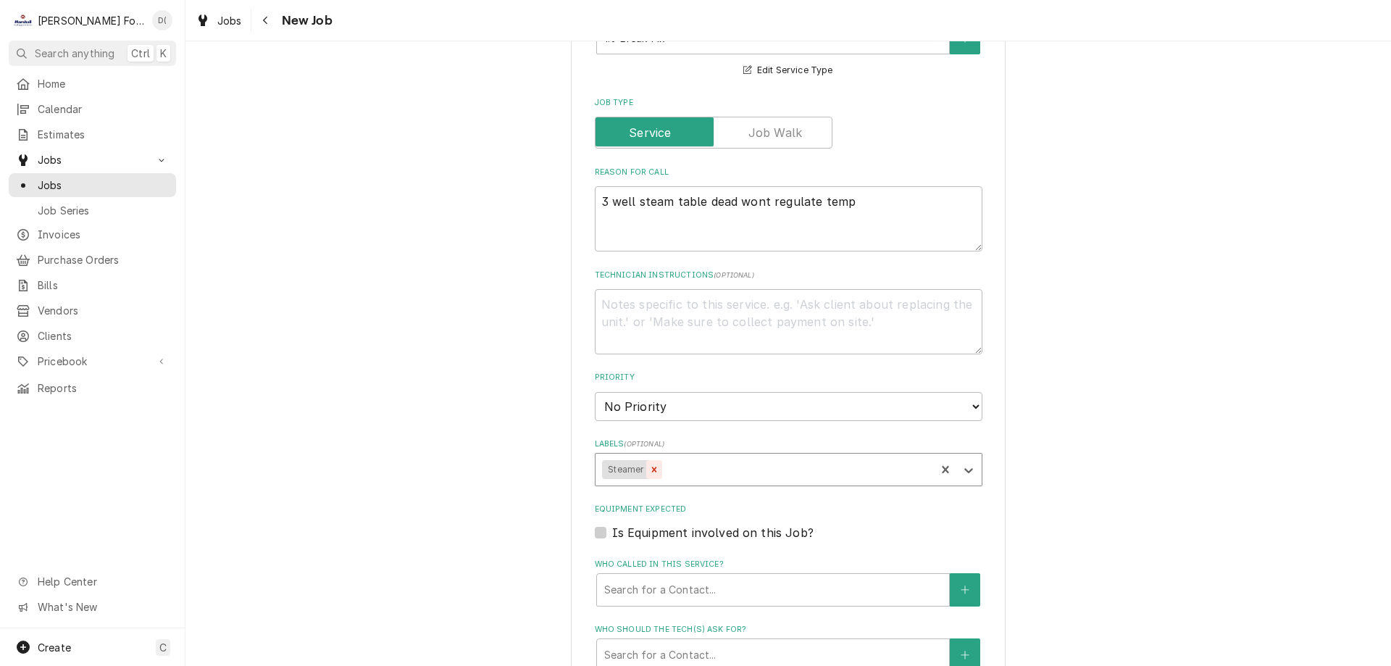
click at [649, 472] on icon "Remove Steamer" at bounding box center [654, 469] width 10 height 10
click at [644, 472] on div "Labels" at bounding box center [776, 469] width 346 height 26
type textarea "x"
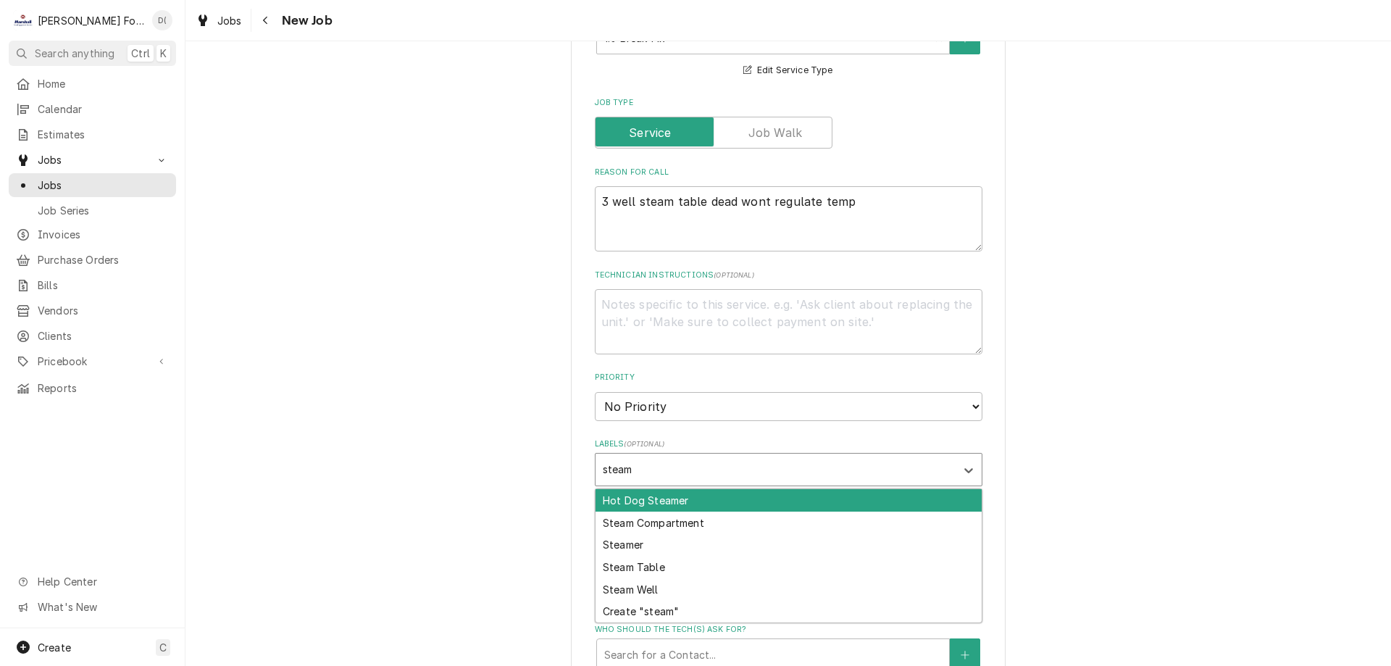
type input "steam"
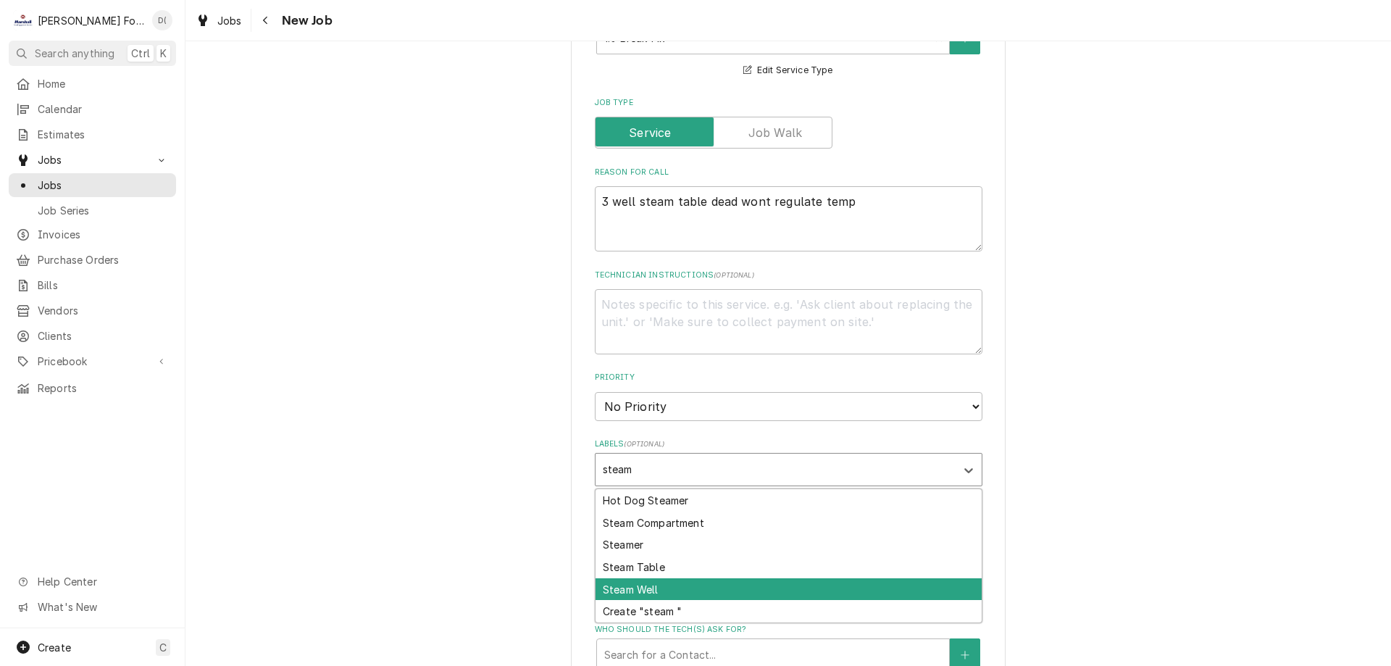
click at [651, 586] on div "Steam Well" at bounding box center [789, 589] width 386 height 22
type textarea "x"
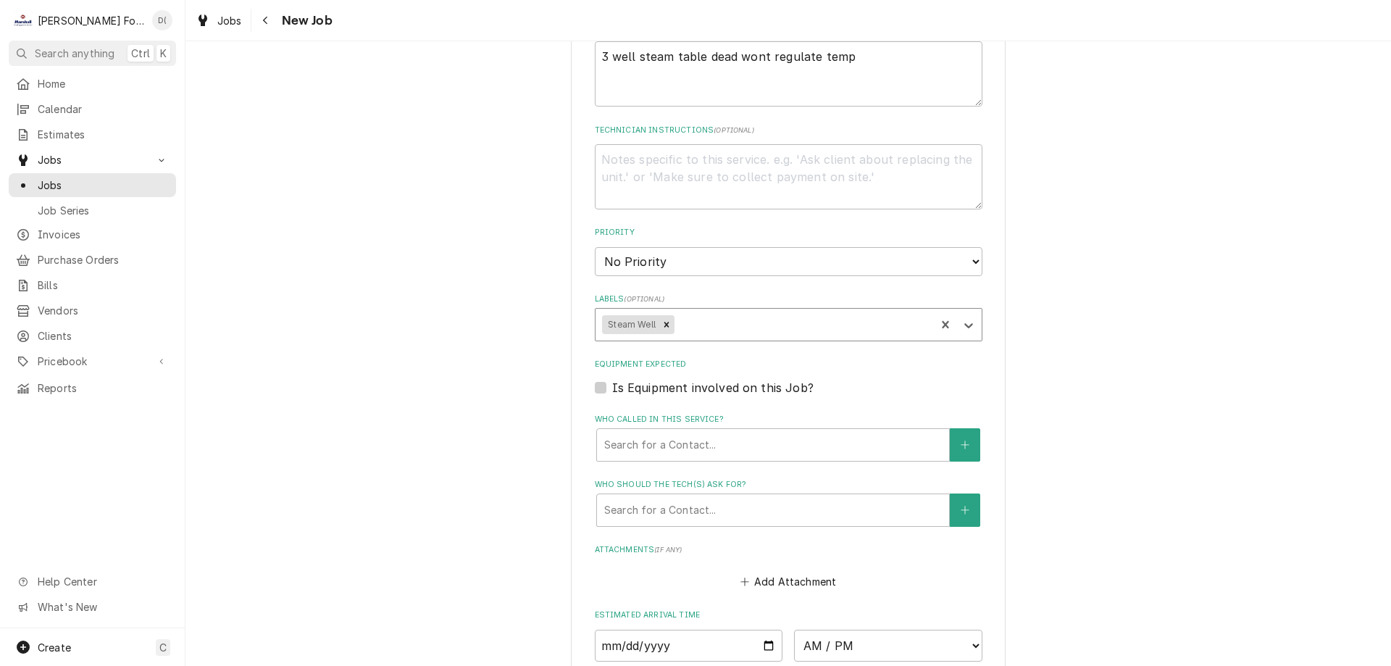
scroll to position [725, 0]
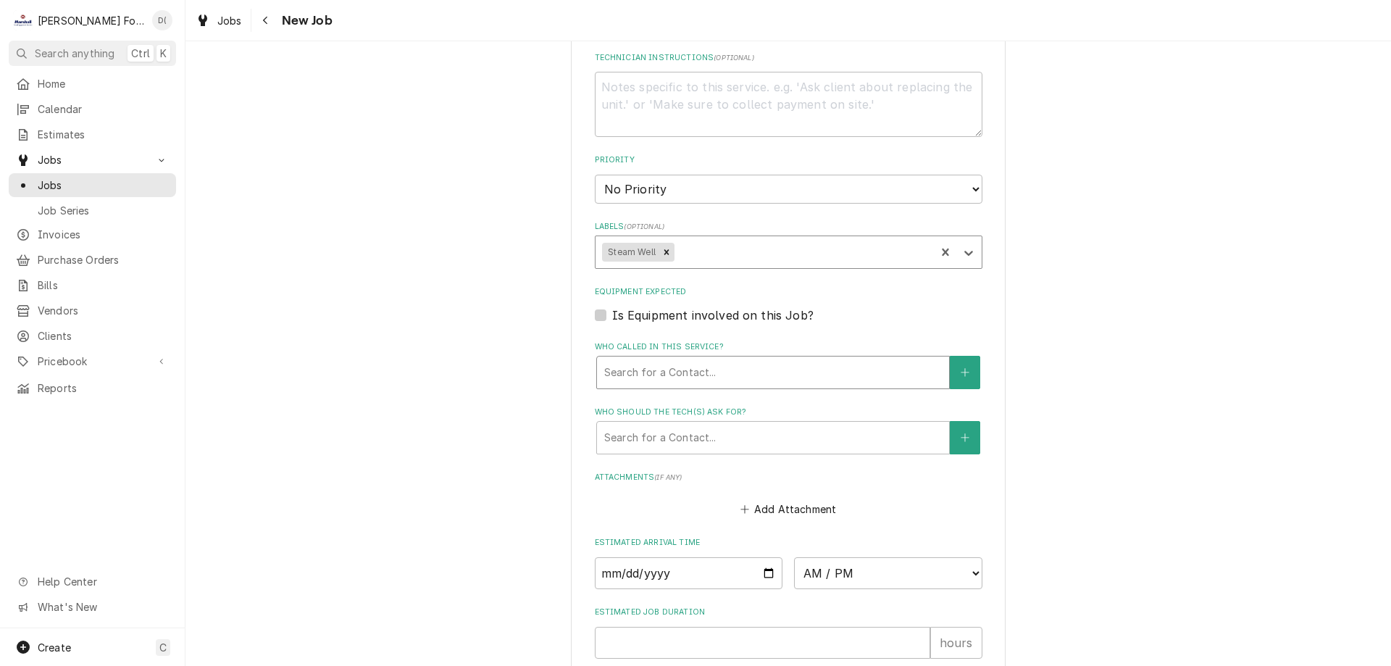
click at [668, 372] on div "Who called in this service?" at bounding box center [773, 372] width 338 height 26
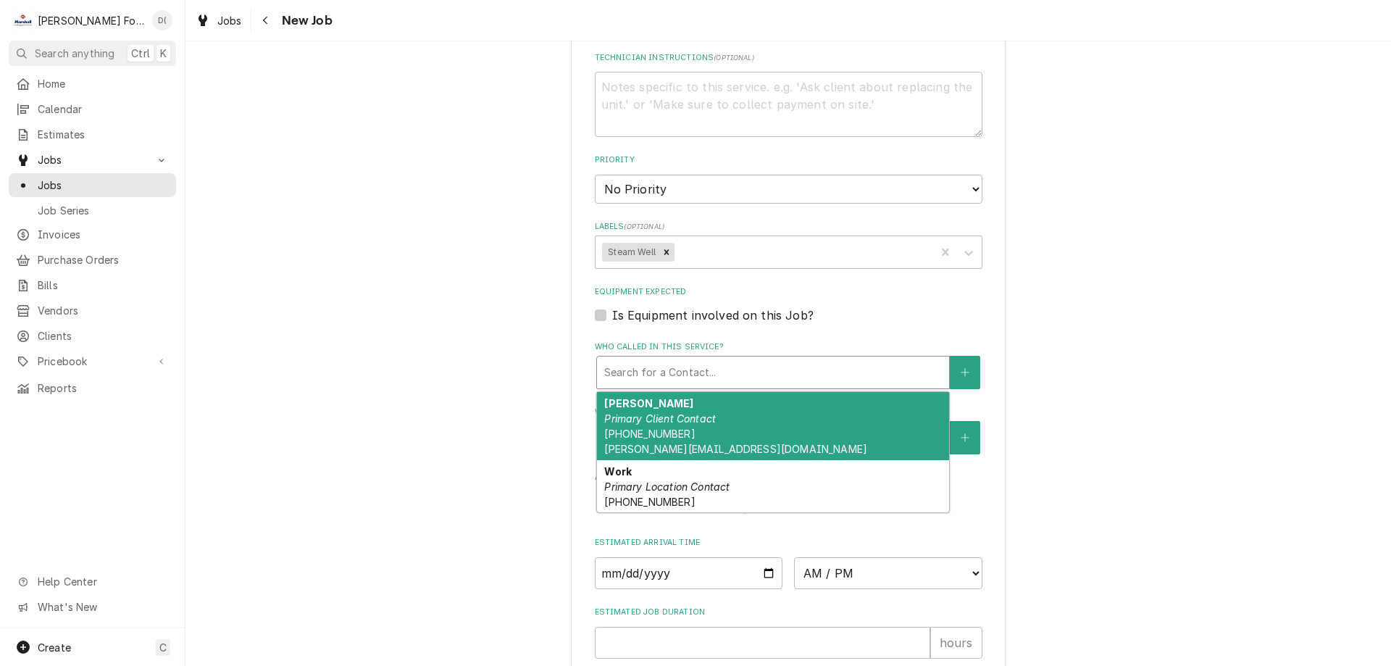
click at [669, 411] on div "HANNAH MARSHALL Primary Client Contact (401) 340-7364 HANNAH.MARSHALL@SODEXO.COM" at bounding box center [773, 426] width 352 height 68
type textarea "x"
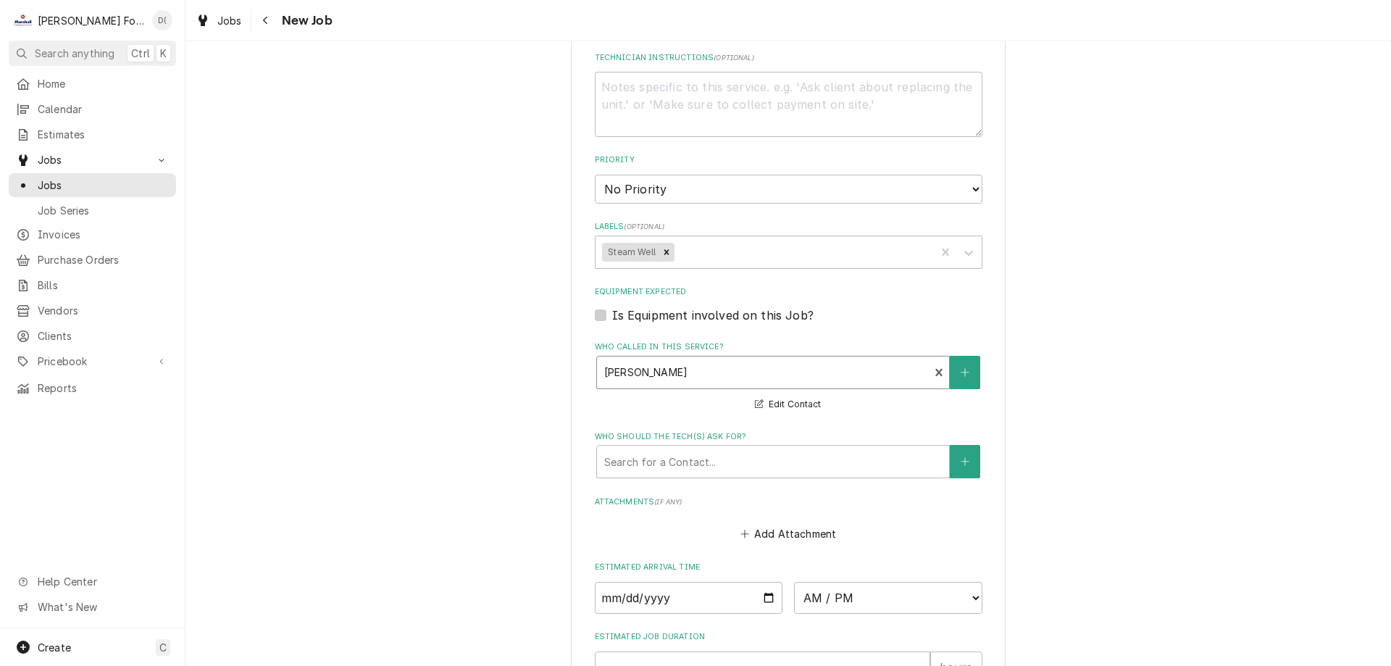
scroll to position [869, 0]
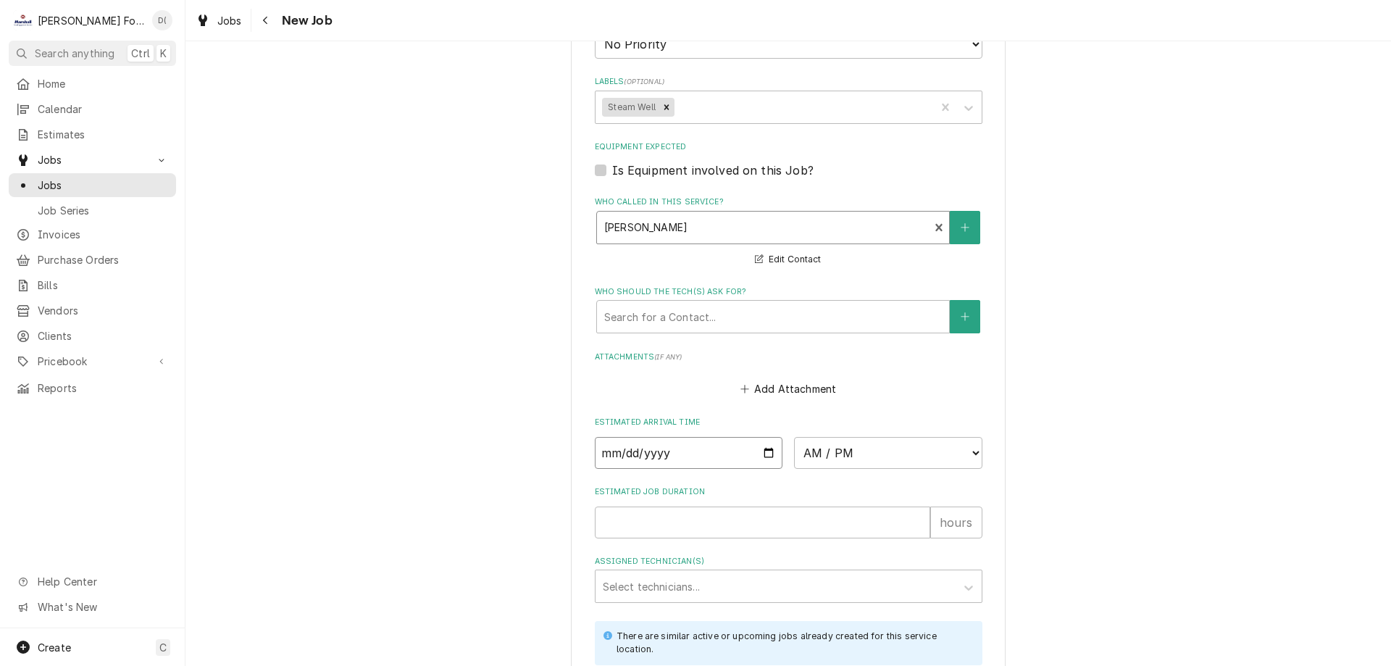
click at [762, 451] on input "Date" at bounding box center [689, 453] width 188 height 32
type input "2025-10-02"
type textarea "x"
click at [932, 456] on select "AM / PM 6:00 AM 6:15 AM 6:30 AM 6:45 AM 7:00 AM 7:15 AM 7:30 AM 7:45 AM 8:00 AM…" at bounding box center [888, 453] width 188 height 32
select select "09:00:00"
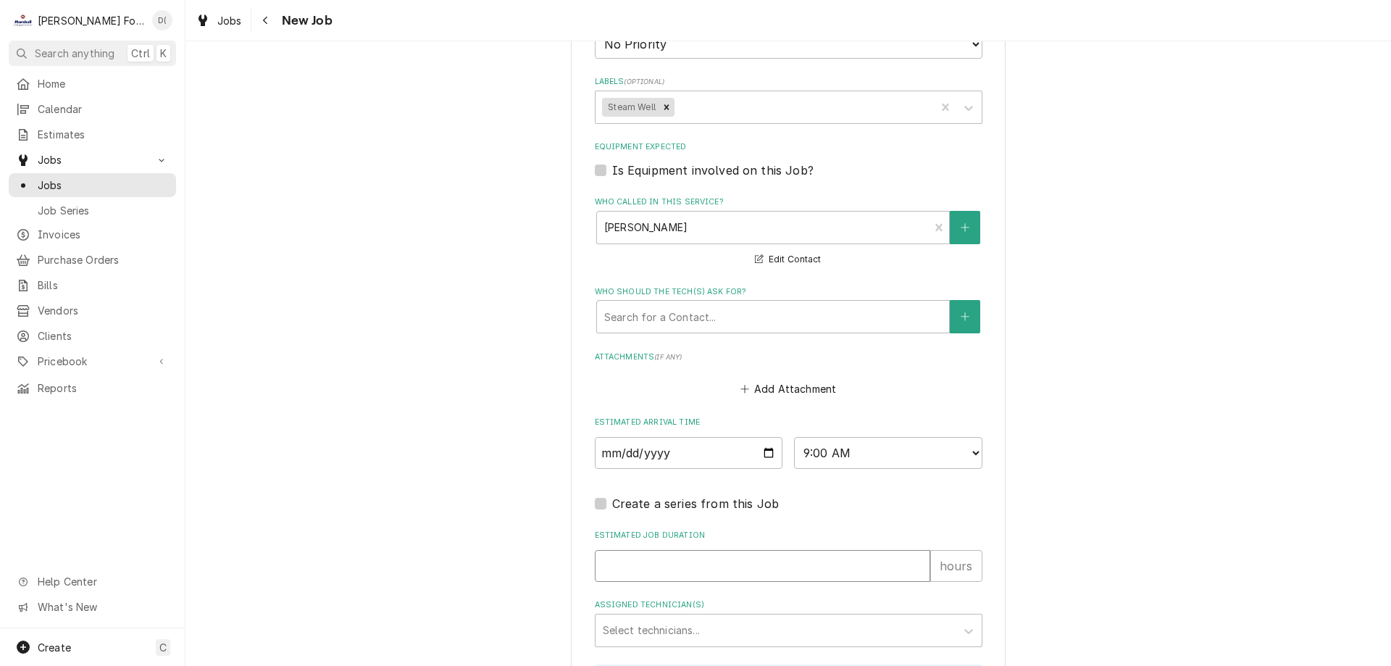
click at [635, 561] on input "Estimated Job Duration" at bounding box center [762, 566] width 335 height 32
type textarea "x"
type input "1"
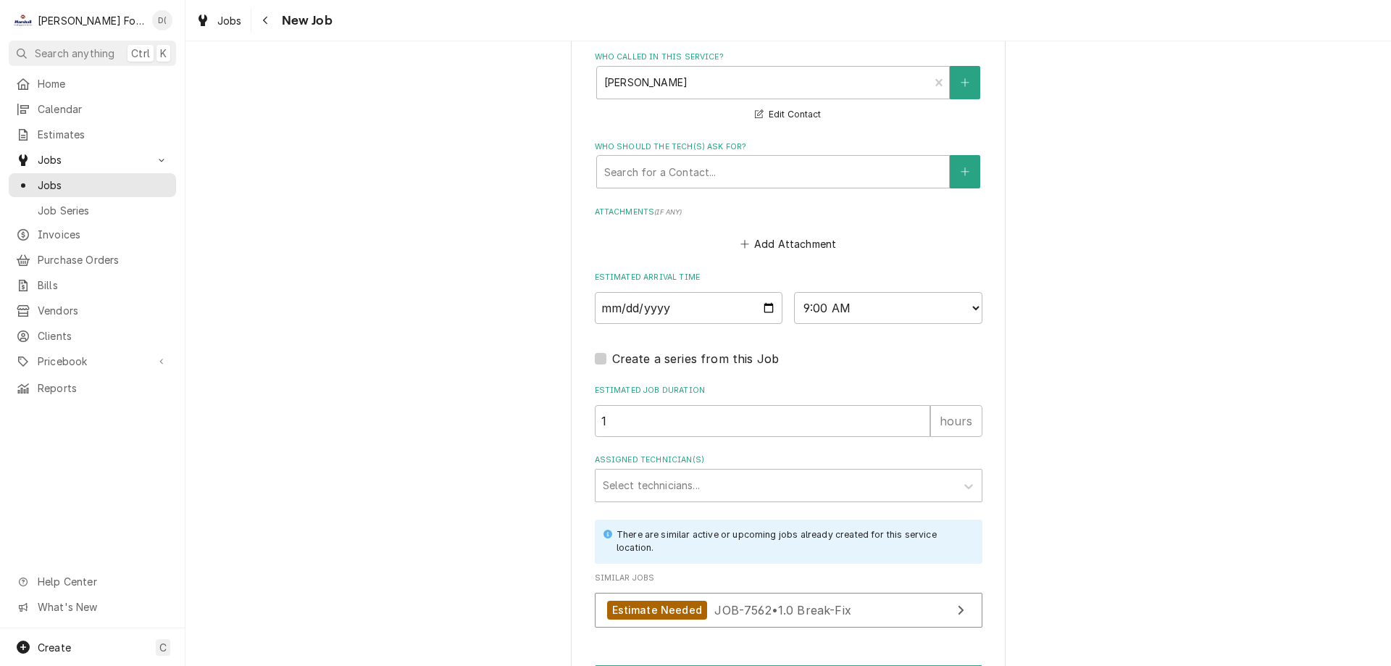
scroll to position [1087, 0]
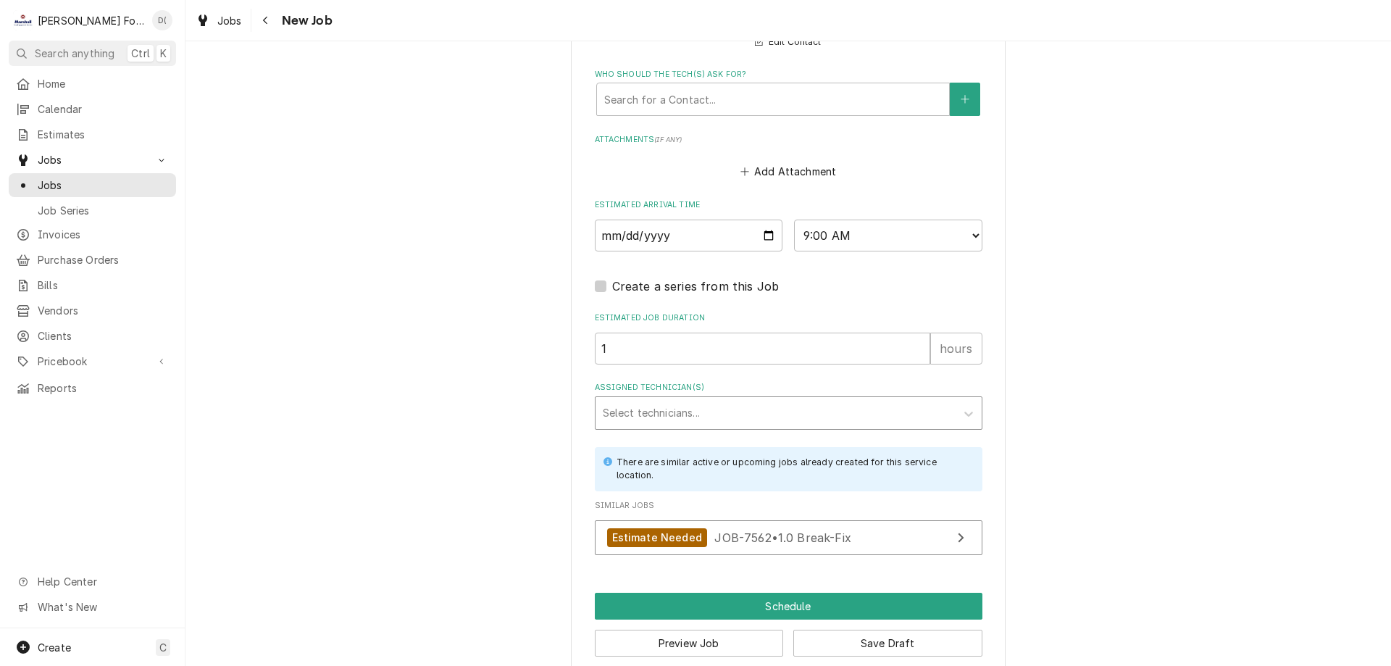
click at [683, 409] on div "Assigned Technician(s)" at bounding box center [776, 413] width 346 height 26
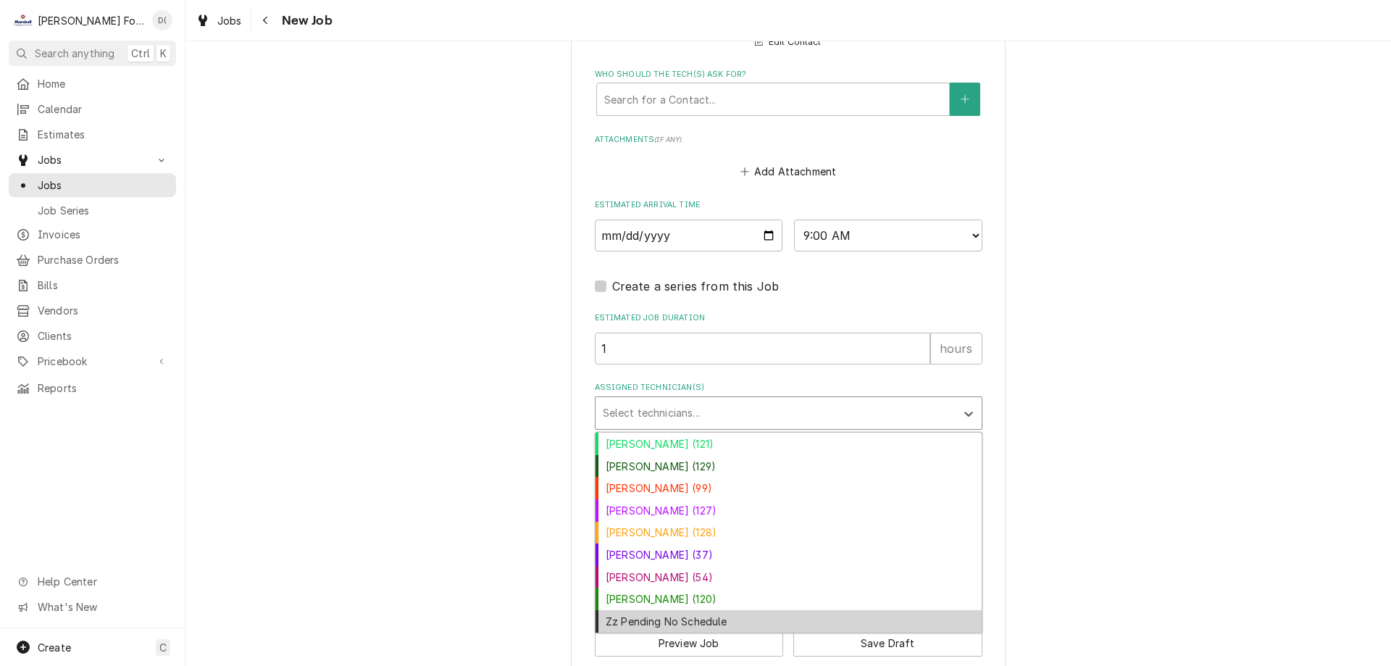
click at [696, 624] on div "Zz Pending No Schedule" at bounding box center [789, 621] width 386 height 22
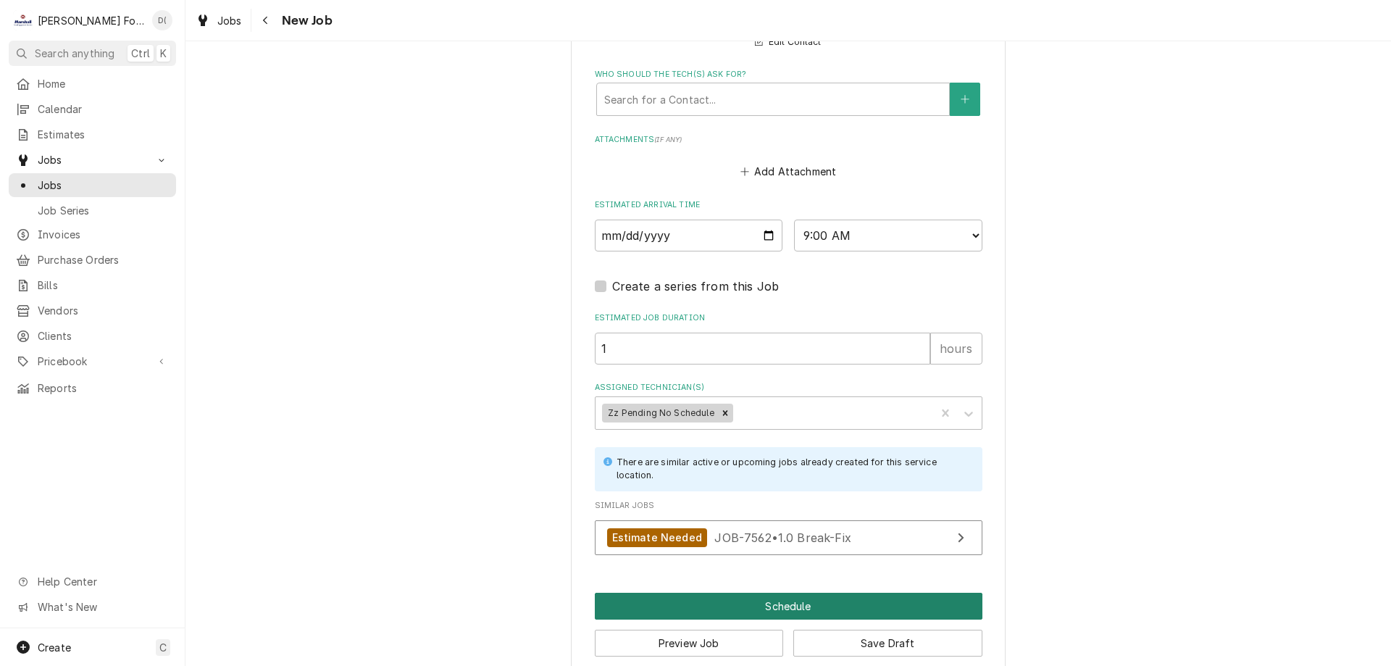
click at [772, 598] on button "Schedule" at bounding box center [789, 606] width 388 height 27
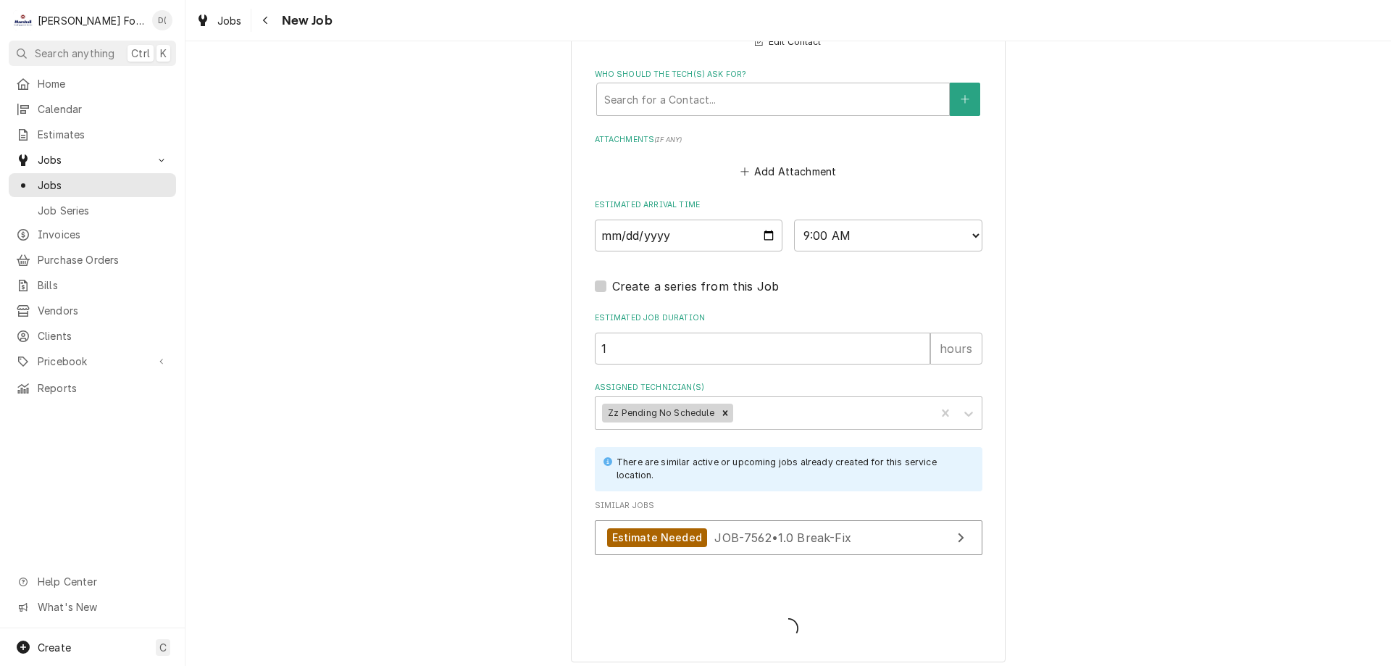
type textarea "x"
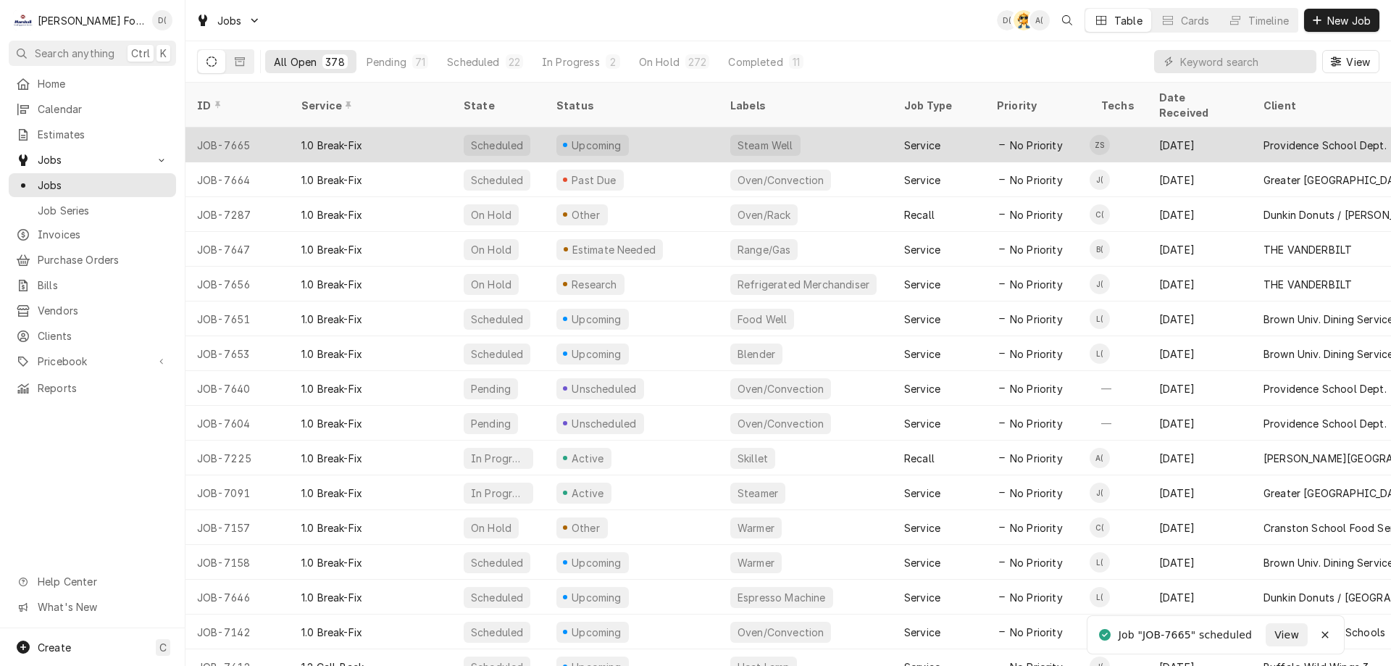
click at [819, 128] on div "Steam Well" at bounding box center [806, 145] width 174 height 35
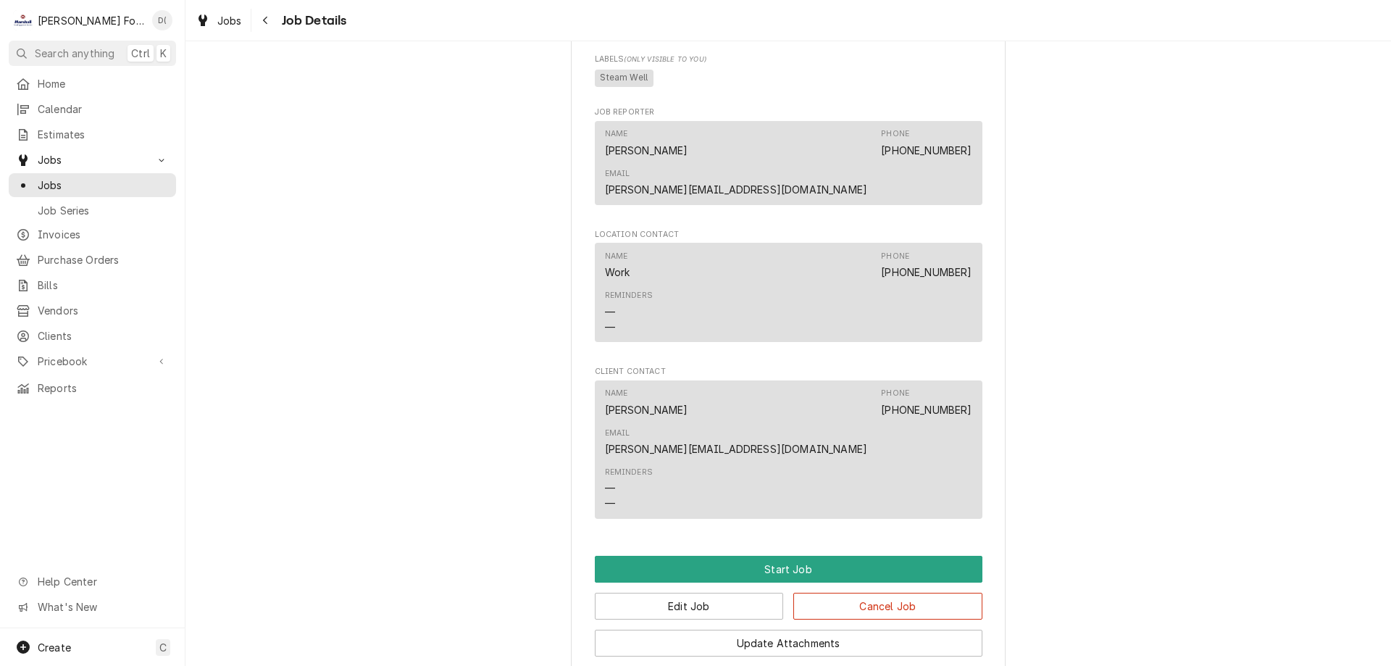
scroll to position [895, 0]
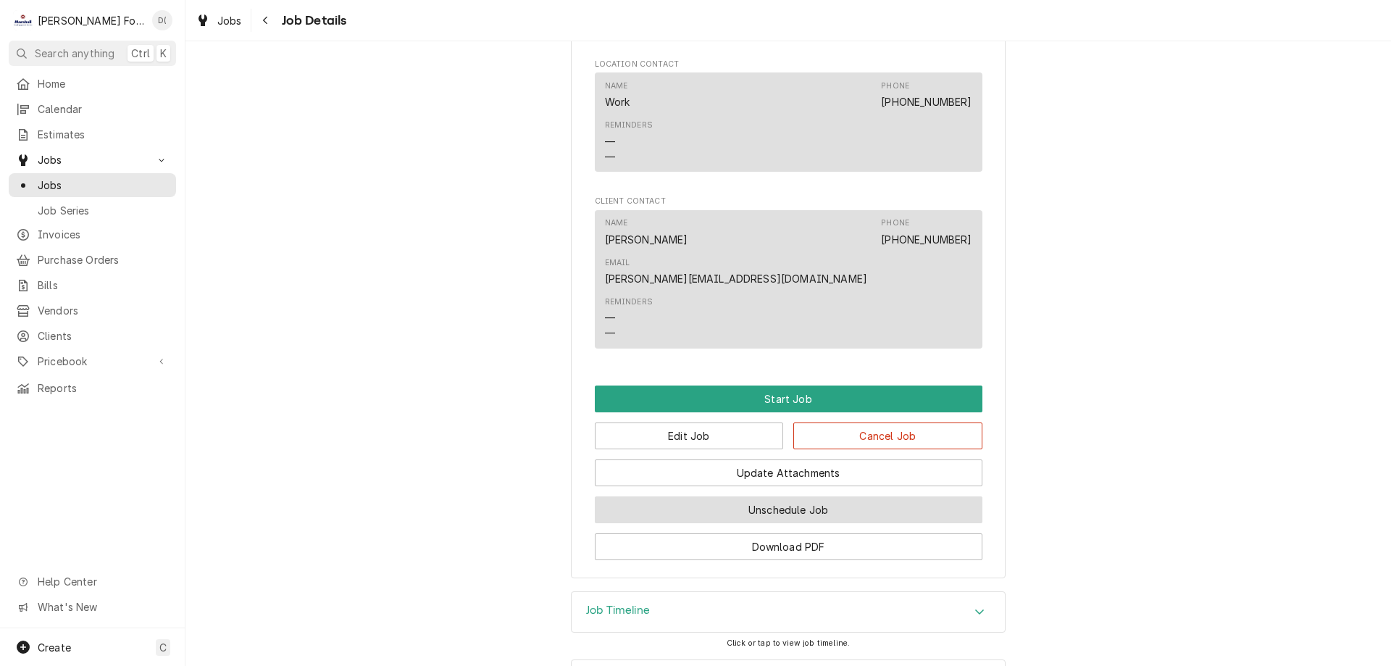
click at [757, 496] on button "Unschedule Job" at bounding box center [789, 509] width 388 height 27
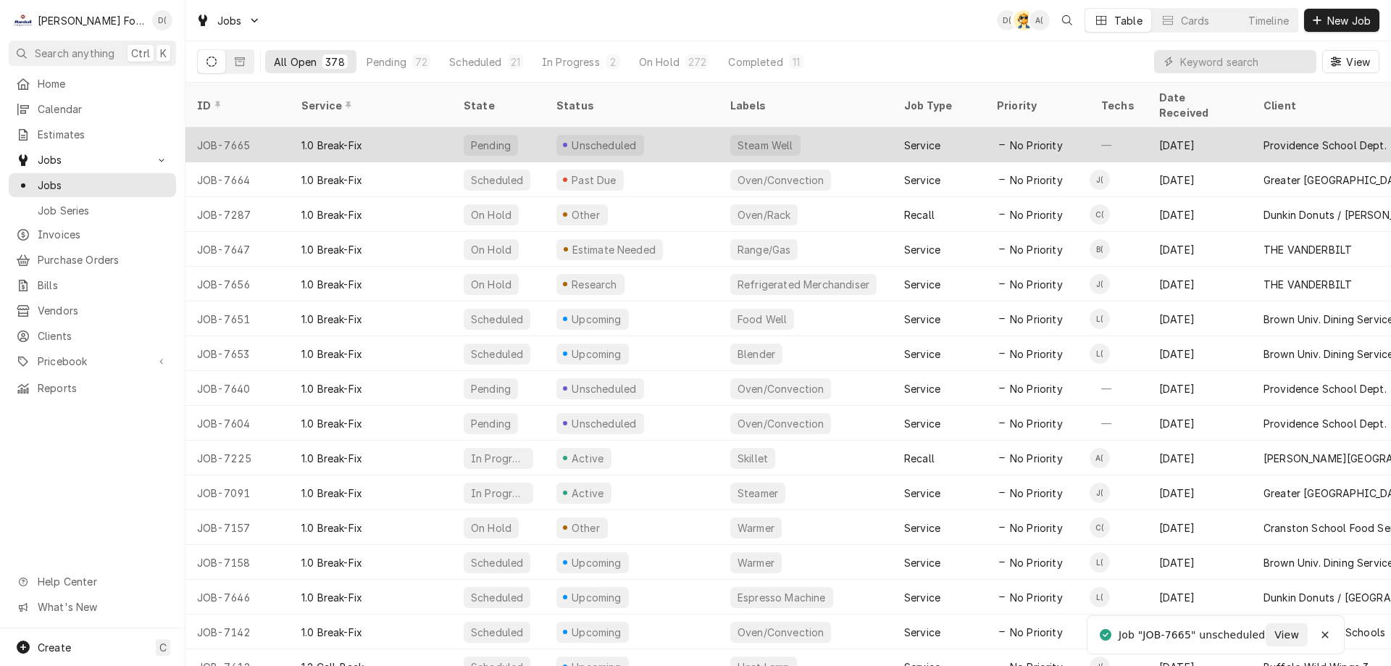
click at [680, 136] on div "Unscheduled" at bounding box center [632, 145] width 174 height 35
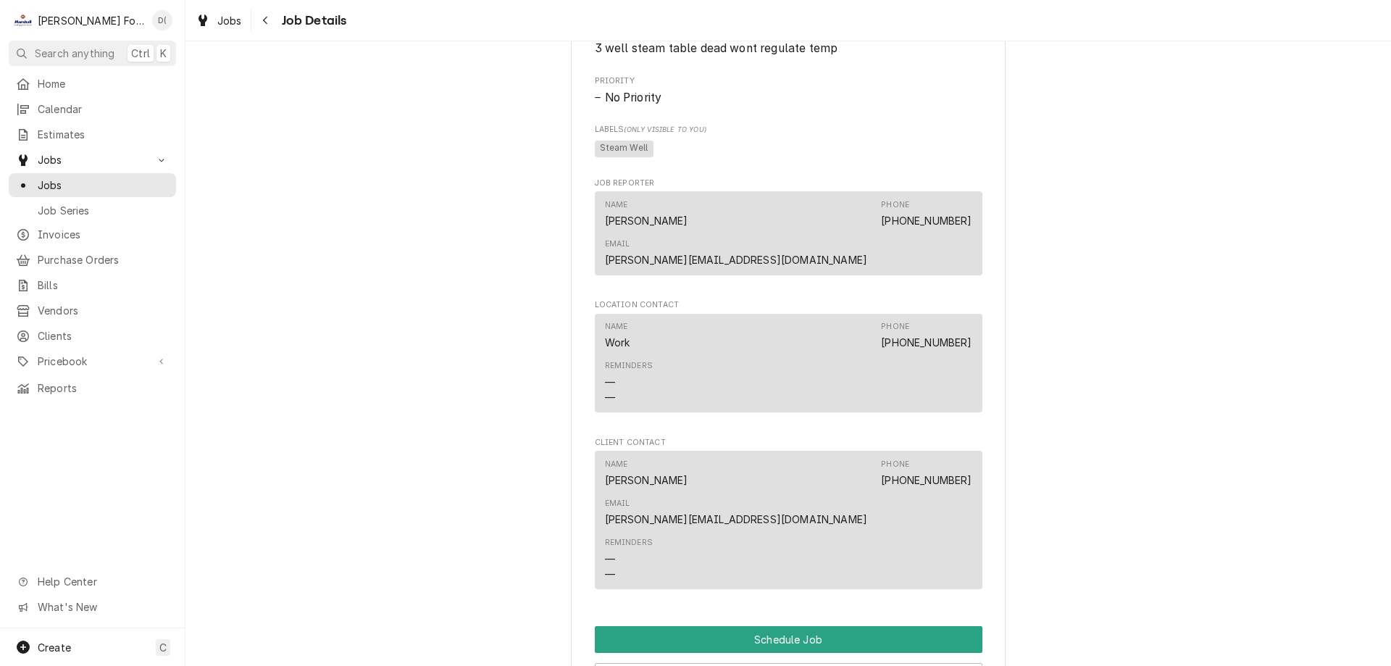
scroll to position [675, 0]
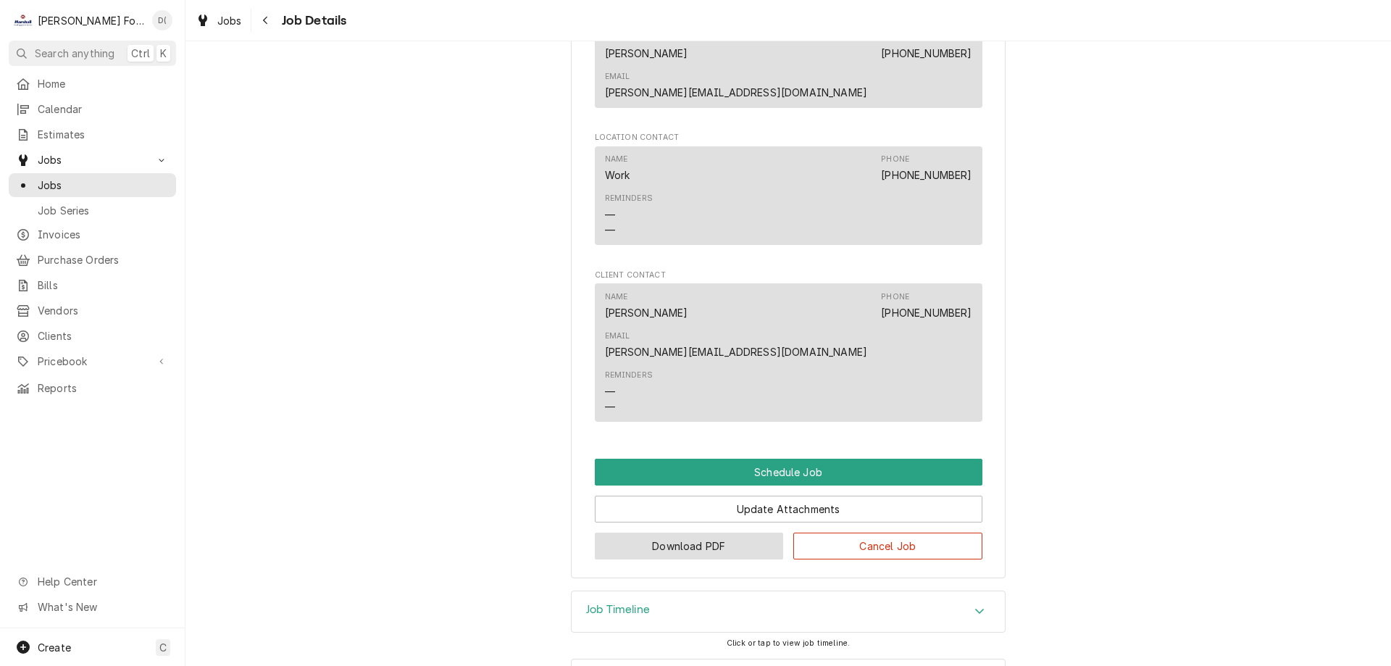
click at [725, 533] on button "Download PDF" at bounding box center [689, 546] width 189 height 27
click at [72, 178] on span "Jobs" at bounding box center [103, 185] width 131 height 15
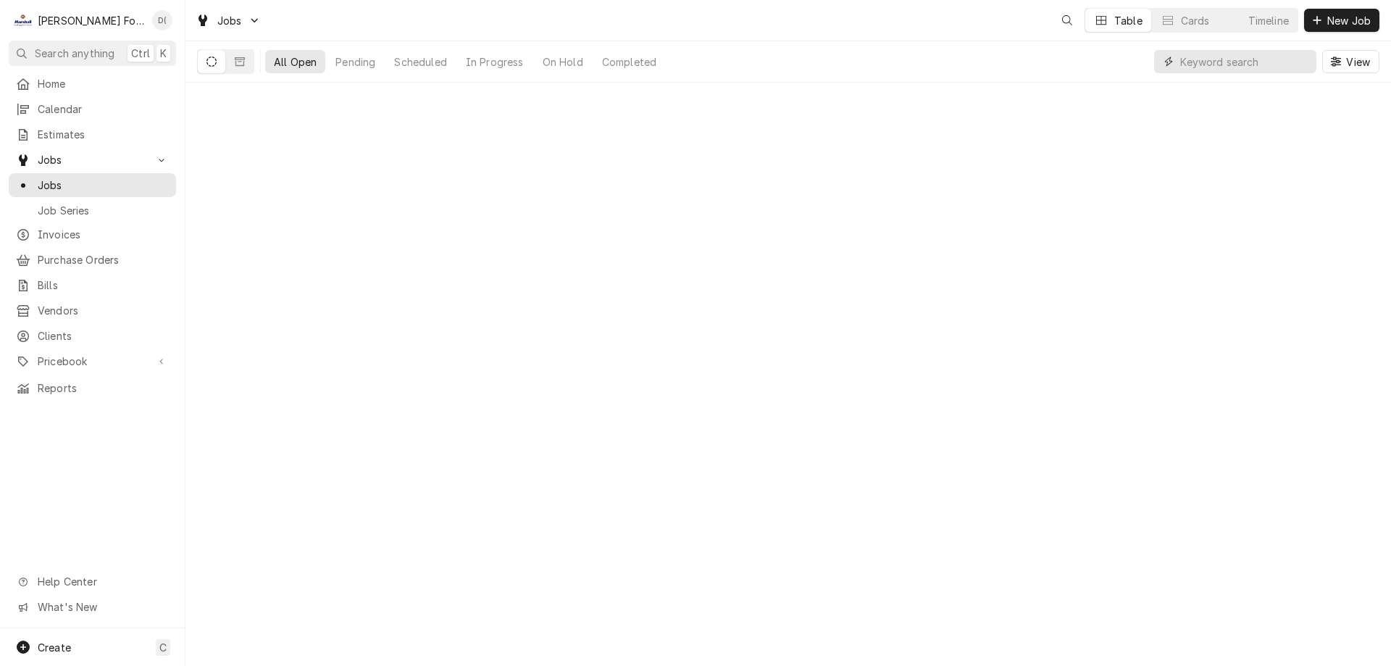
click at [1264, 67] on input "Dynamic Content Wrapper" at bounding box center [1244, 61] width 129 height 23
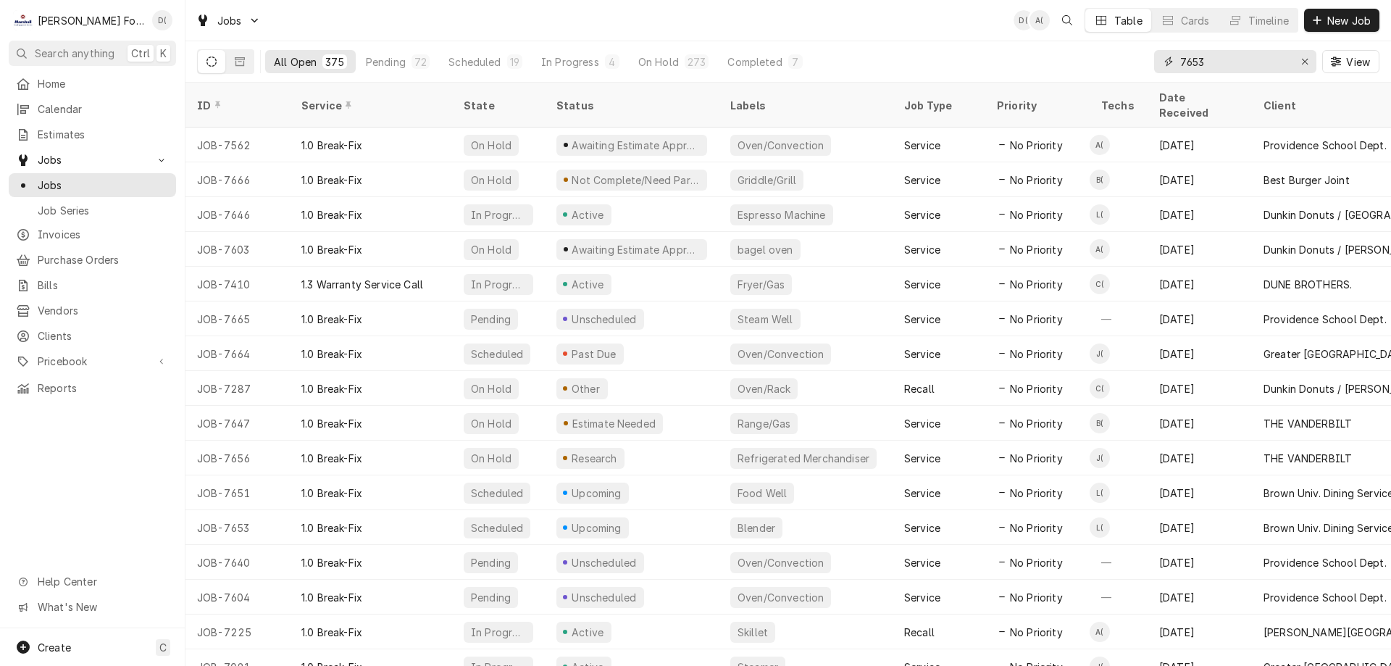
type input "7653"
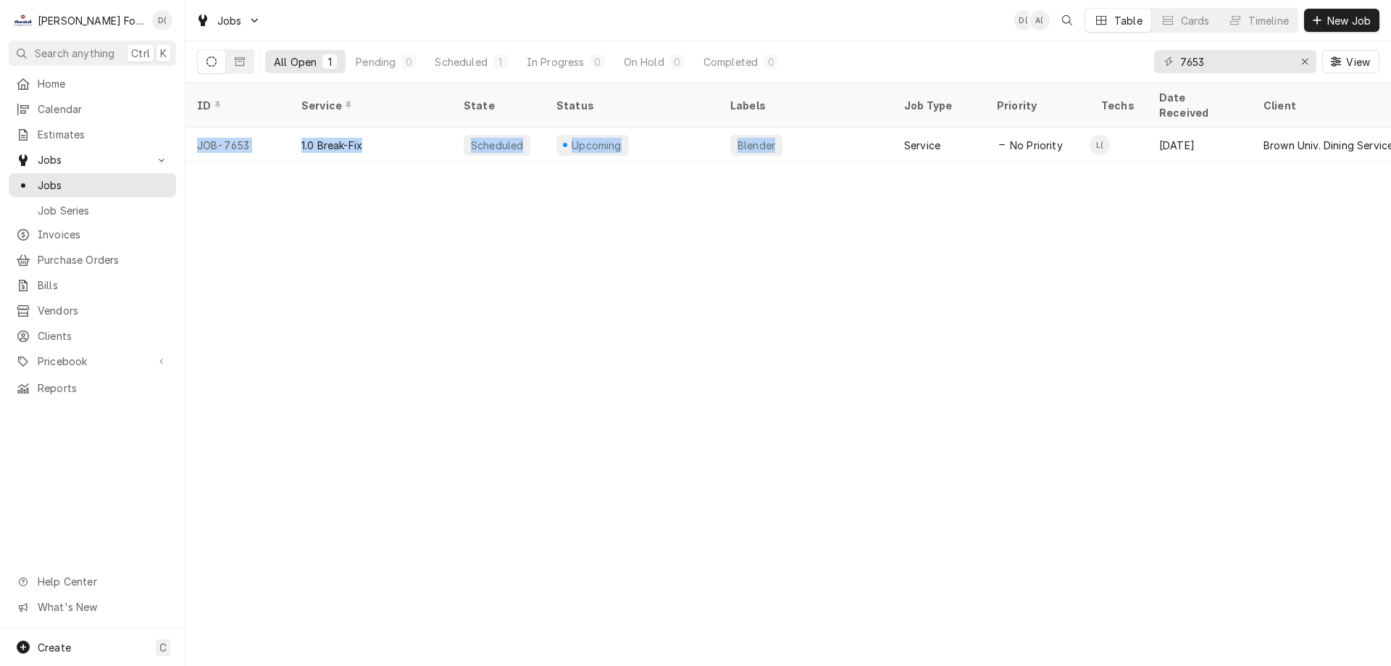
drag, startPoint x: 811, startPoint y: 134, endPoint x: 822, endPoint y: 178, distance: 45.5
click at [822, 178] on div "ID Service State Status Labels Job Type Priority Techs Date Received Client Loc…" at bounding box center [788, 374] width 1206 height 583
click at [838, 305] on div "ID Service State Status Labels Job Type Priority Techs Date Received Client Loc…" at bounding box center [788, 374] width 1206 height 583
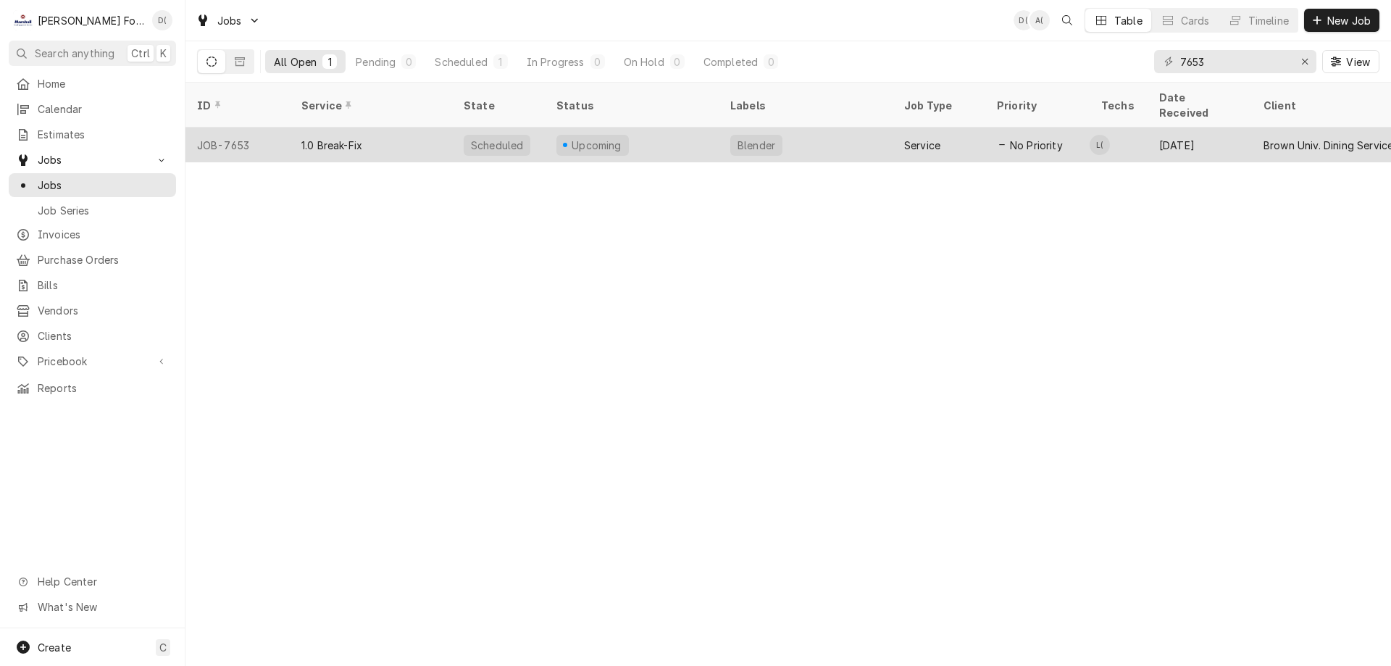
click at [857, 131] on div "Blender" at bounding box center [806, 145] width 174 height 35
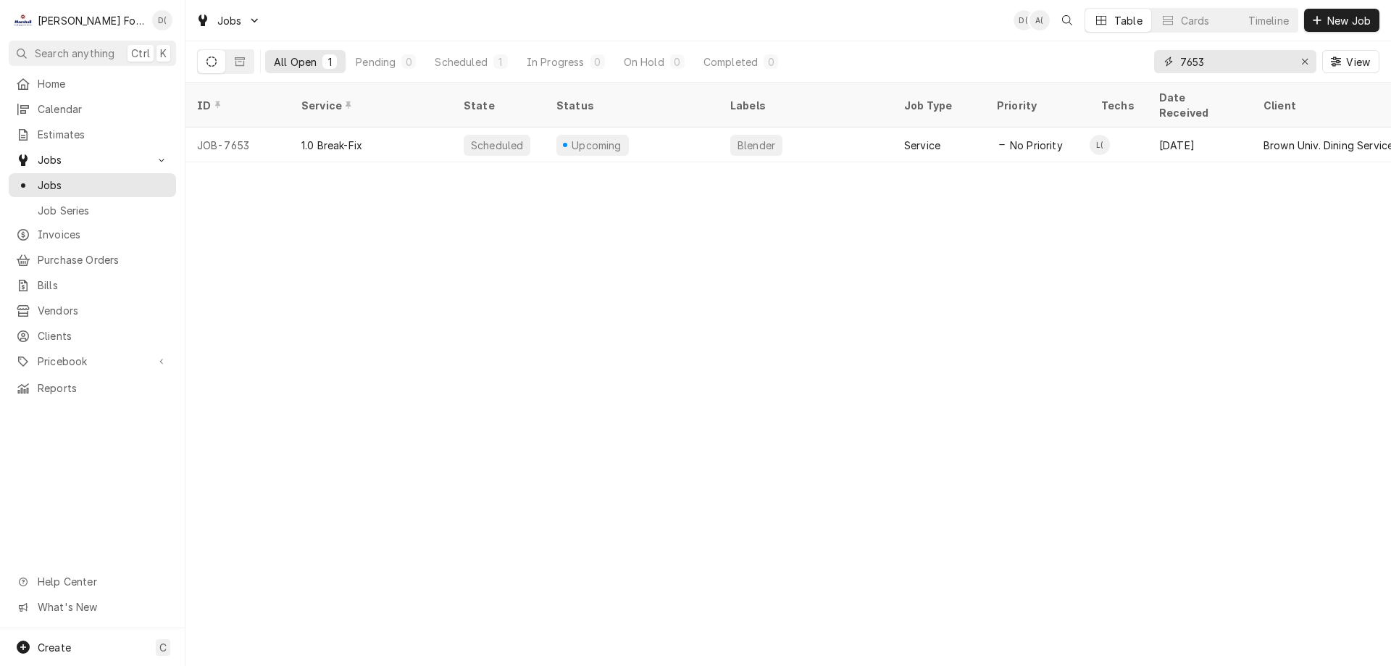
click at [1216, 64] on input "7653" at bounding box center [1234, 61] width 109 height 23
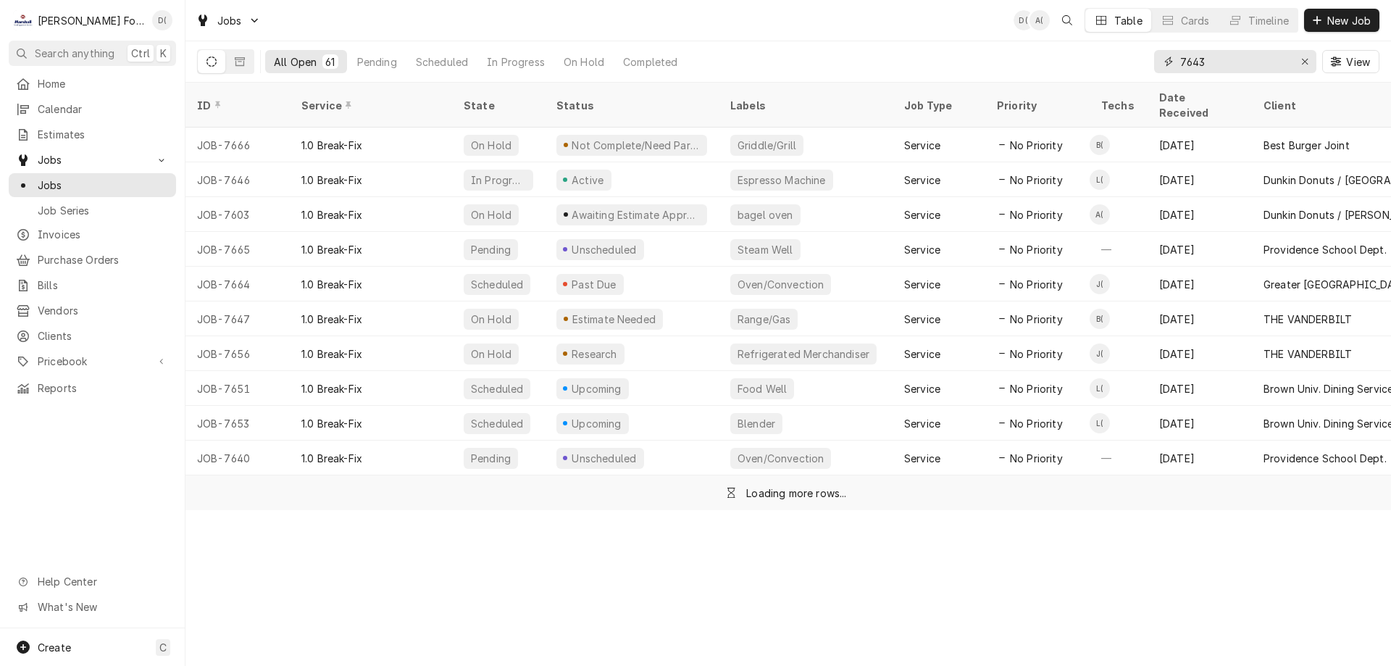
type input "7643"
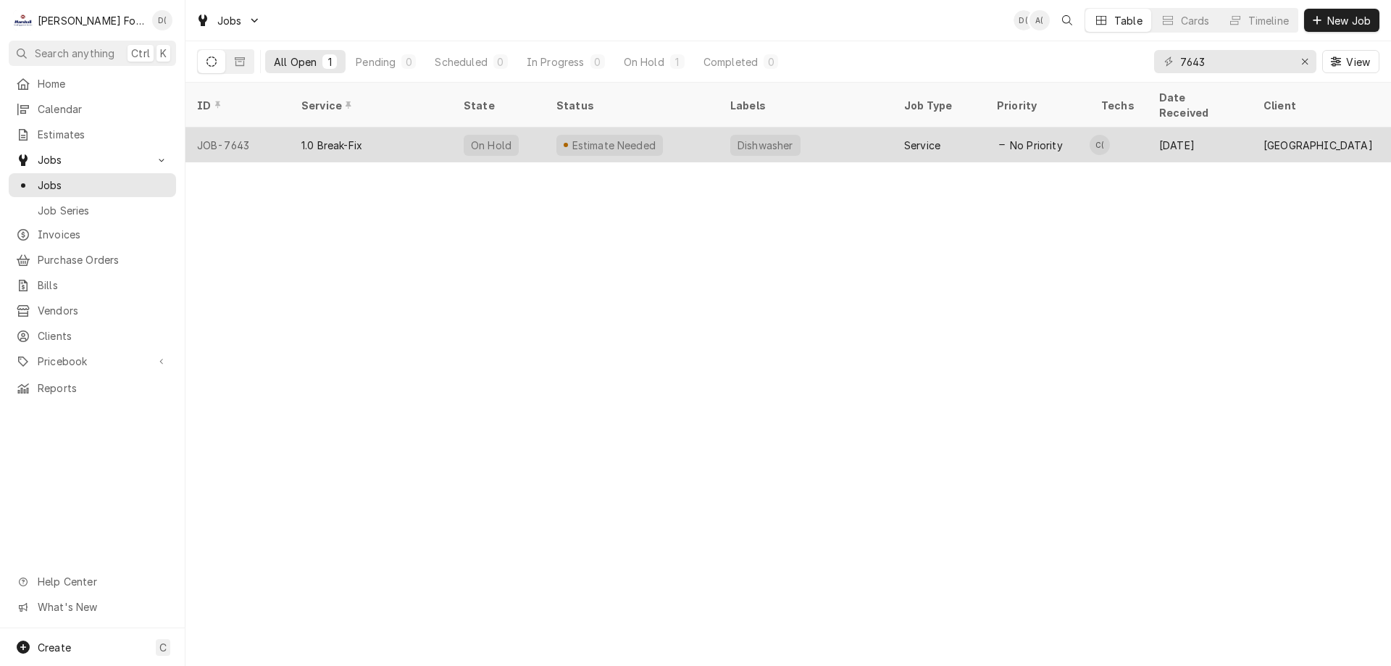
click at [698, 136] on div "Estimate Needed" at bounding box center [632, 145] width 174 height 35
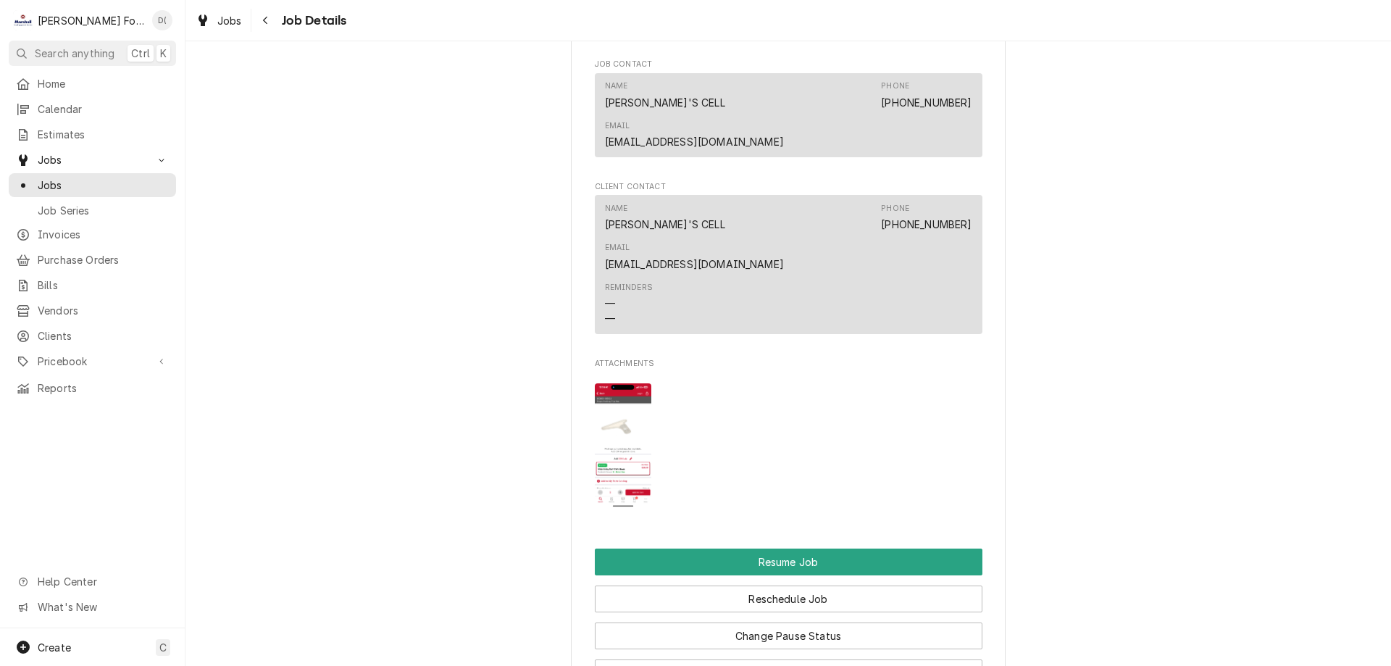
scroll to position [1956, 0]
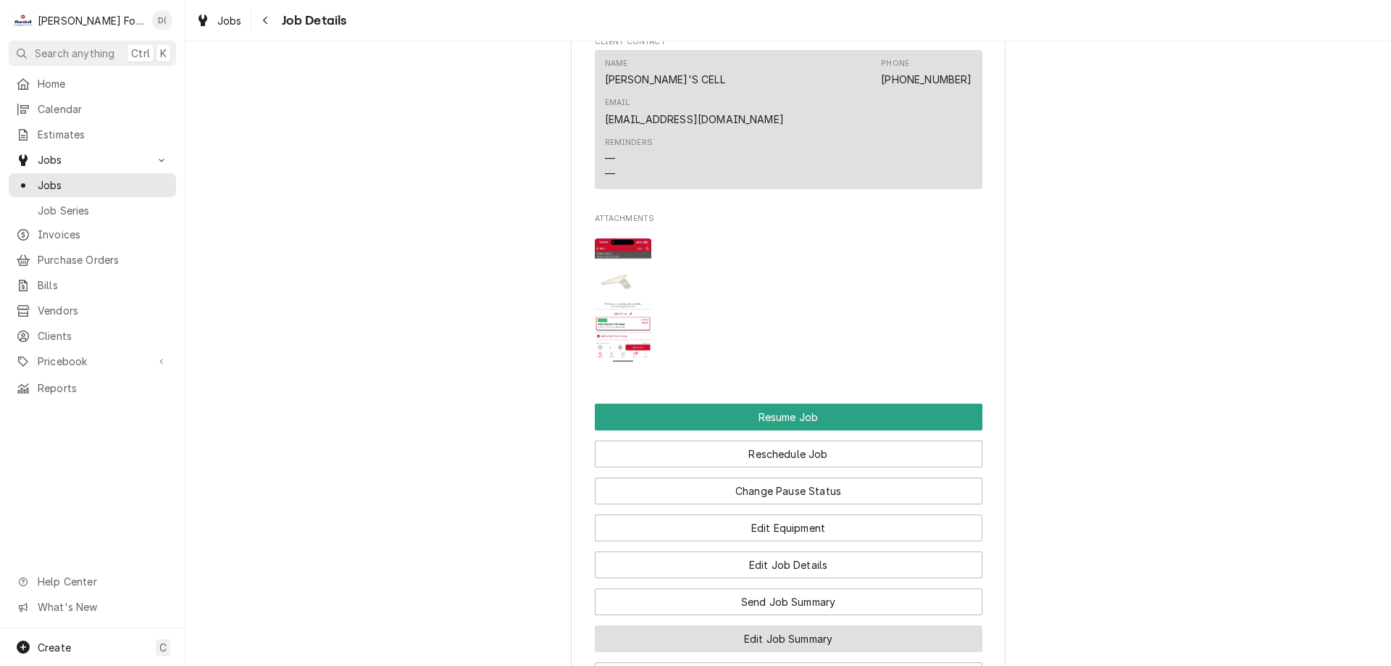
click at [743, 625] on button "Edit Job Summary" at bounding box center [789, 638] width 388 height 27
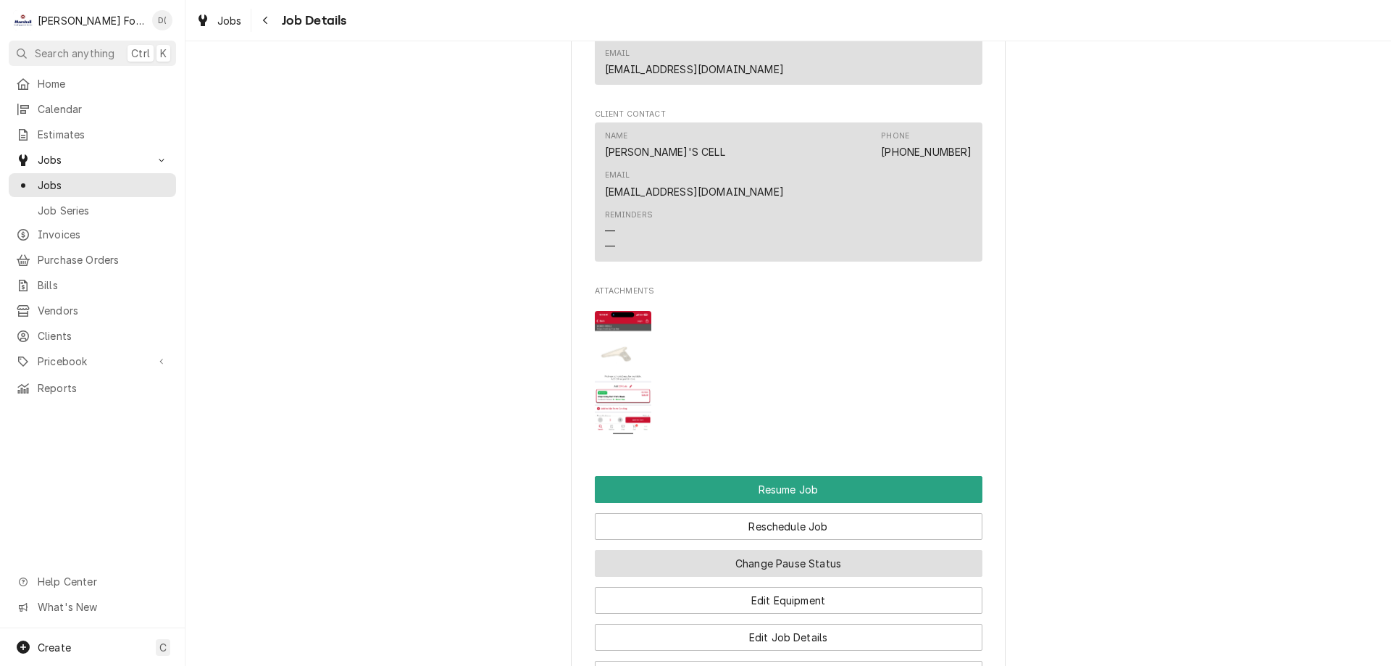
scroll to position [1956, 0]
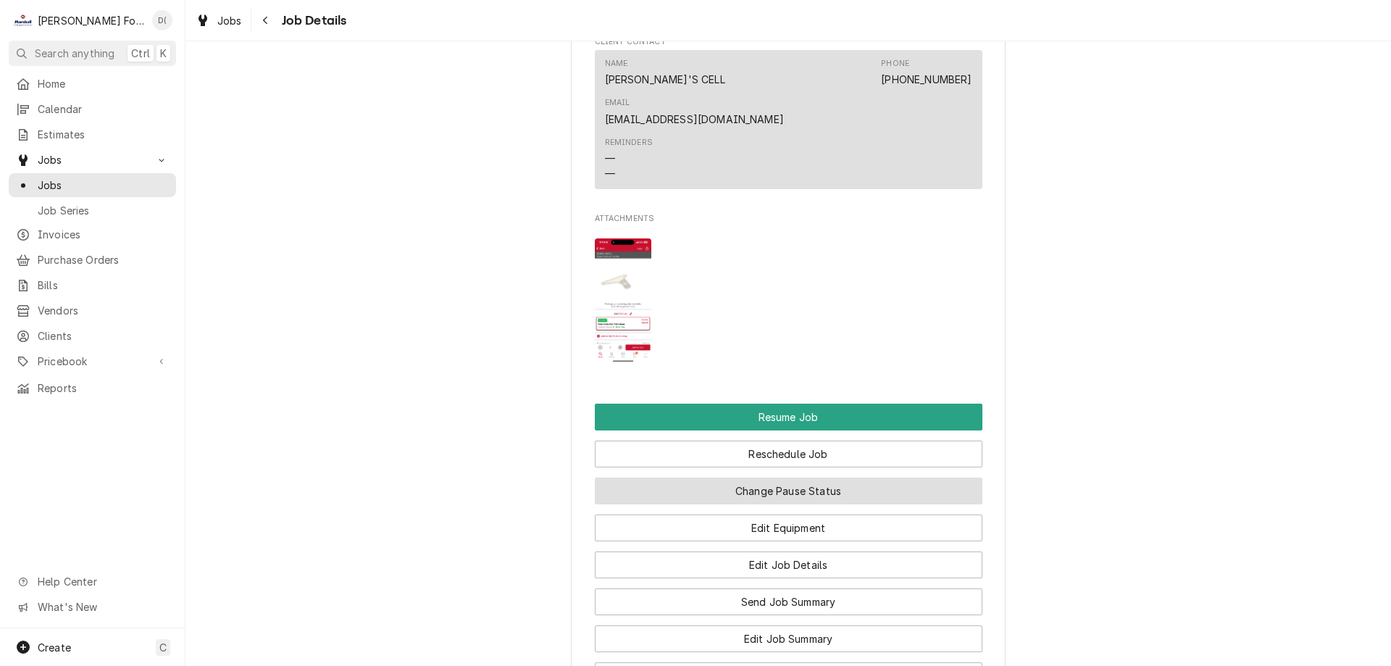
click at [820, 477] on button "Change Pause Status" at bounding box center [789, 490] width 388 height 27
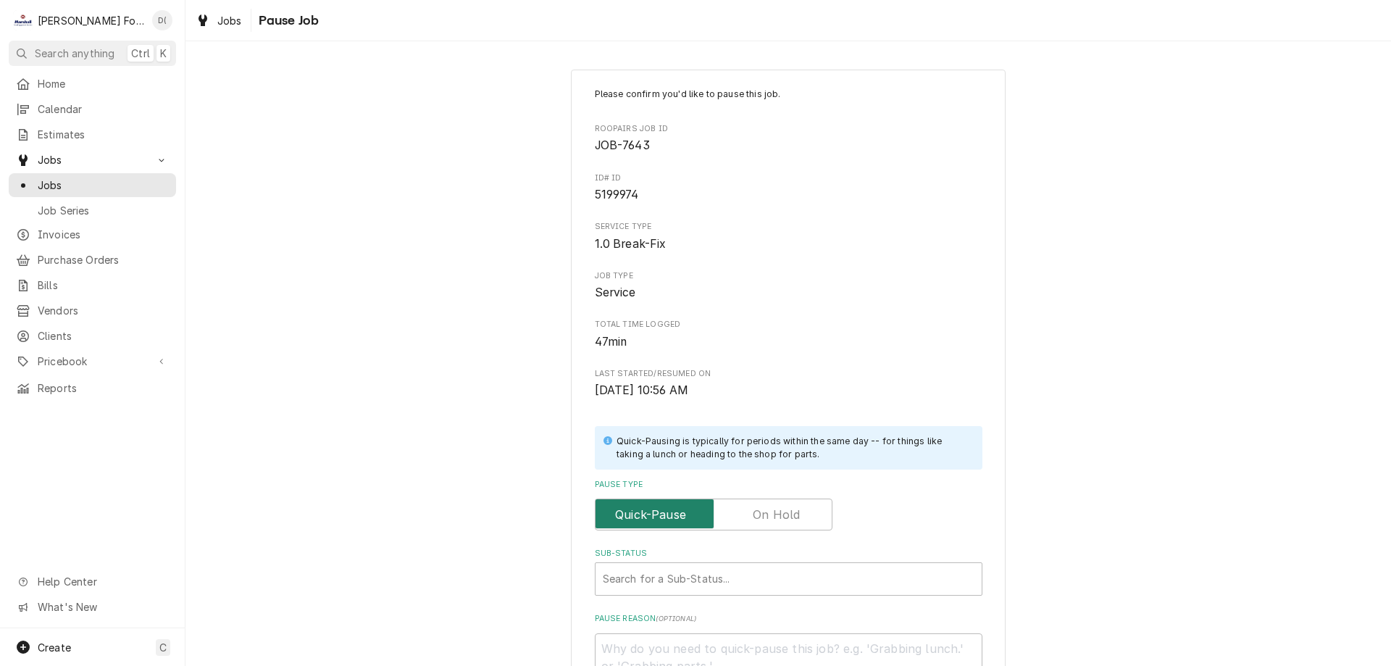
click at [777, 523] on input "Pause Type" at bounding box center [713, 514] width 225 height 32
checkbox input "true"
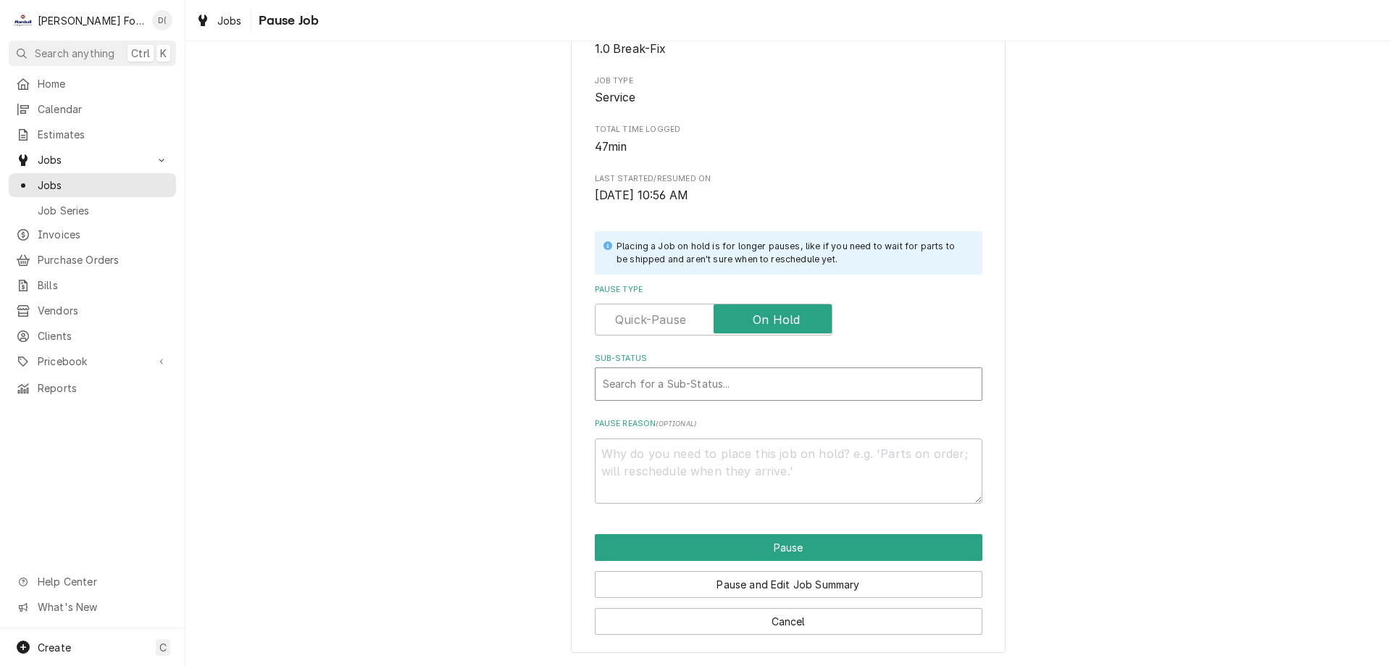
click at [698, 385] on div "Sub-Status" at bounding box center [789, 384] width 372 height 26
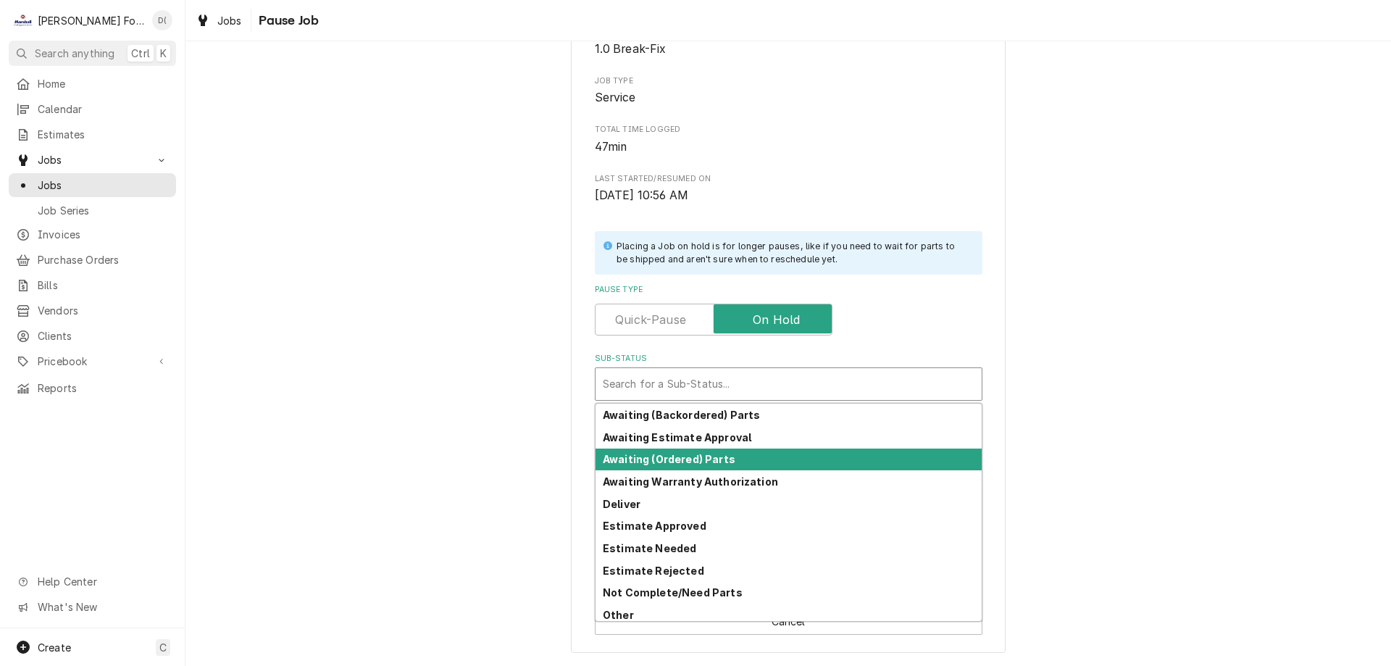
click at [690, 459] on strong "Awaiting (Ordered) Parts" at bounding box center [669, 459] width 133 height 12
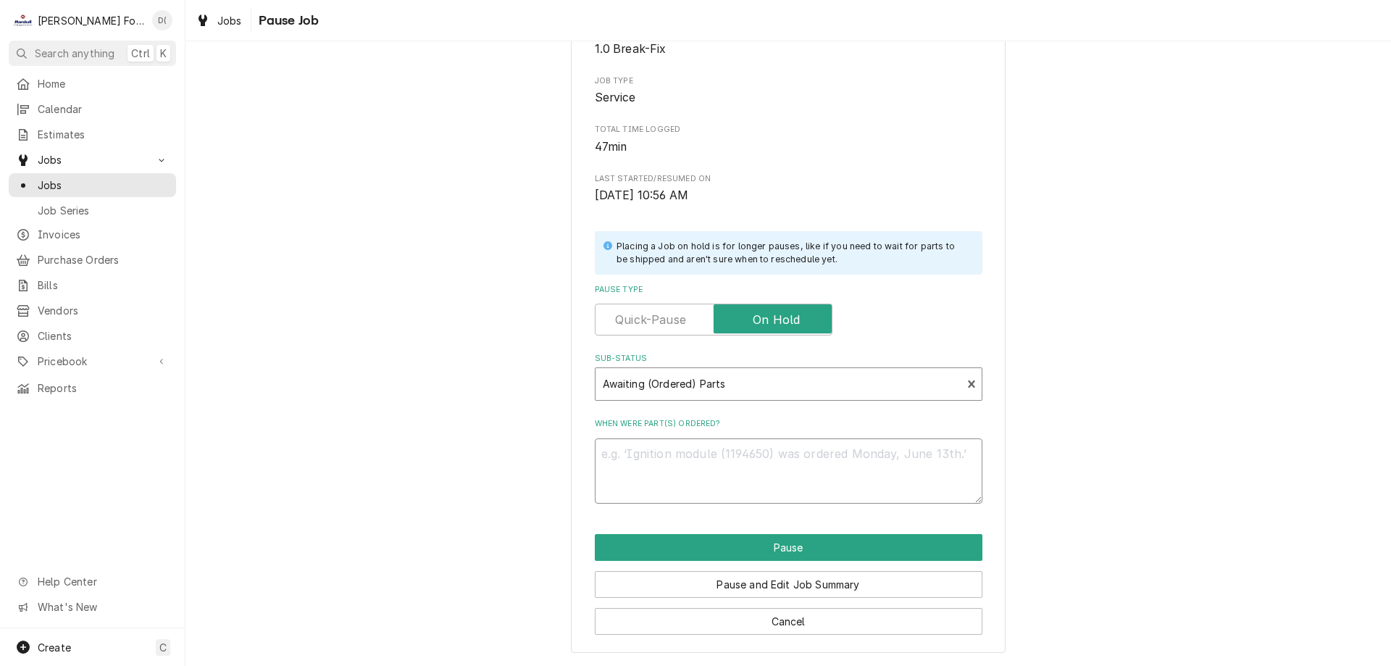
click at [686, 469] on textarea "When were part(s) ordered?" at bounding box center [789, 470] width 388 height 65
type textarea "x"
type textarea "1"
type textarea "x"
type textarea "10"
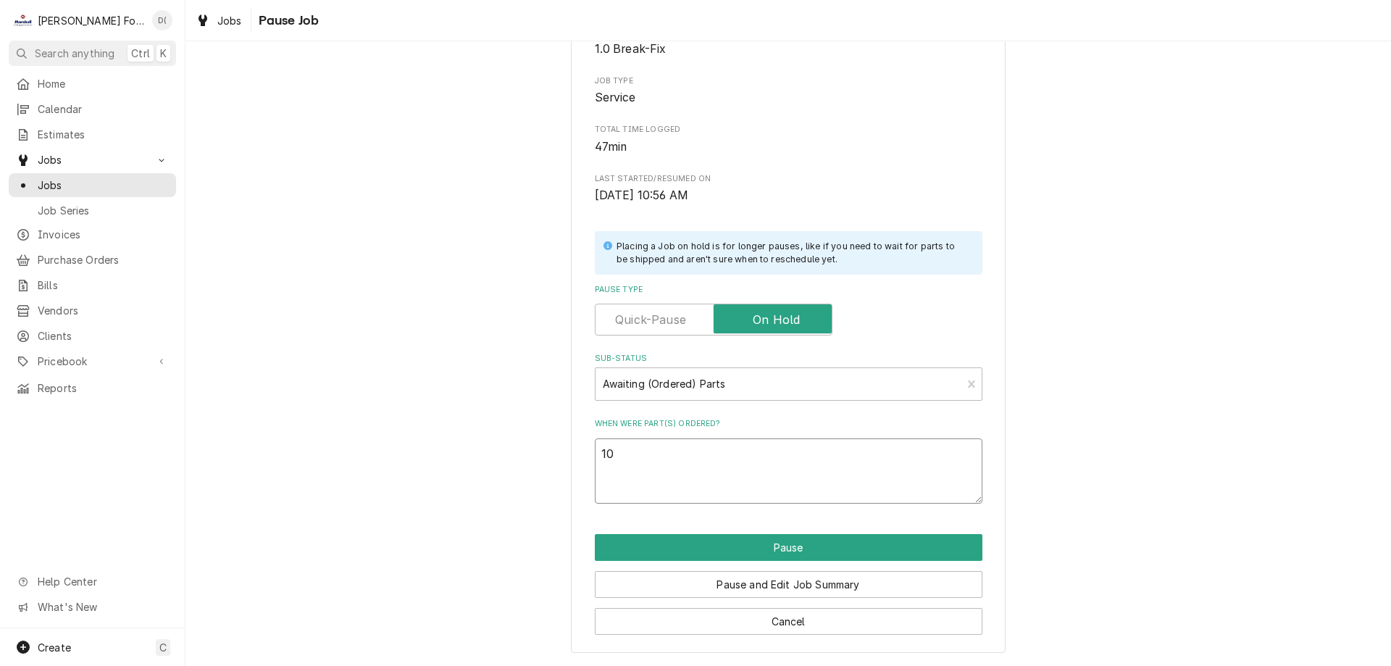
type textarea "x"
type textarea "10/"
type textarea "x"
type textarea "10/2"
type textarea "x"
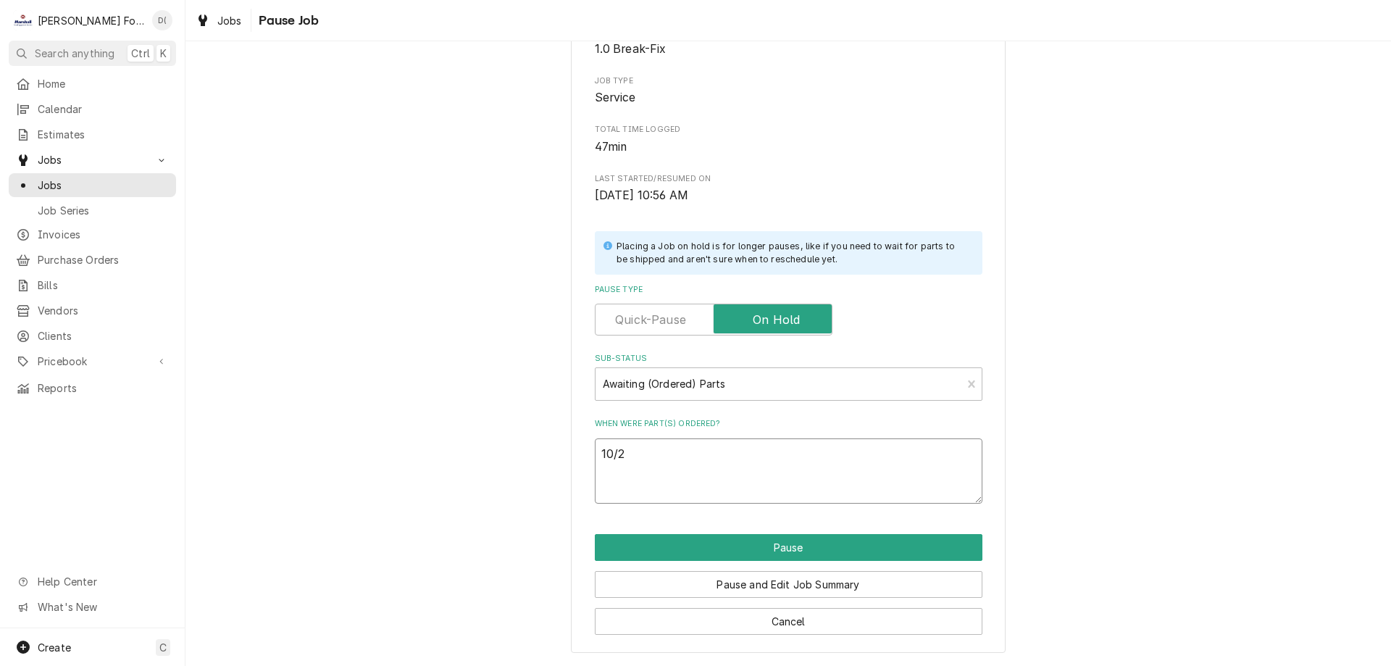
type textarea "10/2/"
type textarea "x"
type textarea "10/2/2"
type textarea "x"
type textarea "10/2/25"
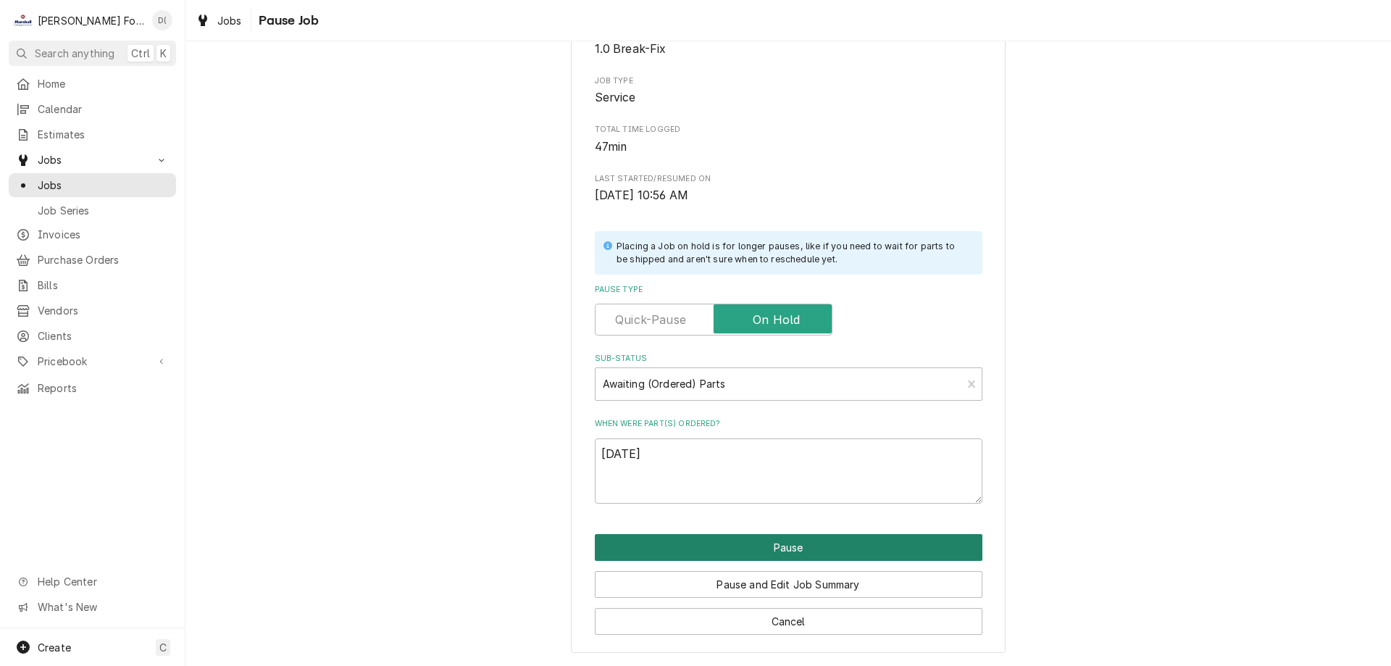
click at [752, 541] on button "Pause" at bounding box center [789, 547] width 388 height 27
type textarea "x"
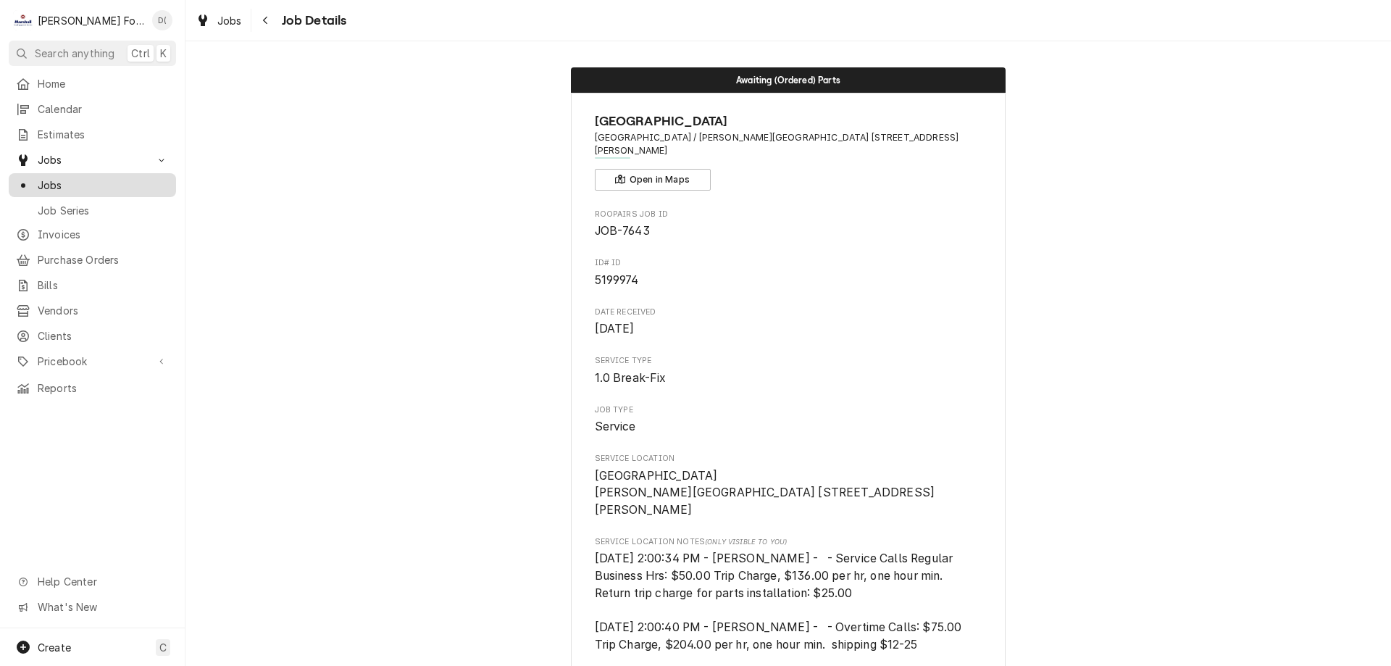
click at [86, 183] on span "Jobs" at bounding box center [103, 185] width 131 height 15
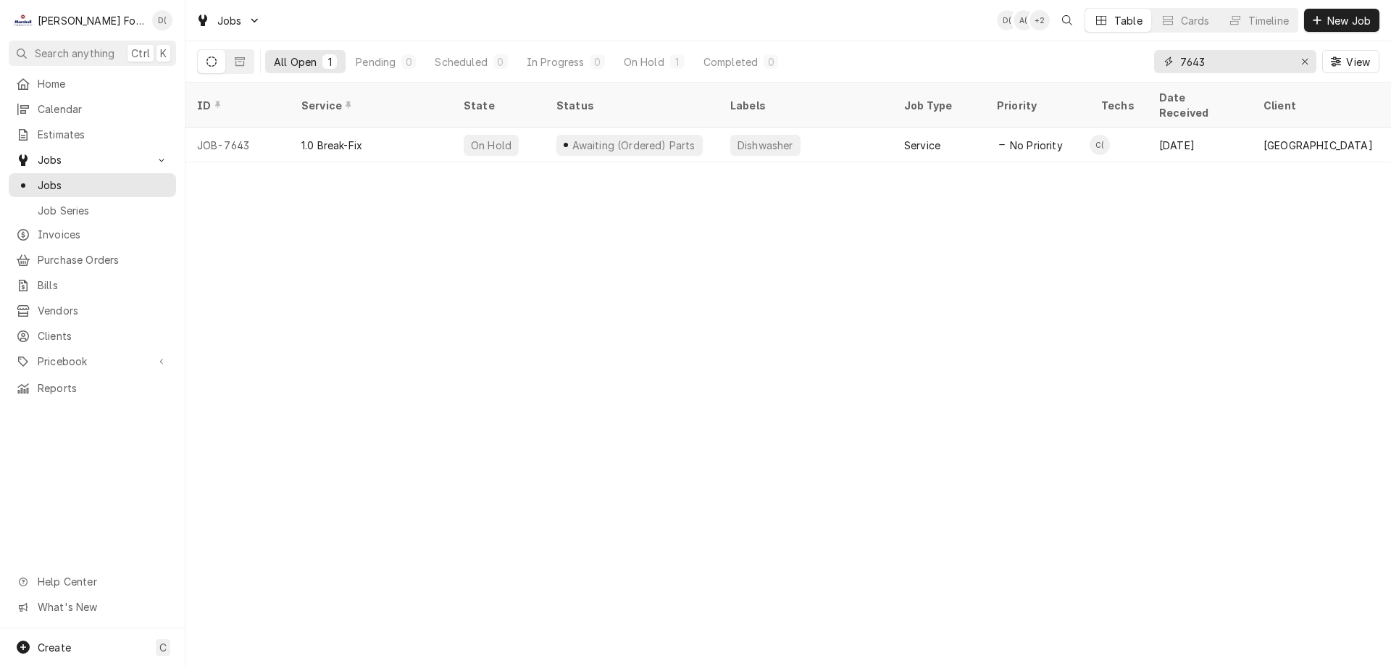
click at [1215, 64] on input "7643" at bounding box center [1234, 61] width 109 height 23
type input "7"
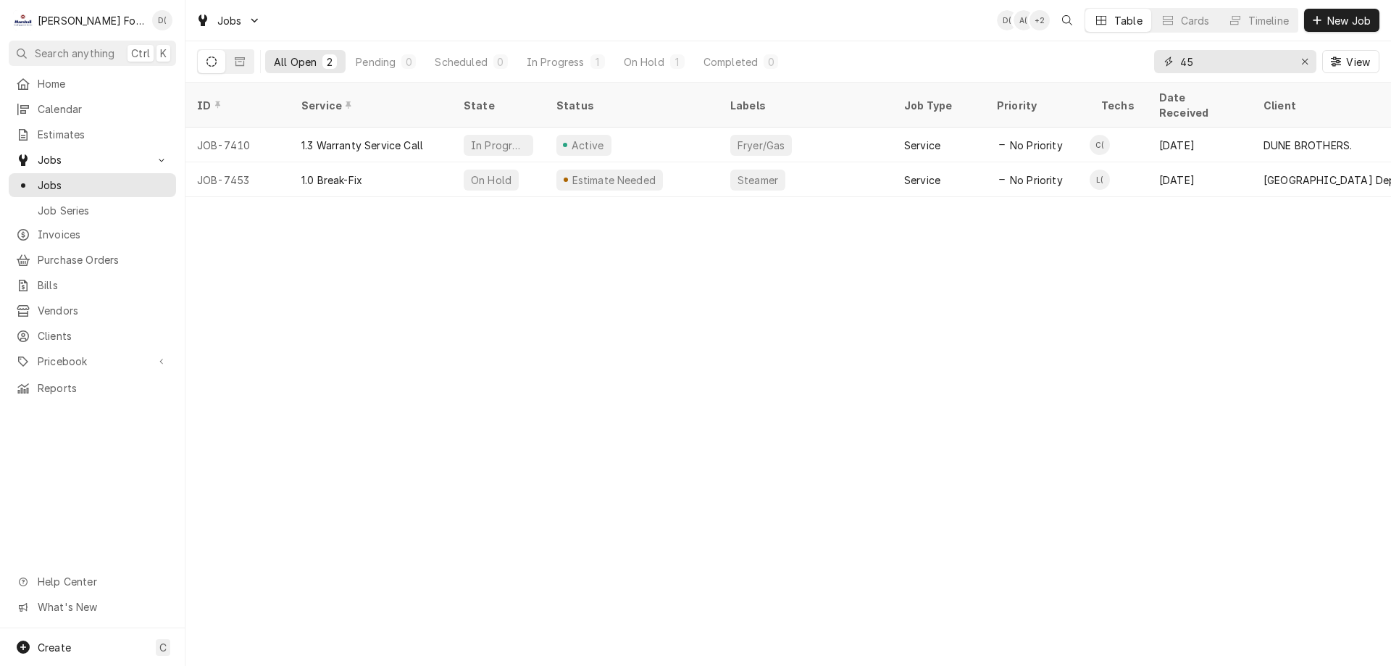
type input "4"
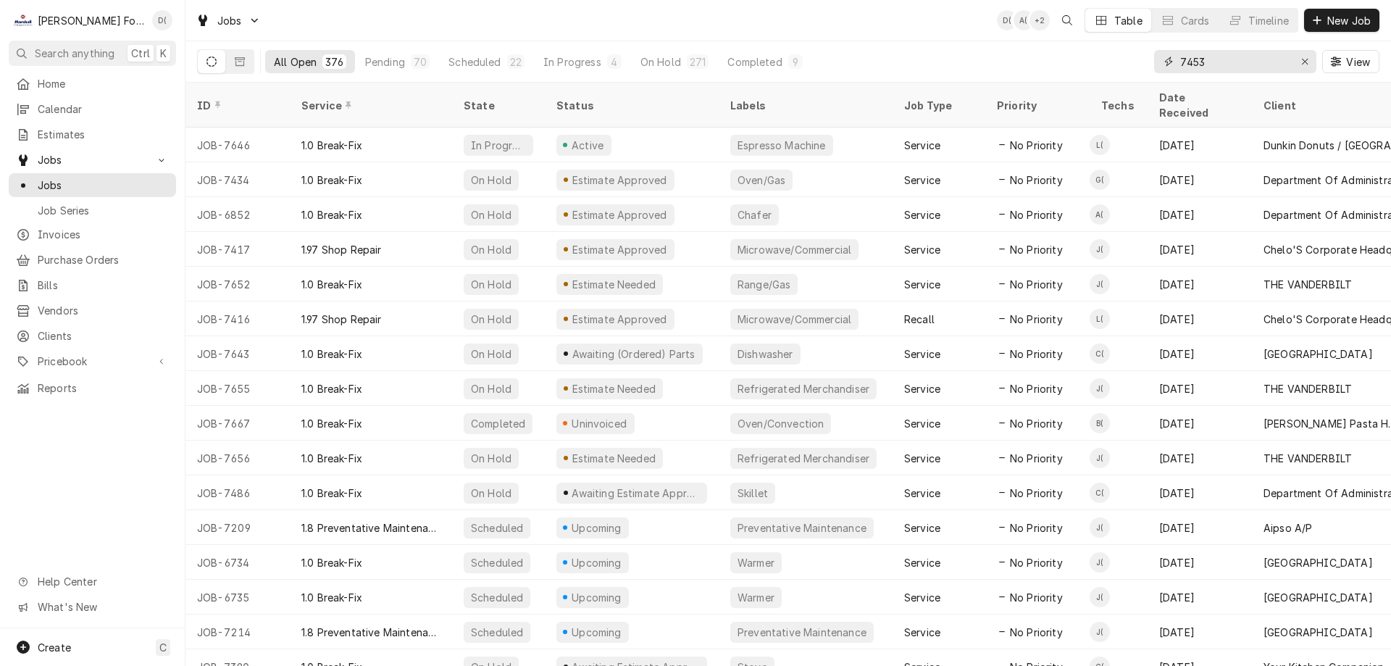
type input "7453"
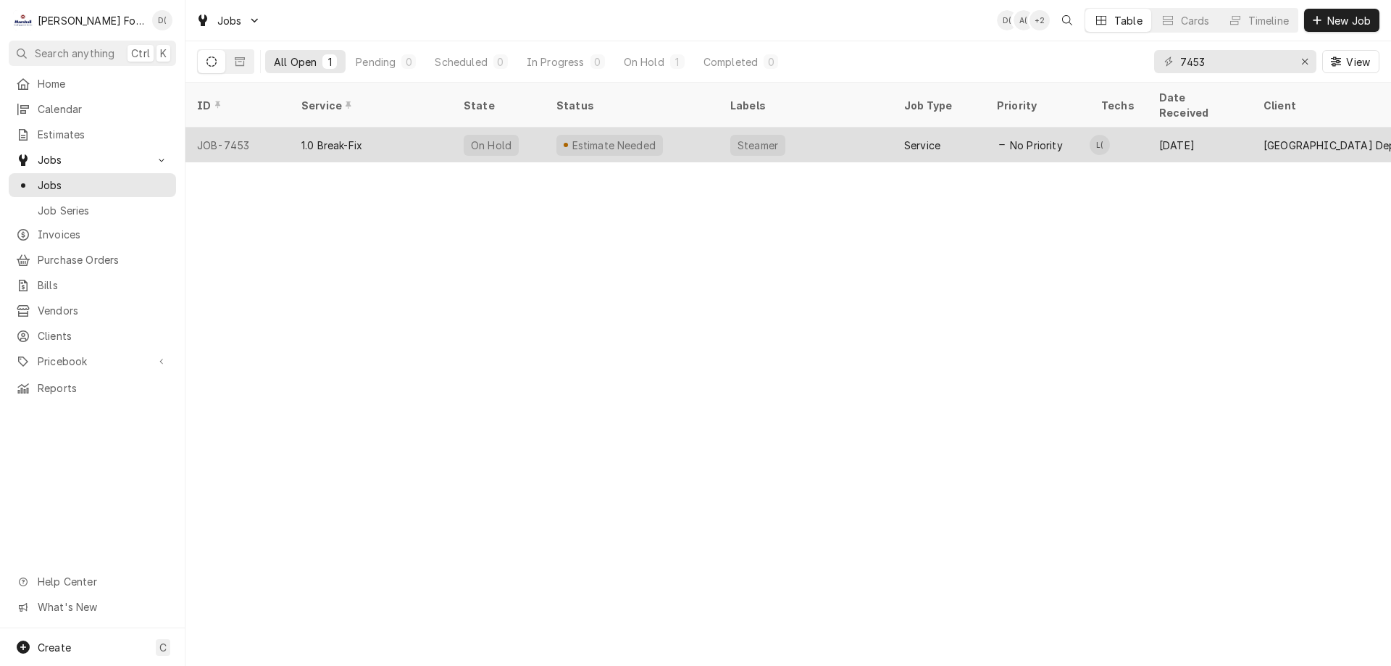
click at [846, 128] on div "Steamer" at bounding box center [806, 145] width 174 height 35
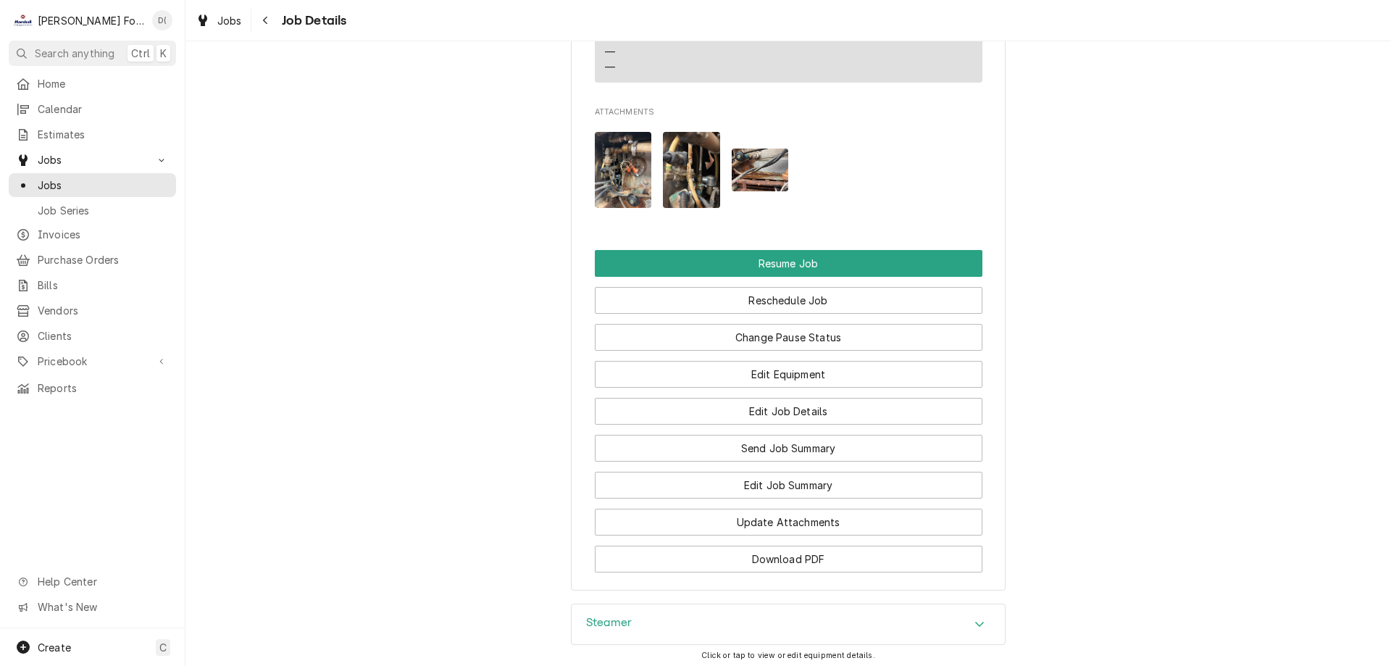
scroll to position [1805, 0]
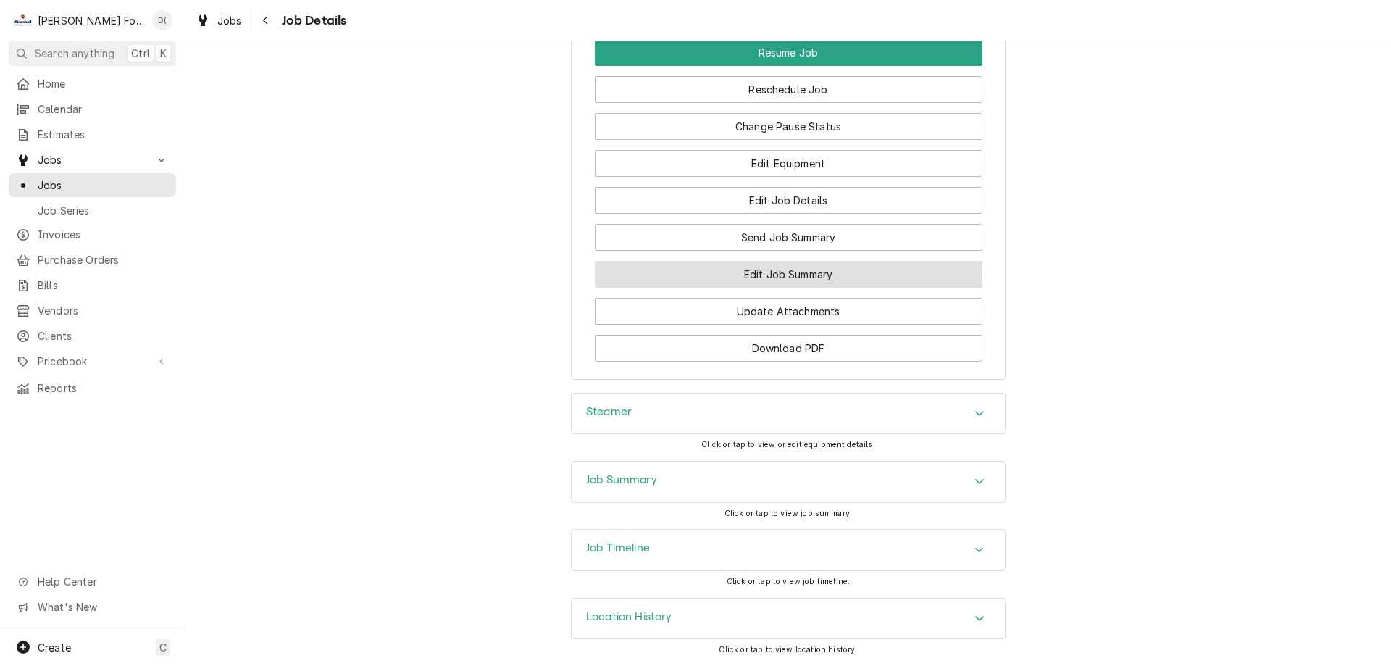
click at [767, 270] on button "Edit Job Summary" at bounding box center [789, 274] width 388 height 27
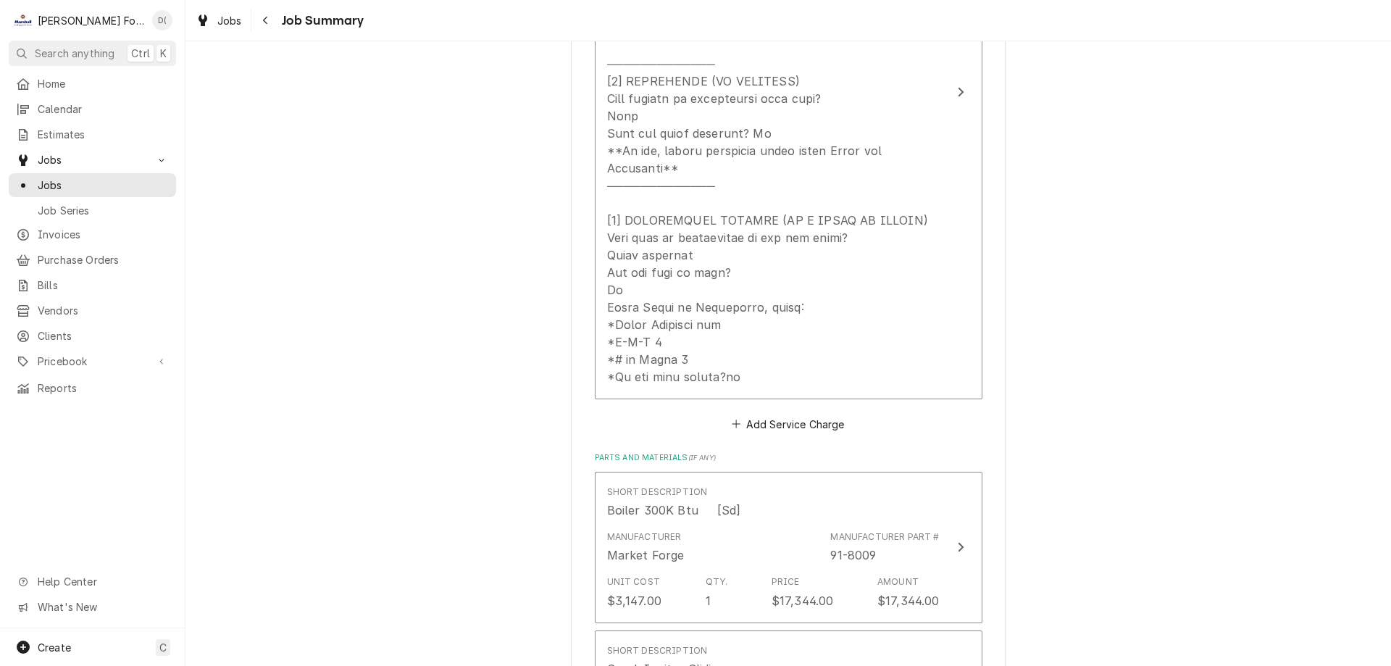
scroll to position [774, 0]
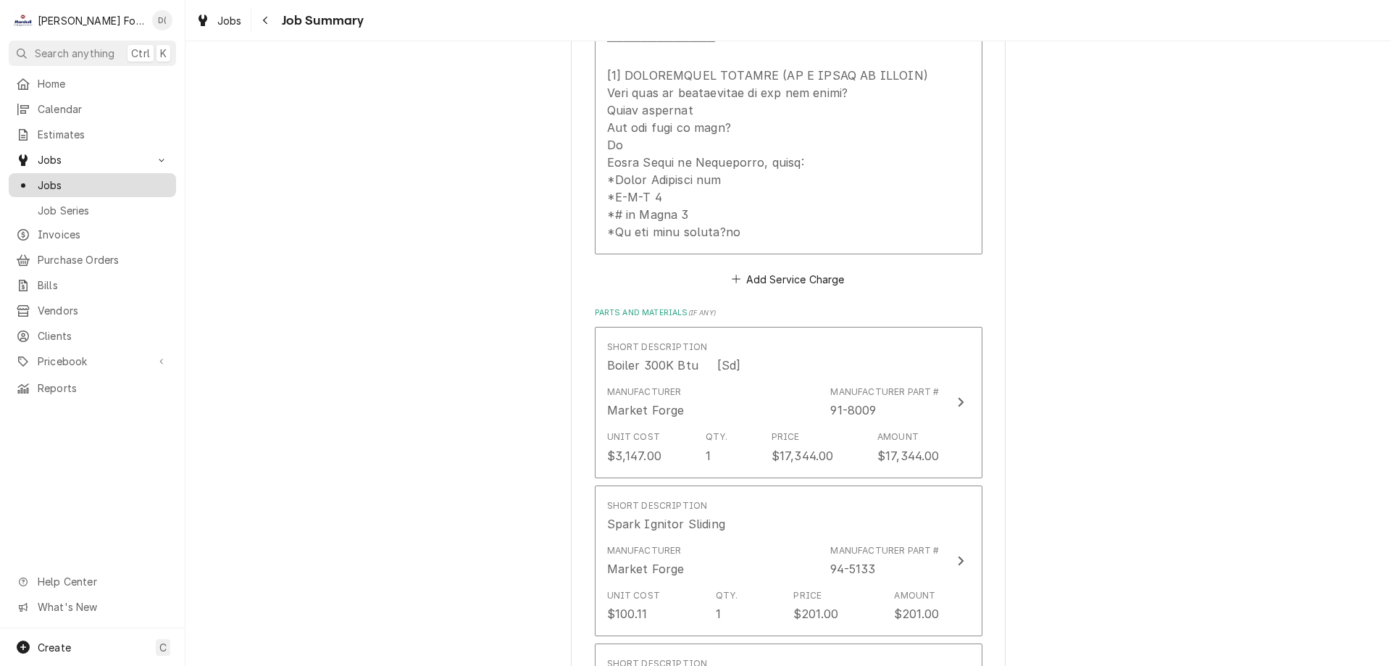
click at [116, 188] on div "Jobs" at bounding box center [93, 185] width 162 height 18
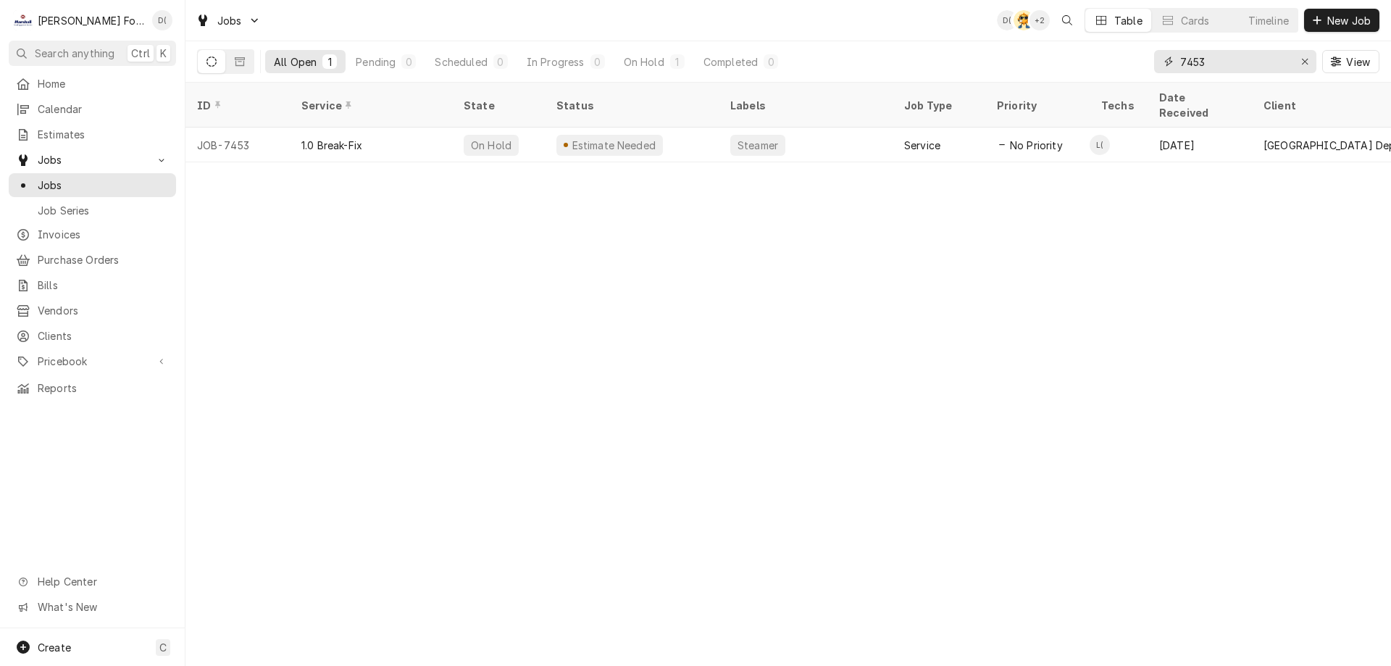
click at [1218, 62] on input "7453" at bounding box center [1234, 61] width 109 height 23
type input "7"
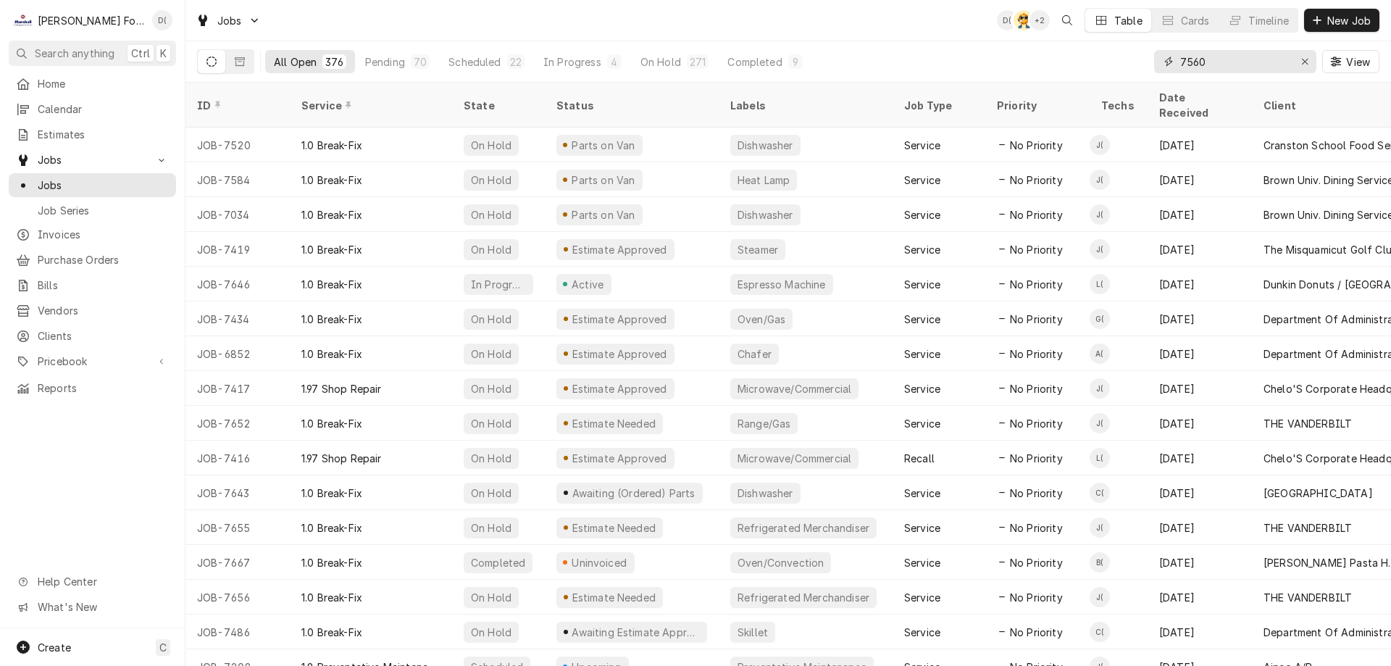
type input "7560"
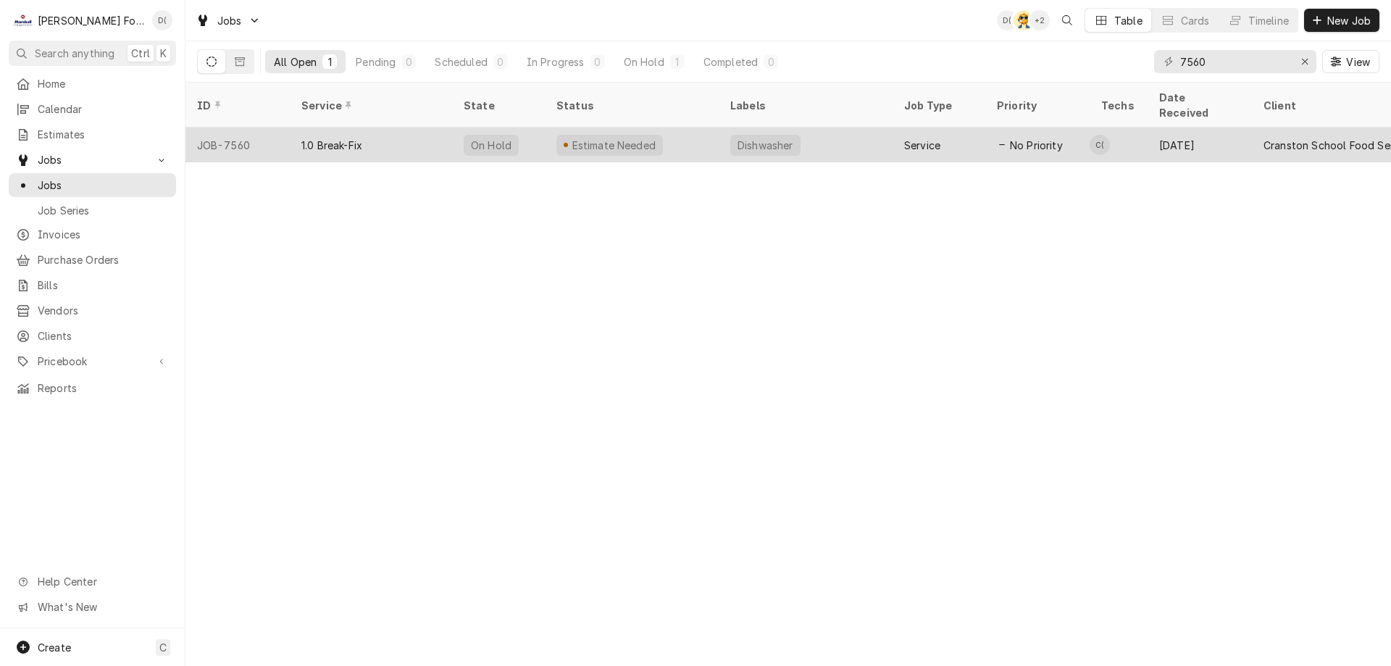
click at [407, 130] on div "1.0 Break-Fix" at bounding box center [371, 145] width 162 height 35
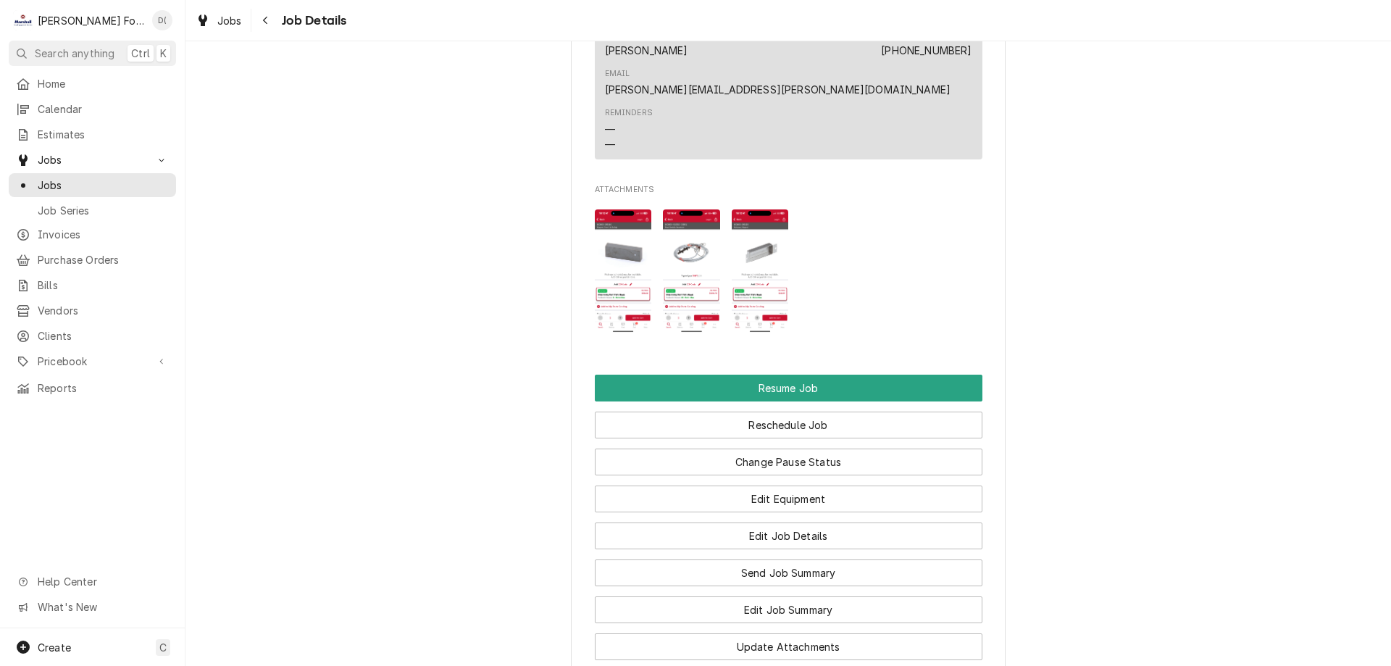
scroll to position [1739, 0]
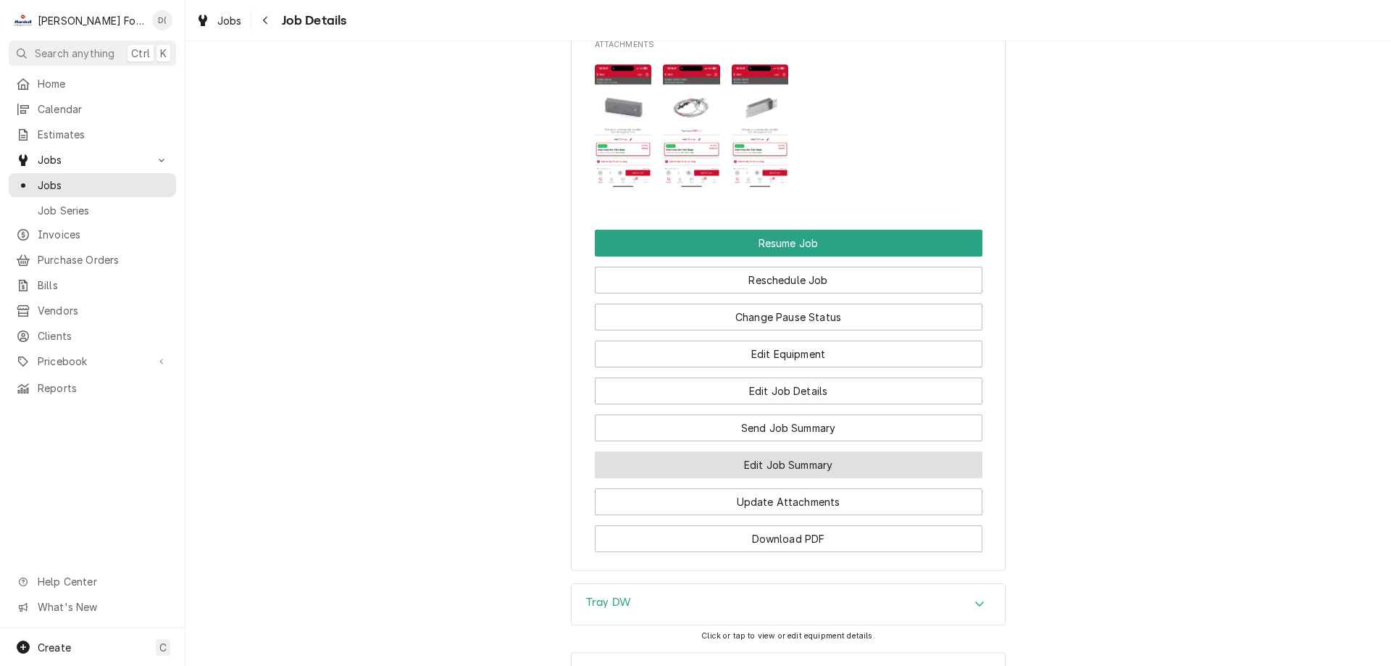
click at [760, 451] on button "Edit Job Summary" at bounding box center [789, 464] width 388 height 27
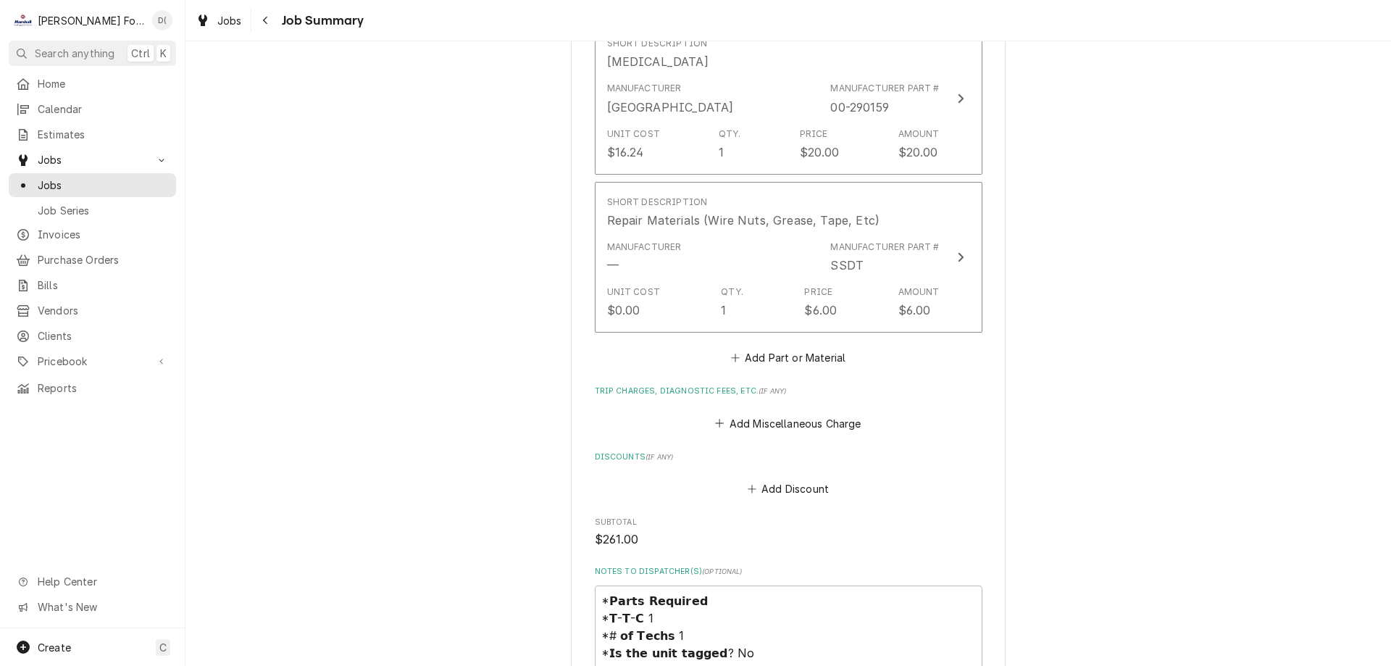
scroll to position [1594, 0]
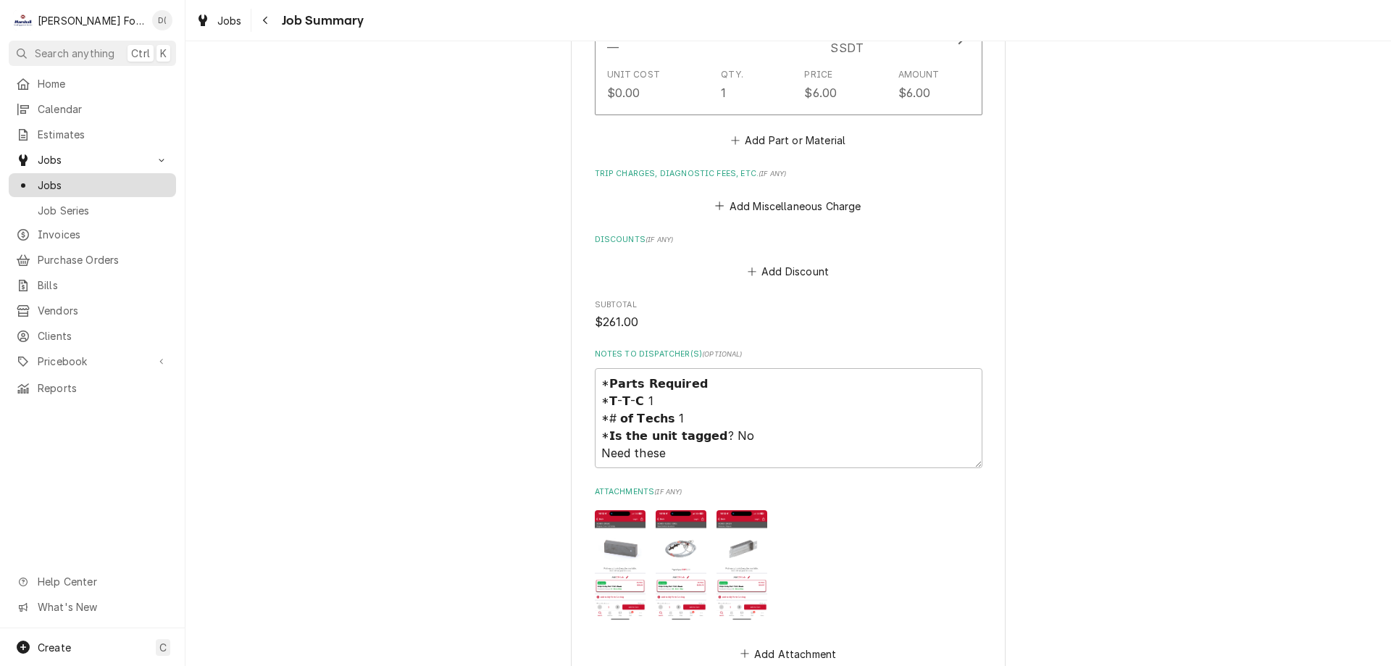
drag, startPoint x: 70, startPoint y: 182, endPoint x: 61, endPoint y: 187, distance: 10.1
click at [71, 183] on span "Jobs" at bounding box center [103, 185] width 131 height 15
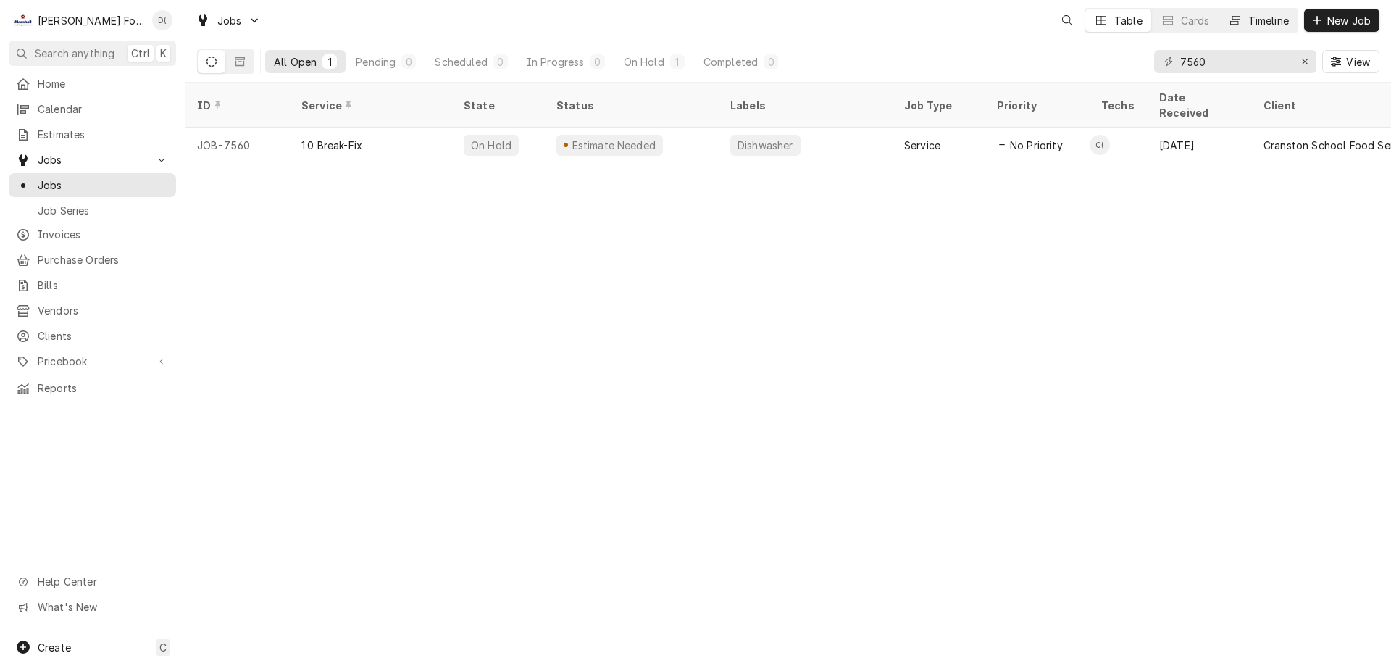
click at [1265, 20] on div "Timeline" at bounding box center [1268, 20] width 41 height 15
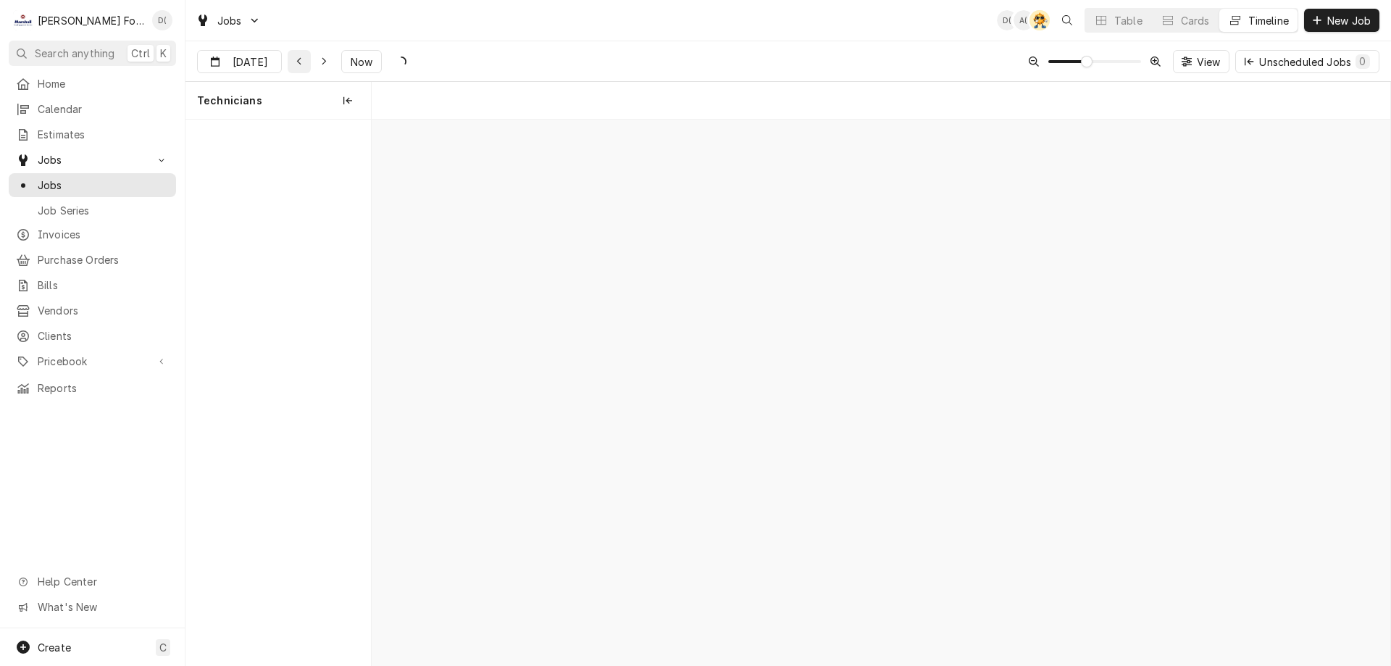
scroll to position [0, 20208]
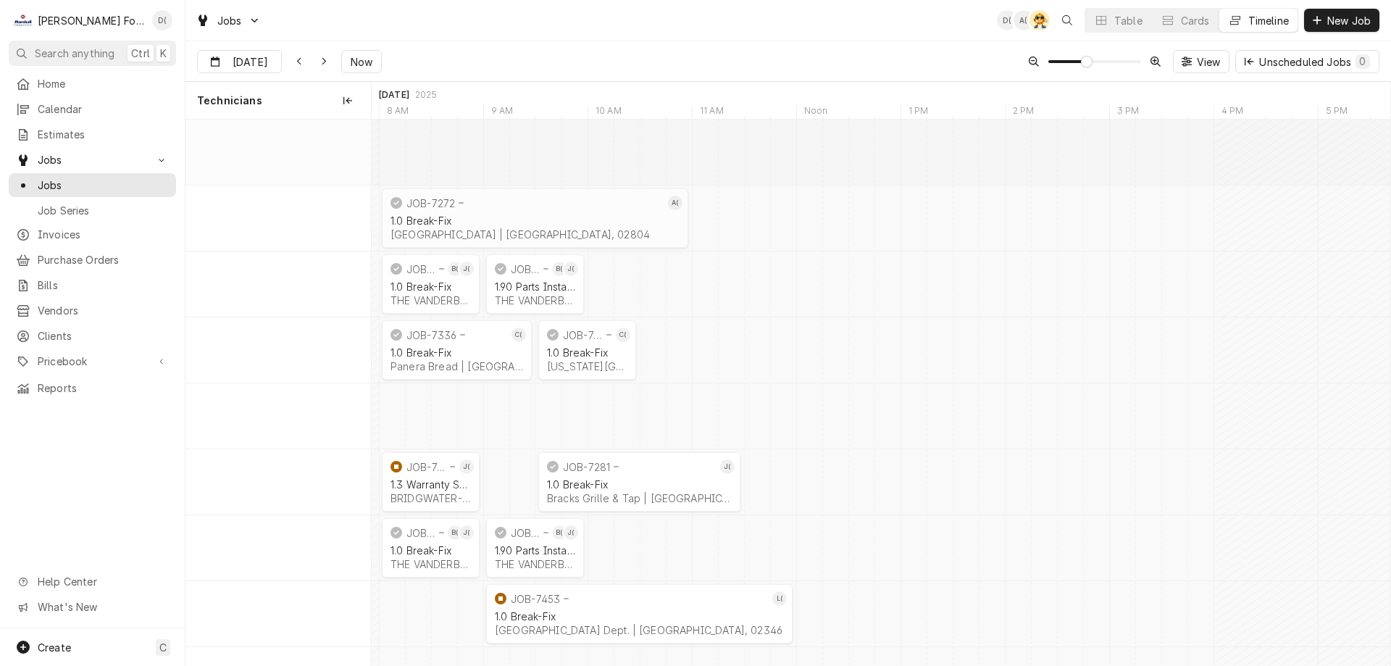
click at [352, 59] on span "Now" at bounding box center [362, 61] width 28 height 15
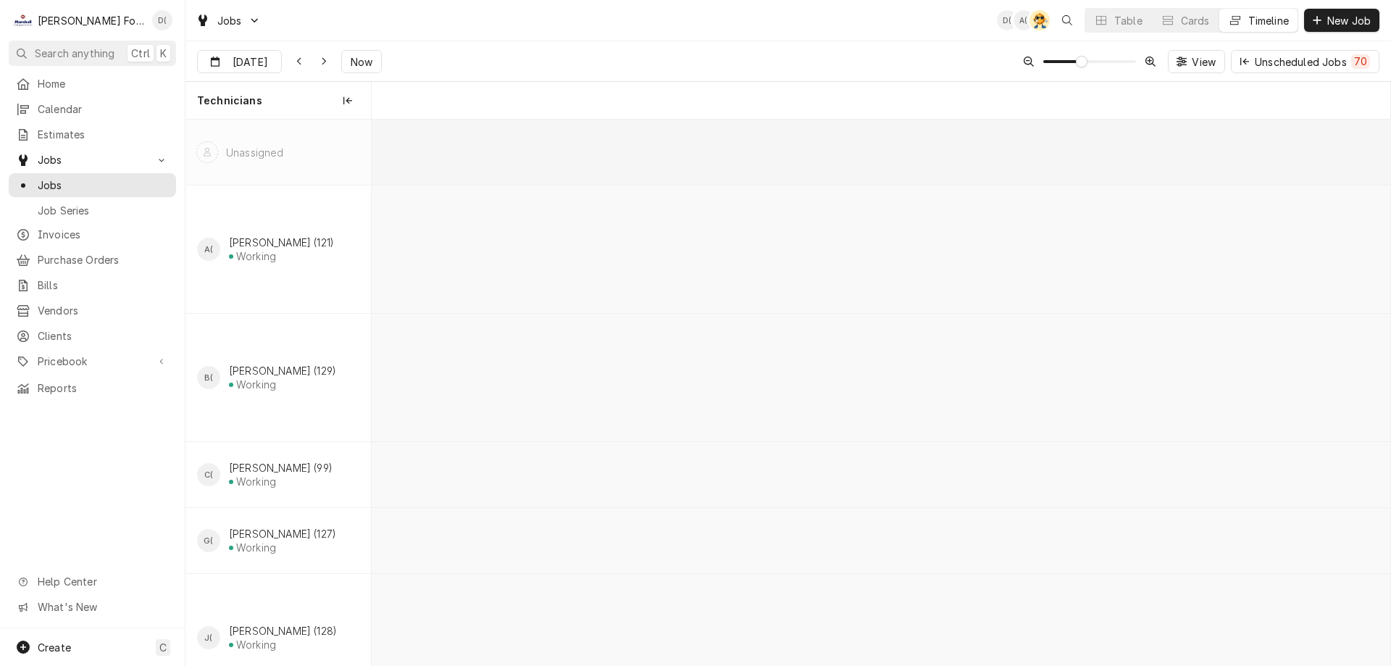
scroll to position [0, 22397]
type input "[DATE]"
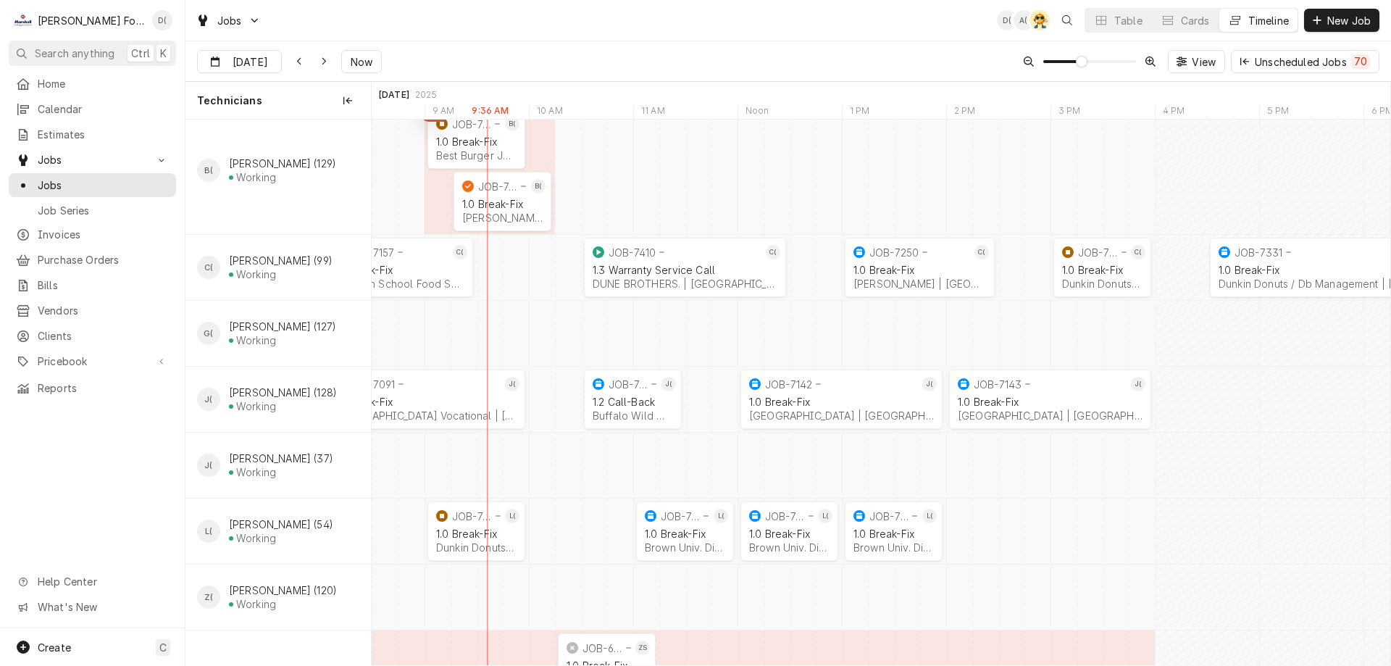
scroll to position [253, 0]
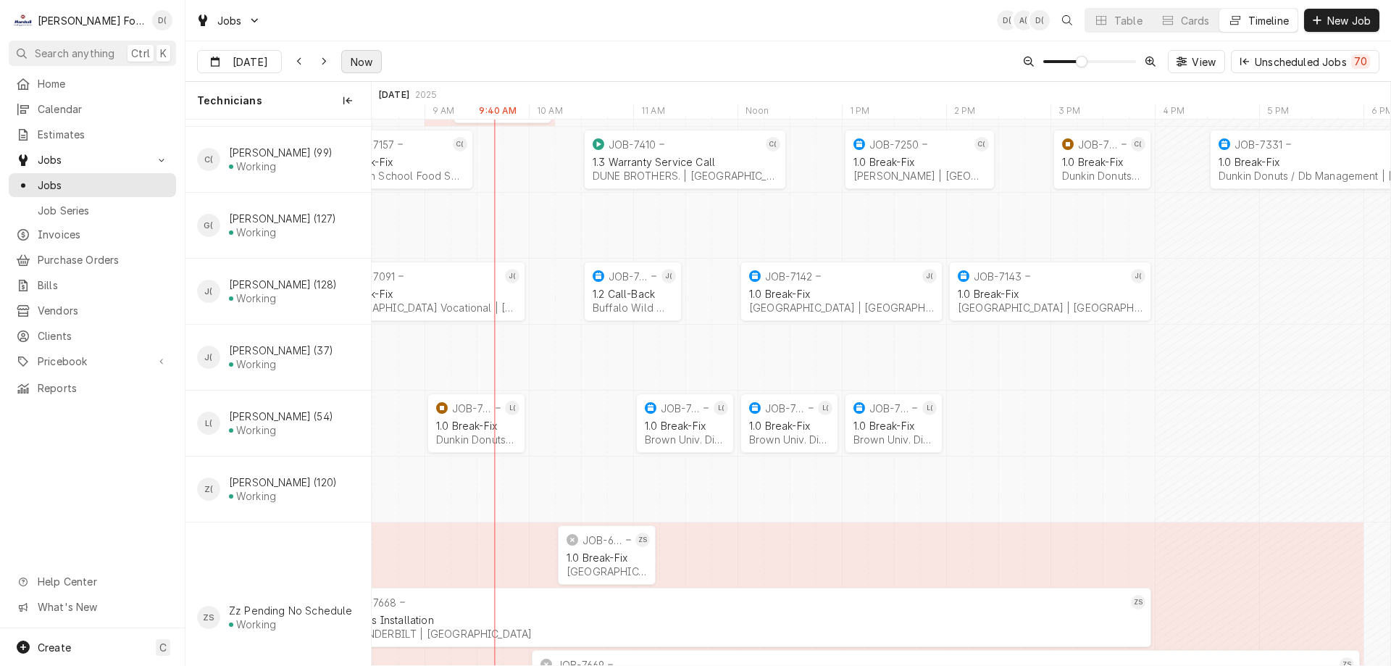
click at [359, 66] on span "Now" at bounding box center [362, 61] width 28 height 15
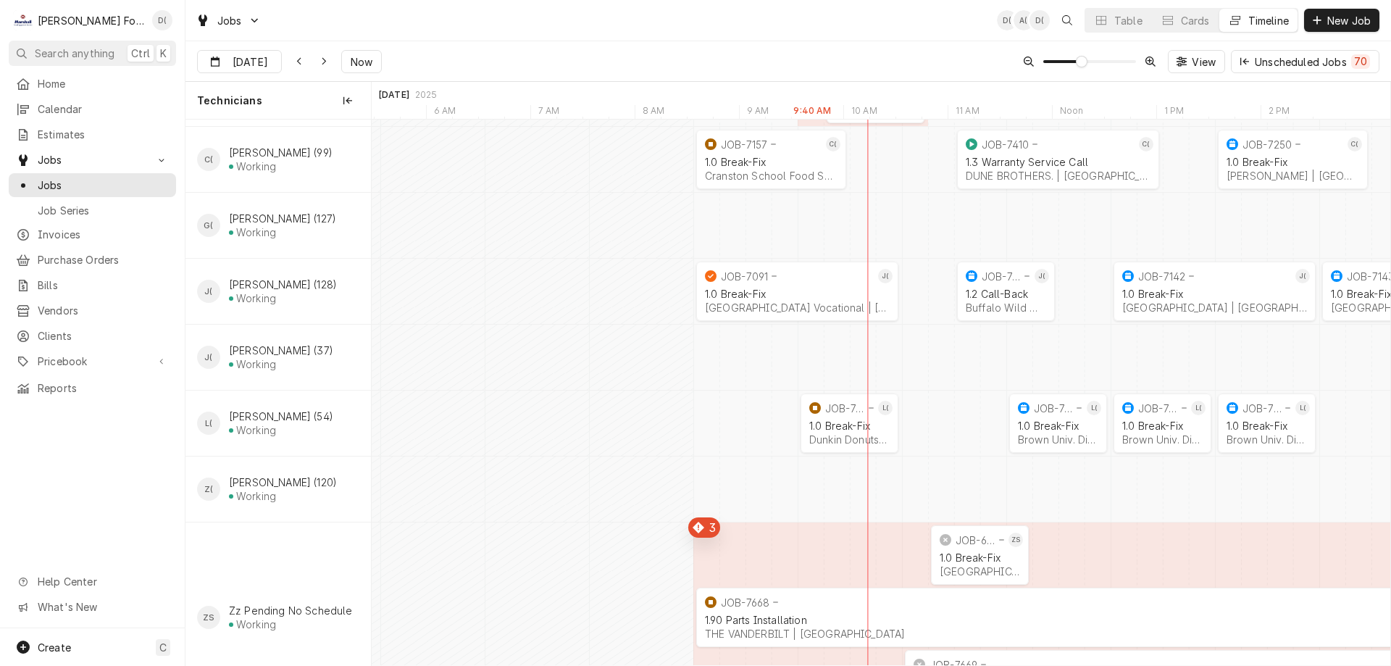
scroll to position [0, 22397]
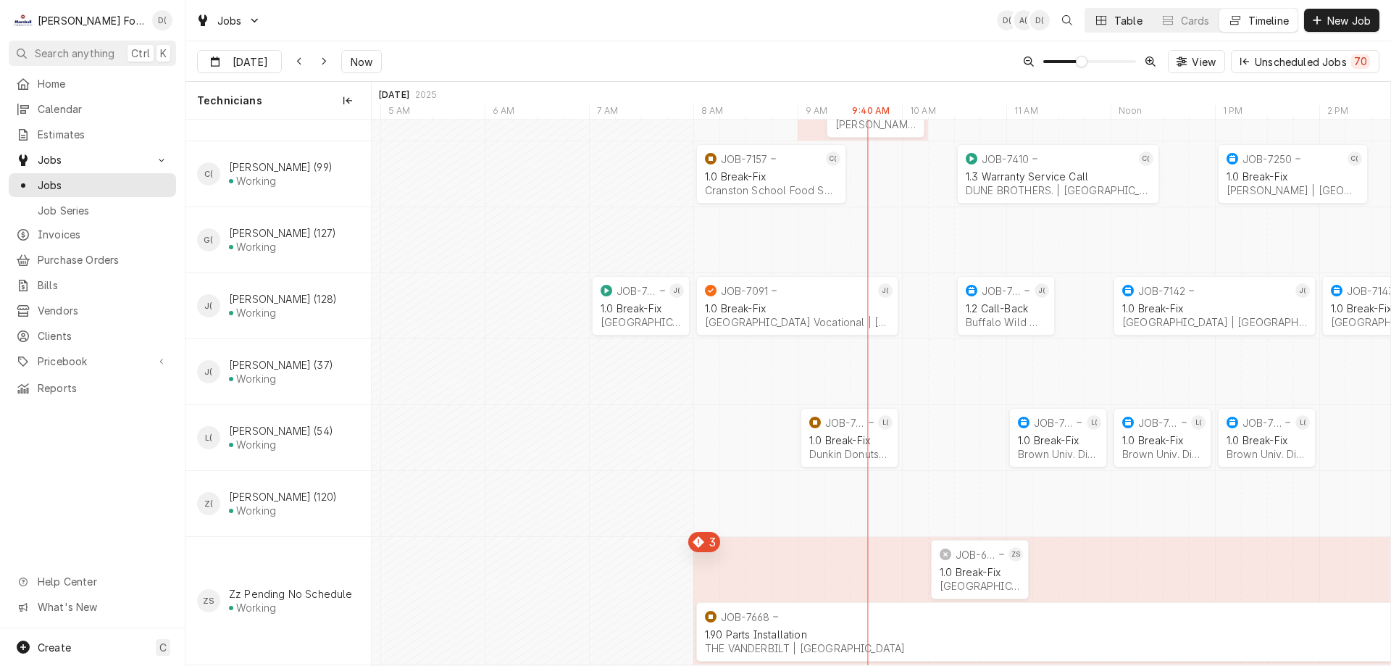
click at [1103, 17] on icon "Dynamic Content Wrapper" at bounding box center [1101, 20] width 10 height 10
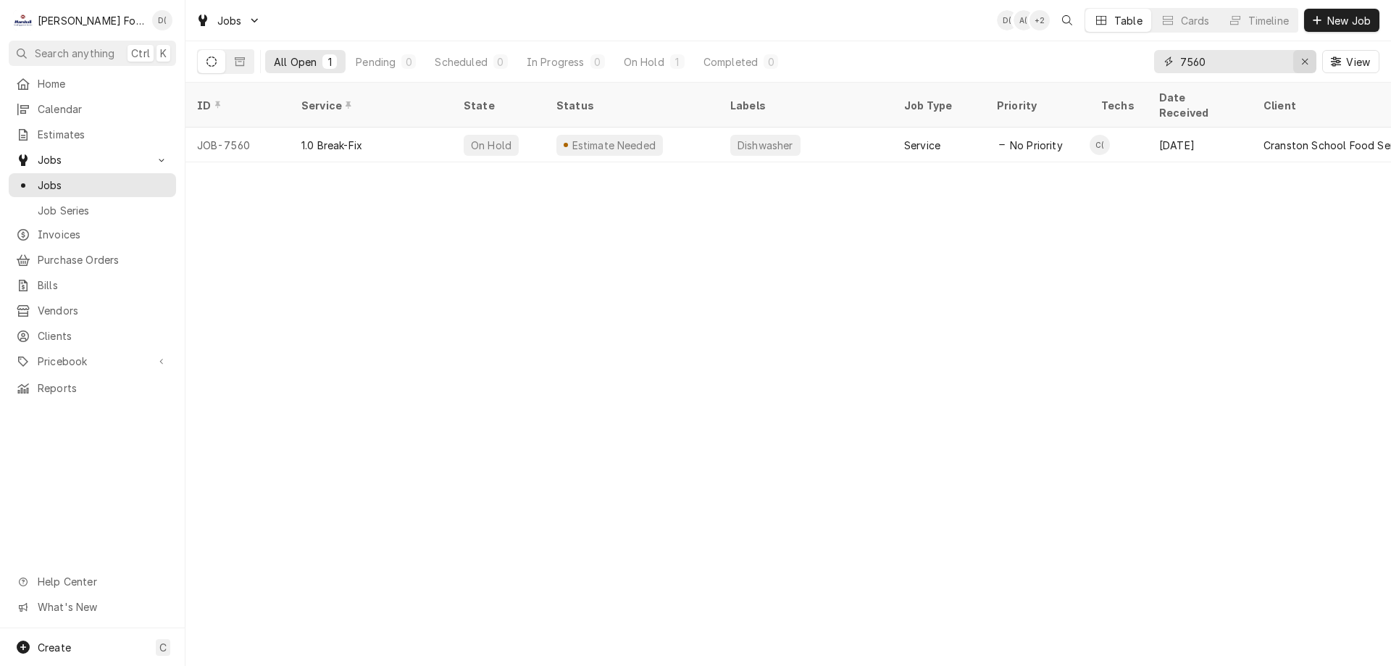
click at [1299, 57] on div "Erase input" at bounding box center [1305, 61] width 14 height 14
click at [1289, 59] on input "Dynamic Content Wrapper" at bounding box center [1248, 61] width 136 height 23
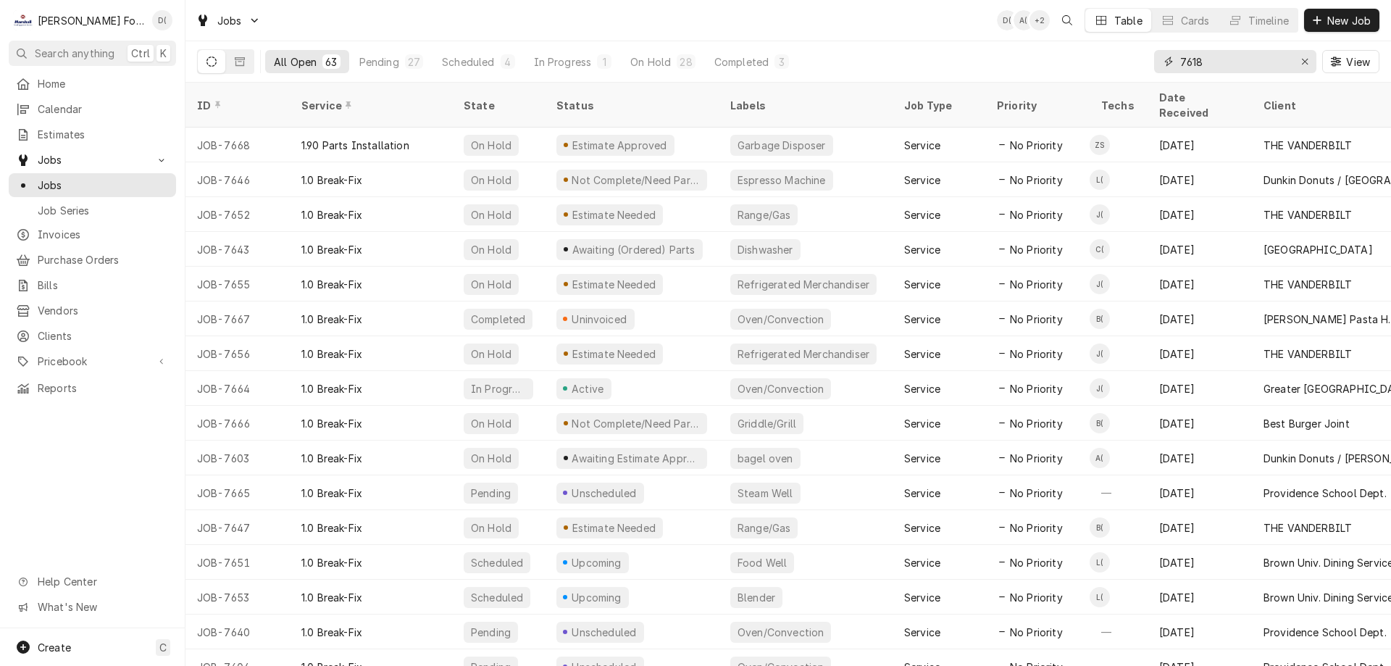
type input "7618"
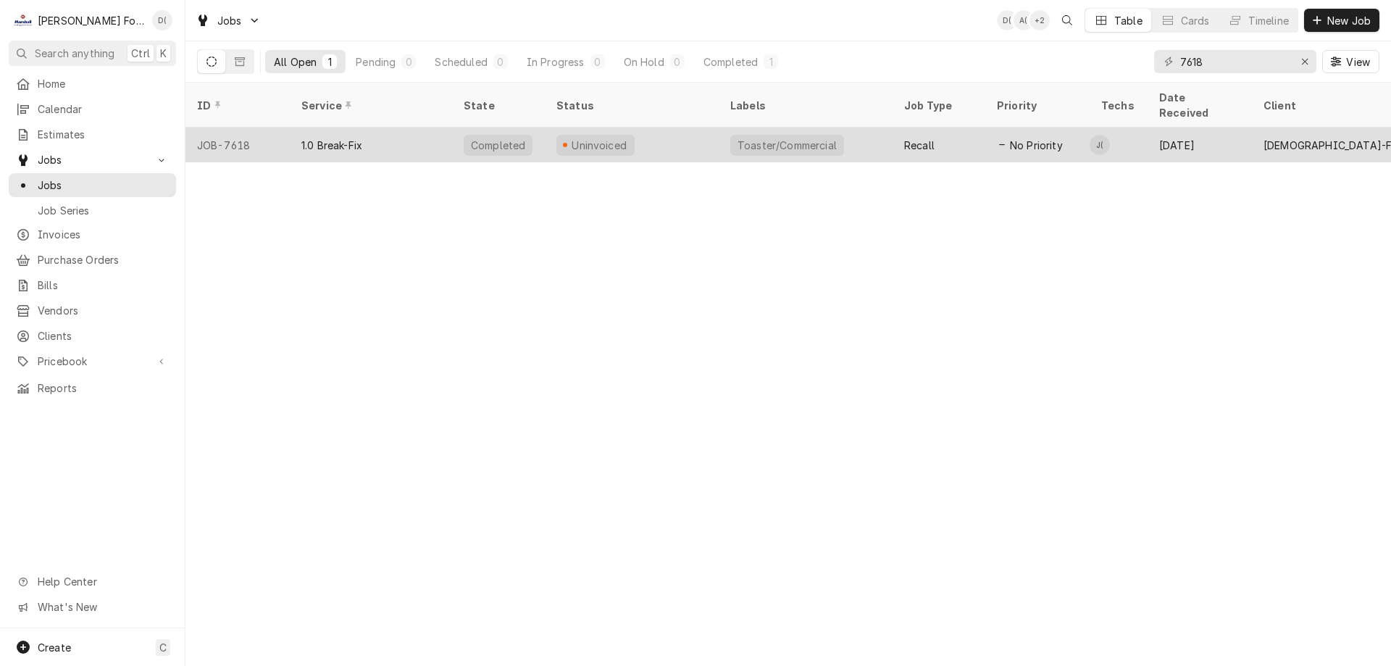
click at [658, 128] on div "Uninvoiced" at bounding box center [632, 145] width 174 height 35
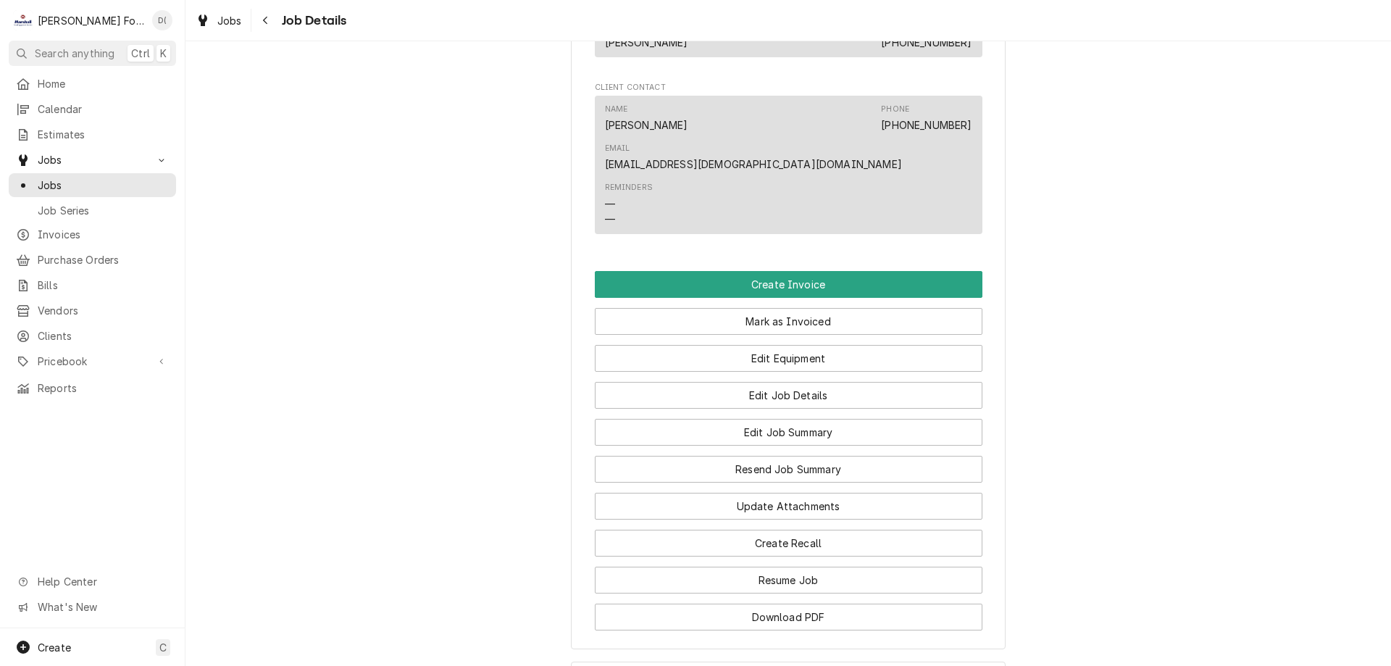
scroll to position [1304, 0]
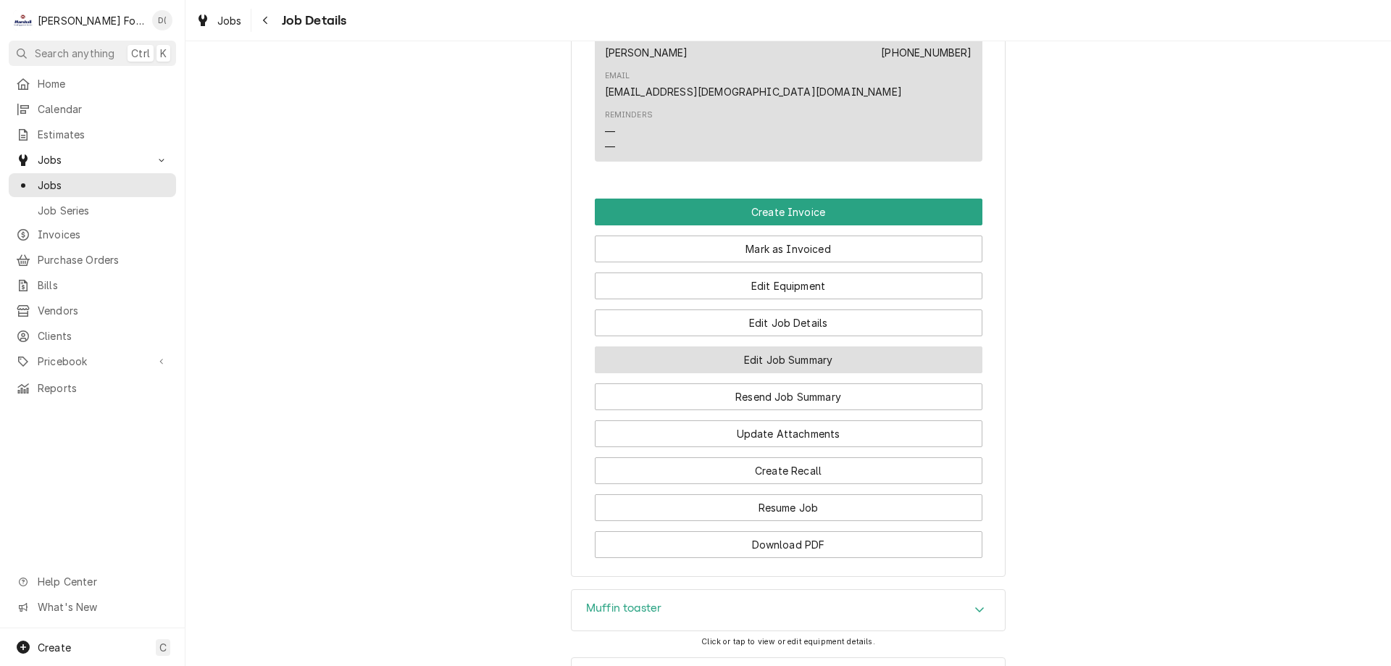
click at [762, 346] on button "Edit Job Summary" at bounding box center [789, 359] width 388 height 27
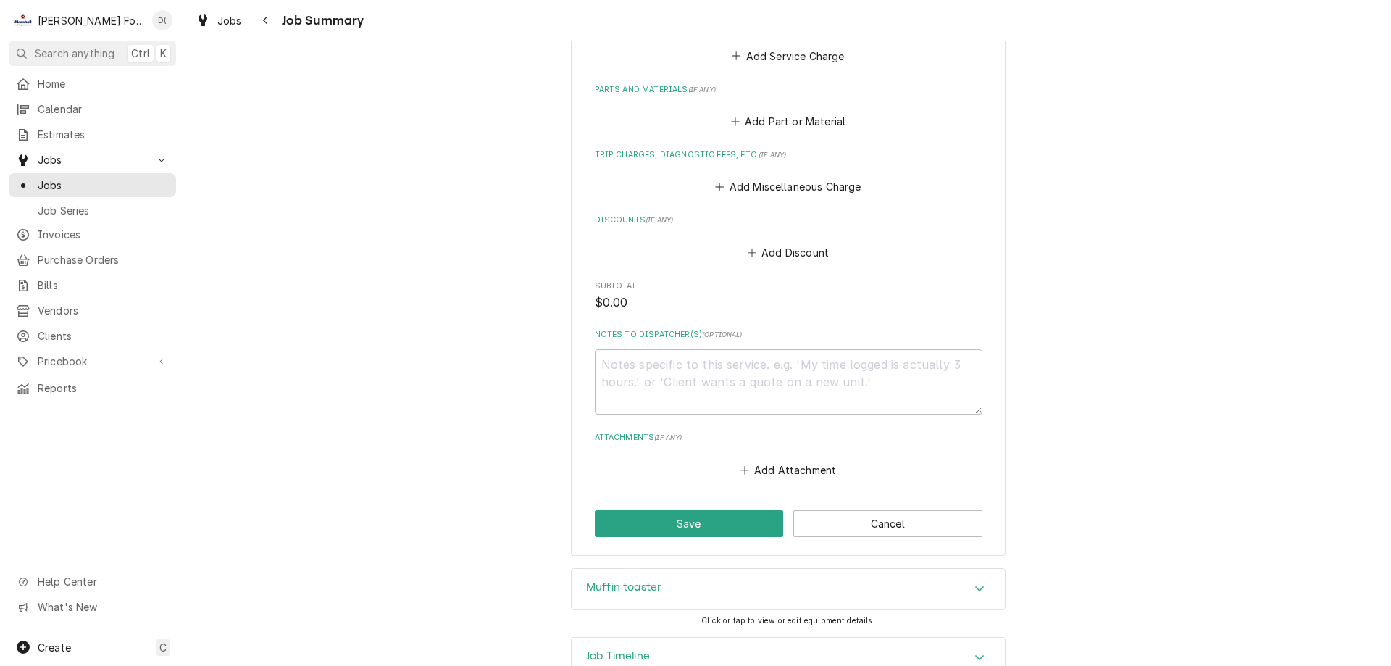
scroll to position [1036, 0]
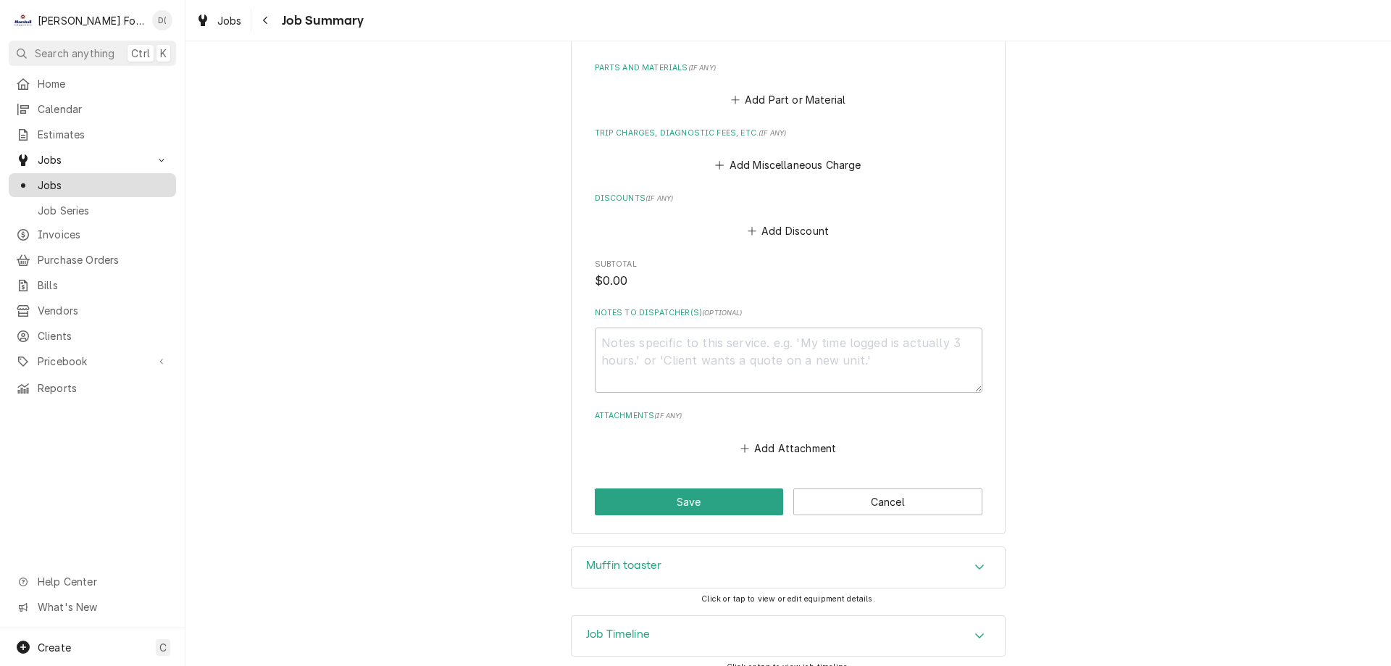
click at [75, 180] on span "Jobs" at bounding box center [103, 185] width 131 height 15
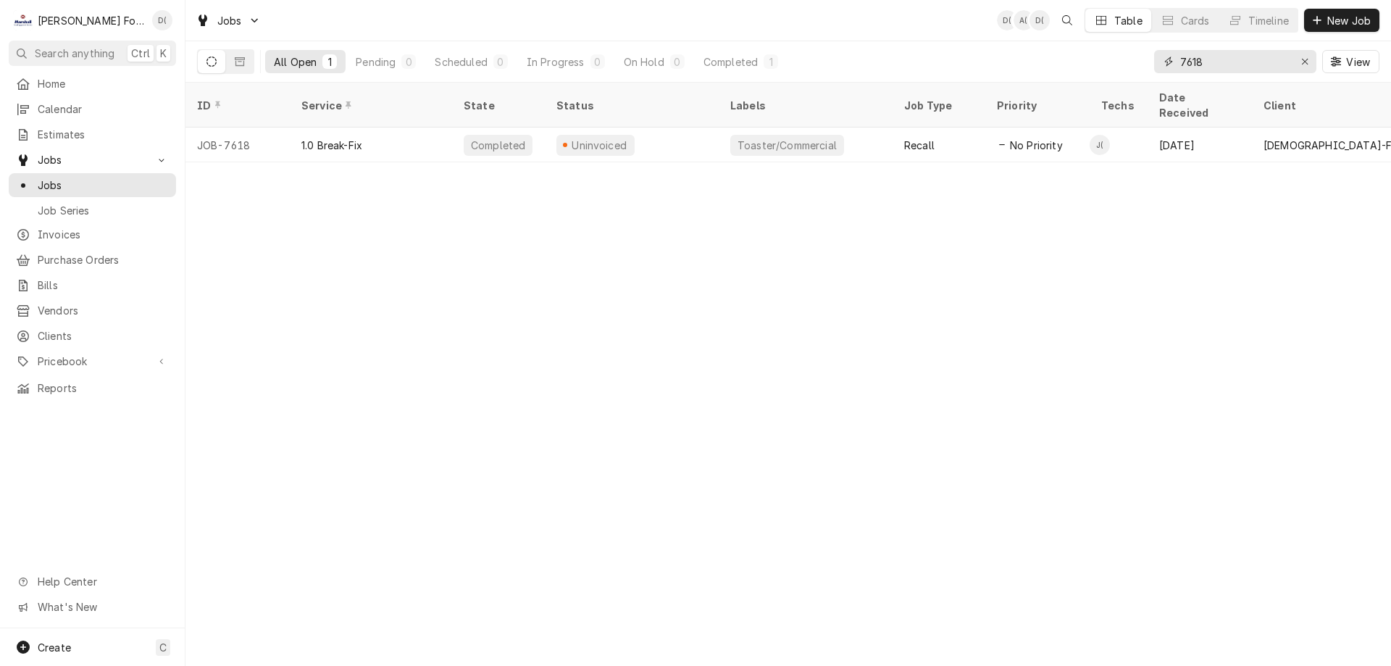
click at [1206, 56] on input "7618" at bounding box center [1234, 61] width 109 height 23
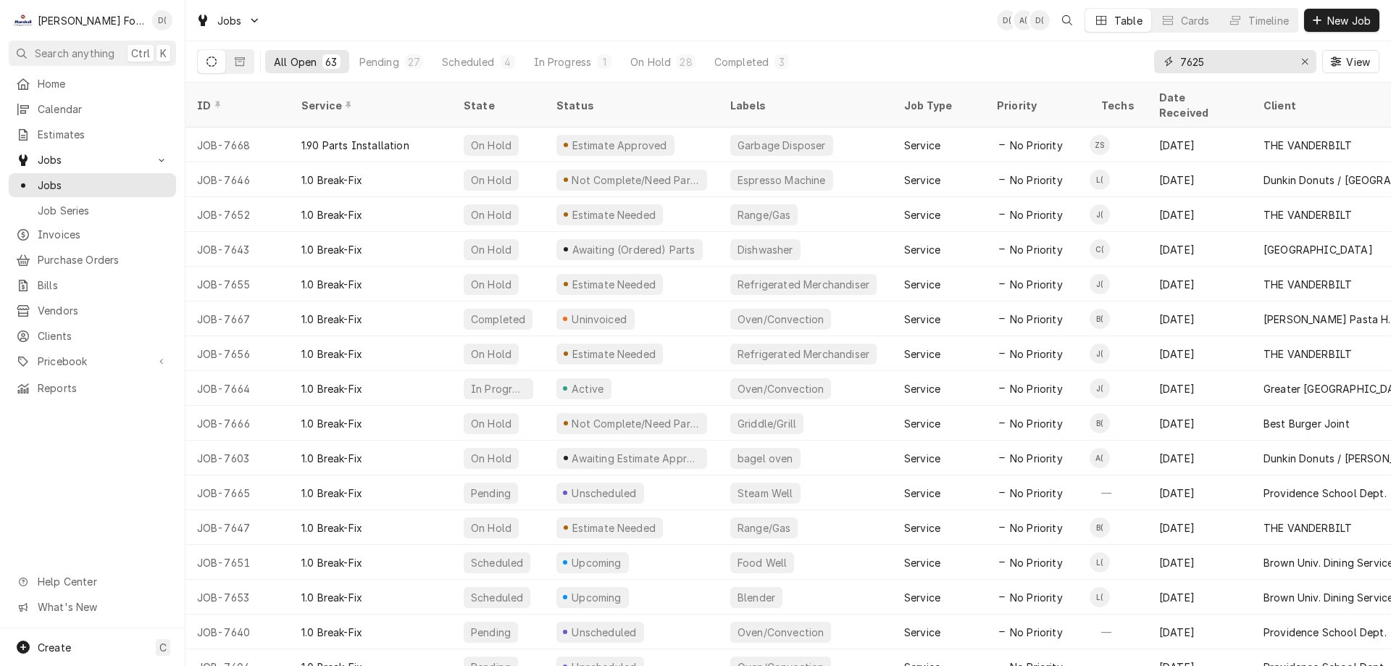
type input "7625"
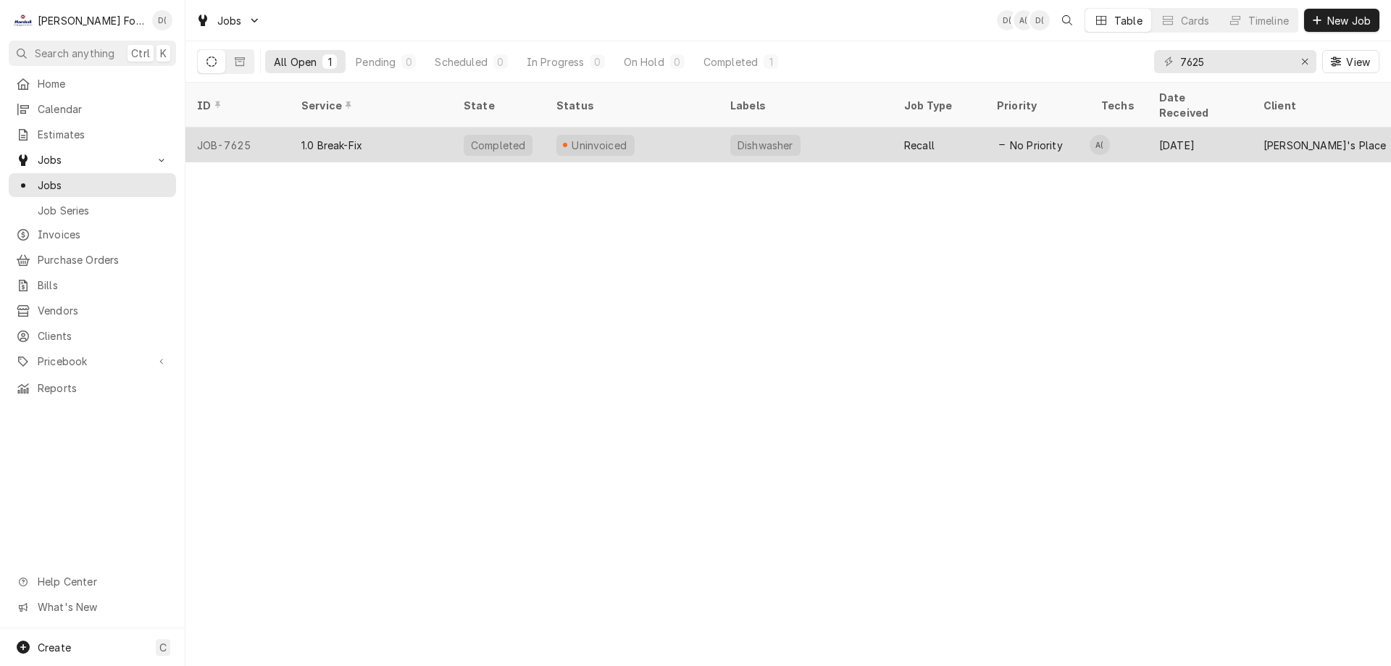
click at [688, 128] on div "Uninvoiced" at bounding box center [632, 145] width 174 height 35
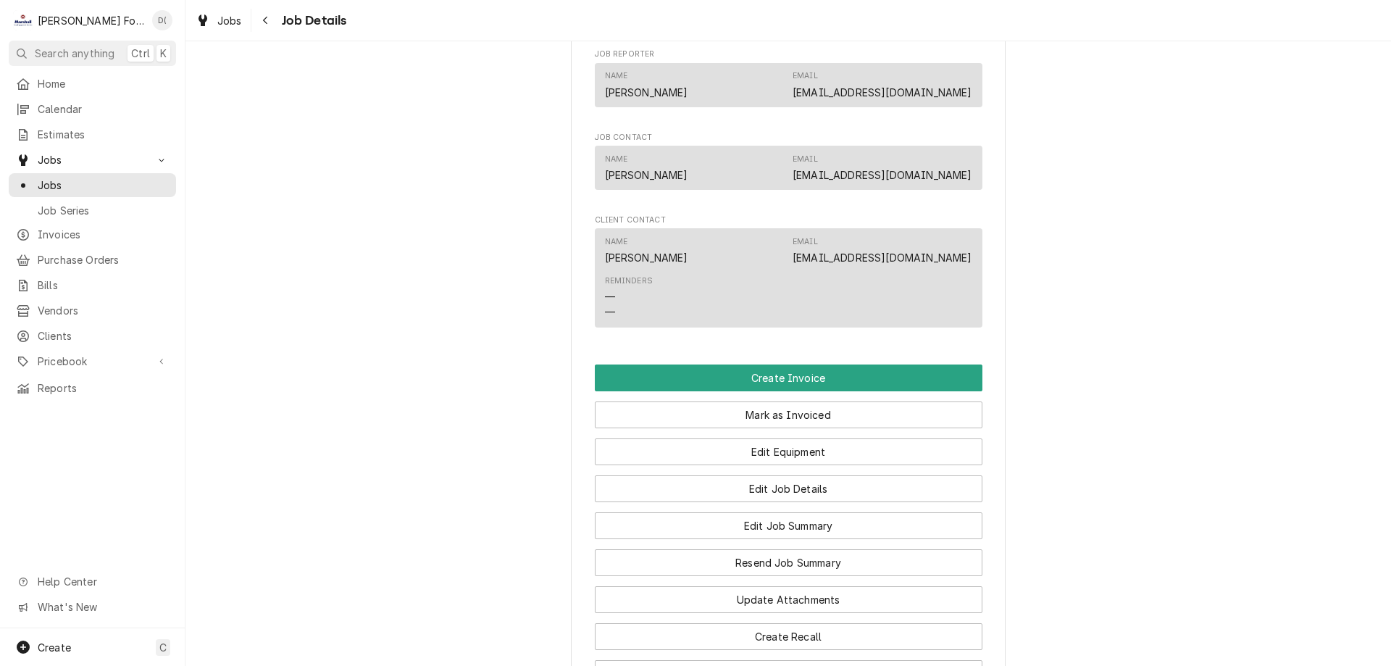
scroll to position [1304, 0]
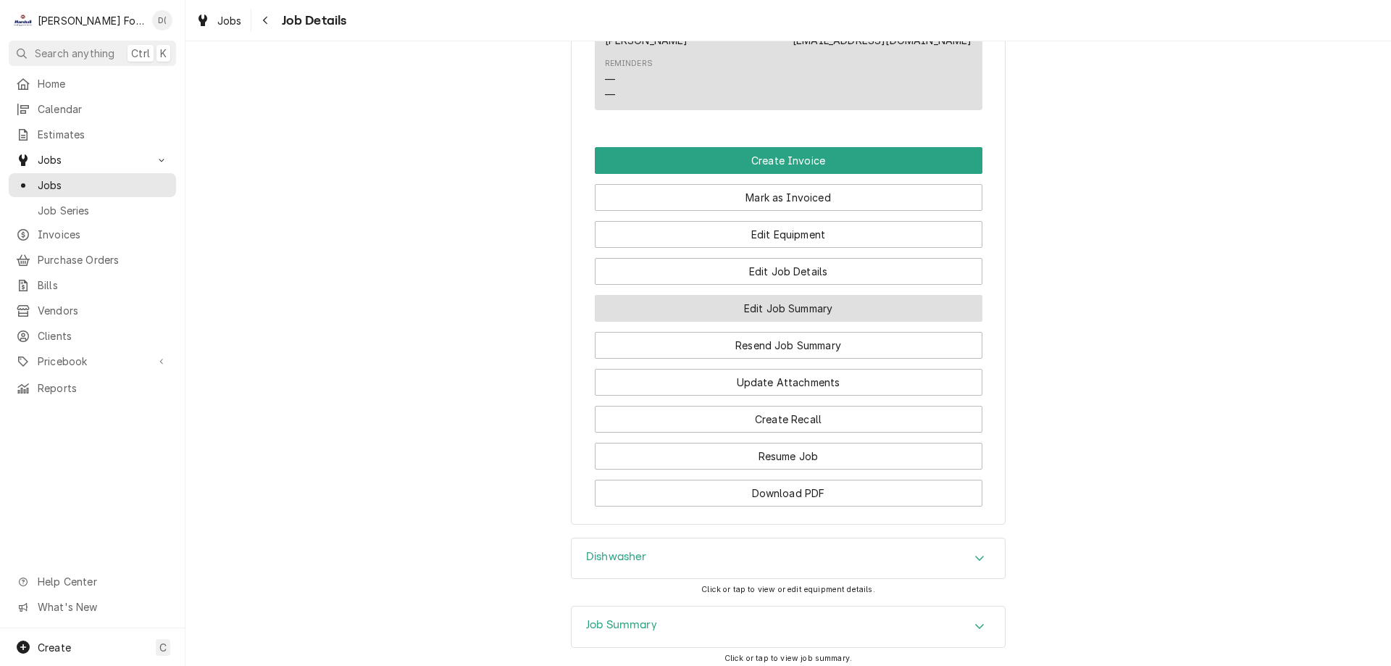
click at [754, 309] on button "Edit Job Summary" at bounding box center [789, 308] width 388 height 27
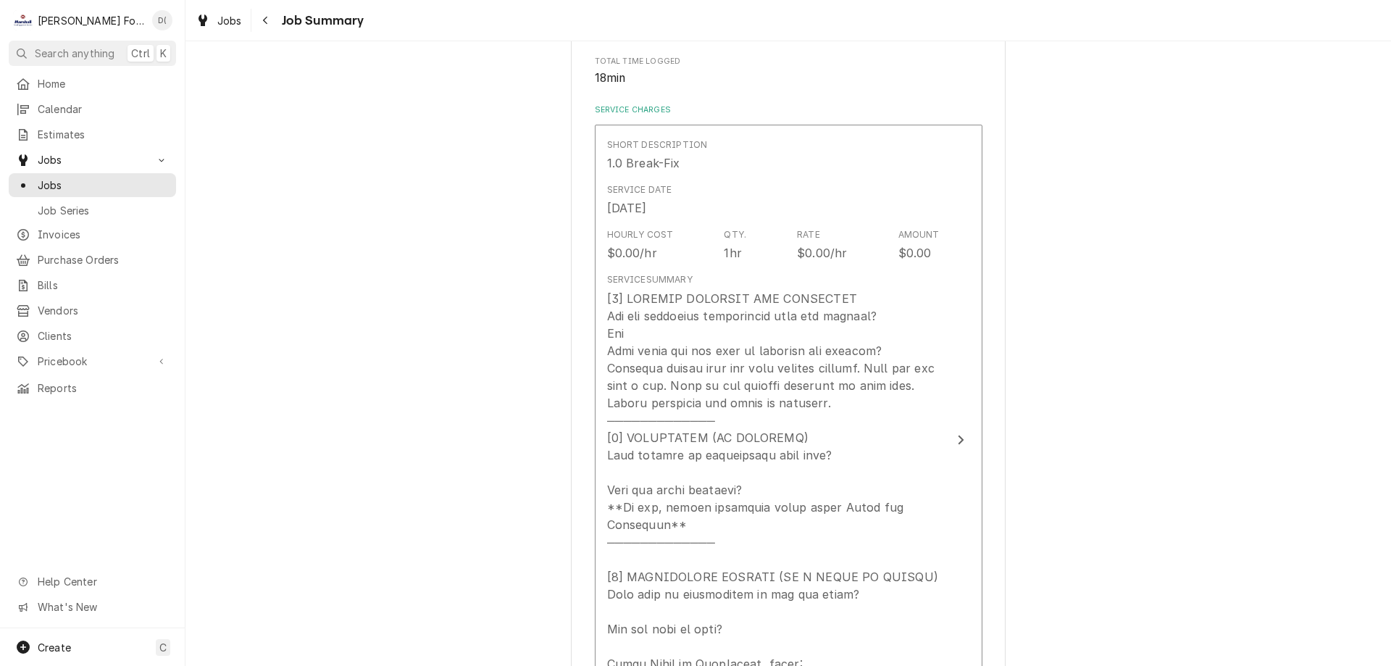
scroll to position [217, 0]
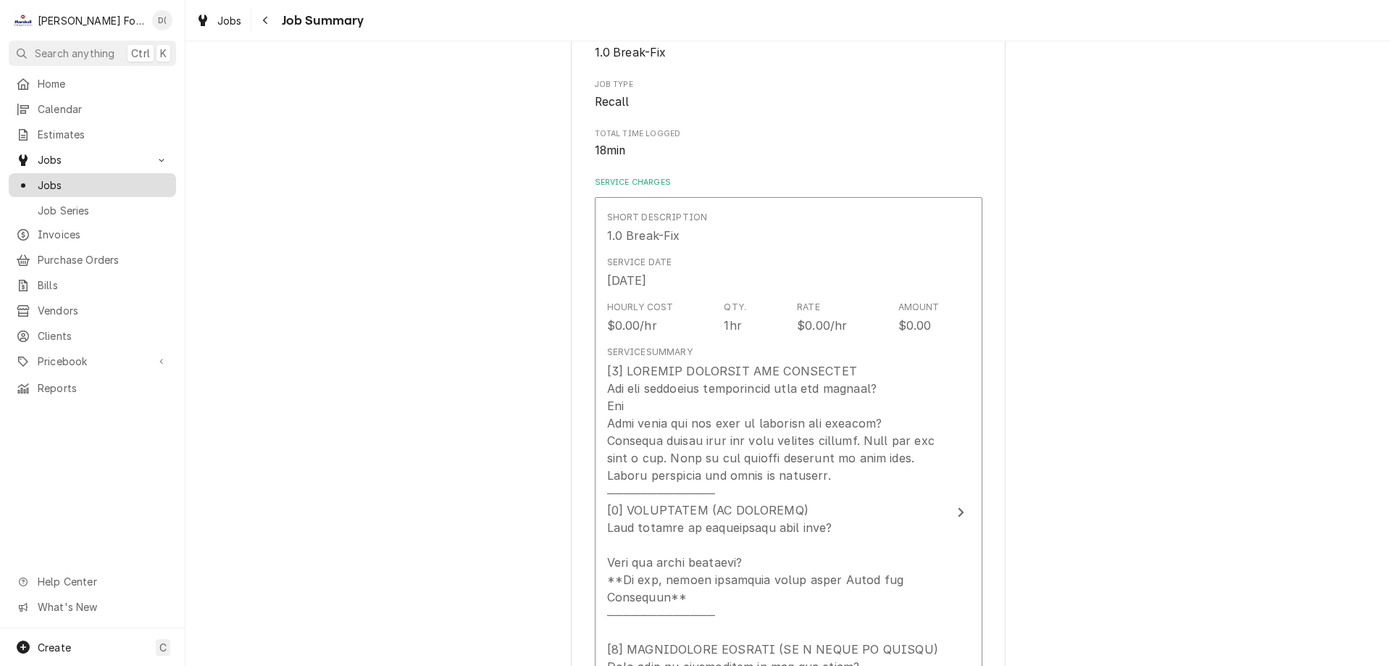
click at [46, 182] on span "Jobs" at bounding box center [103, 185] width 131 height 15
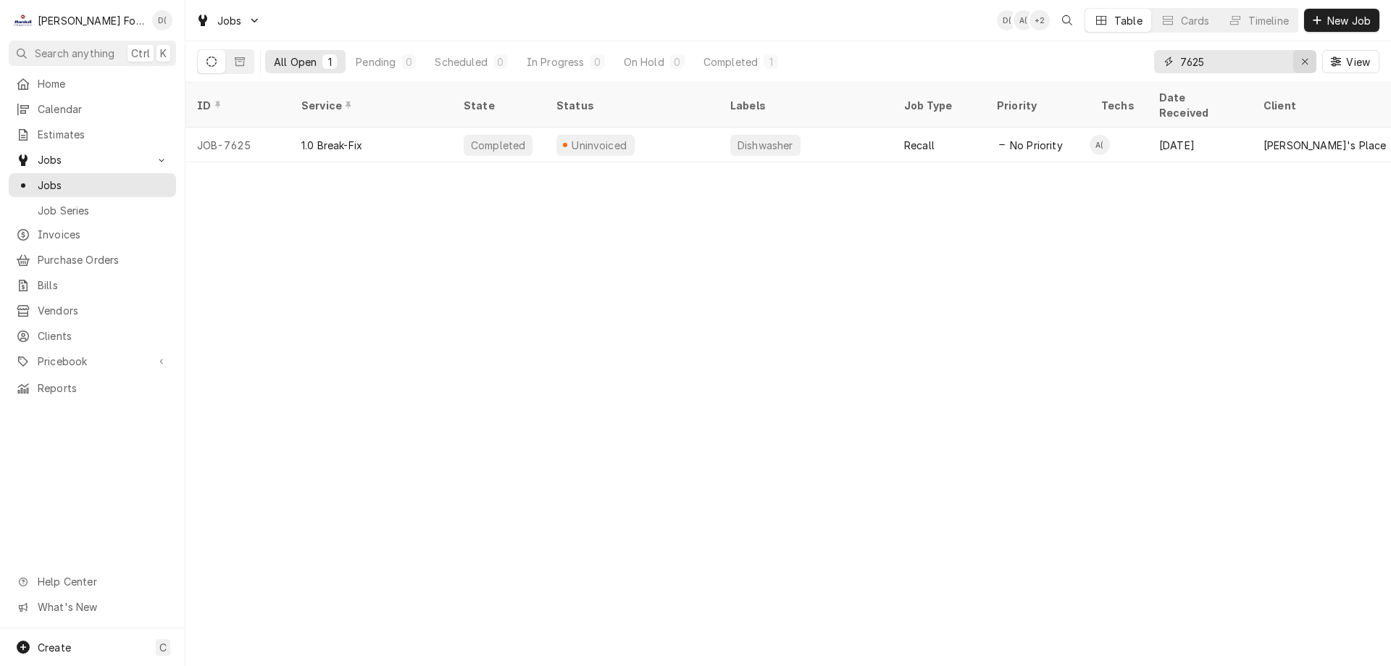
click at [1309, 64] on div "Erase input" at bounding box center [1305, 61] width 14 height 14
click at [1297, 62] on input "Dynamic Content Wrapper" at bounding box center [1248, 61] width 136 height 23
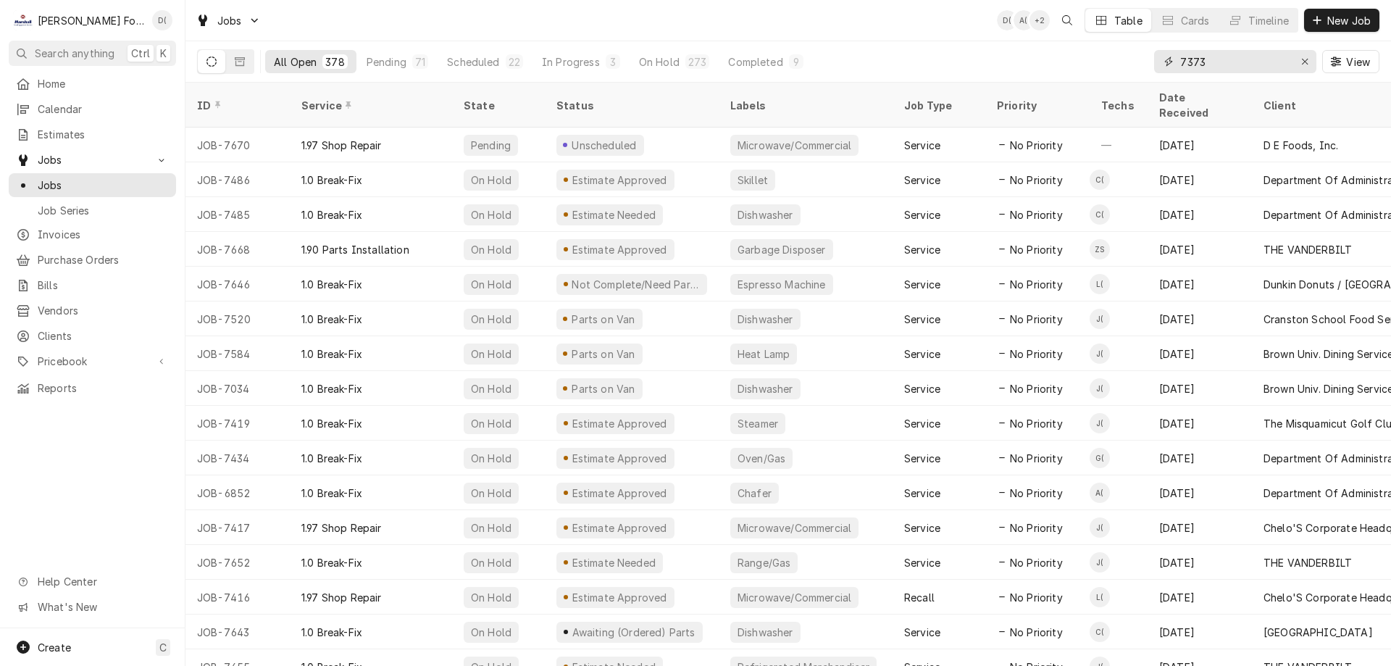
type input "7373"
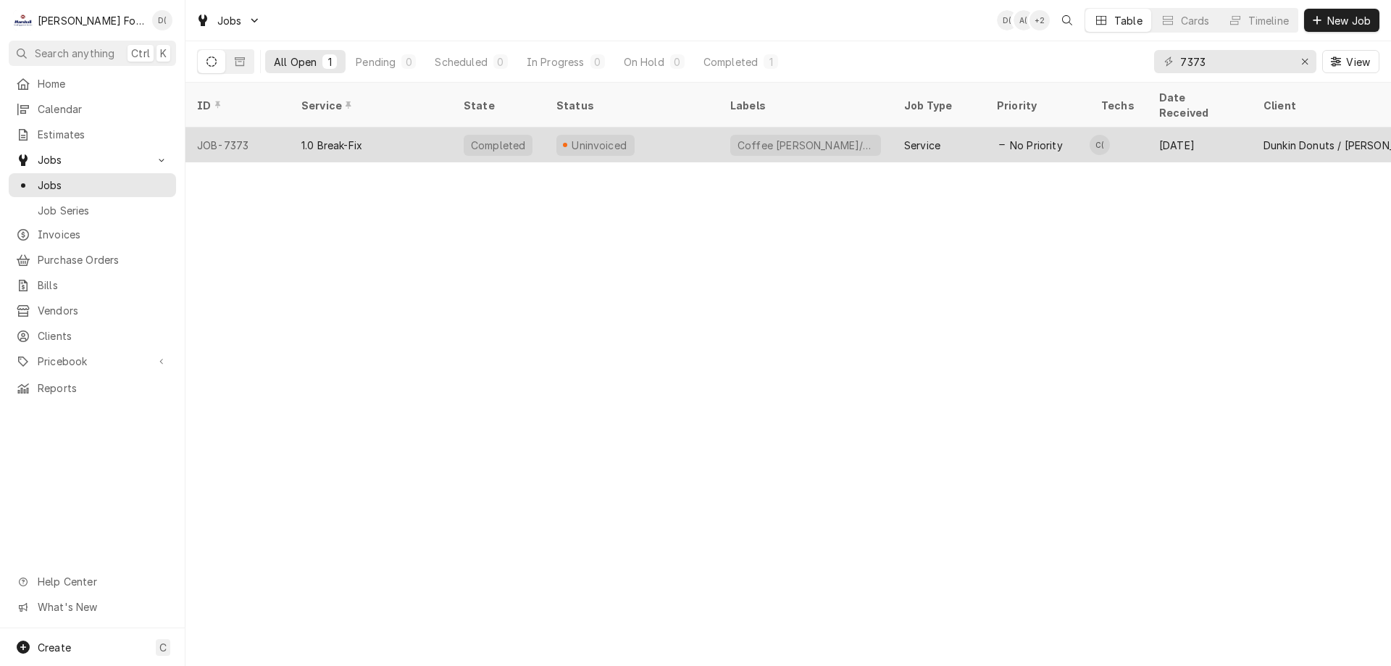
click at [632, 133] on div "Uninvoiced" at bounding box center [632, 145] width 174 height 35
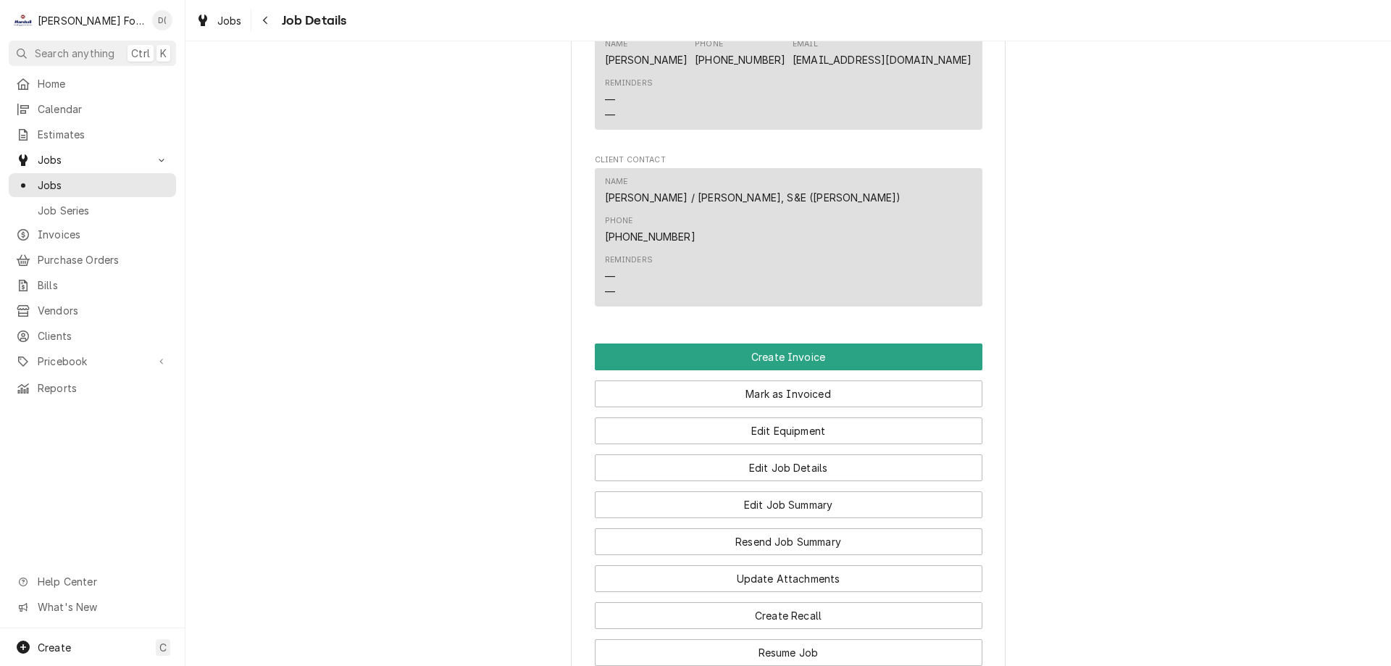
scroll to position [1522, 0]
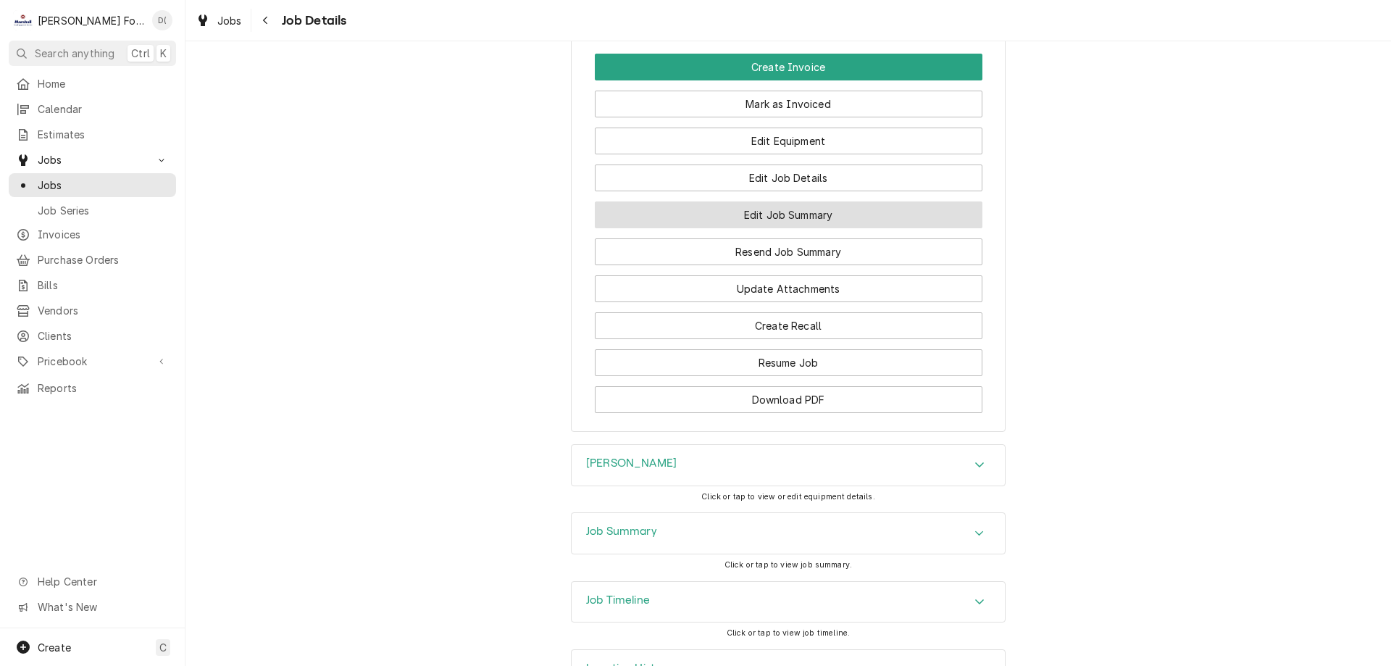
click at [784, 201] on button "Edit Job Summary" at bounding box center [789, 214] width 388 height 27
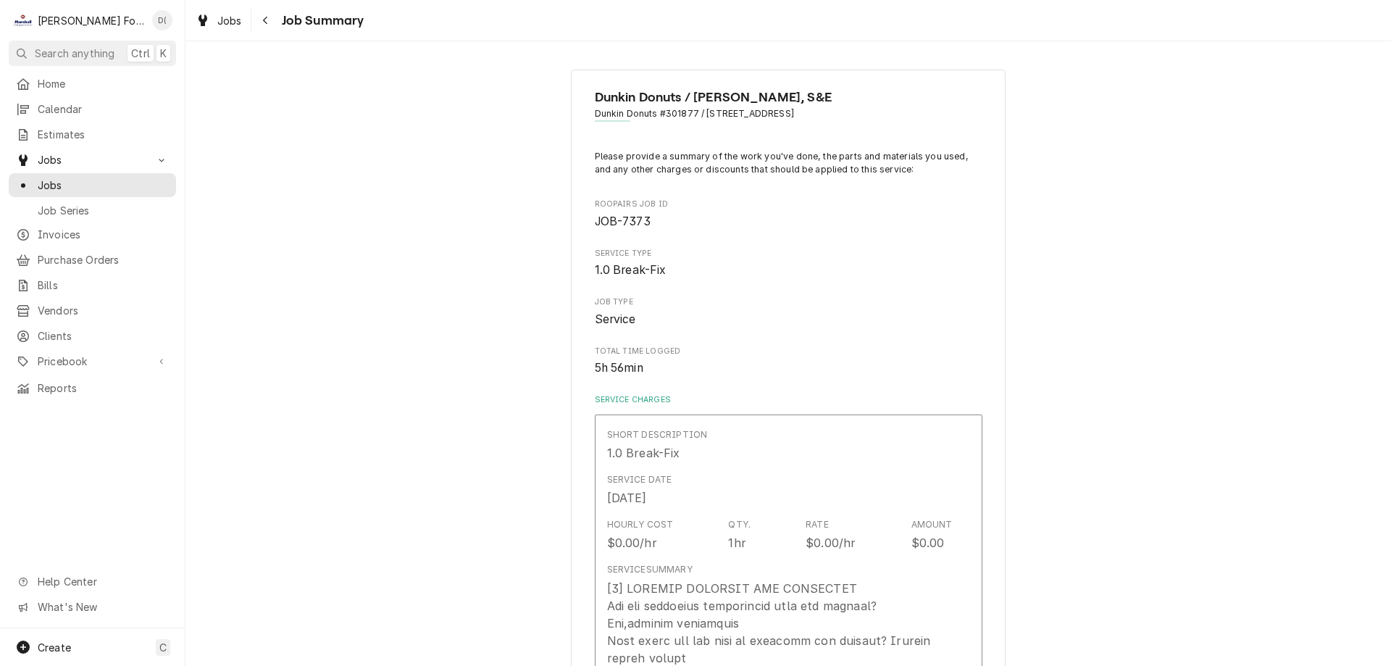
type textarea "x"
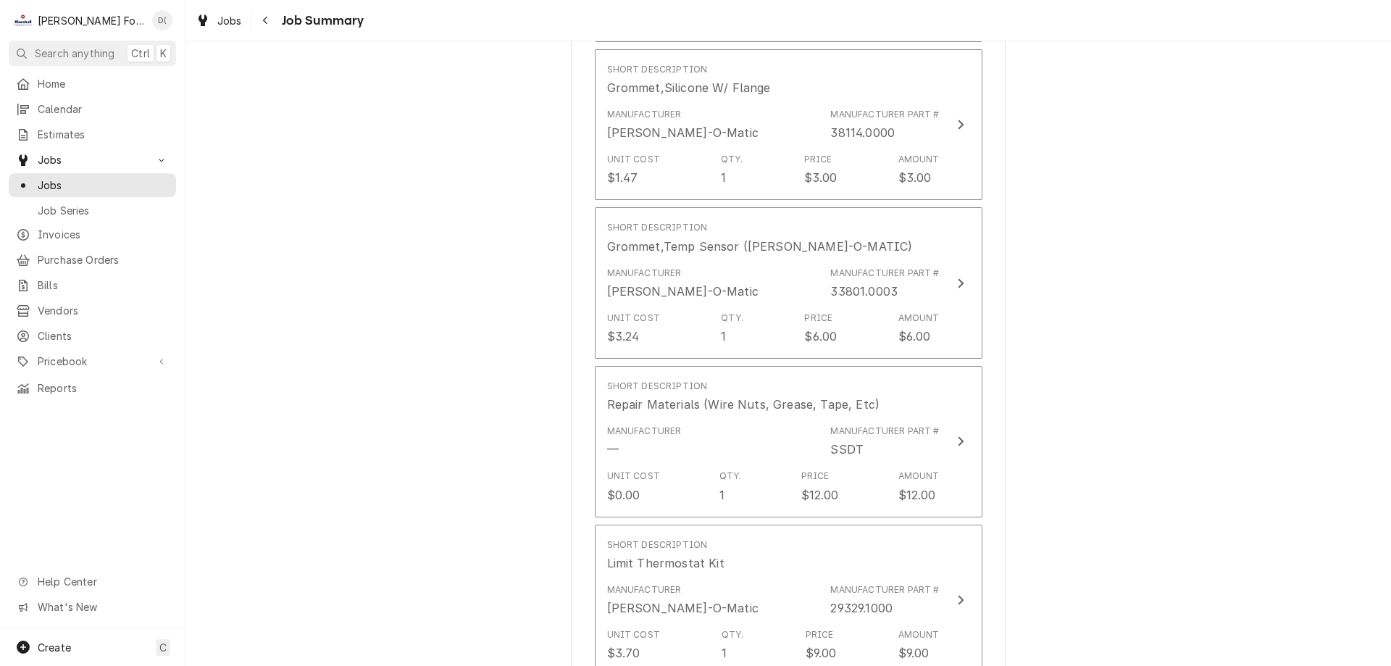
scroll to position [2971, 0]
